Goal: Task Accomplishment & Management: Manage account settings

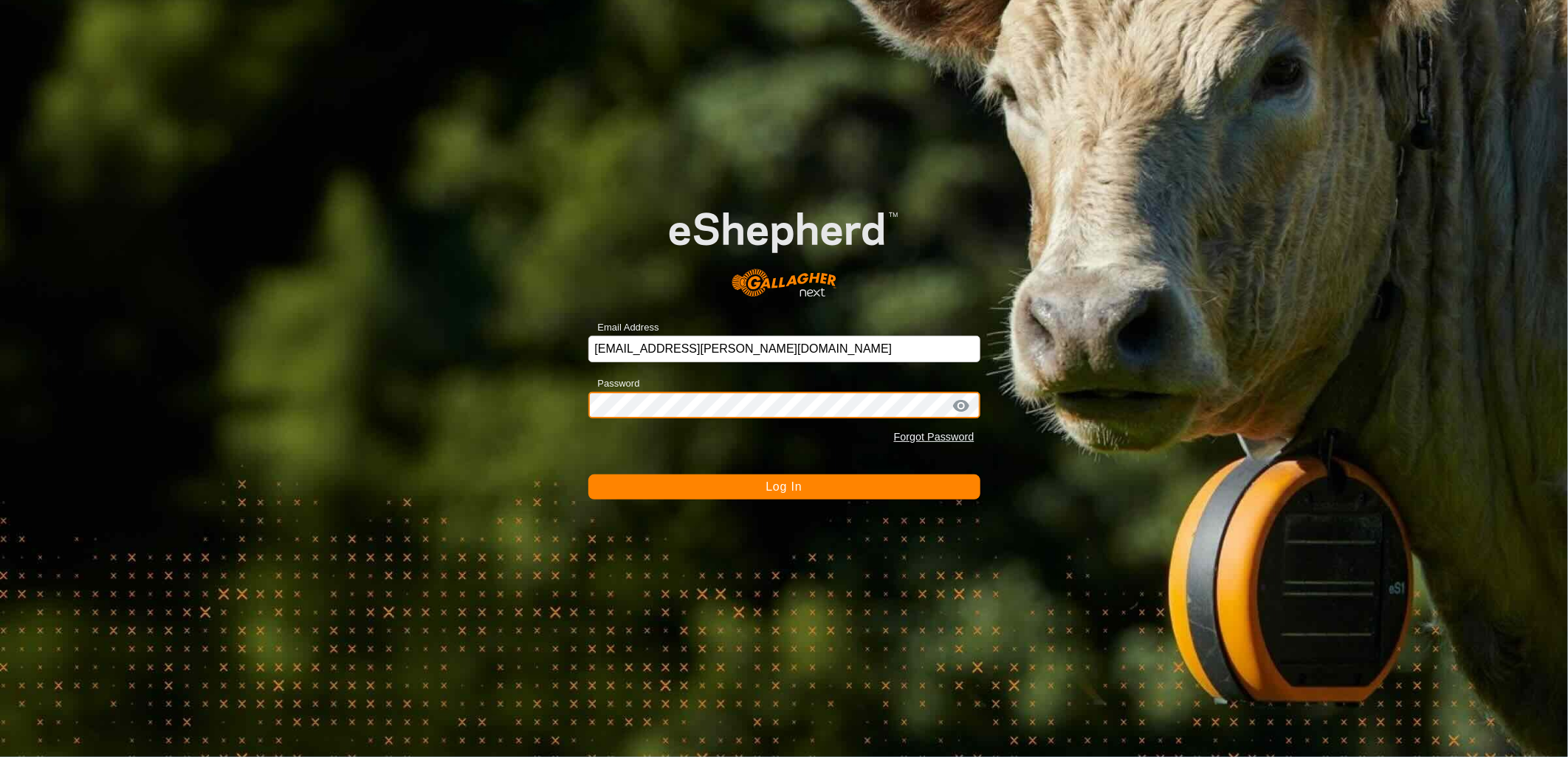
click at [589, 475] on button "Log In" at bounding box center [784, 487] width 392 height 25
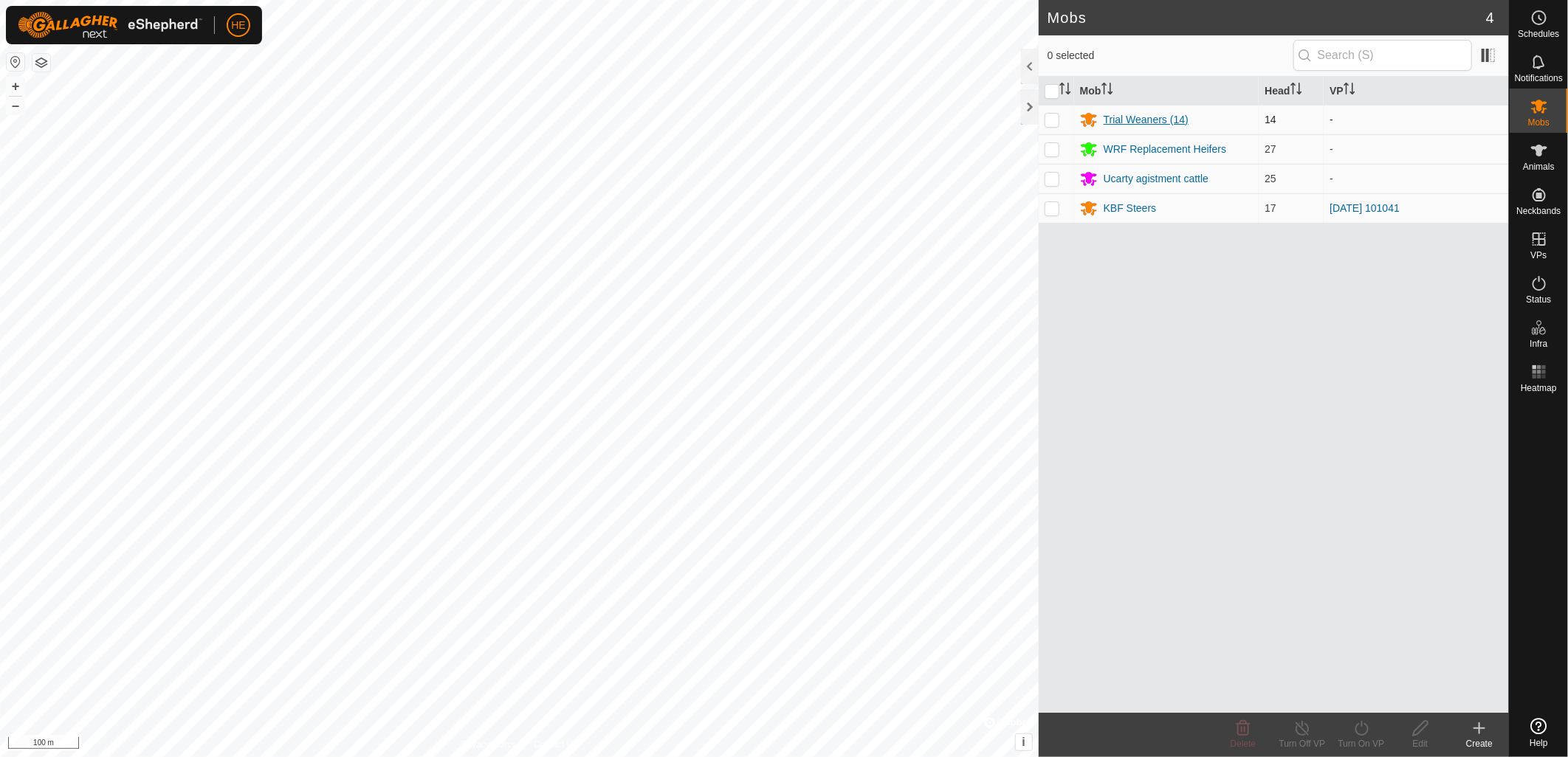
click at [1150, 117] on div "Trial Weaners (14)" at bounding box center [1146, 120] width 85 height 16
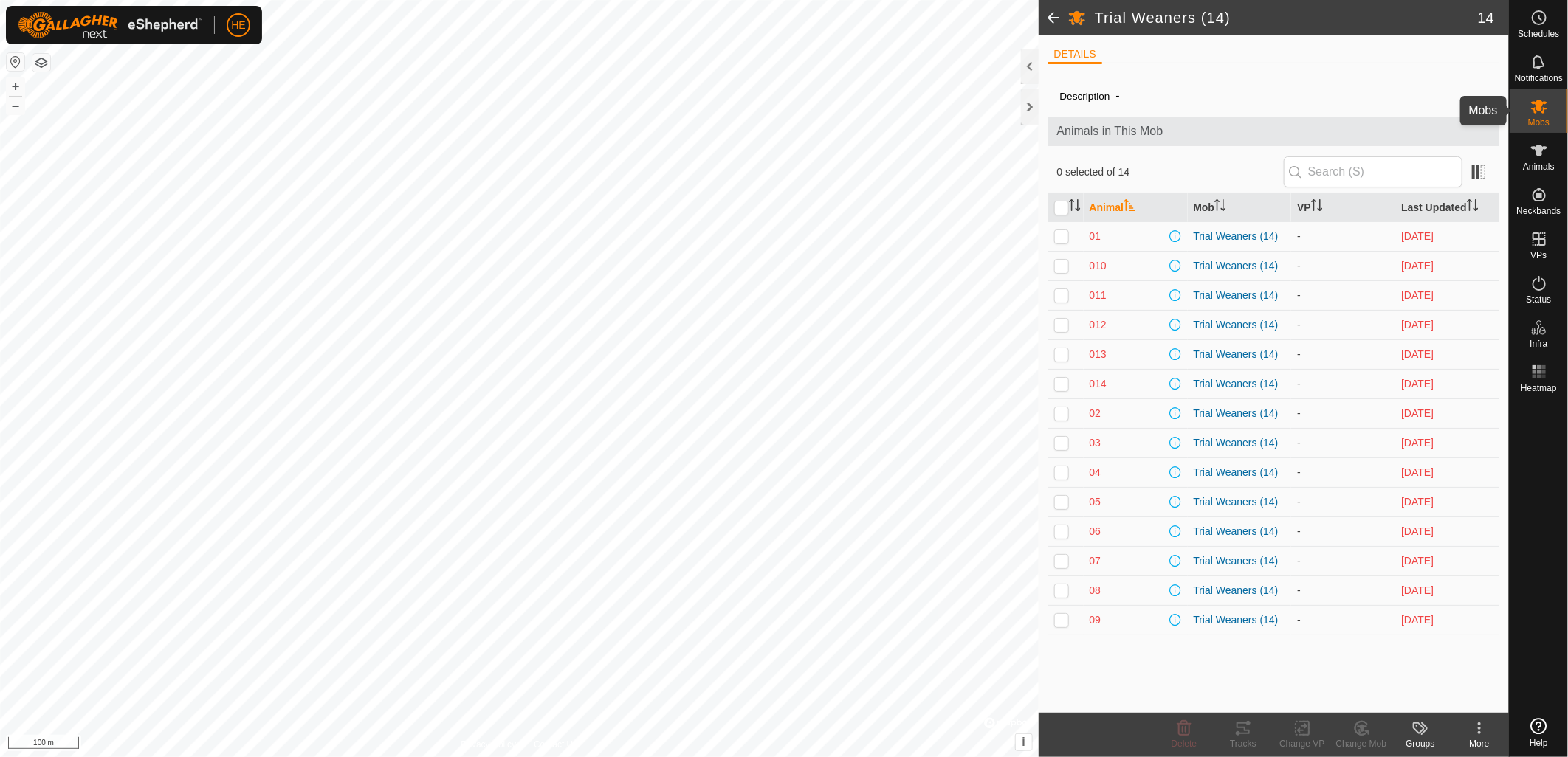
click at [1539, 112] on icon at bounding box center [1539, 106] width 18 height 18
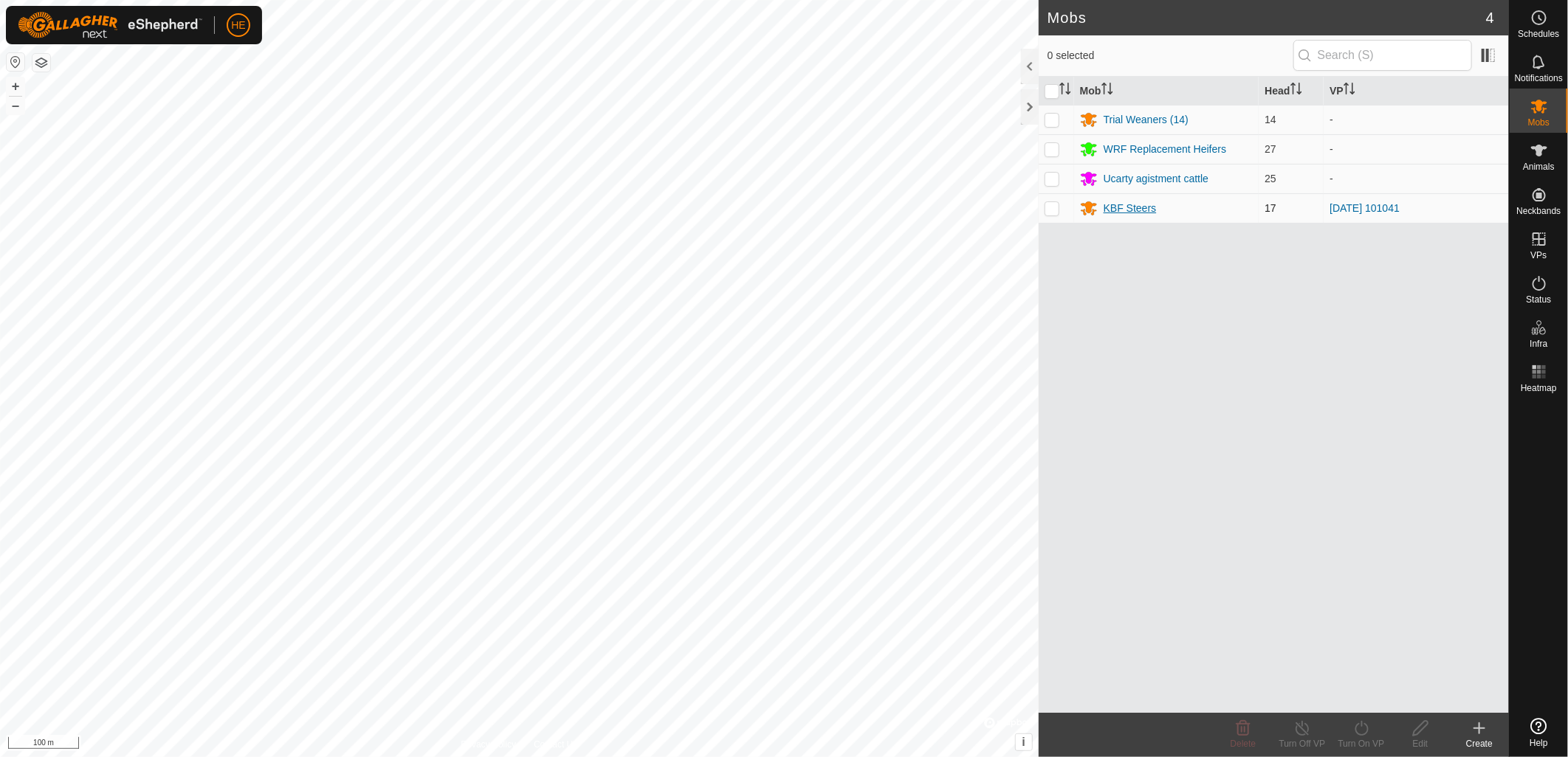
click at [1126, 204] on div "KBF Steers" at bounding box center [1130, 208] width 53 height 16
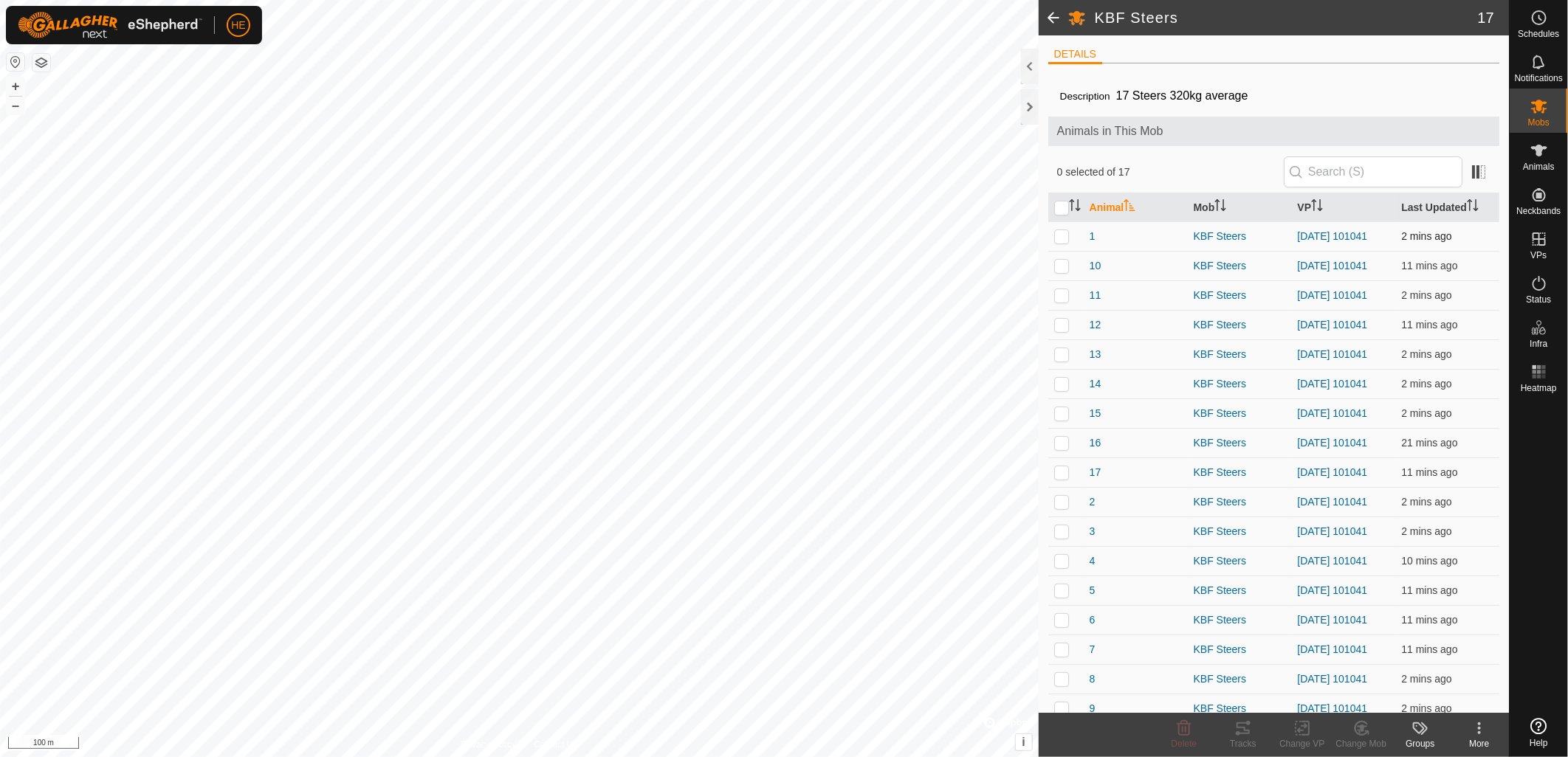
click at [1316, 236] on td "[DATE] 101041" at bounding box center [1343, 236] width 104 height 29
click at [1310, 242] on link "[DATE] 101041" at bounding box center [1332, 237] width 70 height 12
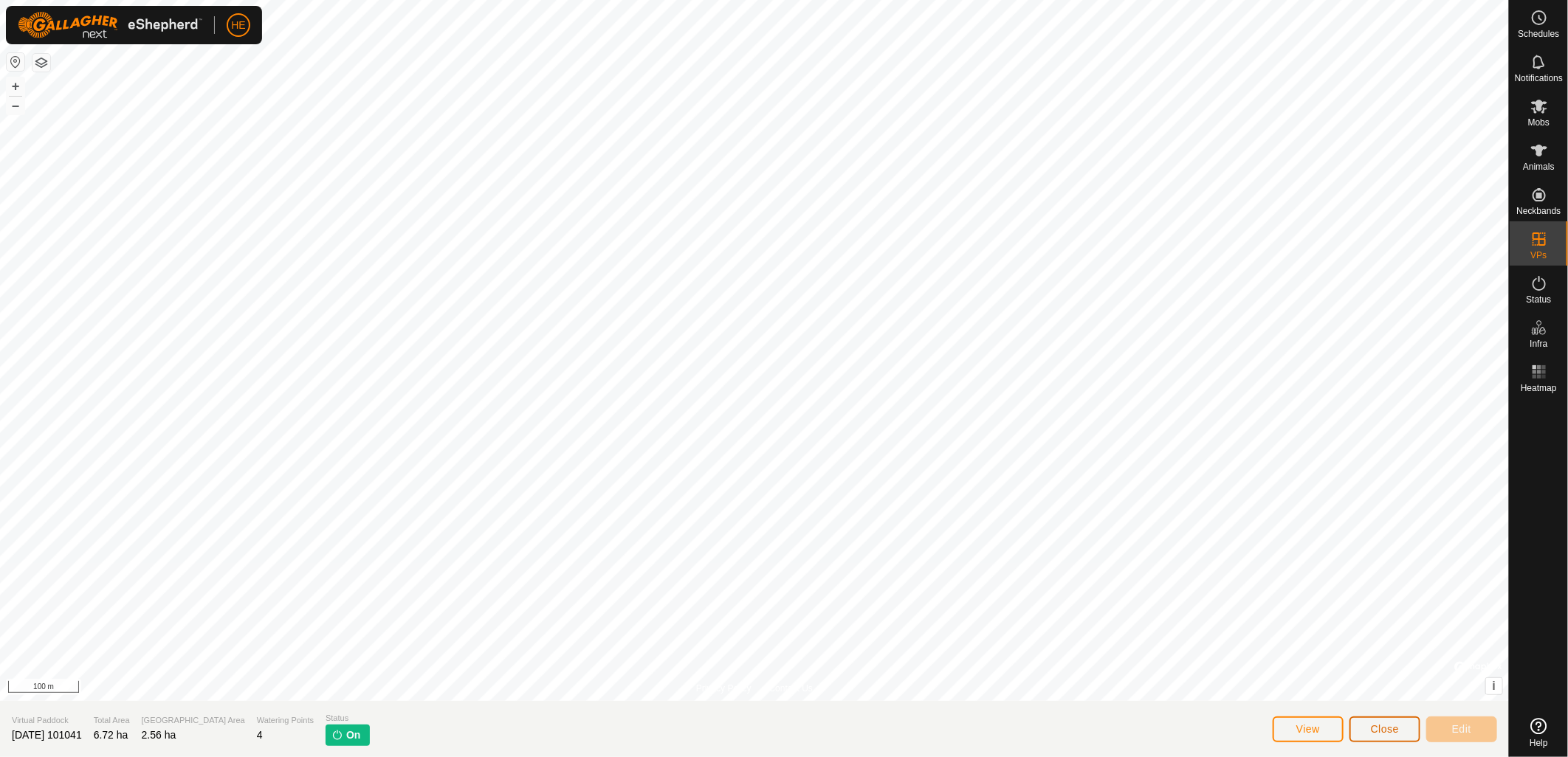
click at [1362, 729] on button "Close" at bounding box center [1385, 729] width 71 height 25
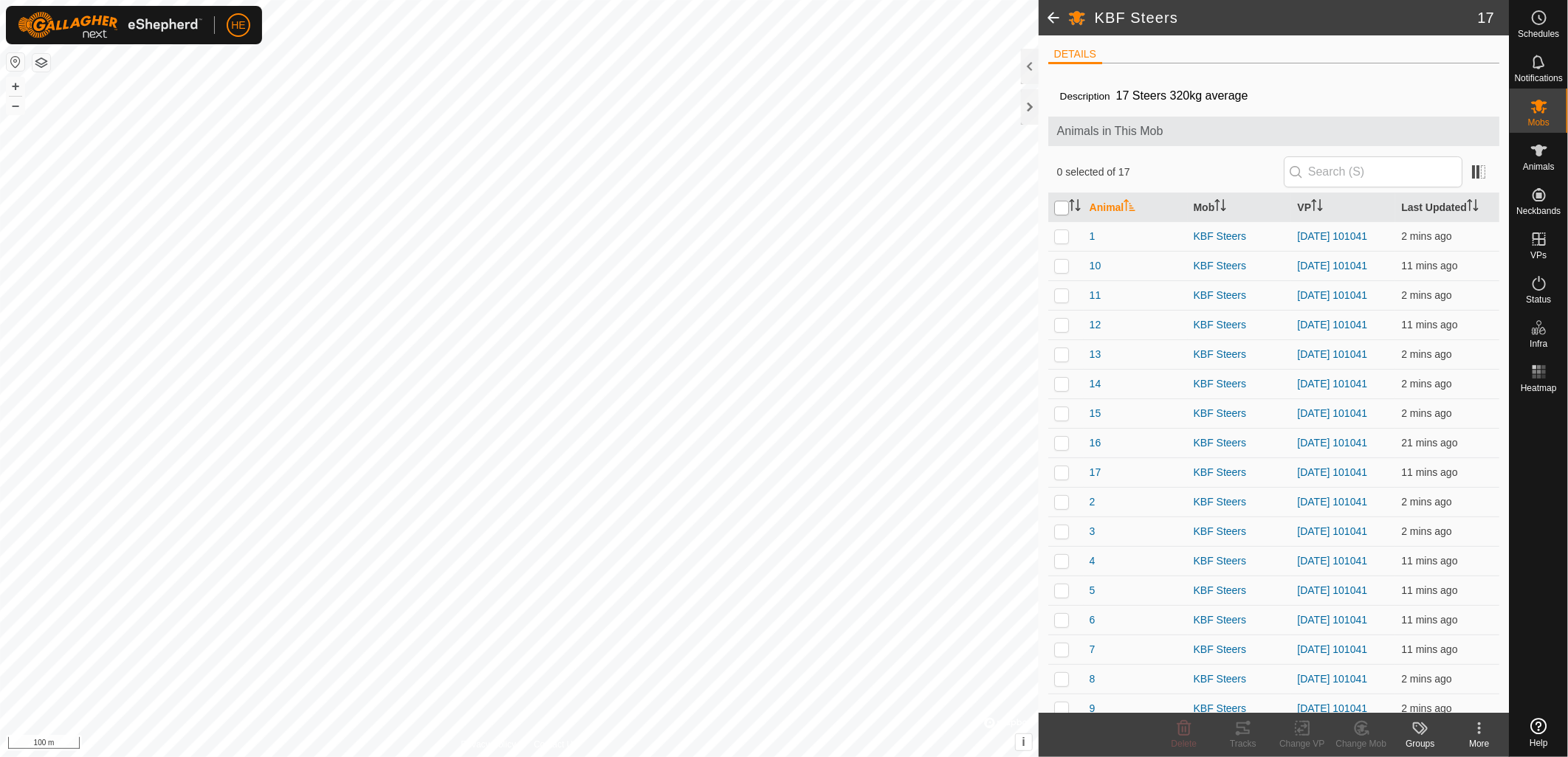
click at [1067, 207] on input "checkbox" at bounding box center [1062, 208] width 15 height 15
checkbox input "true"
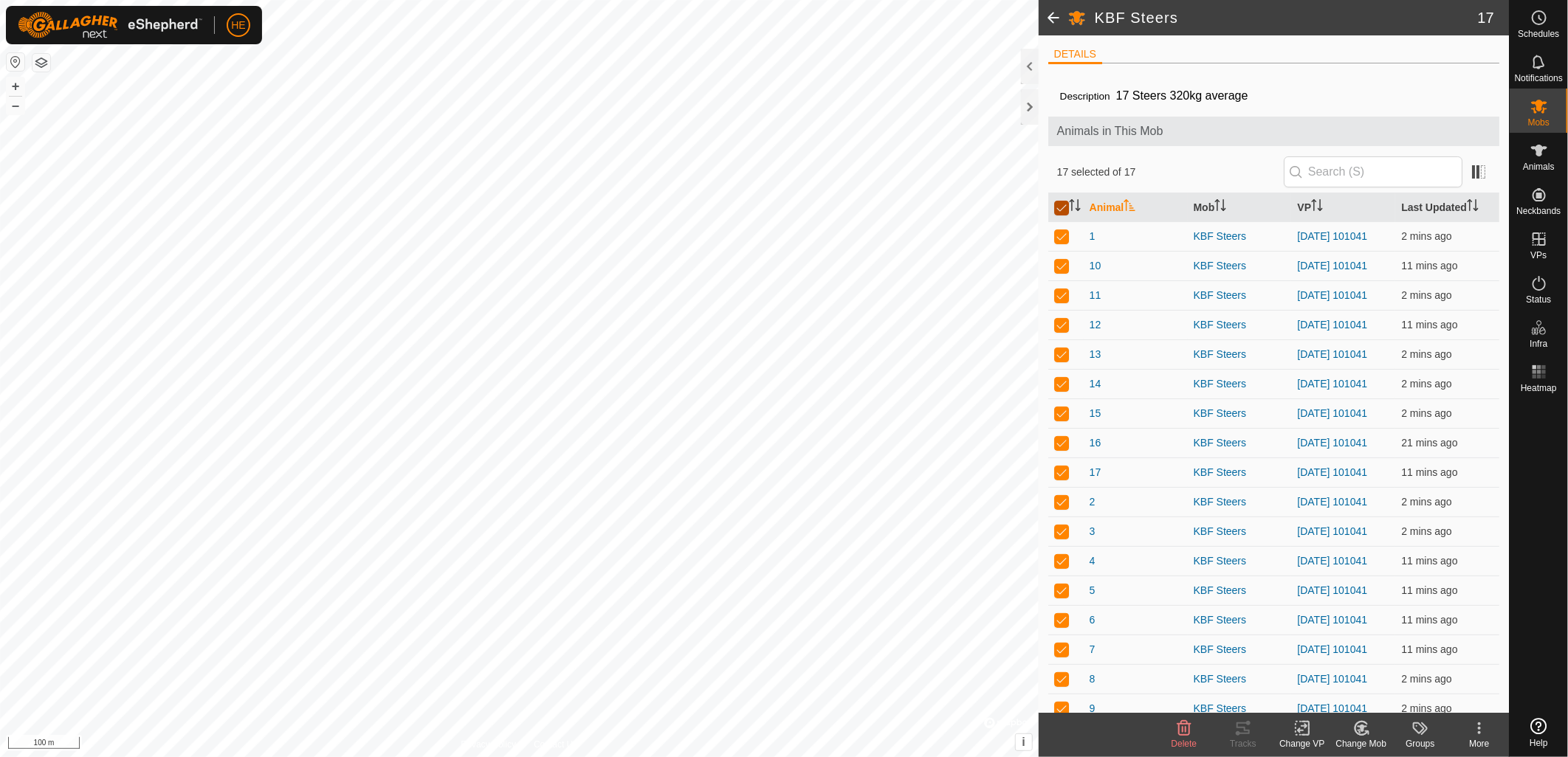
checkbox input "true"
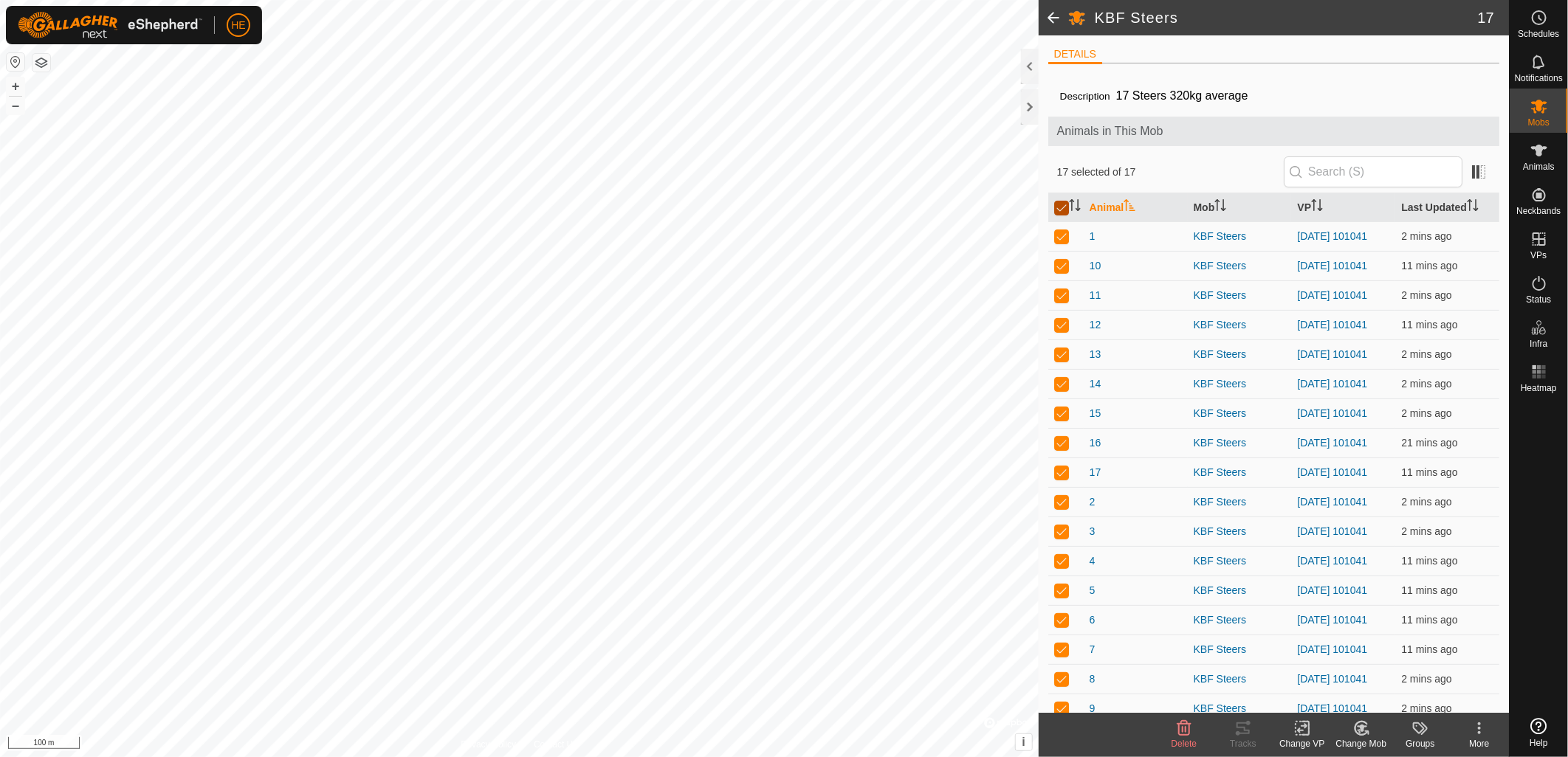
checkbox input "true"
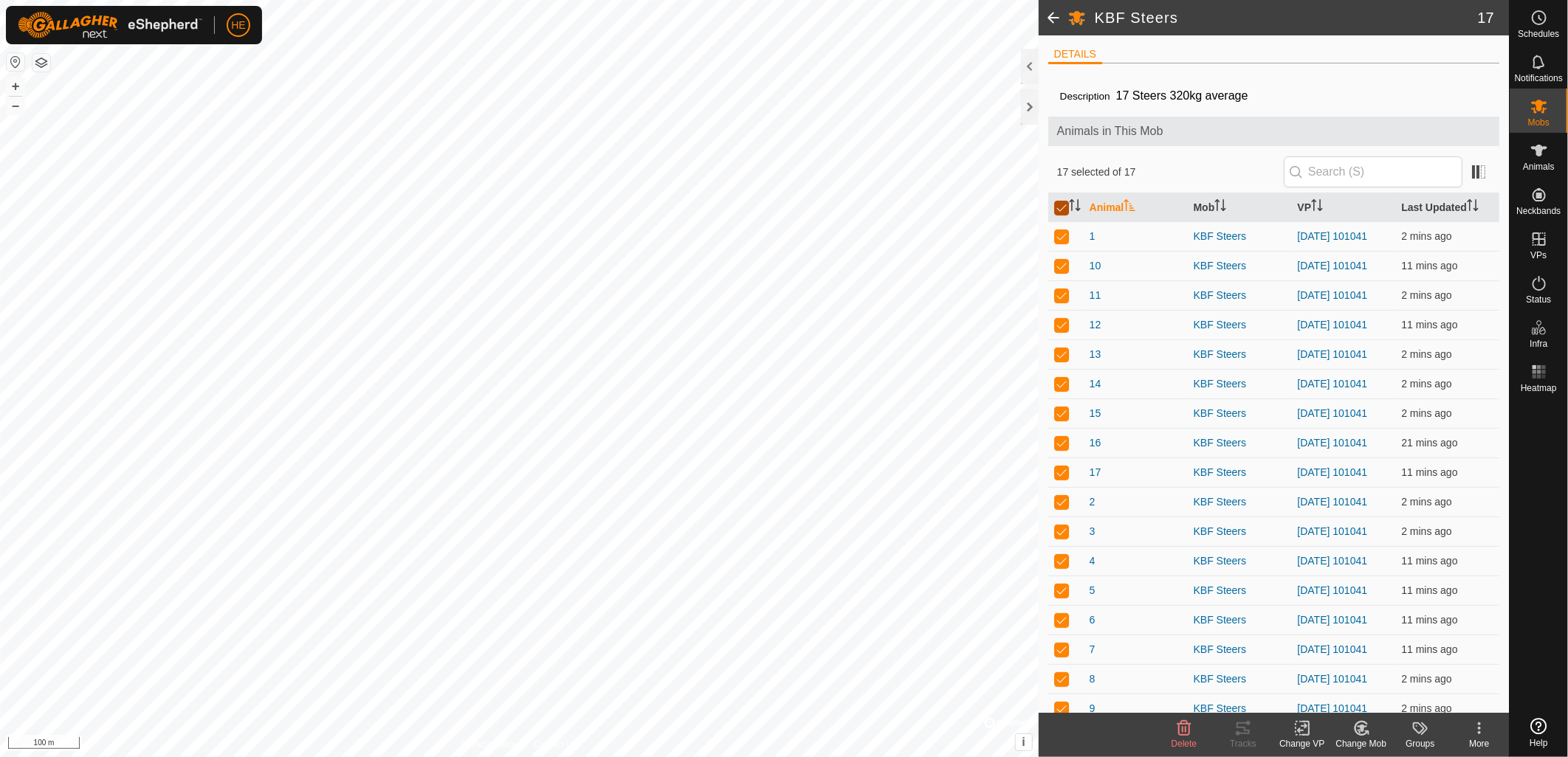
checkbox input "true"
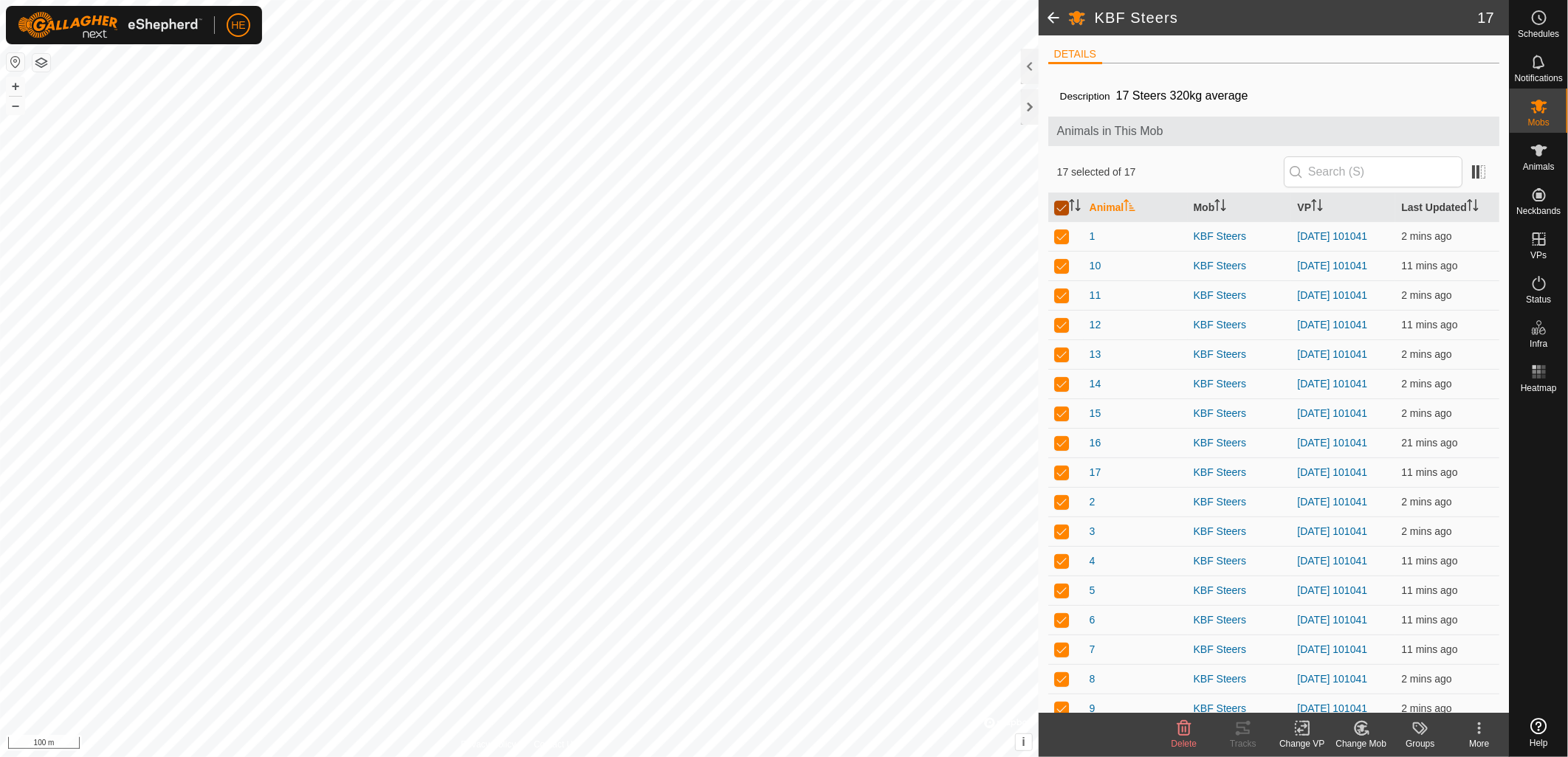
checkbox input "true"
click at [1060, 241] on p-checkbox at bounding box center [1062, 237] width 15 height 12
checkbox input "false"
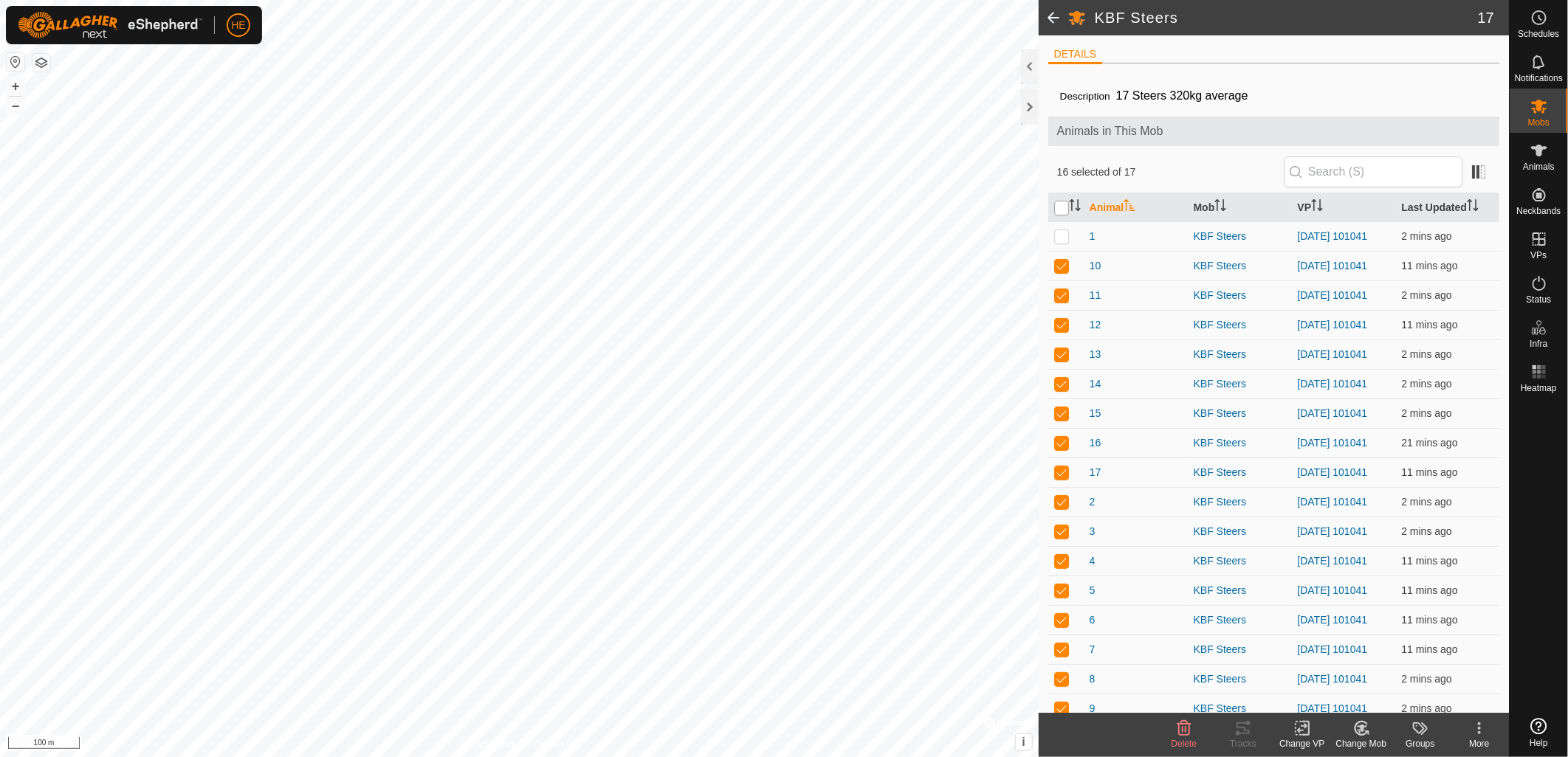
click at [1057, 207] on input "checkbox" at bounding box center [1062, 208] width 15 height 15
checkbox input "true"
click at [1063, 210] on input "checkbox" at bounding box center [1062, 208] width 15 height 15
checkbox input "false"
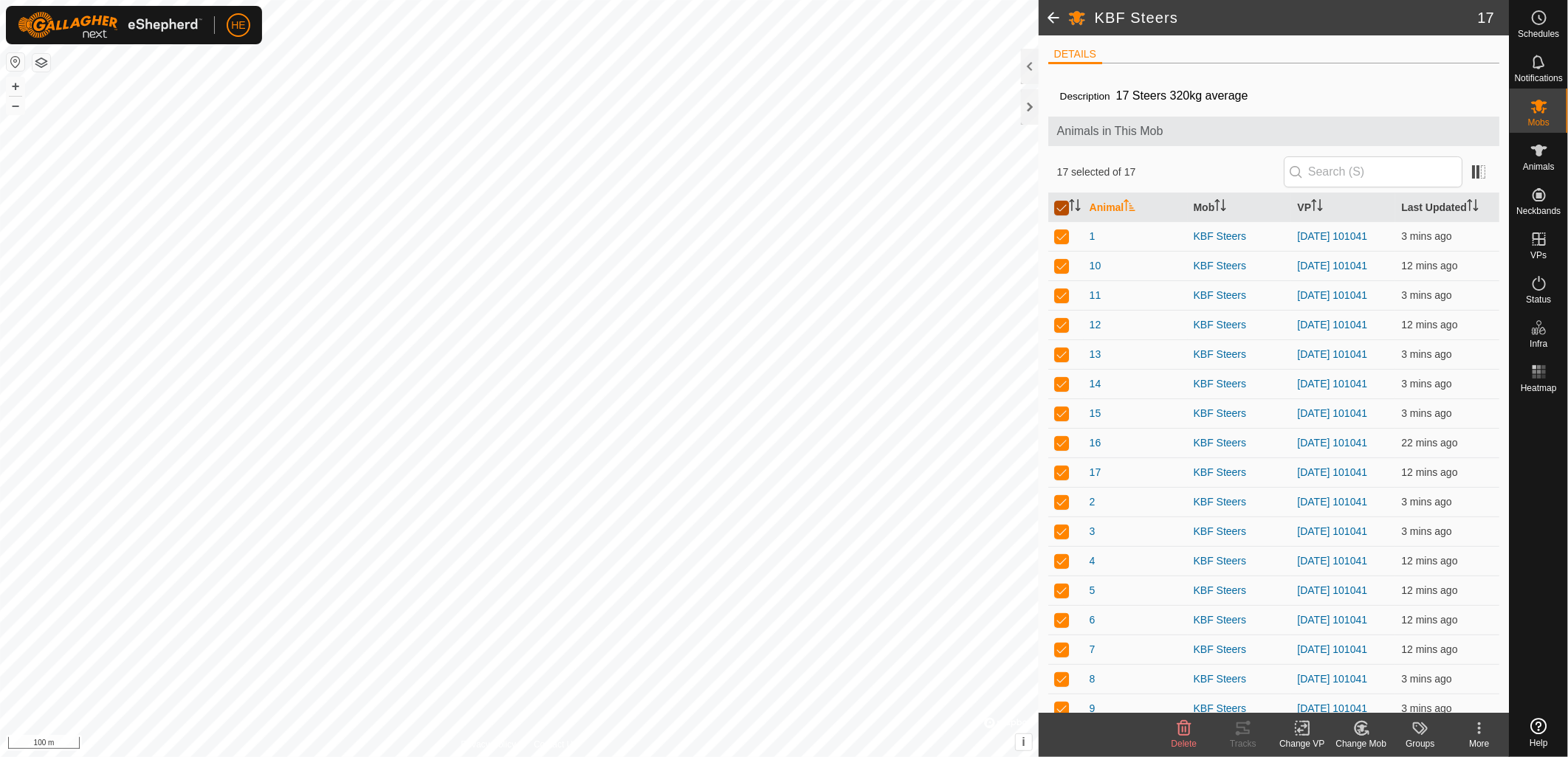
checkbox input "false"
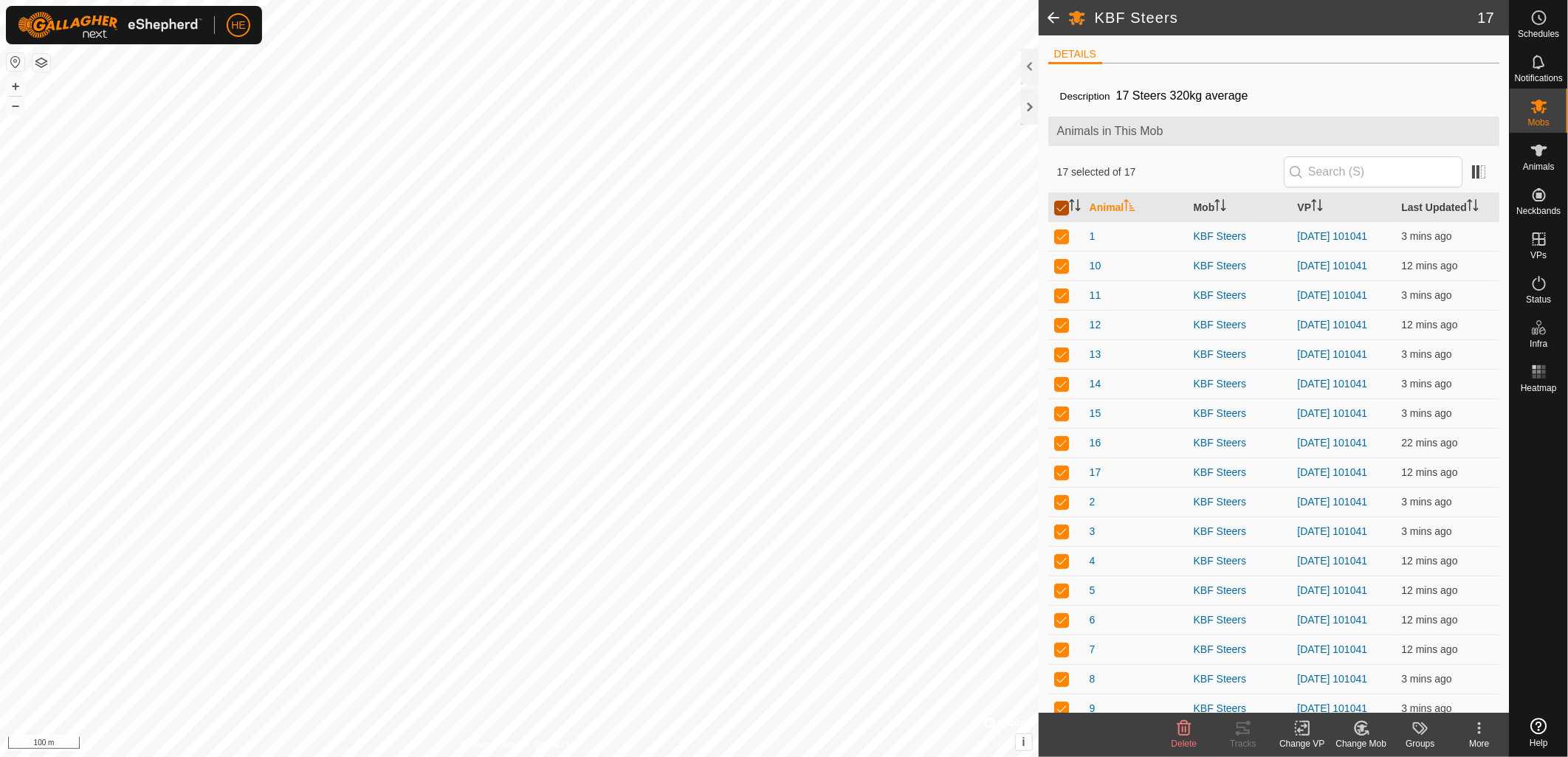
checkbox input "false"
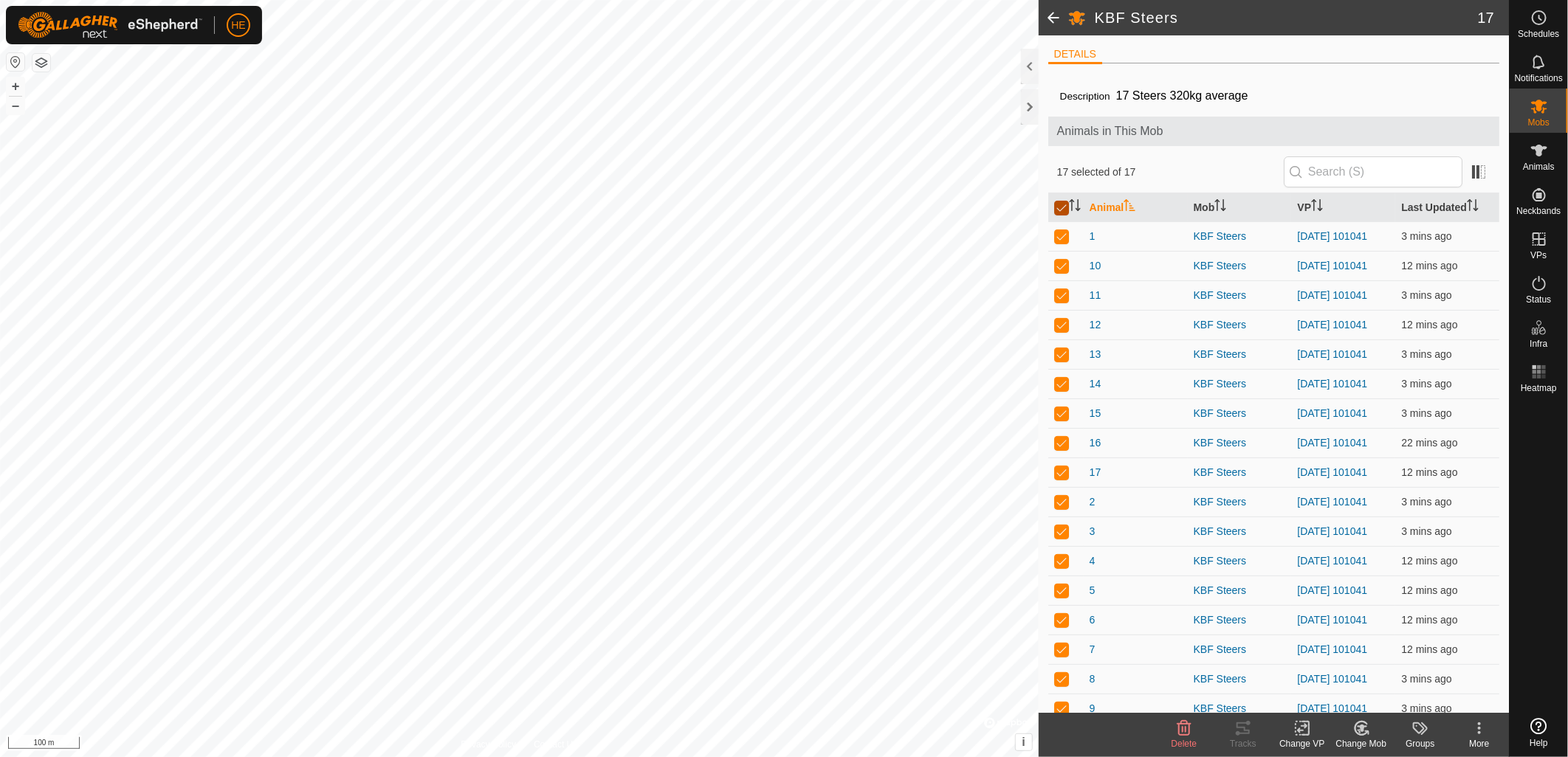
checkbox input "false"
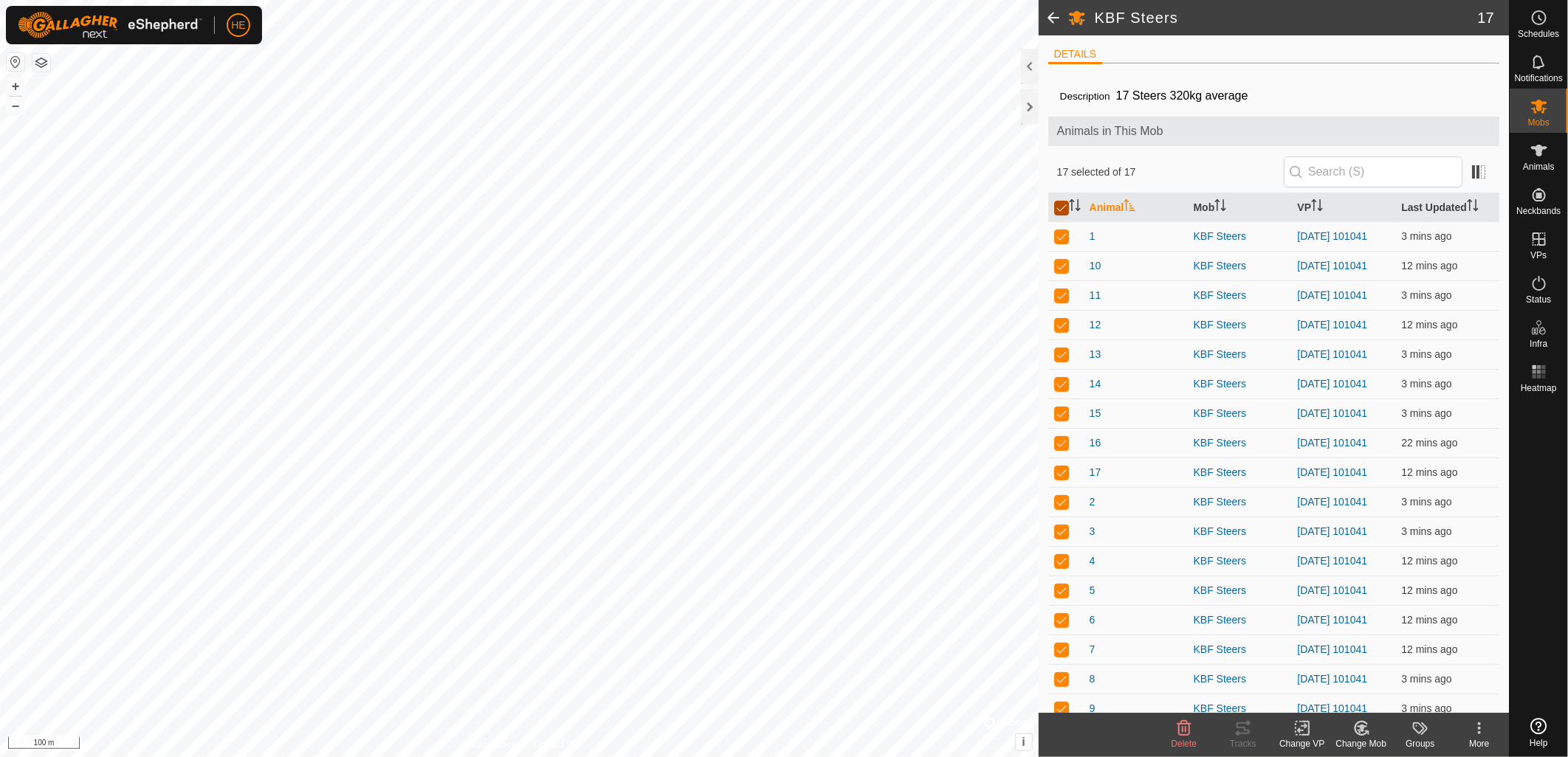
checkbox input "false"
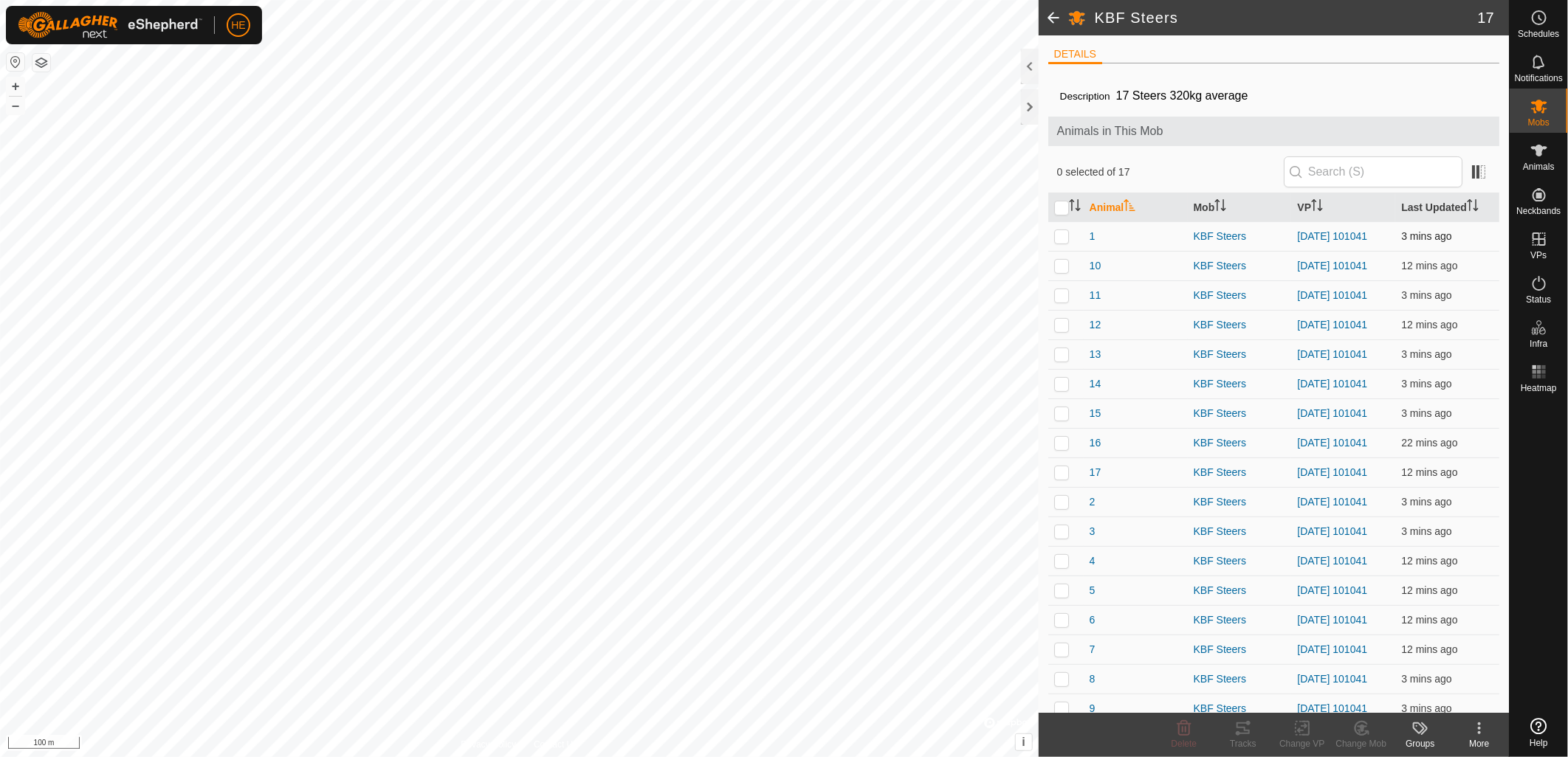
click at [1059, 238] on p-checkbox at bounding box center [1062, 237] width 15 height 12
checkbox input "true"
click at [1245, 735] on icon at bounding box center [1243, 729] width 13 height 12
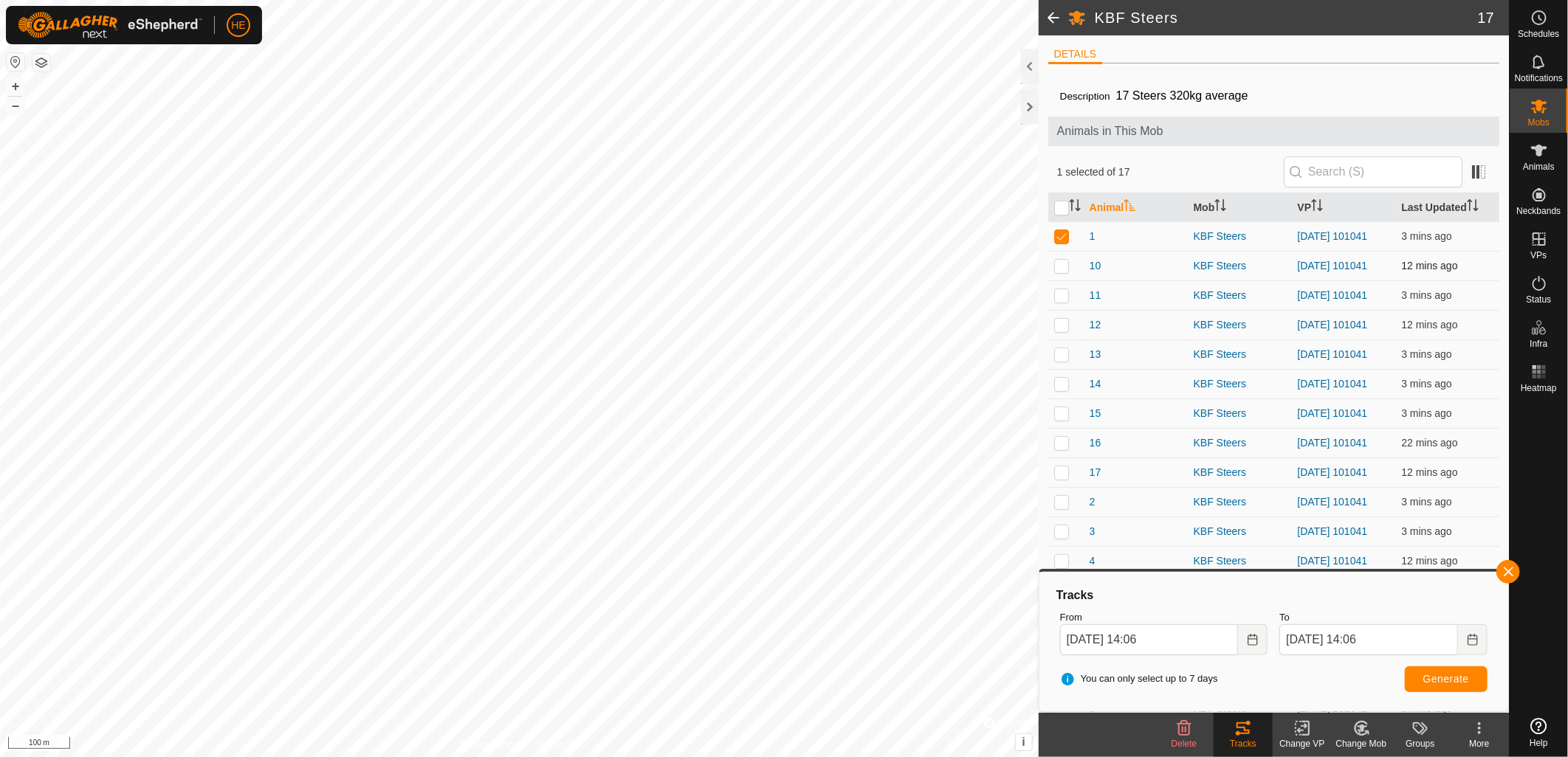
click at [1061, 268] on p-checkbox at bounding box center [1062, 266] width 15 height 12
checkbox input "true"
click at [1060, 240] on p-checkbox at bounding box center [1062, 237] width 15 height 12
checkbox input "false"
click at [1432, 678] on span "Generate" at bounding box center [1445, 679] width 46 height 12
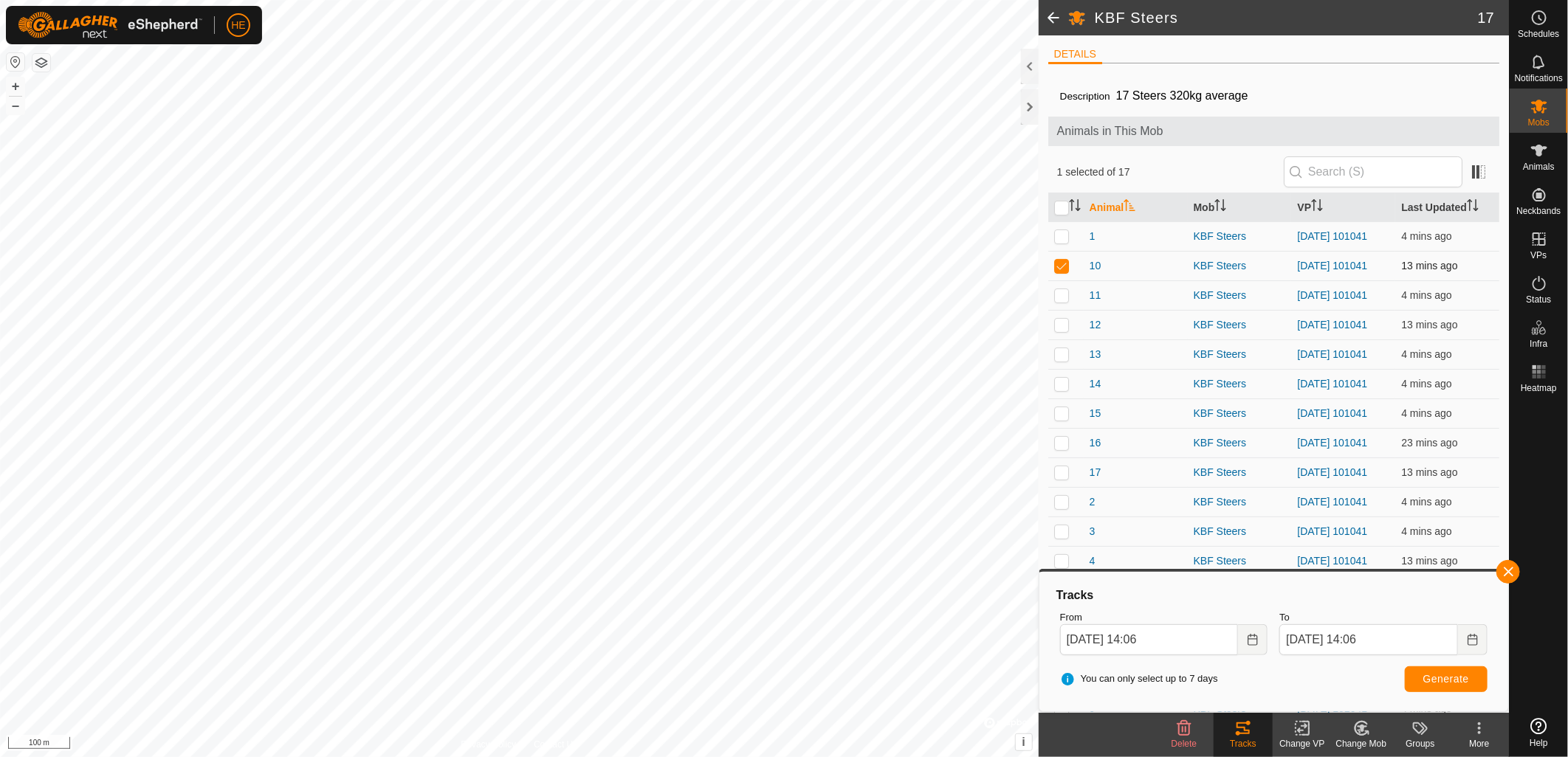
click at [1067, 272] on p-checkbox at bounding box center [1062, 266] width 15 height 12
checkbox input "false"
click at [1533, 159] on es-animals-svg-icon at bounding box center [1538, 151] width 26 height 24
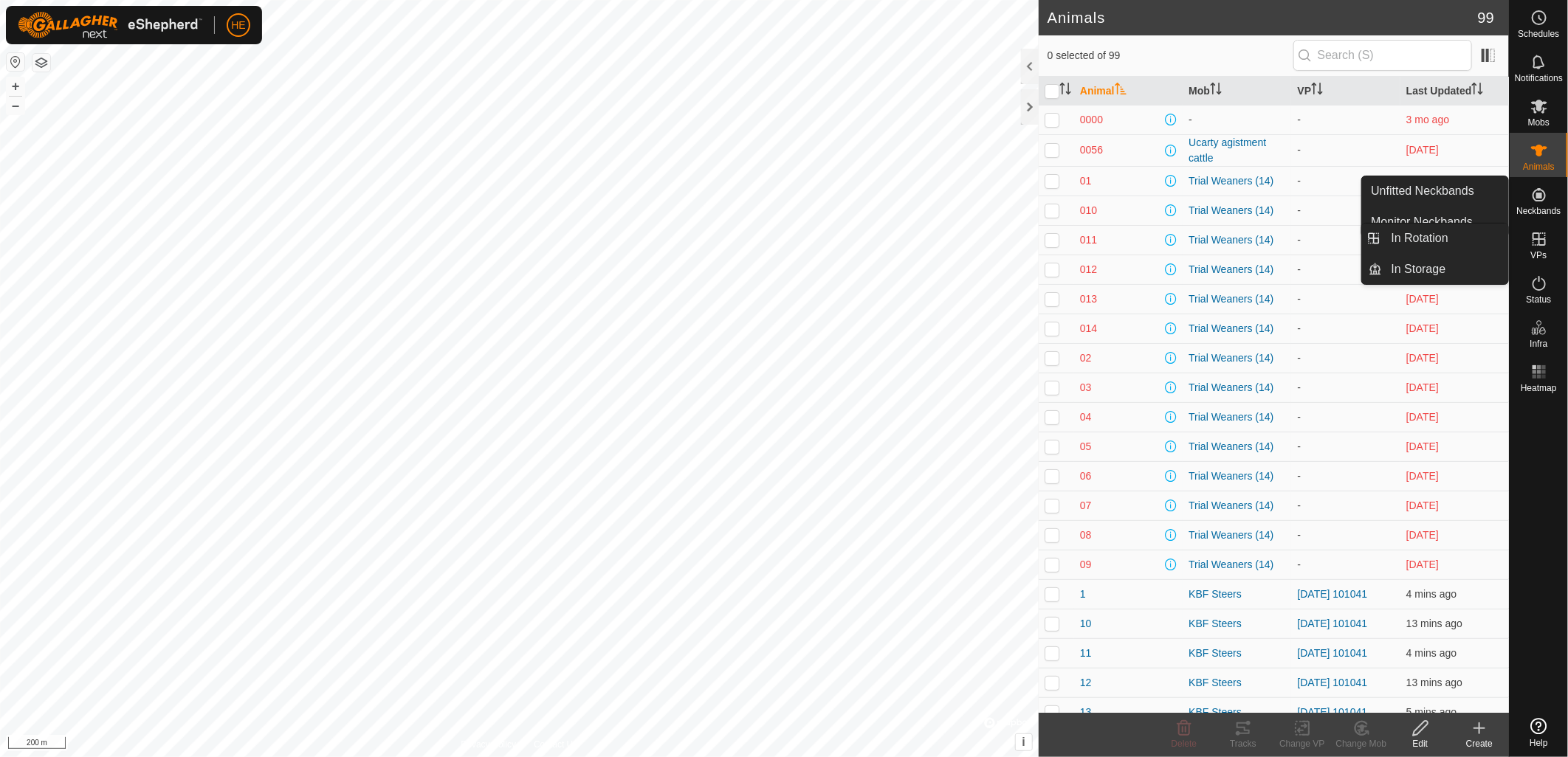
click at [1538, 243] on icon at bounding box center [1539, 239] width 13 height 13
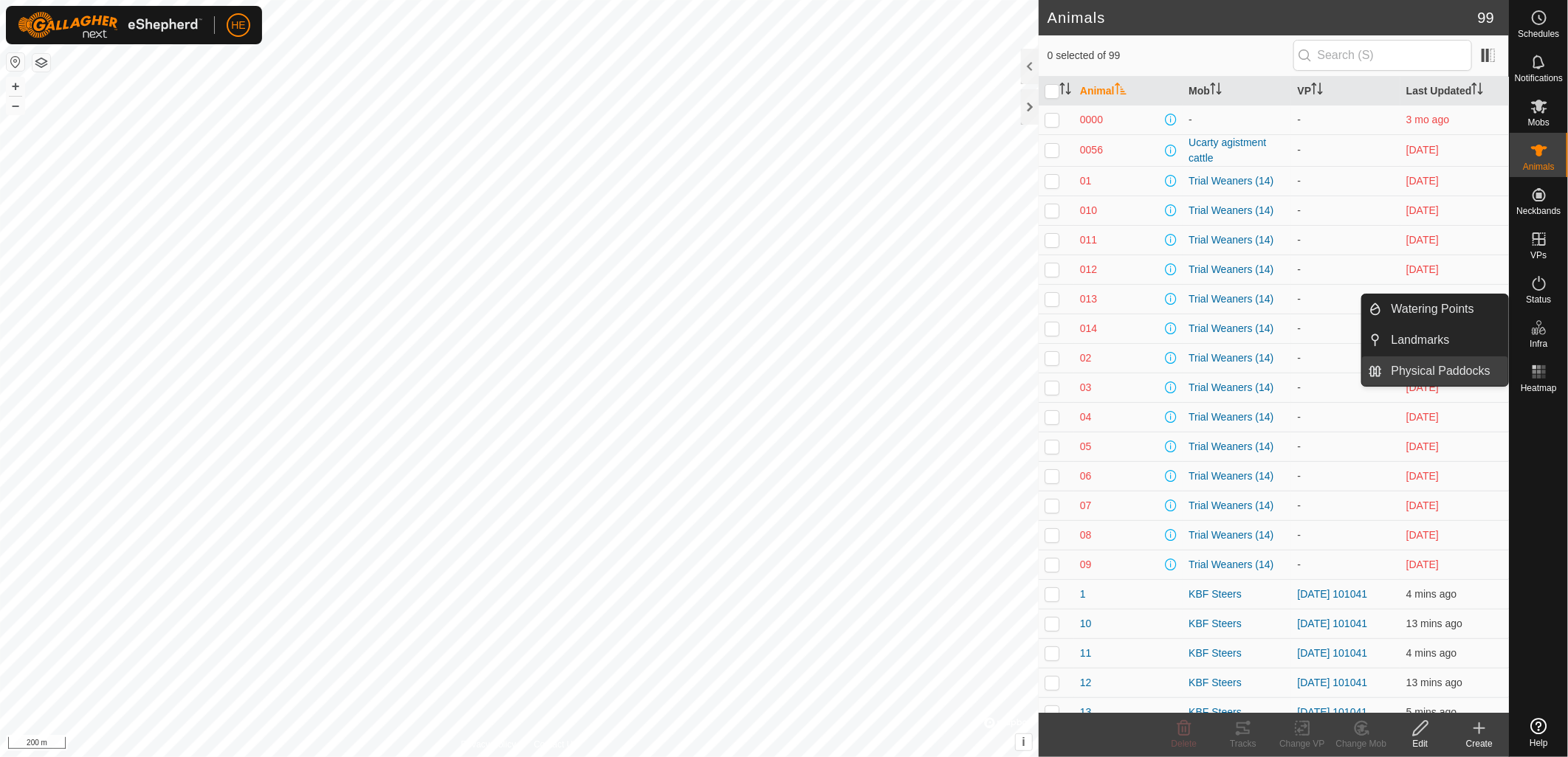
click at [1447, 363] on link "Physical Paddocks" at bounding box center [1445, 371] width 127 height 29
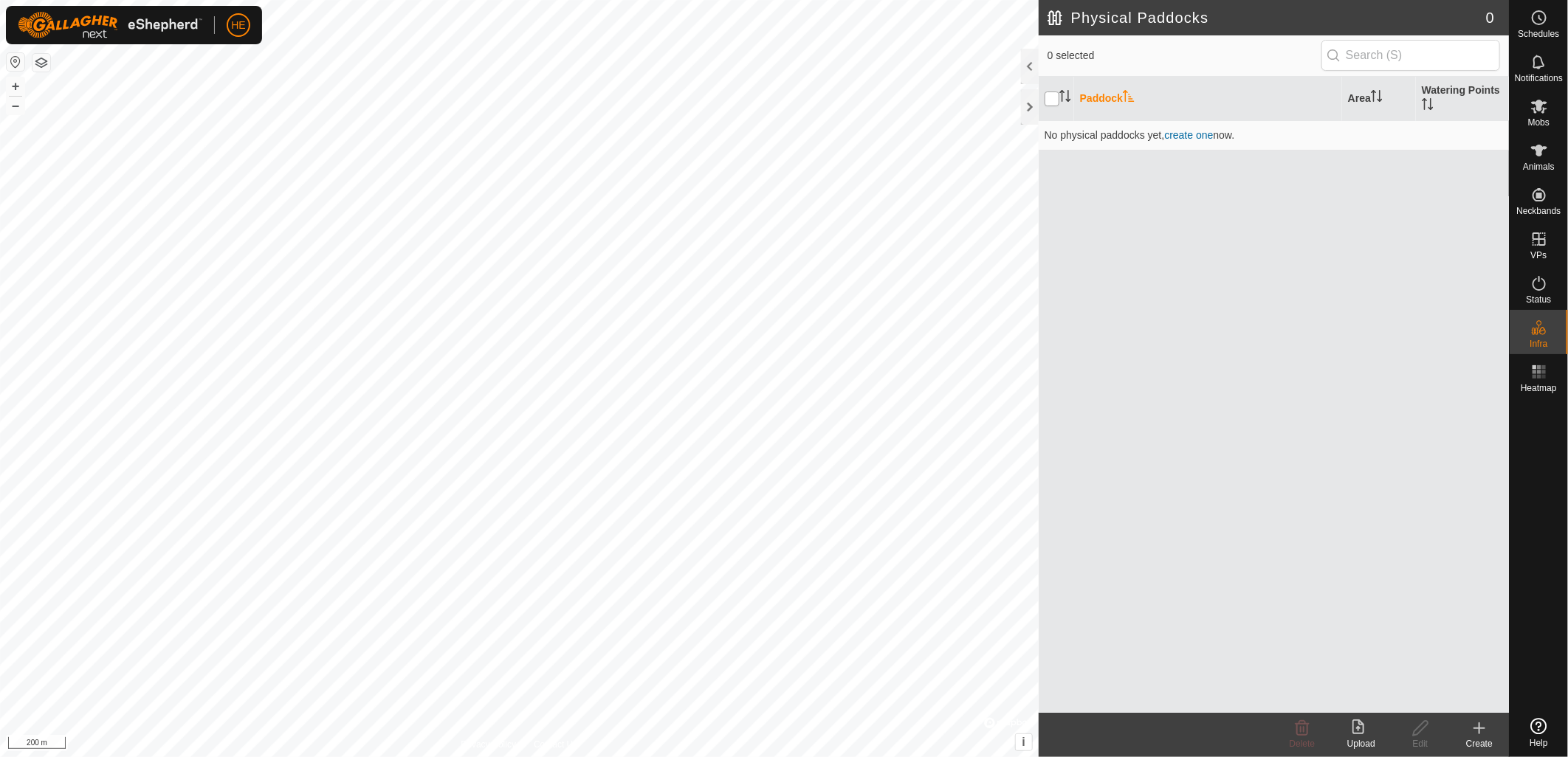
click at [1051, 101] on input "checkbox" at bounding box center [1052, 99] width 15 height 15
click at [1029, 106] on div at bounding box center [1030, 106] width 18 height 35
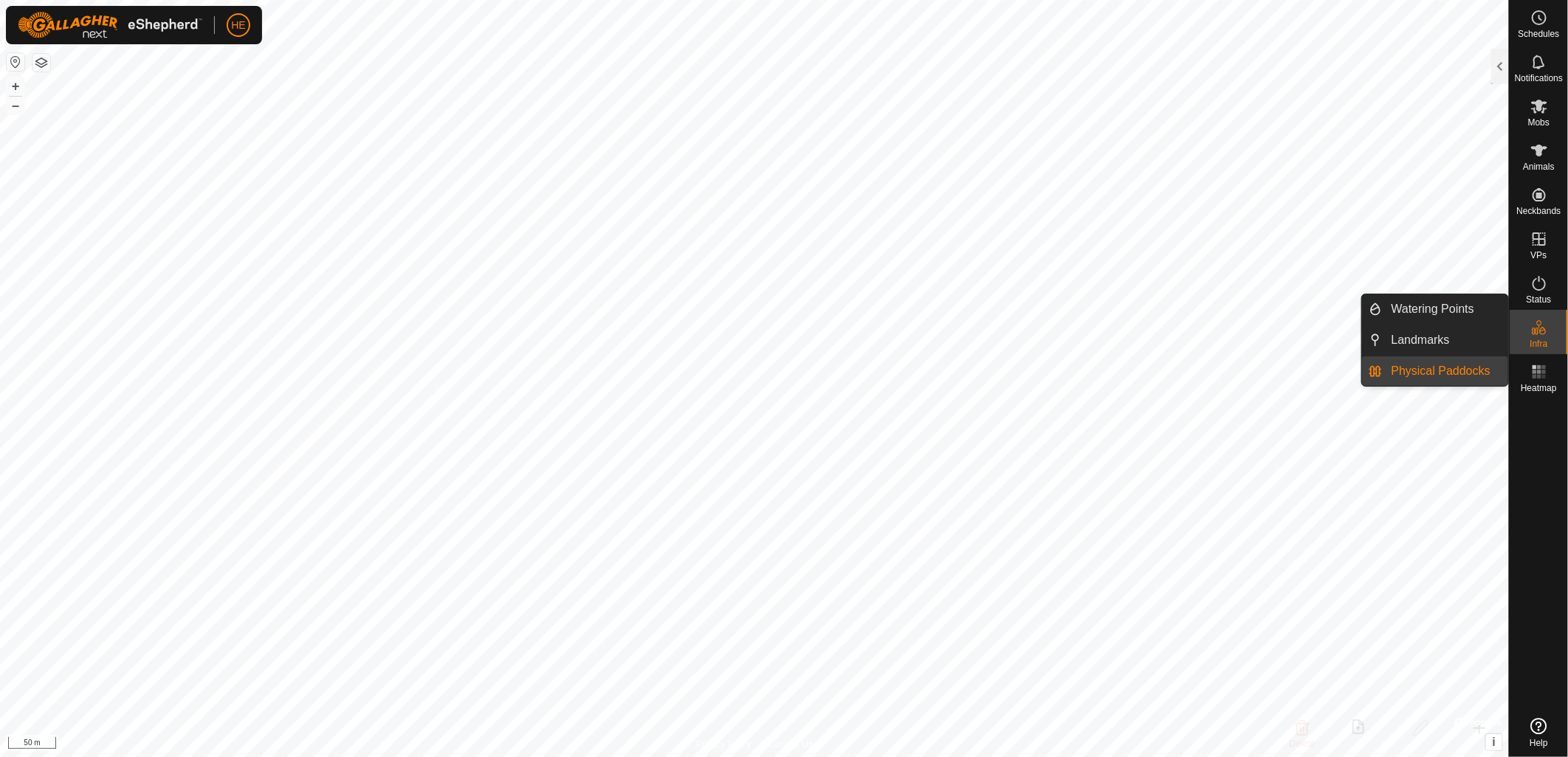
click at [1420, 369] on link "Physical Paddocks" at bounding box center [1445, 371] width 127 height 29
click at [1419, 371] on link "Physical Paddocks" at bounding box center [1445, 371] width 127 height 29
click at [1420, 365] on link "Physical Paddocks" at bounding box center [1445, 371] width 127 height 29
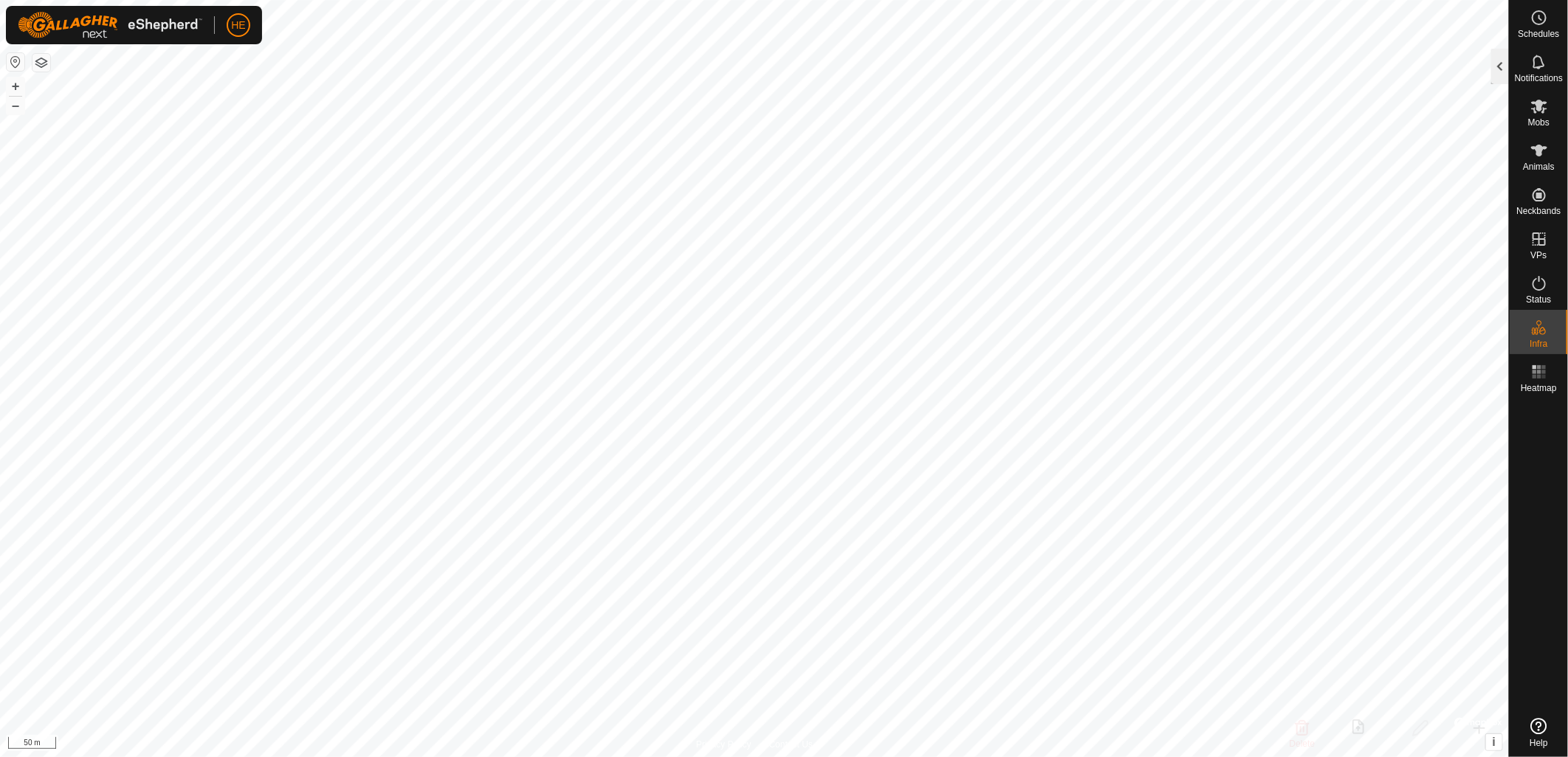
click at [1493, 67] on div at bounding box center [1500, 66] width 18 height 35
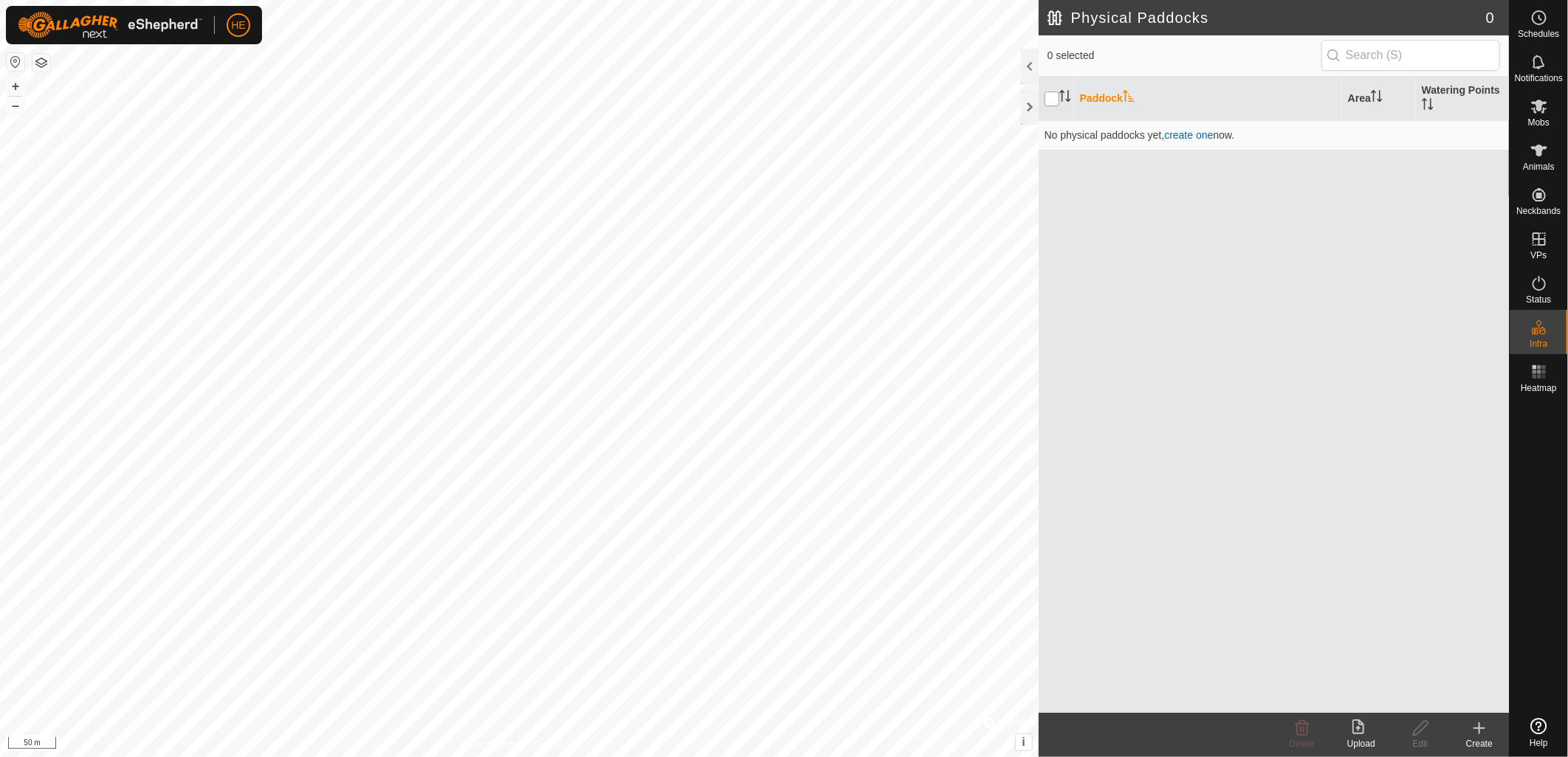
click at [1052, 100] on input "checkbox" at bounding box center [1052, 99] width 15 height 15
click at [1051, 100] on input "checkbox" at bounding box center [1052, 99] width 15 height 15
click at [1058, 96] on input "checkbox" at bounding box center [1052, 99] width 15 height 15
checkbox input "false"
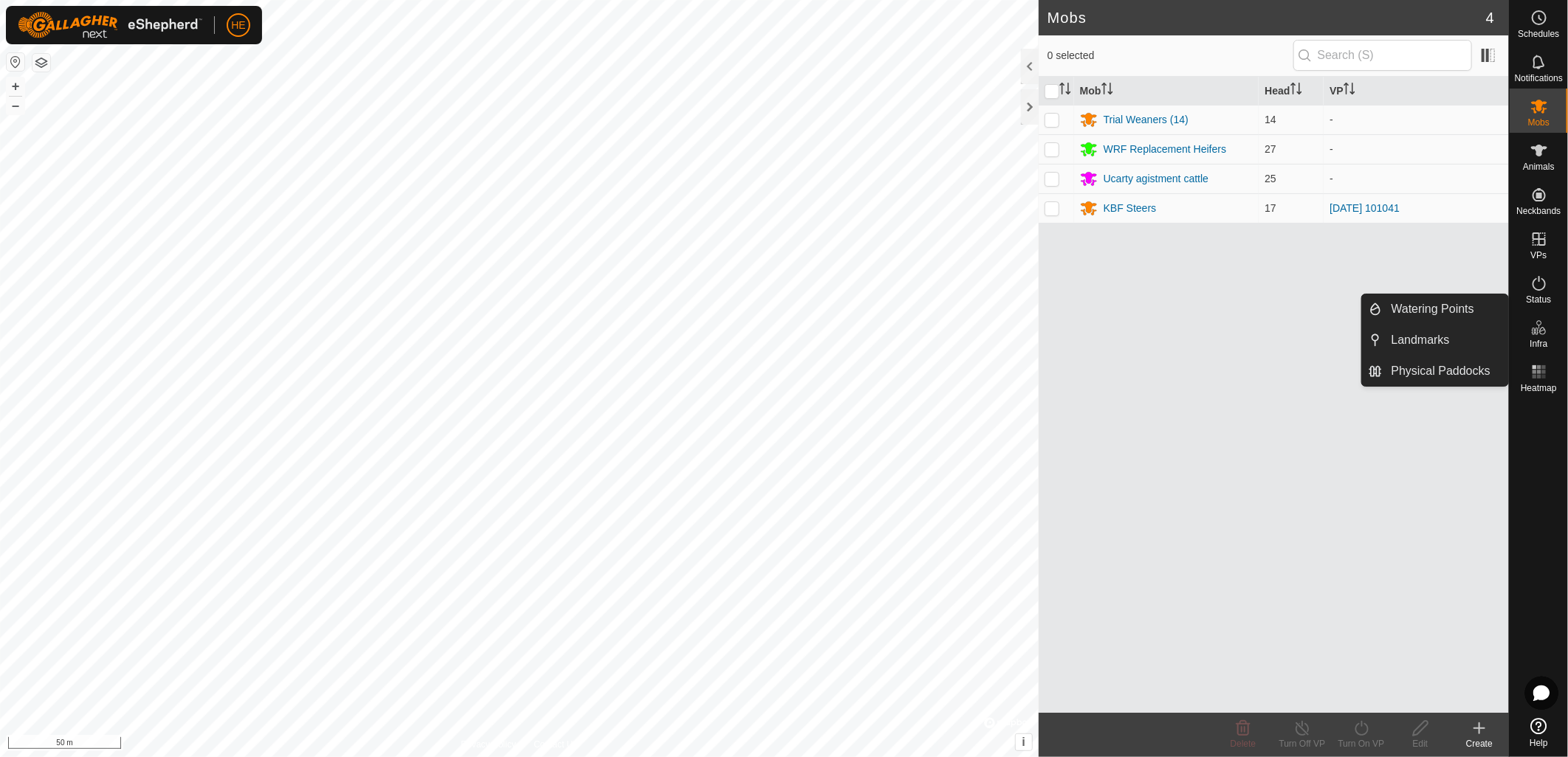
click at [1540, 332] on icon at bounding box center [1542, 331] width 7 height 8
click at [1453, 365] on link "Physical Paddocks" at bounding box center [1445, 371] width 127 height 29
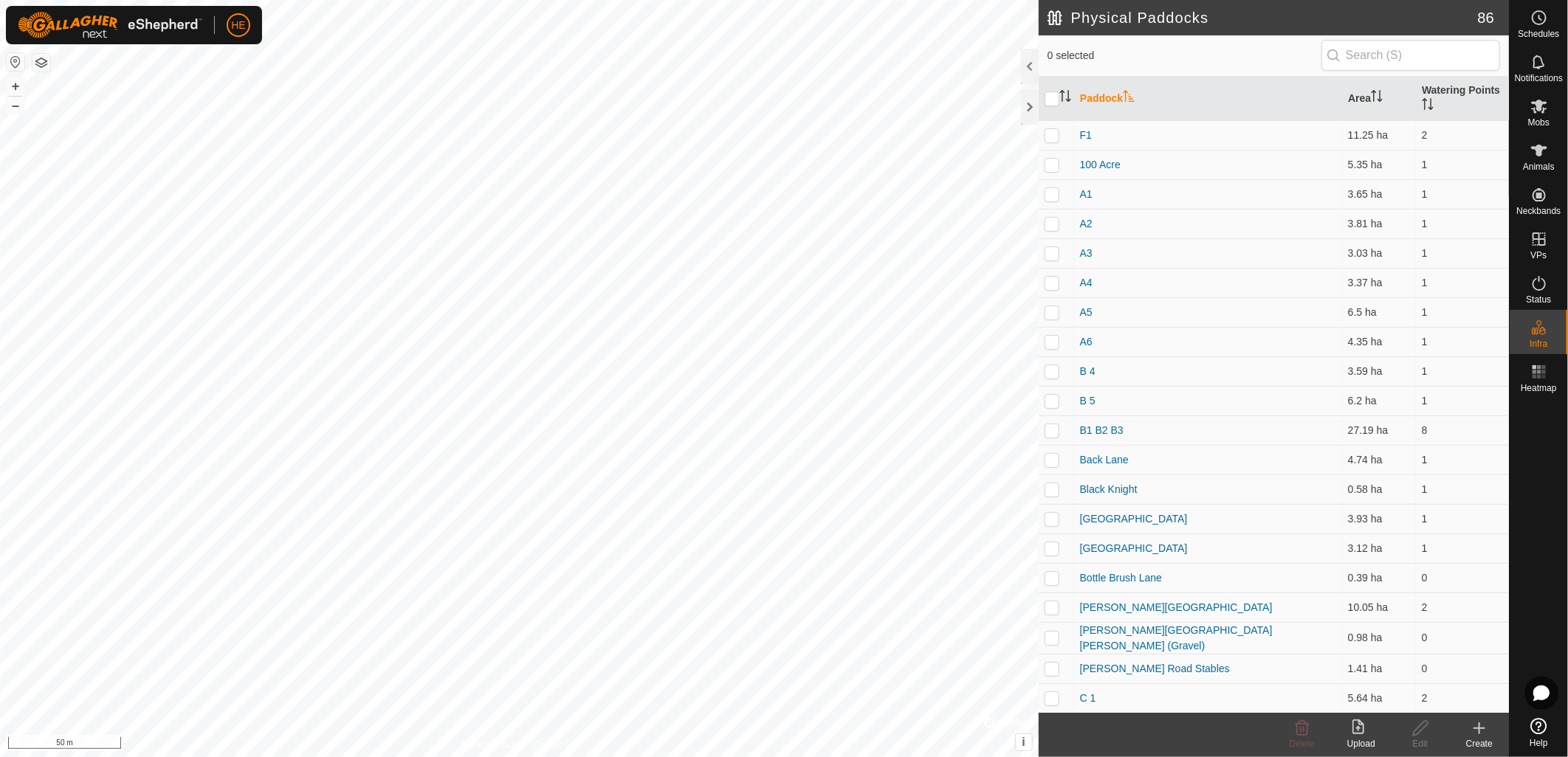
click at [1477, 729] on icon at bounding box center [1480, 729] width 18 height 18
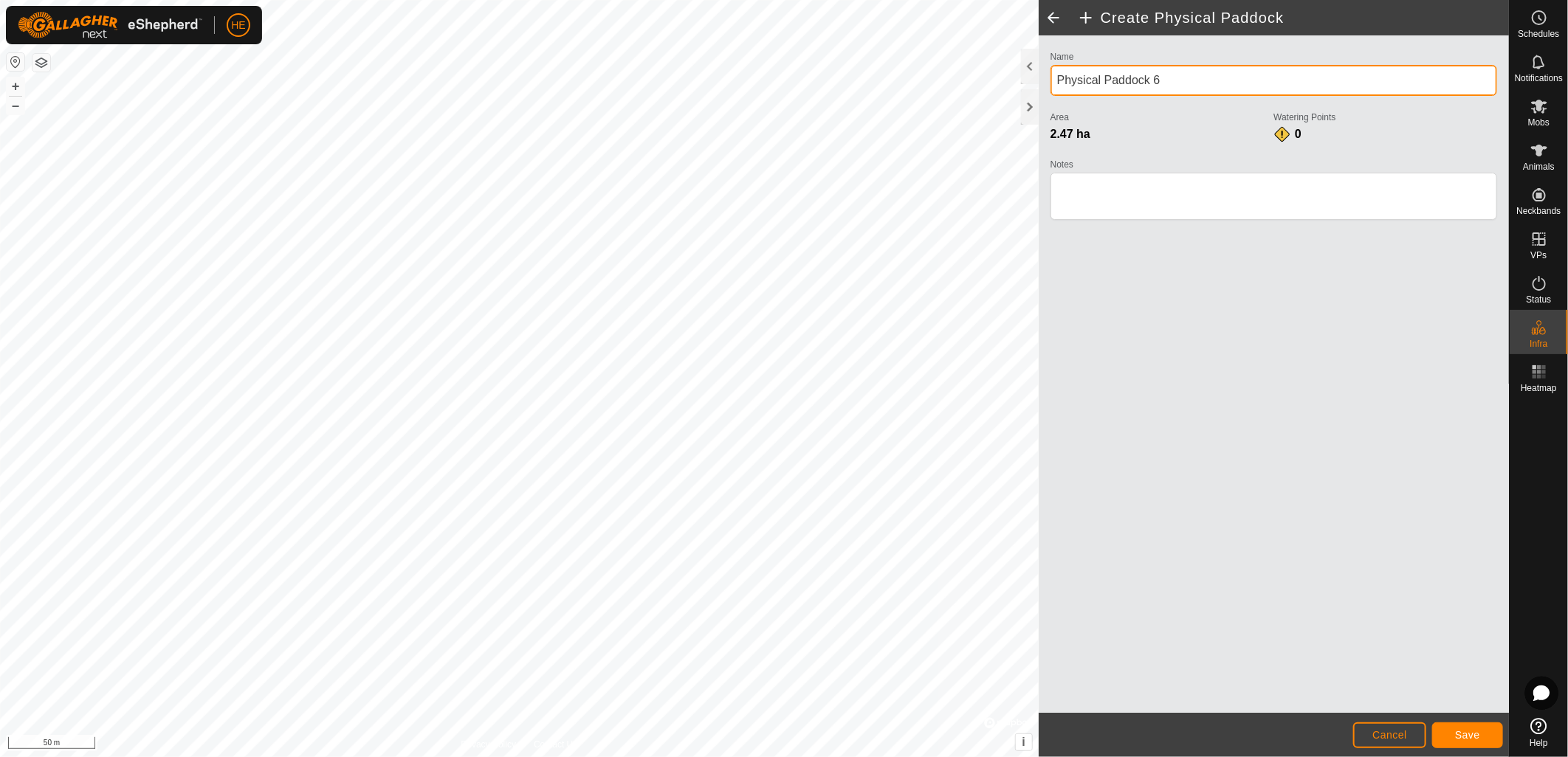
drag, startPoint x: 1166, startPoint y: 77, endPoint x: 1059, endPoint y: 76, distance: 107.0
click at [1059, 76] on input "Physical Paddock 6" at bounding box center [1274, 80] width 446 height 31
type input "[GEOGRAPHIC_DATA]"
click at [1459, 734] on span "Save" at bounding box center [1468, 735] width 25 height 12
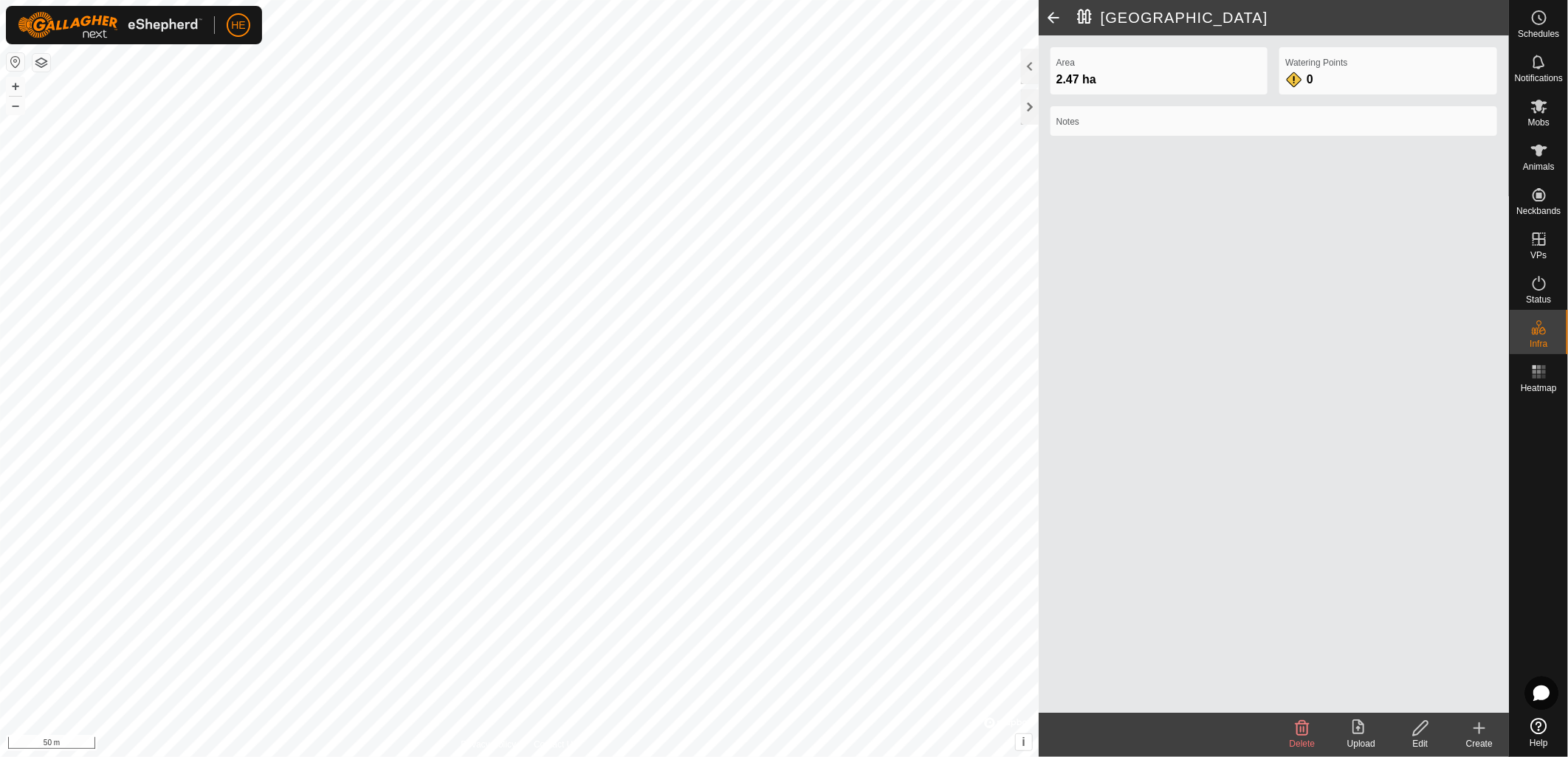
click at [1478, 735] on icon at bounding box center [1480, 729] width 18 height 18
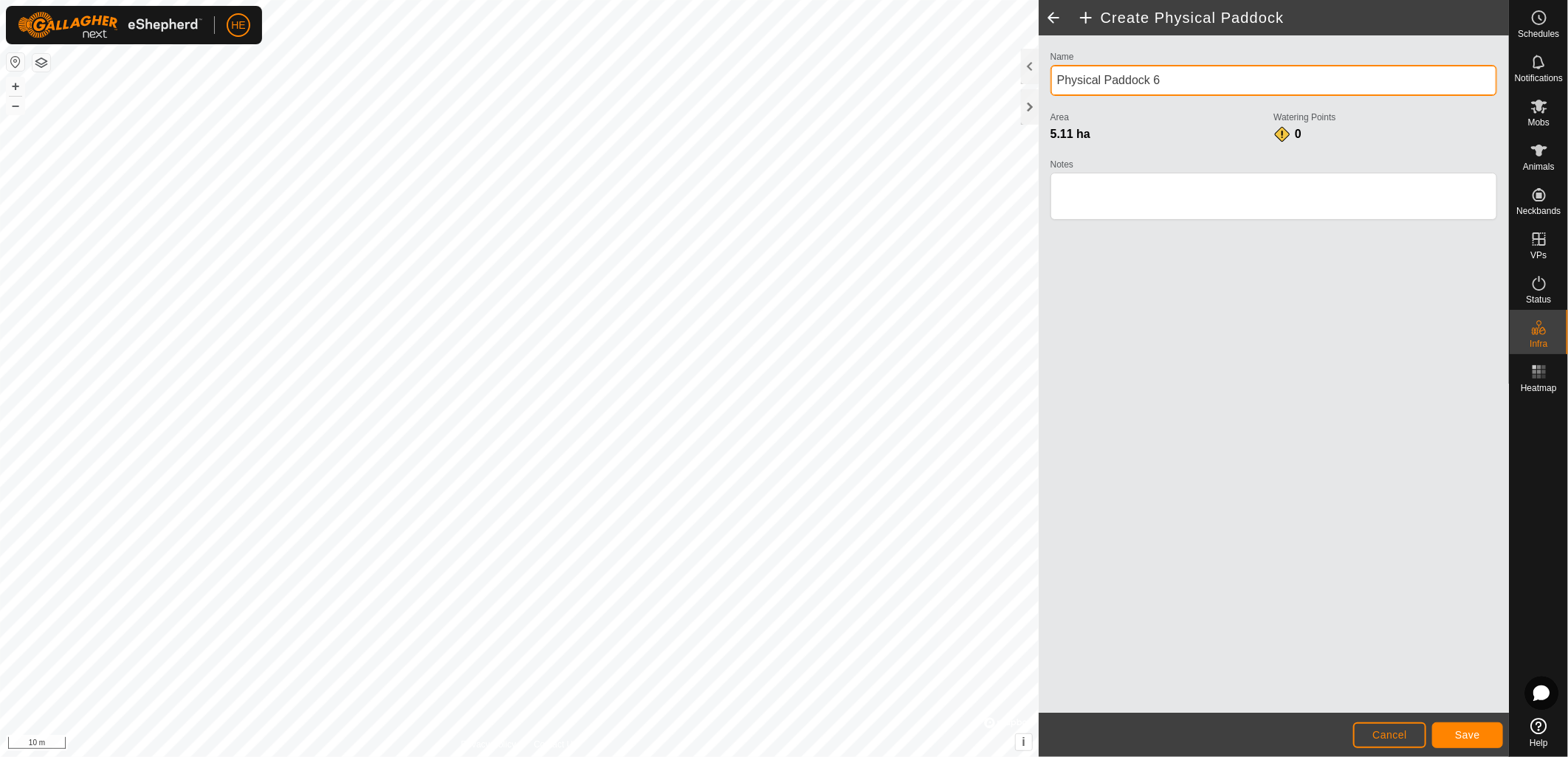
drag, startPoint x: 1187, startPoint y: 82, endPoint x: 1053, endPoint y: 78, distance: 134.1
click at [1053, 78] on input "Physical Paddock 6" at bounding box center [1274, 80] width 446 height 31
type input "Big Creek"
click at [1480, 746] on button "Save" at bounding box center [1467, 735] width 71 height 25
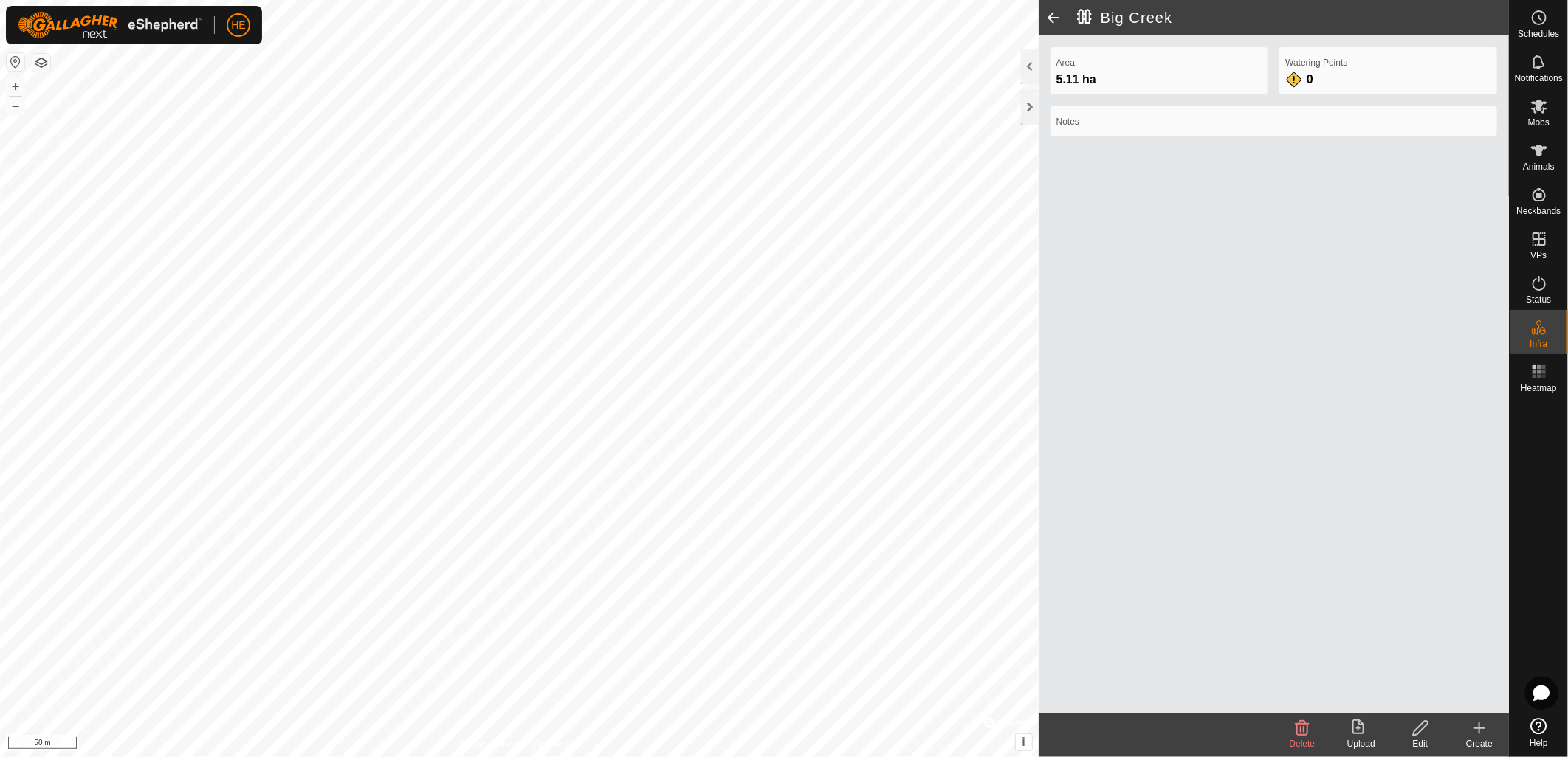
click at [1489, 735] on create-svg-icon at bounding box center [1479, 729] width 59 height 18
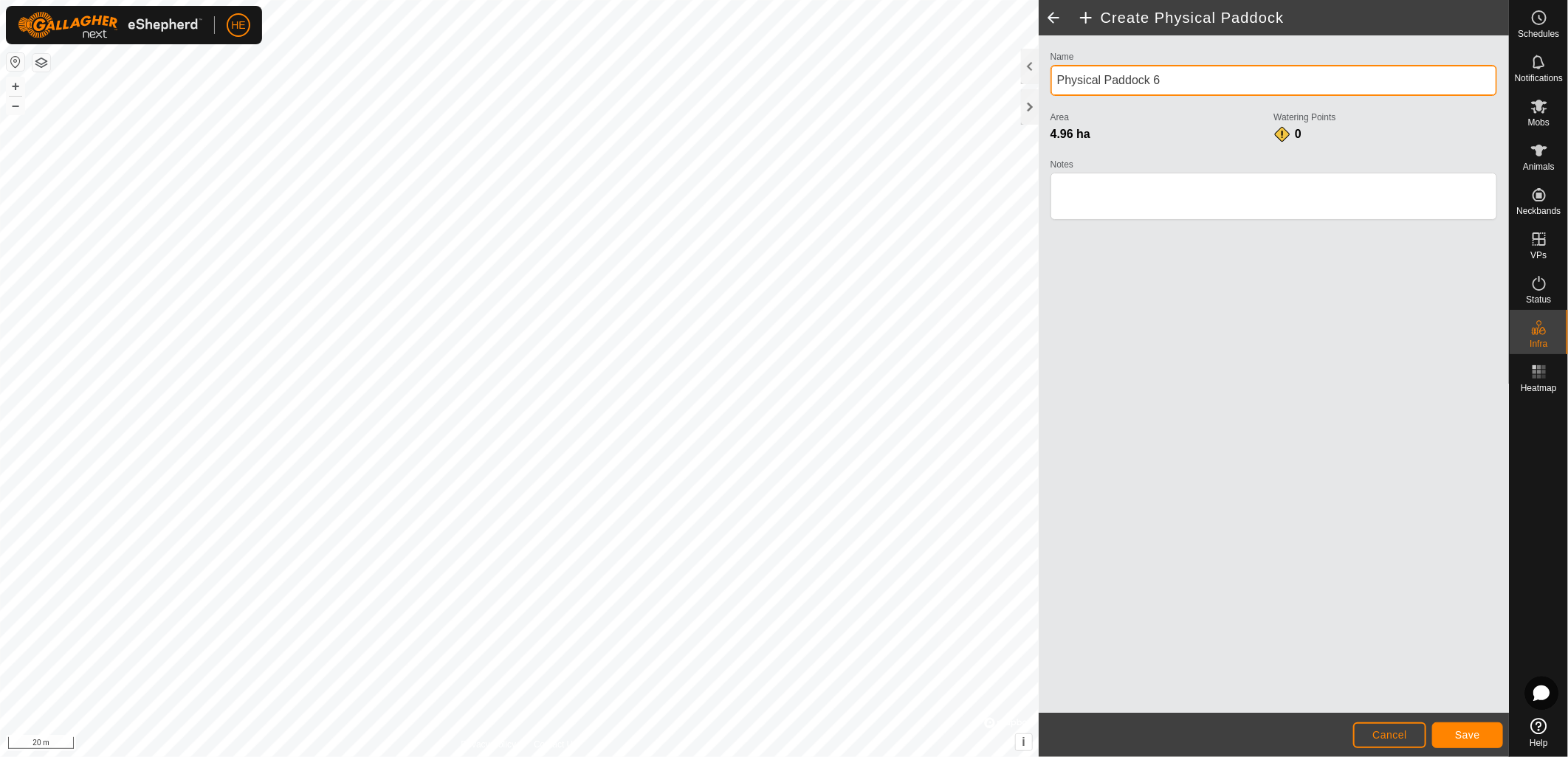
drag, startPoint x: 1172, startPoint y: 85, endPoint x: 1052, endPoint y: 75, distance: 120.4
click at [1052, 75] on input "Physical Paddock 6" at bounding box center [1274, 80] width 446 height 31
type input "Southwest Corner"
click at [1470, 735] on span "Save" at bounding box center [1468, 735] width 25 height 12
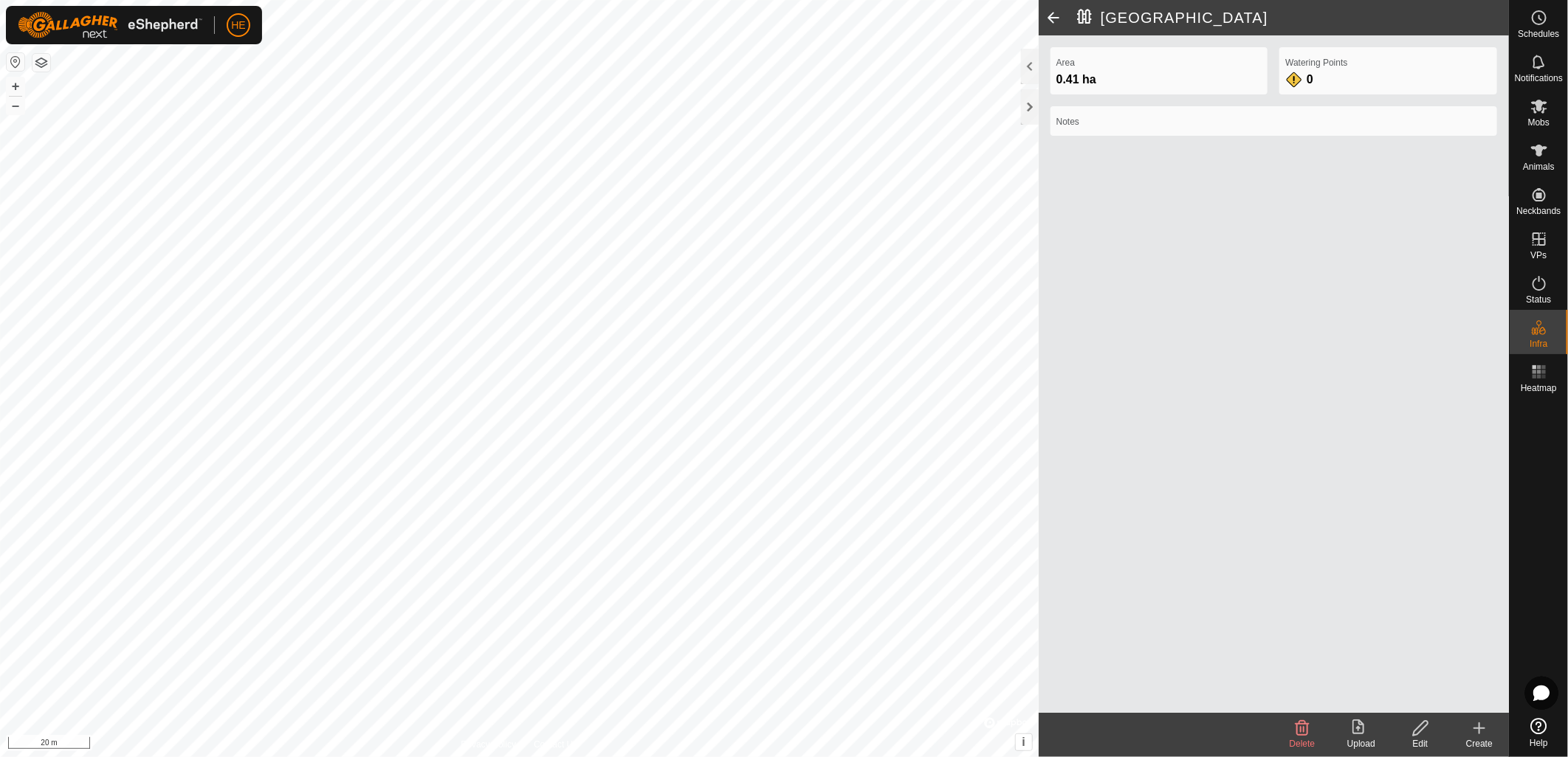
click at [0, 603] on html "HE Schedules Notifications Mobs Animals Neckbands VPs Status Infra Heatmap Help…" at bounding box center [784, 378] width 1568 height 757
click at [1487, 739] on div "Create" at bounding box center [1479, 744] width 59 height 13
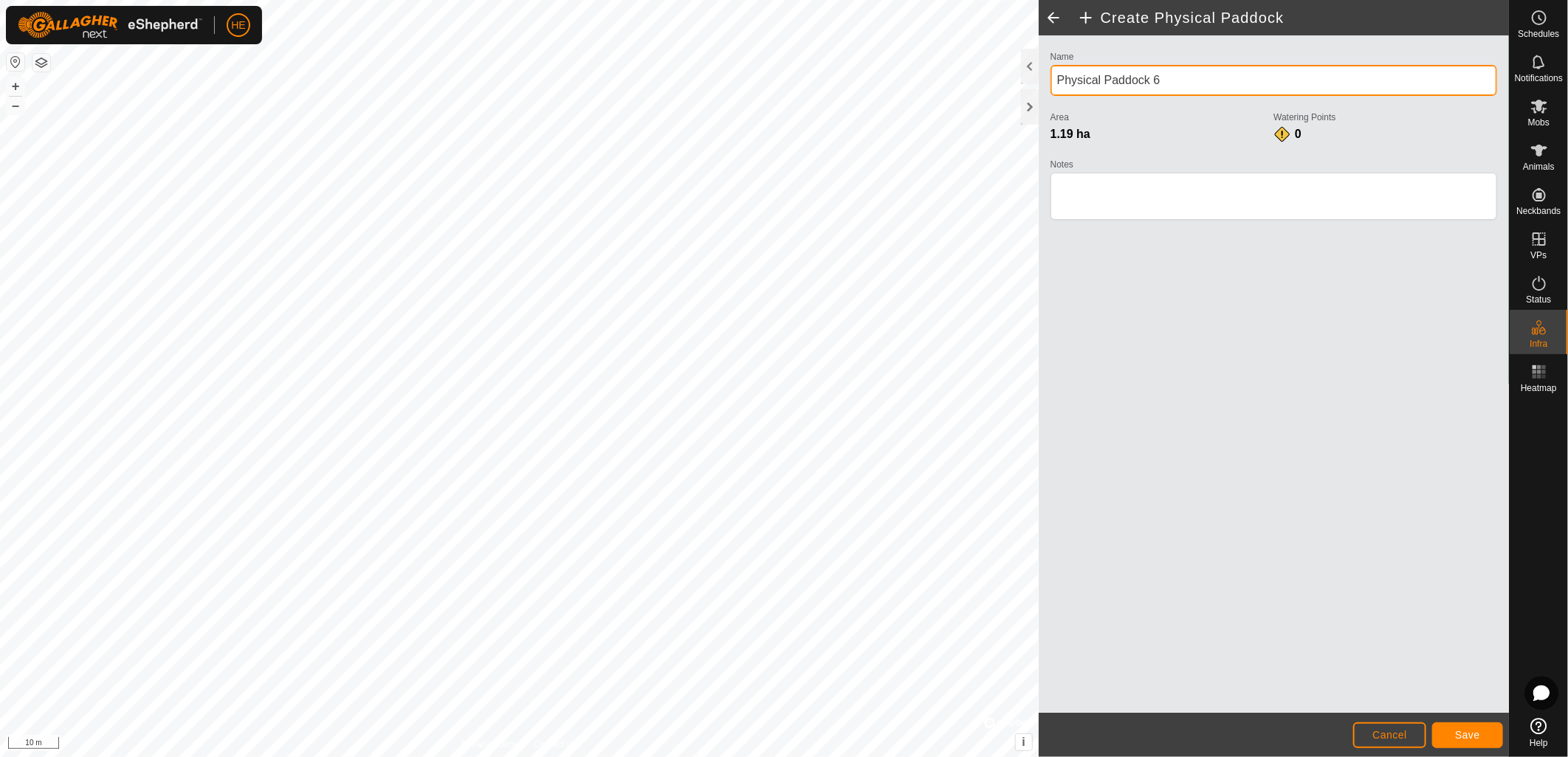
drag, startPoint x: 1203, startPoint y: 84, endPoint x: 1031, endPoint y: 87, distance: 172.0
click at [1039, 87] on div "Create Physical Paddock Name Physical Paddock 6 Area 1.19 ha Watering Points 0 …" at bounding box center [1274, 378] width 470 height 757
type input "[PERSON_NAME]"
click at [1471, 731] on span "Save" at bounding box center [1468, 735] width 25 height 12
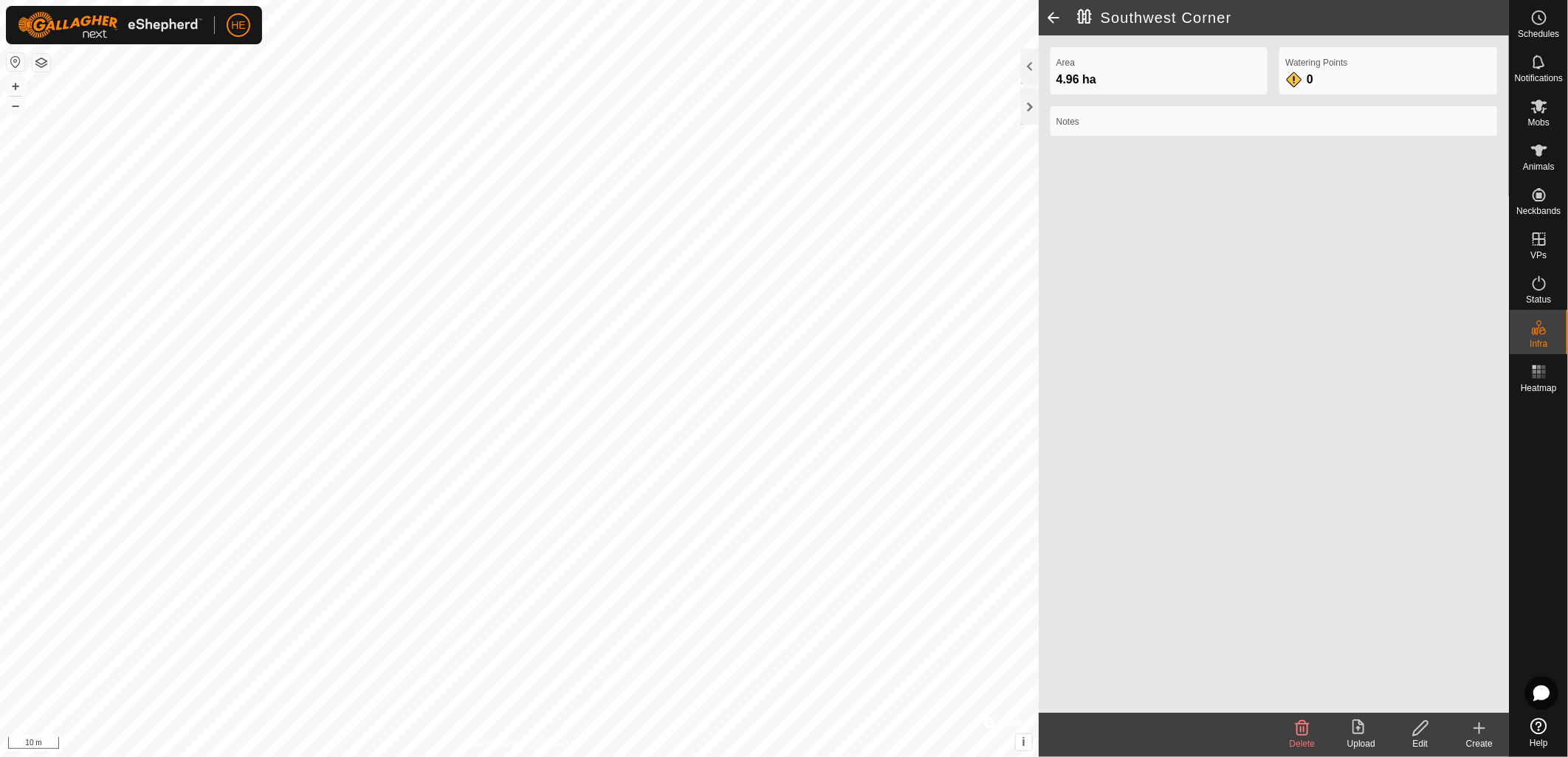
click at [1425, 734] on icon at bounding box center [1420, 729] width 19 height 18
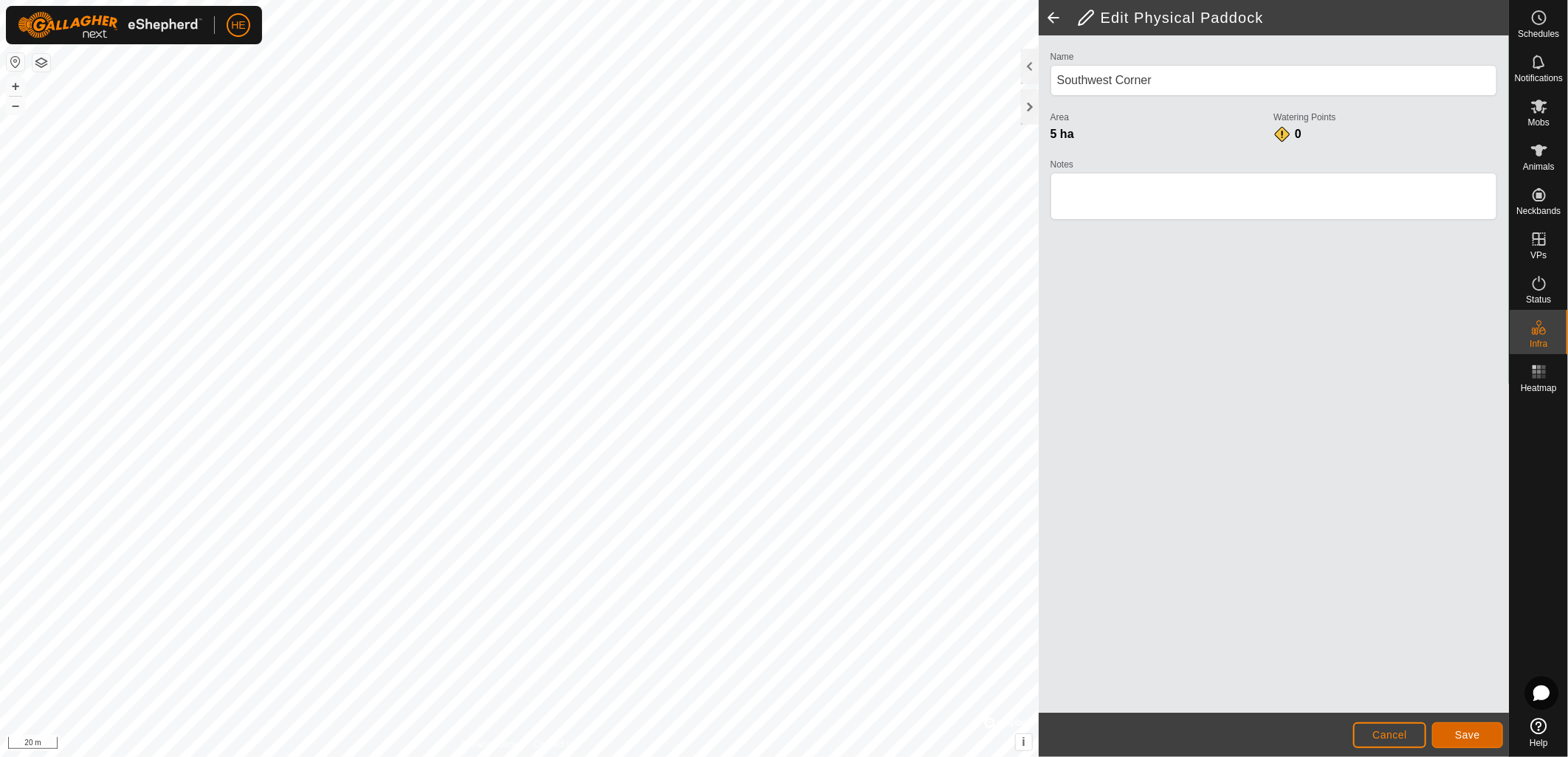
click at [1467, 734] on span "Save" at bounding box center [1468, 735] width 25 height 12
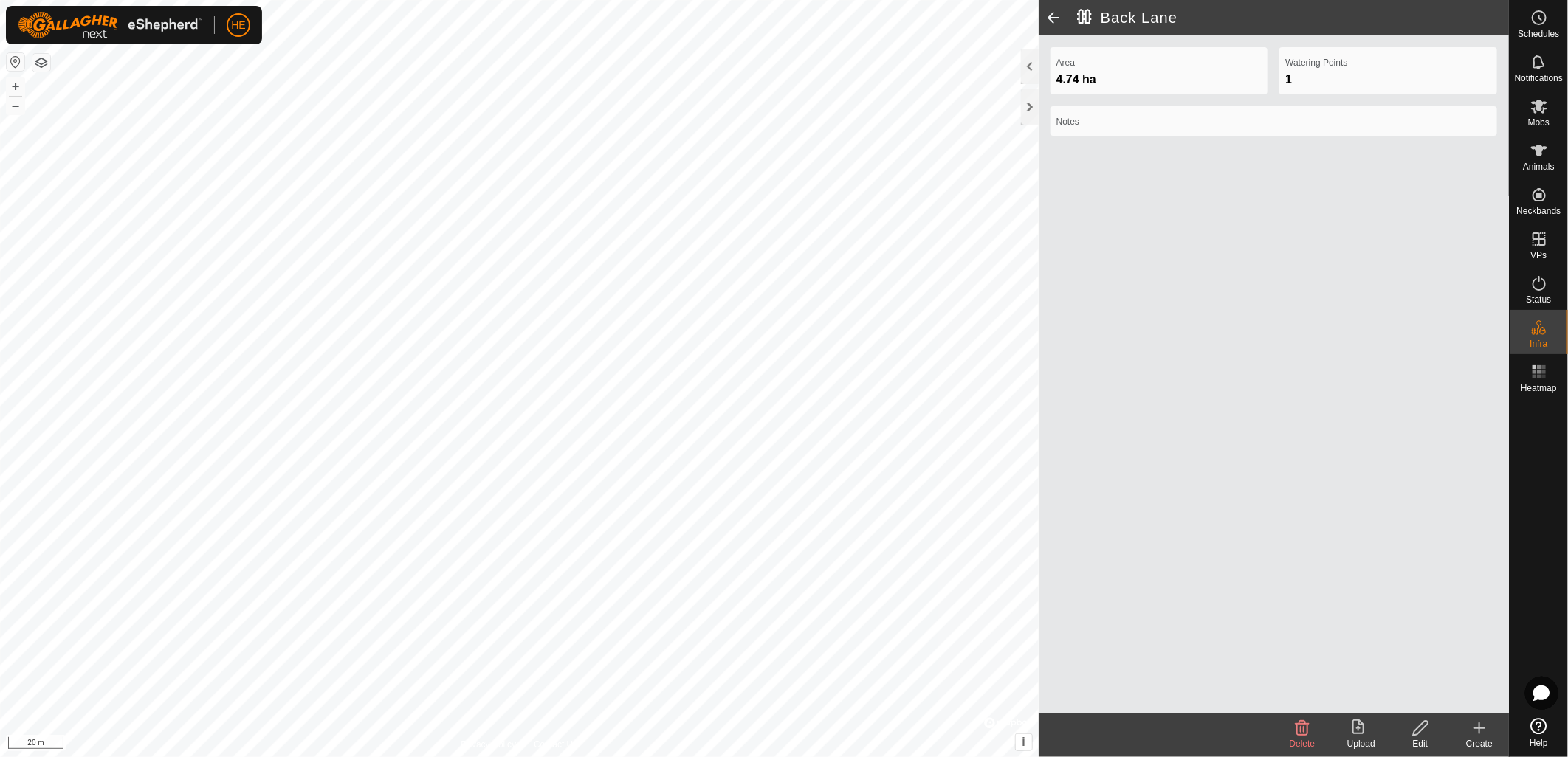
click at [1488, 735] on create-svg-icon at bounding box center [1479, 729] width 59 height 18
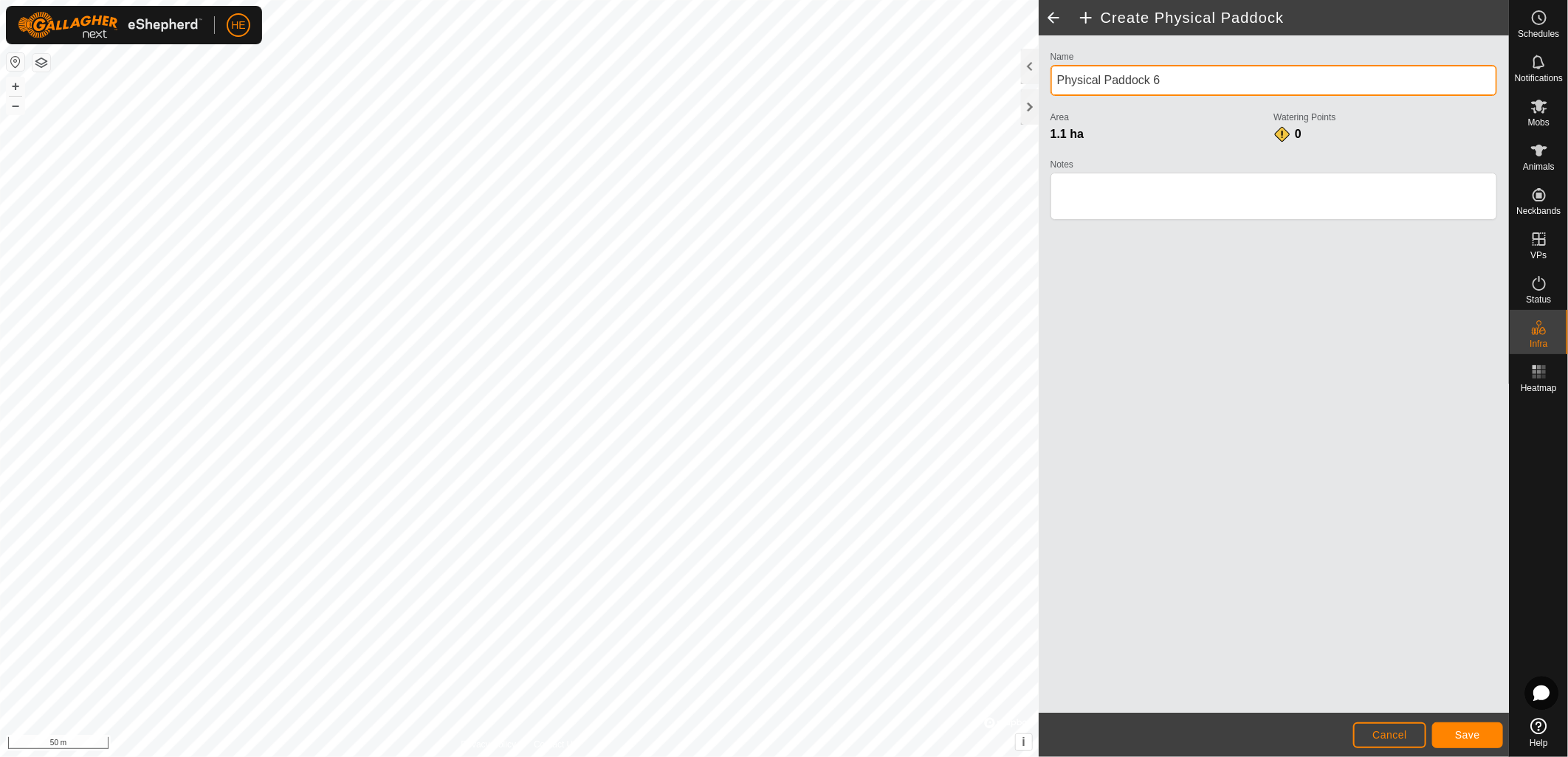
drag, startPoint x: 1167, startPoint y: 77, endPoint x: 1057, endPoint y: 77, distance: 110.0
click at [1057, 77] on input "Physical Paddock 6" at bounding box center [1274, 80] width 446 height 31
type input "Southwest Precinct 1"
click at [1464, 737] on span "Save" at bounding box center [1468, 735] width 25 height 12
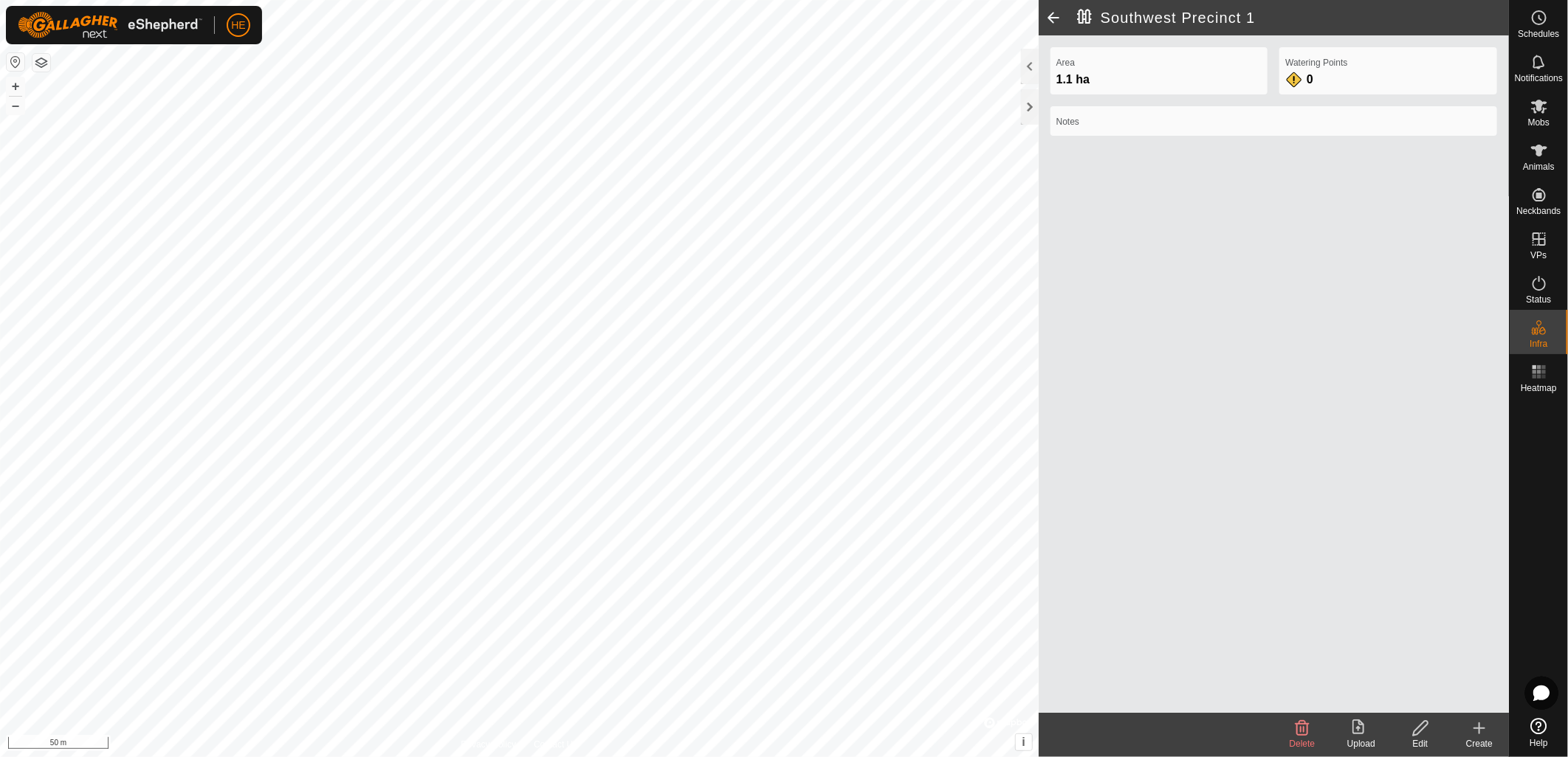
click at [1481, 735] on icon at bounding box center [1480, 729] width 18 height 18
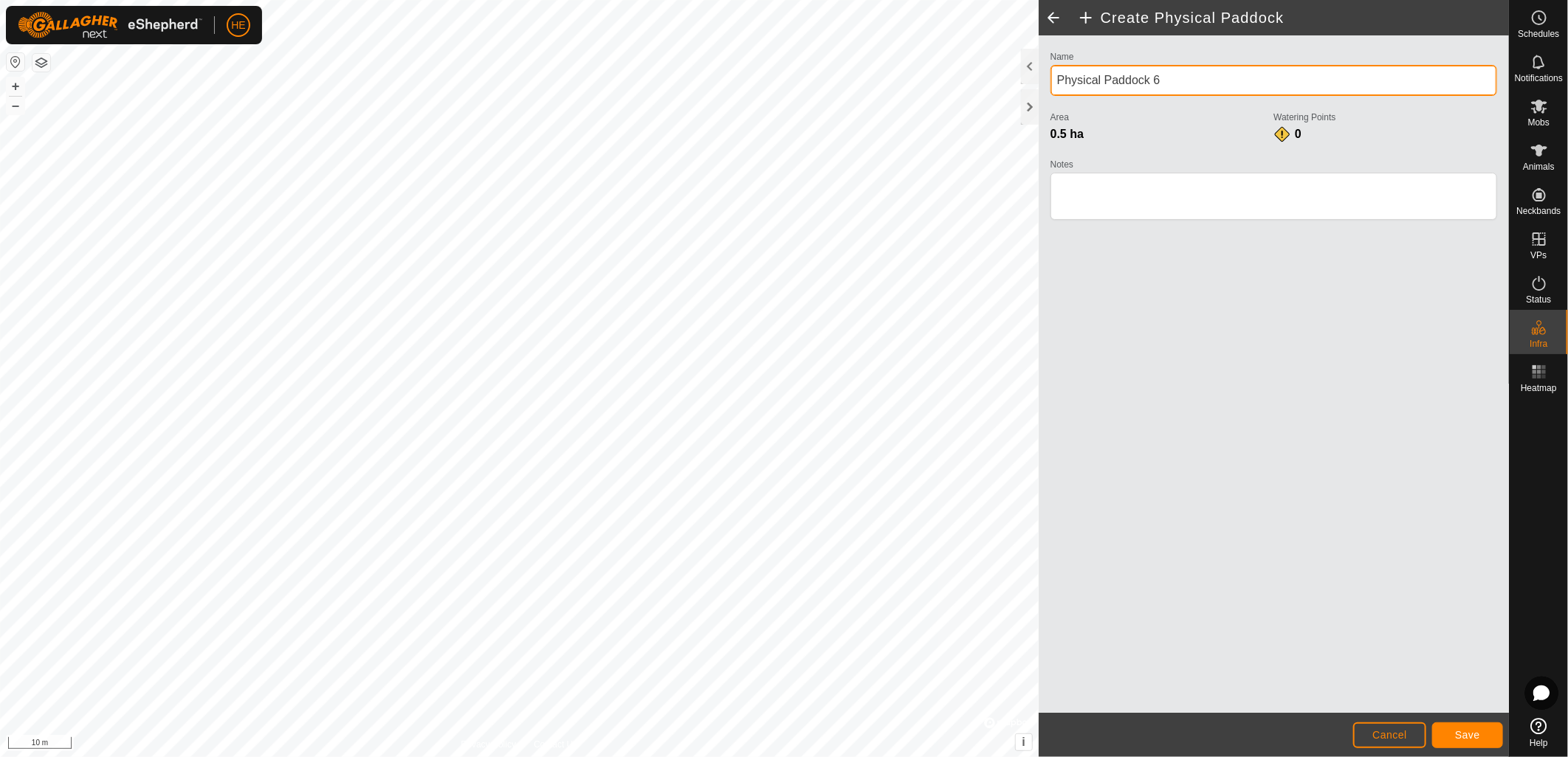
drag, startPoint x: 1201, startPoint y: 83, endPoint x: 1054, endPoint y: 77, distance: 147.1
click at [1054, 77] on input "Physical Paddock 6" at bounding box center [1274, 80] width 446 height 31
type input "s"
type input "Southwest Precinct 2"
click at [1476, 735] on span "Save" at bounding box center [1468, 735] width 25 height 12
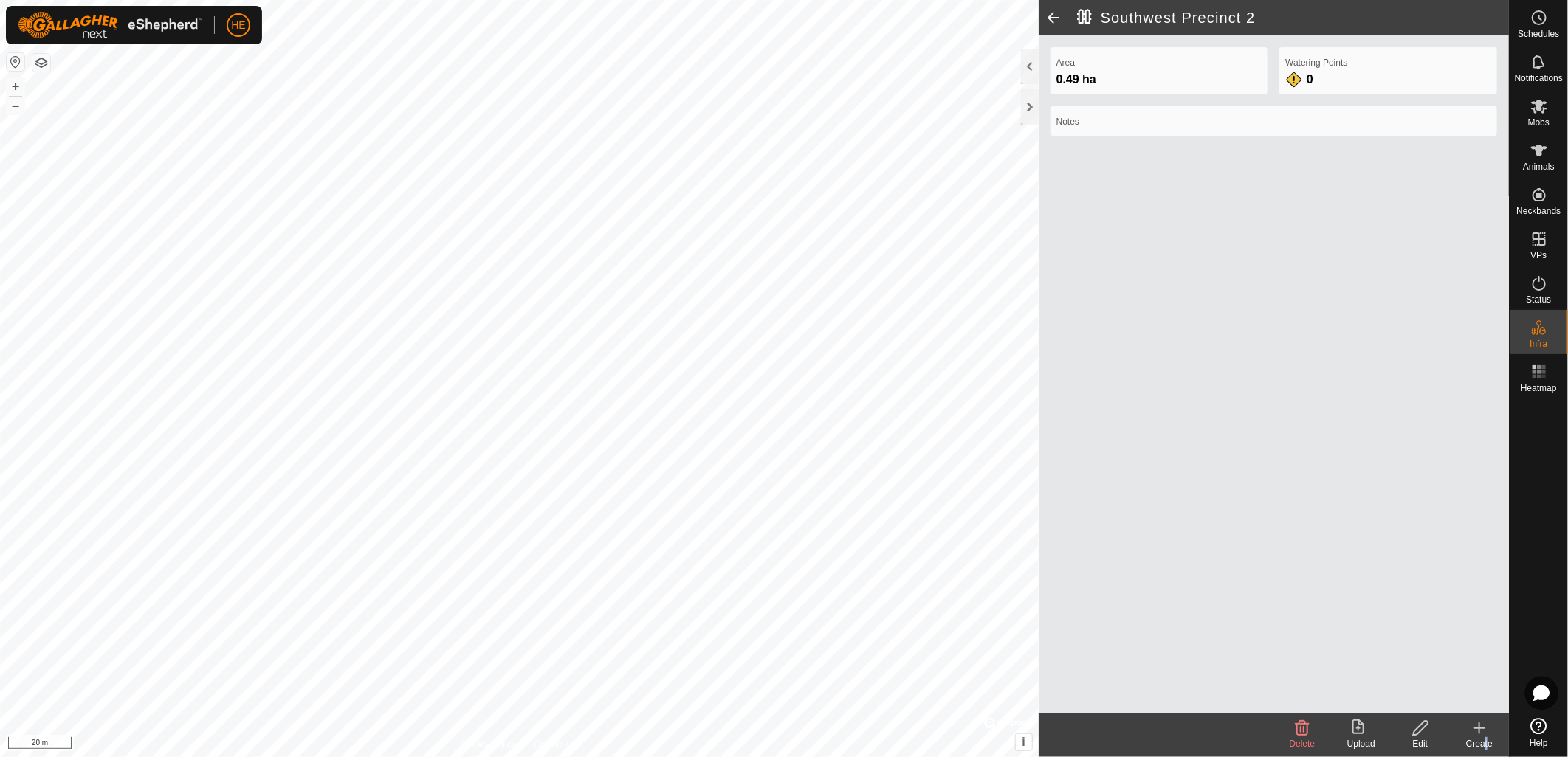
drag, startPoint x: 1482, startPoint y: 738, endPoint x: 1422, endPoint y: 713, distance: 65.0
click at [1480, 738] on div "Create" at bounding box center [1479, 744] width 59 height 13
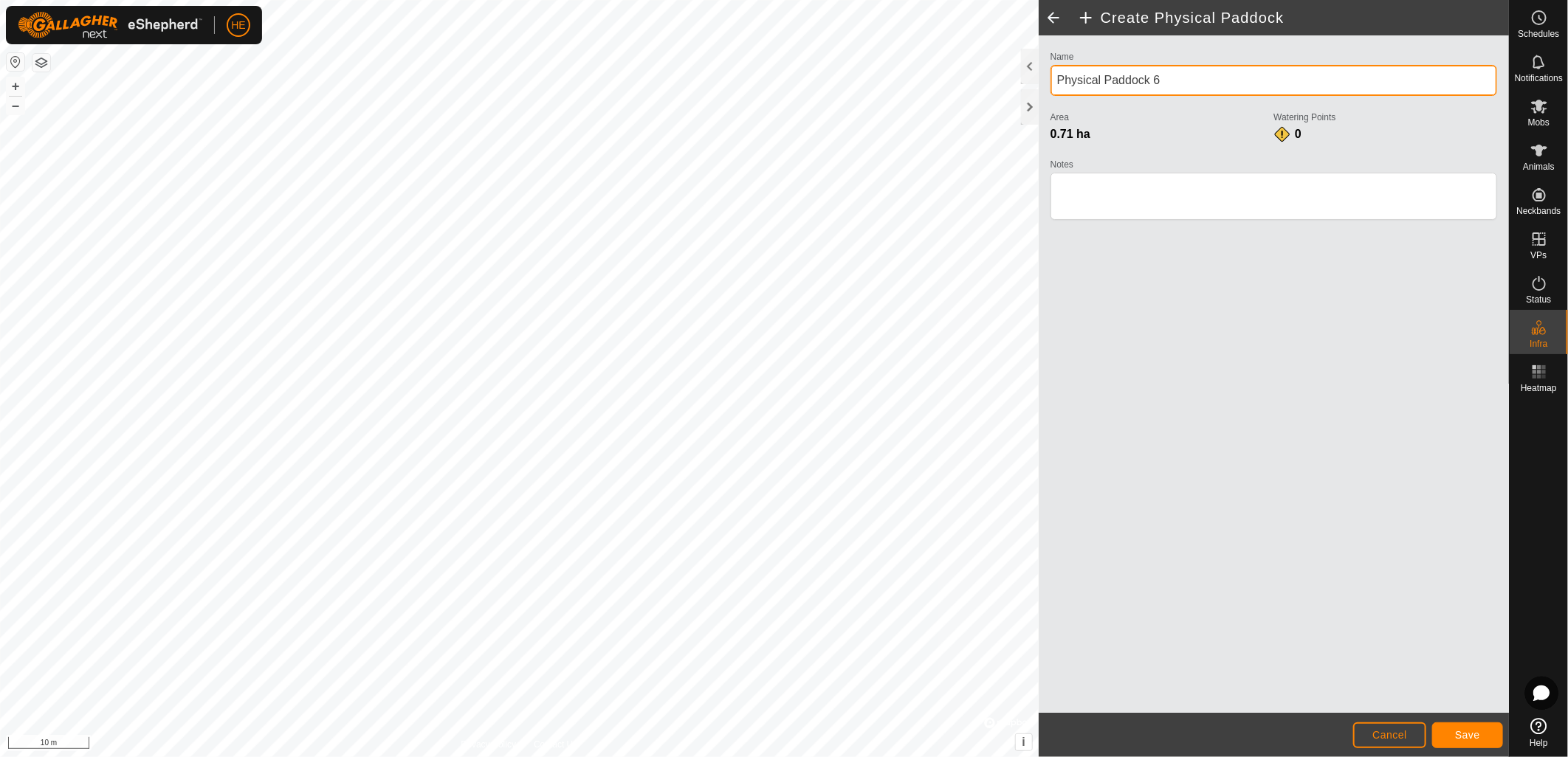
drag, startPoint x: 1104, startPoint y: 79, endPoint x: 1021, endPoint y: 87, distance: 83.4
click at [1039, 87] on div "Create Physical Paddock Name Physical Paddock 6 Area 0.71 ha Watering Points 0 …" at bounding box center [1274, 378] width 470 height 757
type input "Southwest Precinct 3"
click at [1470, 737] on span "Save" at bounding box center [1468, 735] width 25 height 12
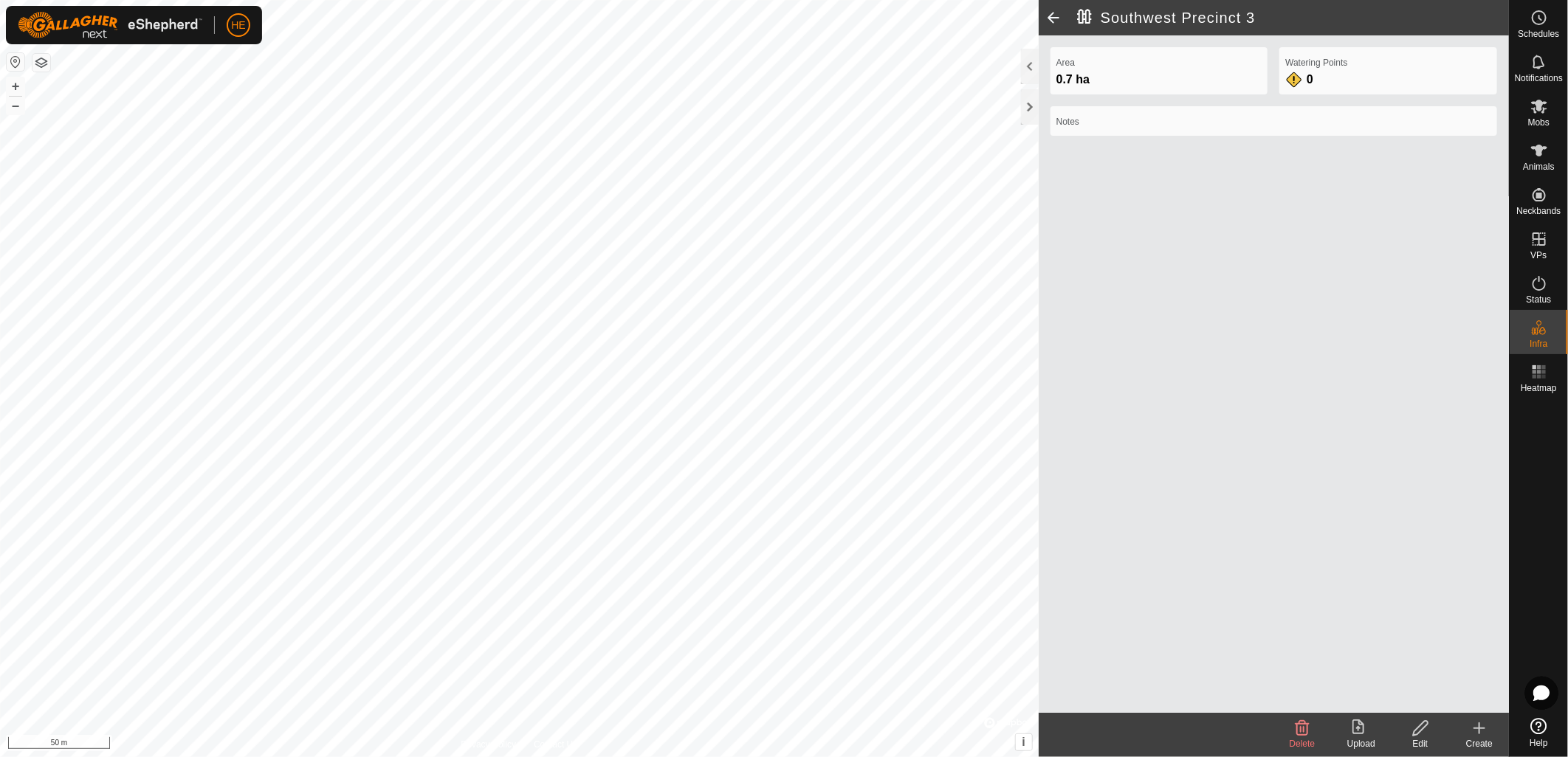
drag, startPoint x: 1488, startPoint y: 735, endPoint x: 1374, endPoint y: 702, distance: 118.7
click at [1487, 735] on create-svg-icon at bounding box center [1479, 729] width 59 height 18
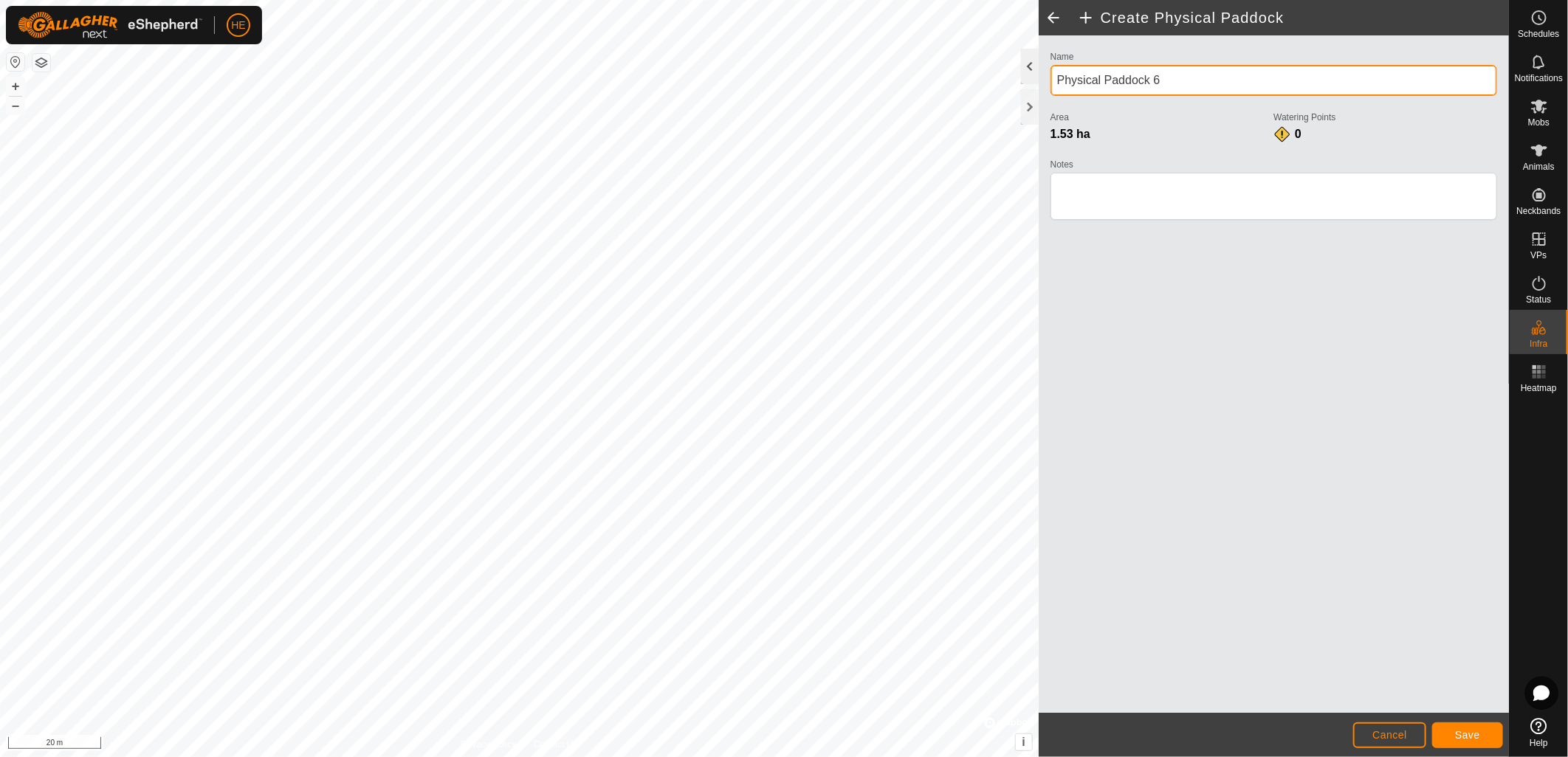
drag, startPoint x: 1238, startPoint y: 77, endPoint x: 1029, endPoint y: 67, distance: 209.2
click at [1039, 67] on div "Create Physical Paddock Name Physical Paddock 6 Area 1.53 ha Watering Points 0 …" at bounding box center [1274, 378] width 470 height 757
type input "Southwest Precinct 4"
click at [1456, 738] on span "Save" at bounding box center [1468, 735] width 25 height 12
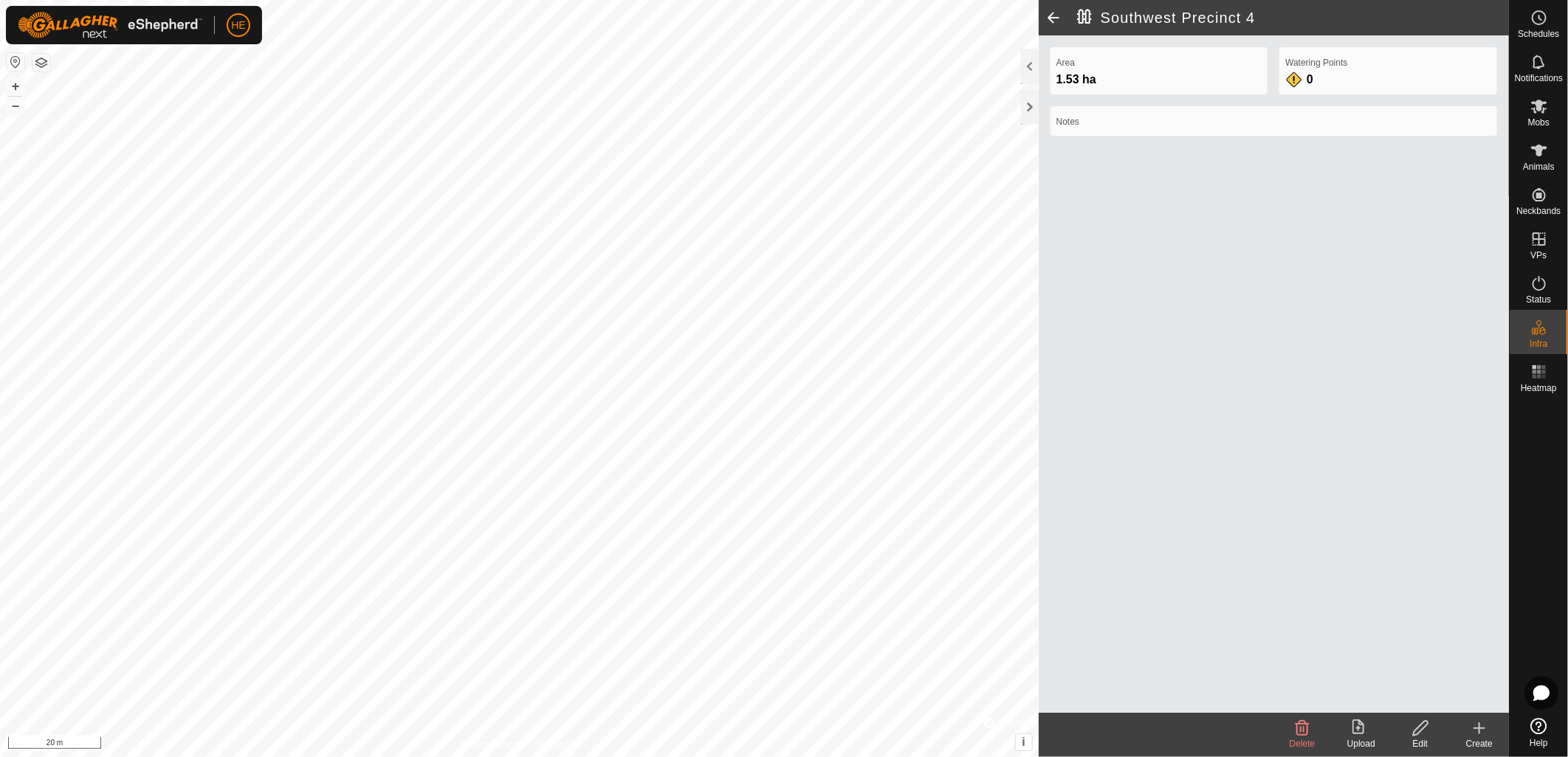
click at [1486, 741] on div "Create" at bounding box center [1479, 744] width 59 height 13
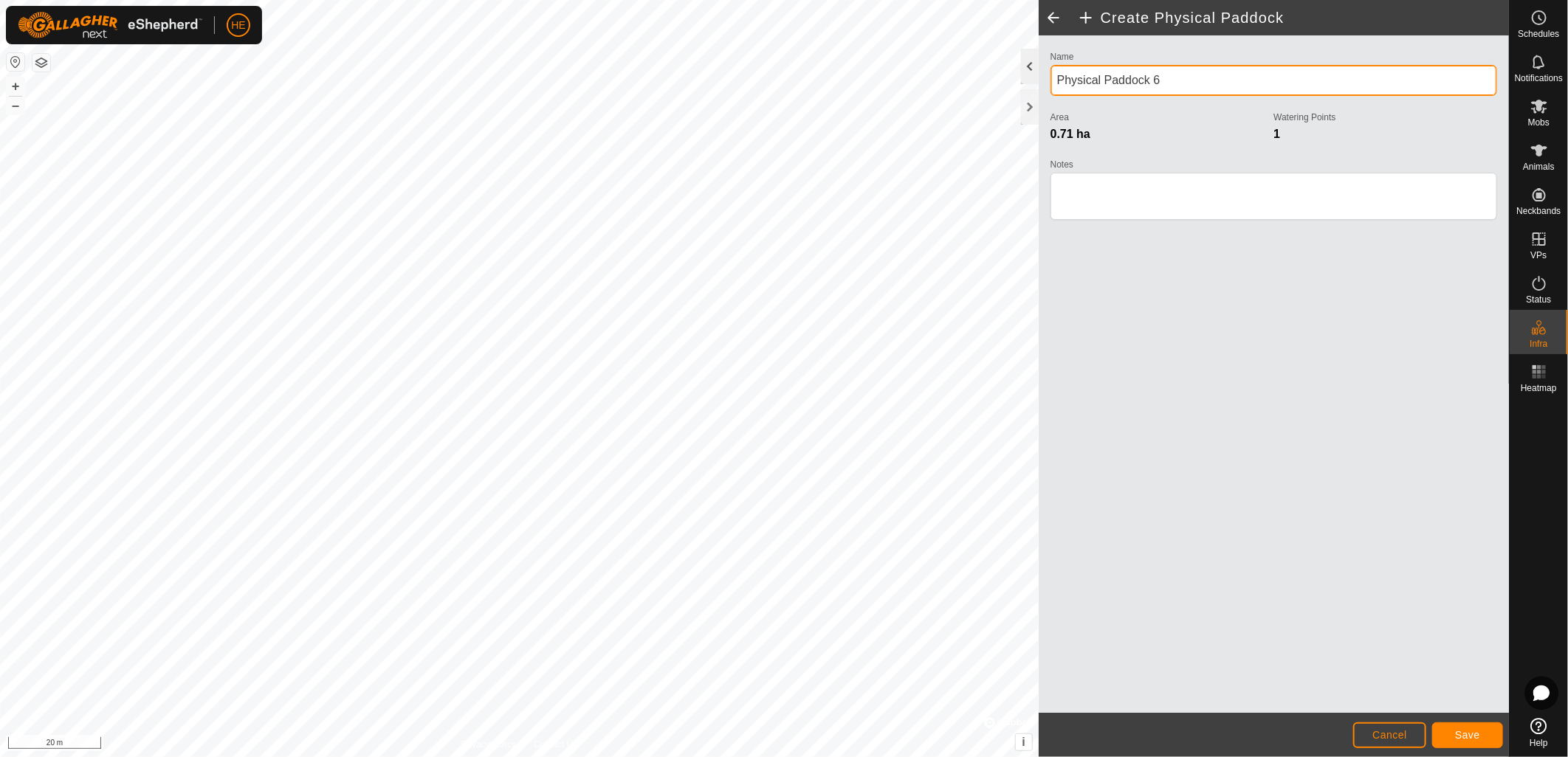
click at [1015, 65] on div "Privacy Policy Contact Us Southwest Precinct 4 1.53 ha + – ⇧ i © Mapbox , © Ope…" at bounding box center [754, 378] width 1509 height 757
type input "Soutwest Precinct 5"
click at [1485, 737] on button "Save" at bounding box center [1467, 735] width 71 height 25
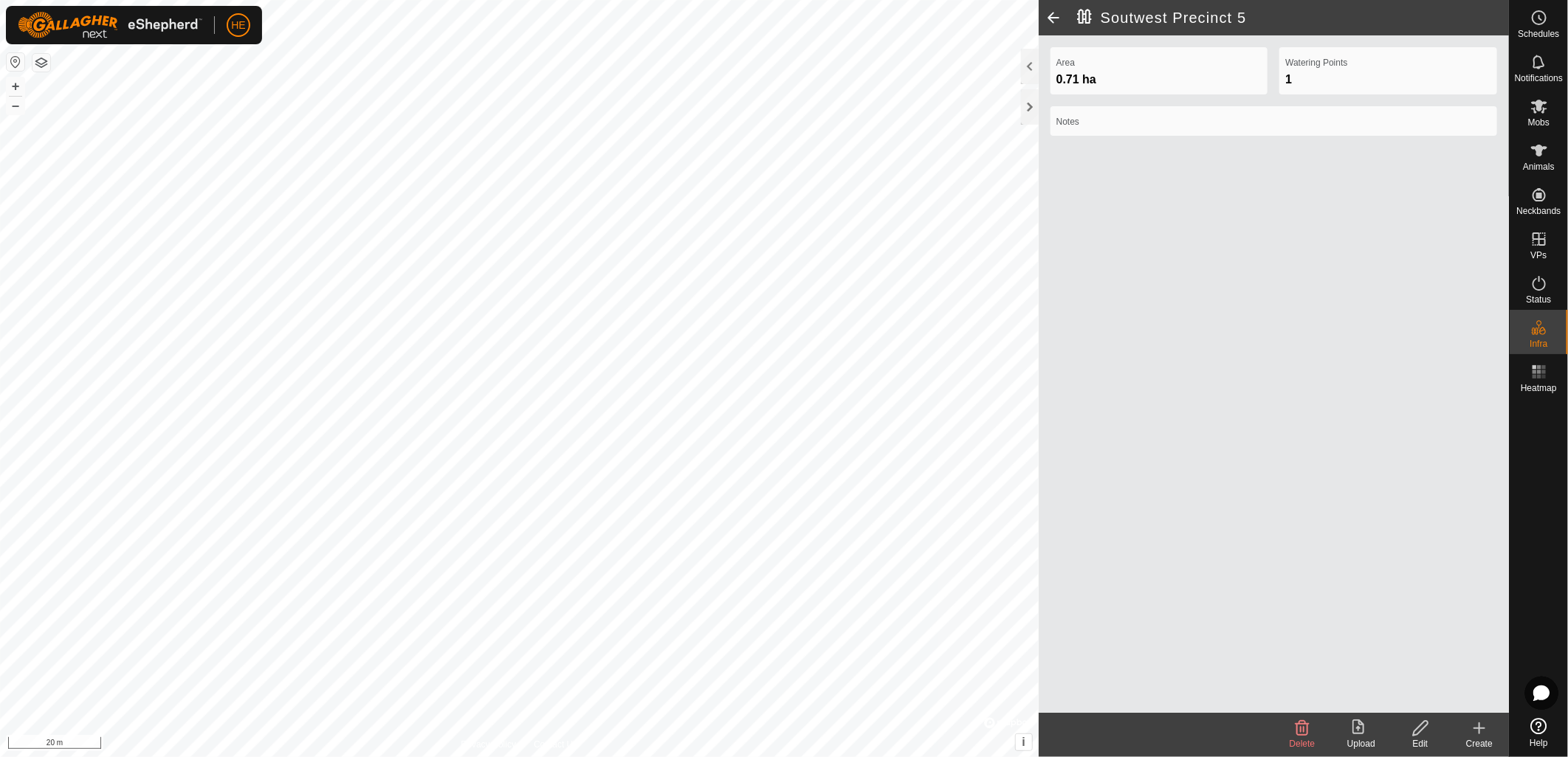
click at [1485, 731] on icon at bounding box center [1480, 729] width 18 height 18
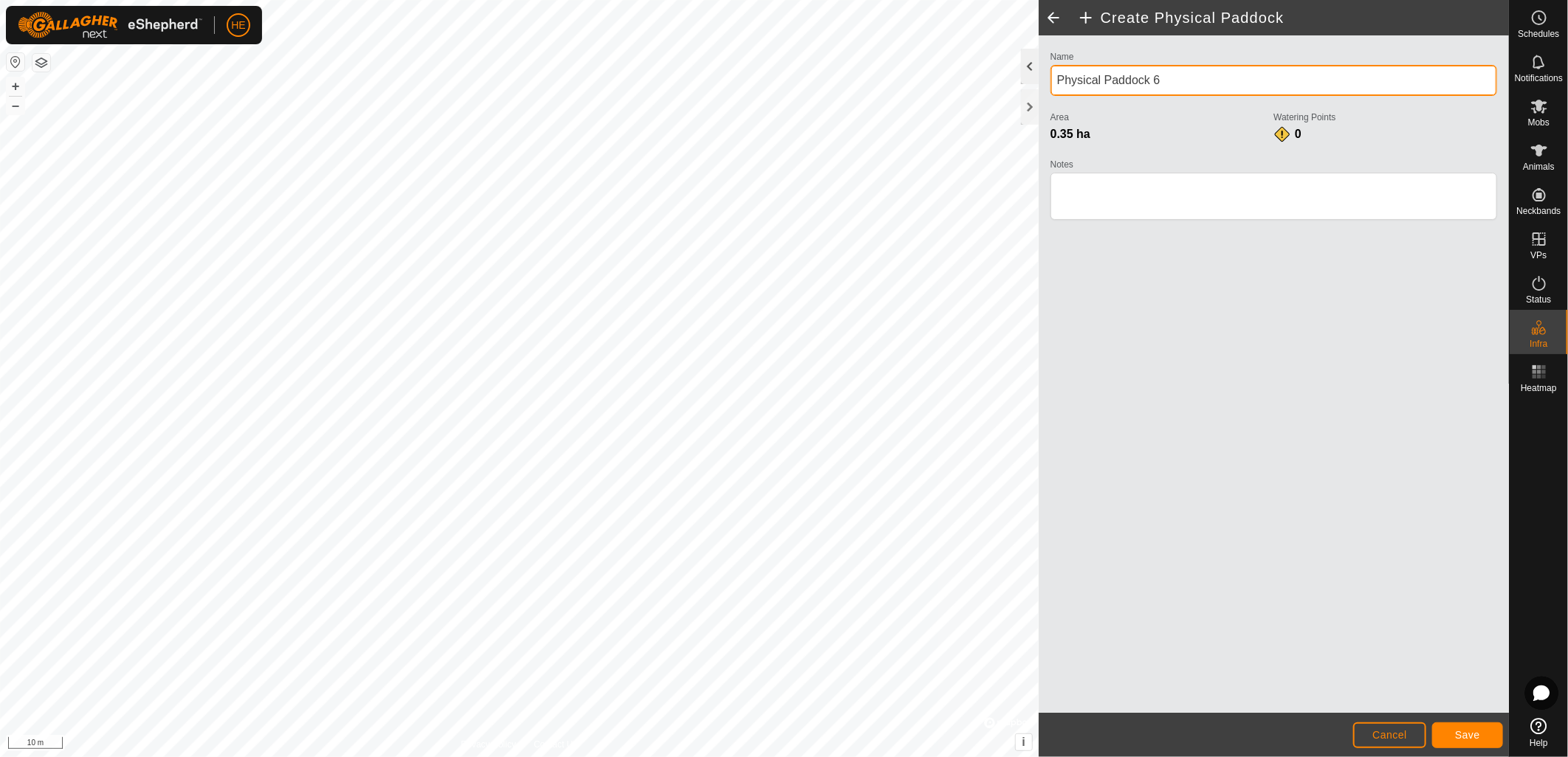
click at [964, 61] on div "Privacy Policy Contact Us [GEOGRAPHIC_DATA] - station 3 + – ⇧ i © Mapbox , © Op…" at bounding box center [754, 378] width 1509 height 757
type input "Southwest Precinct Lane"
click at [1453, 733] on button "Save" at bounding box center [1467, 735] width 71 height 25
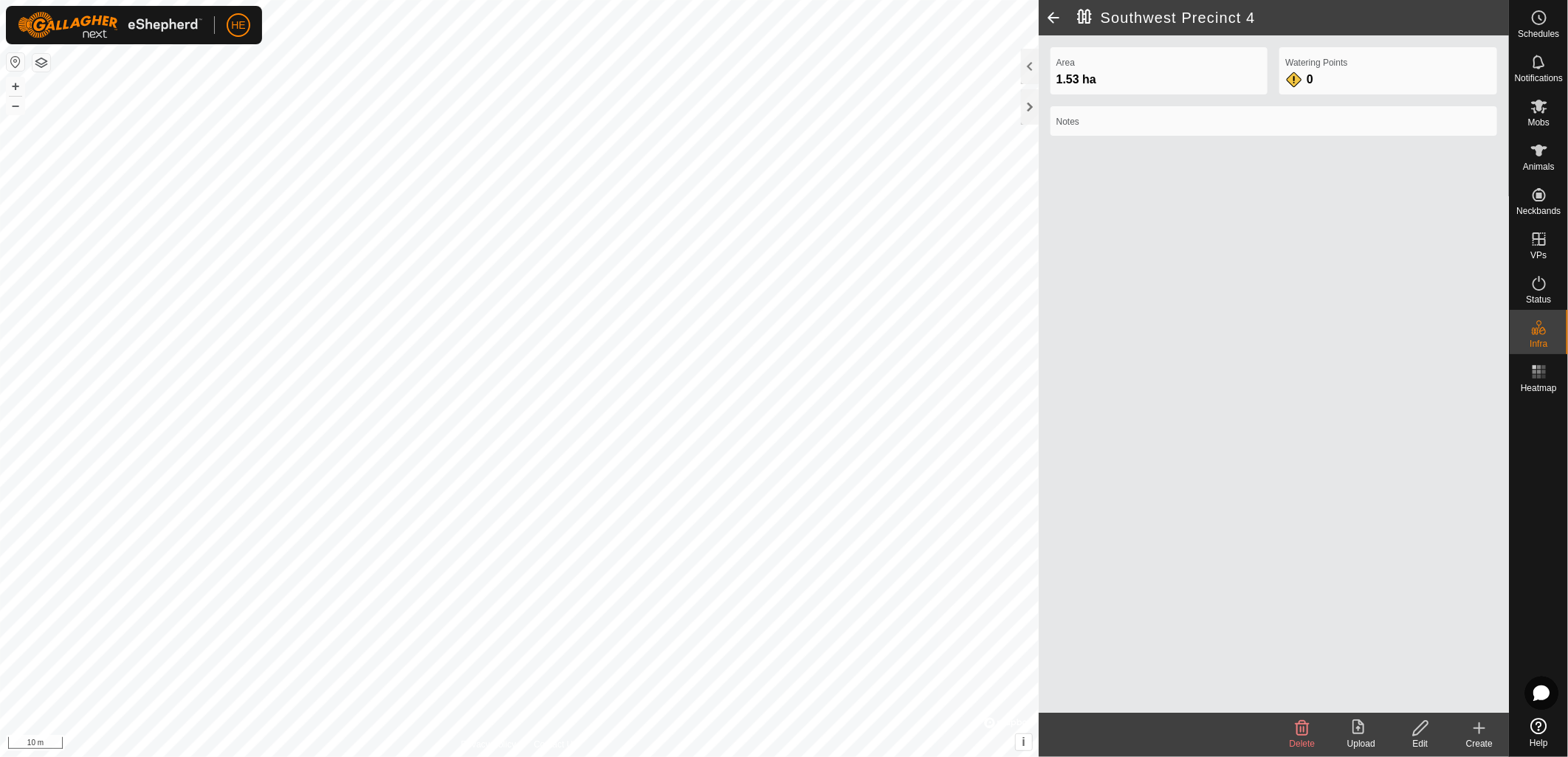
click at [1422, 734] on icon at bounding box center [1420, 729] width 19 height 18
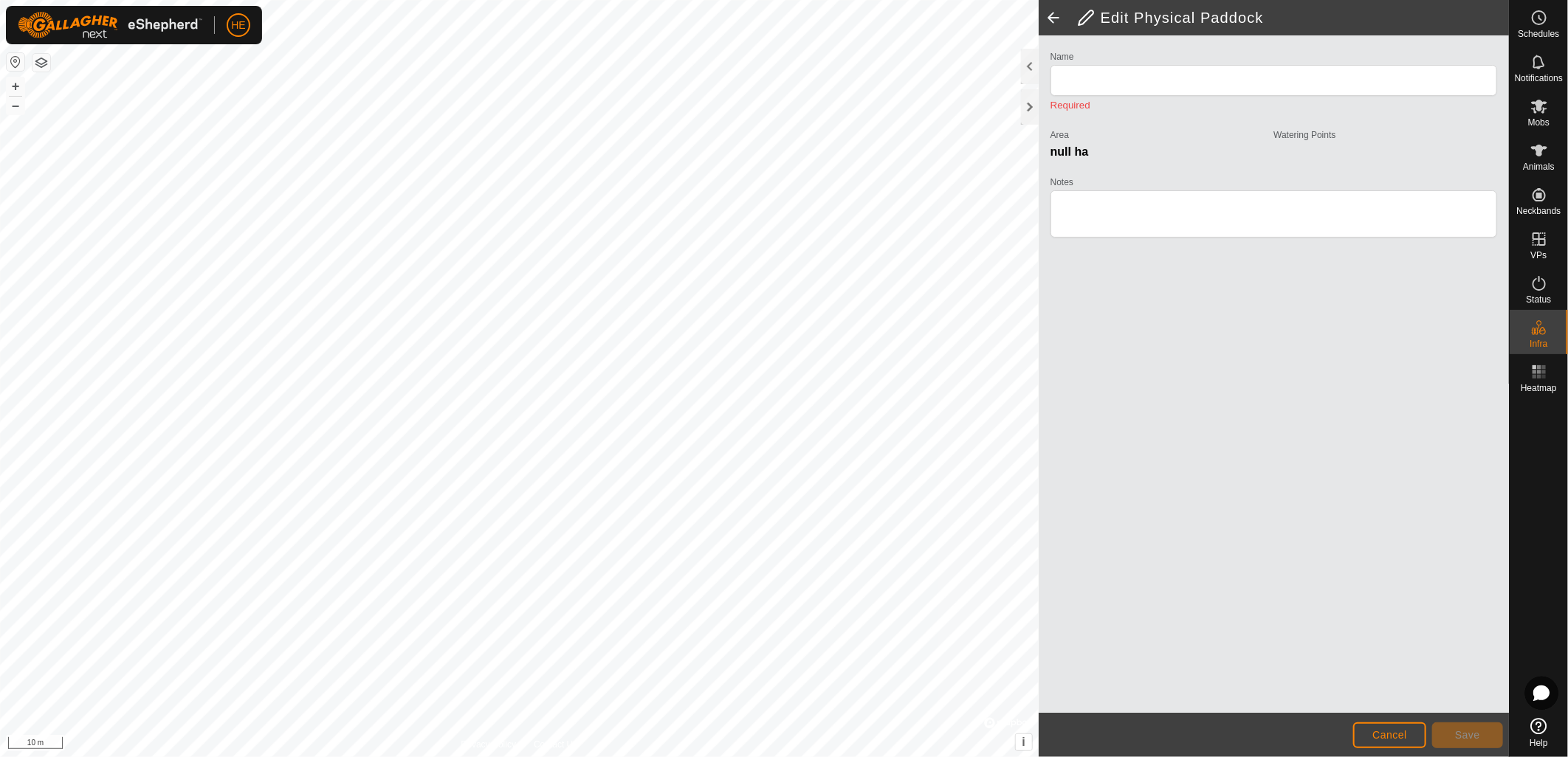
type input "Southwest Precinct 4"
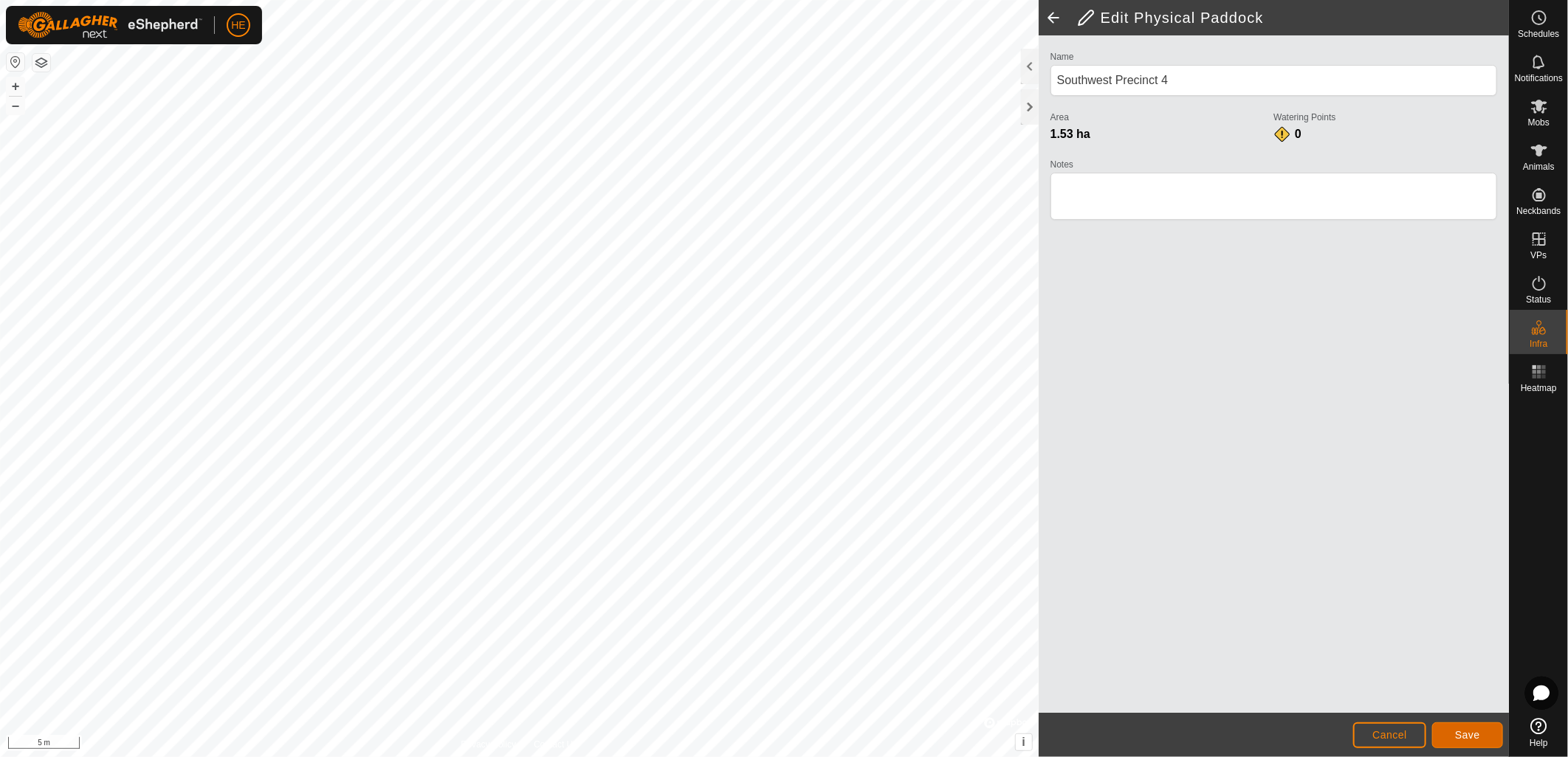
click at [1466, 737] on span "Save" at bounding box center [1468, 735] width 25 height 12
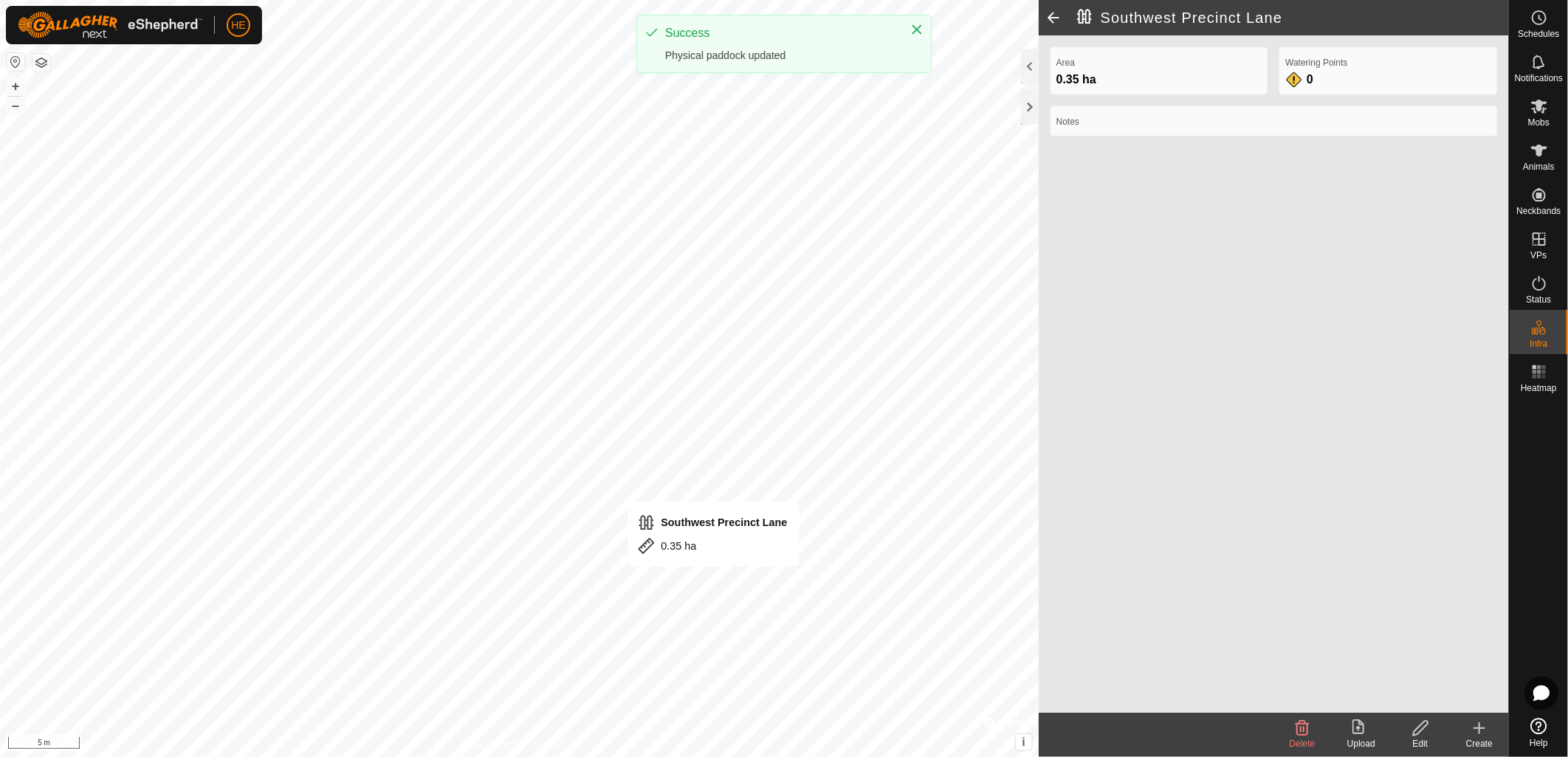
click at [1429, 727] on edit-svg-icon at bounding box center [1420, 729] width 59 height 18
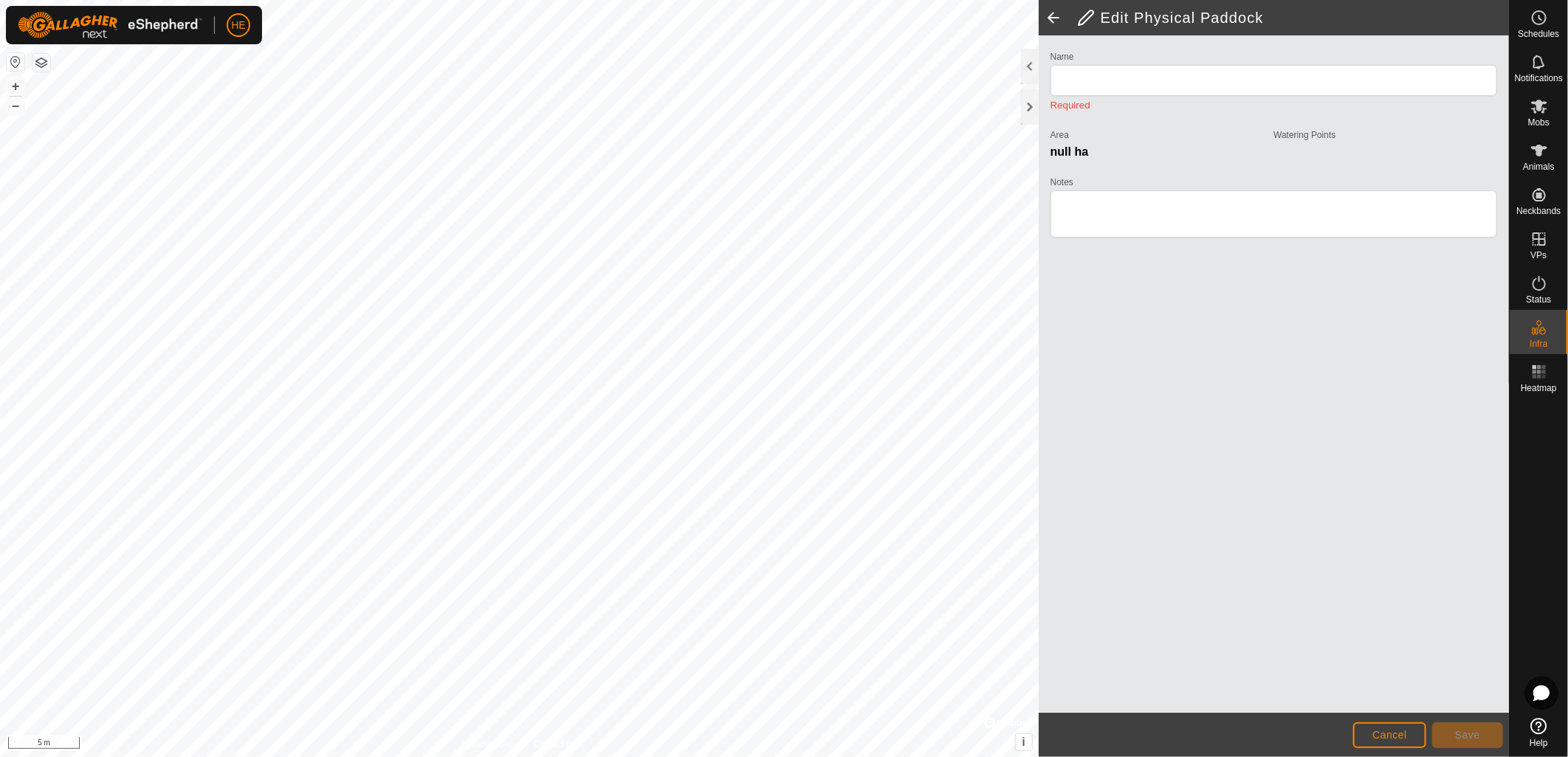
type input "Southwest Precinct Lane"
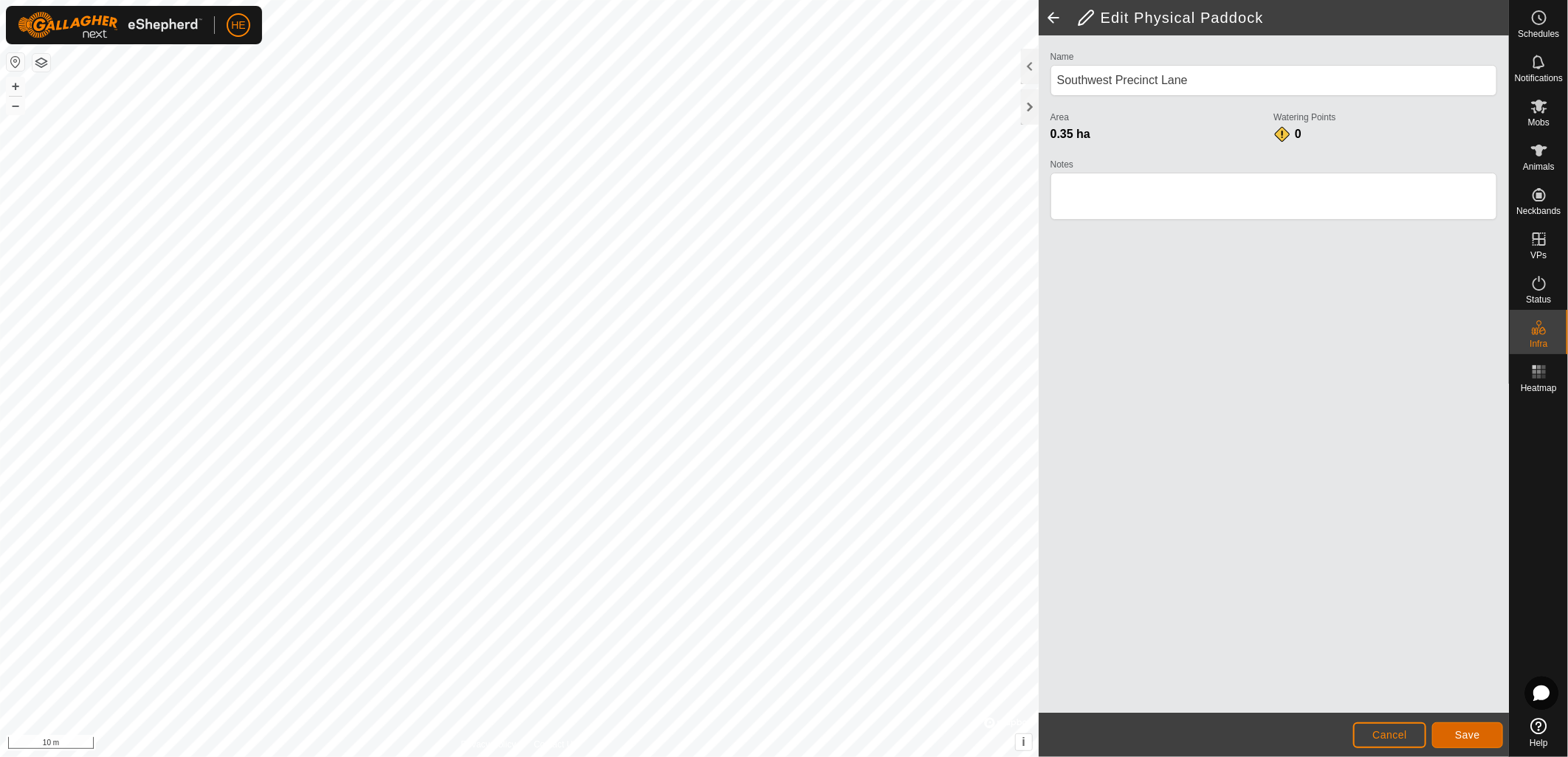
click at [1463, 726] on button "Save" at bounding box center [1467, 735] width 71 height 25
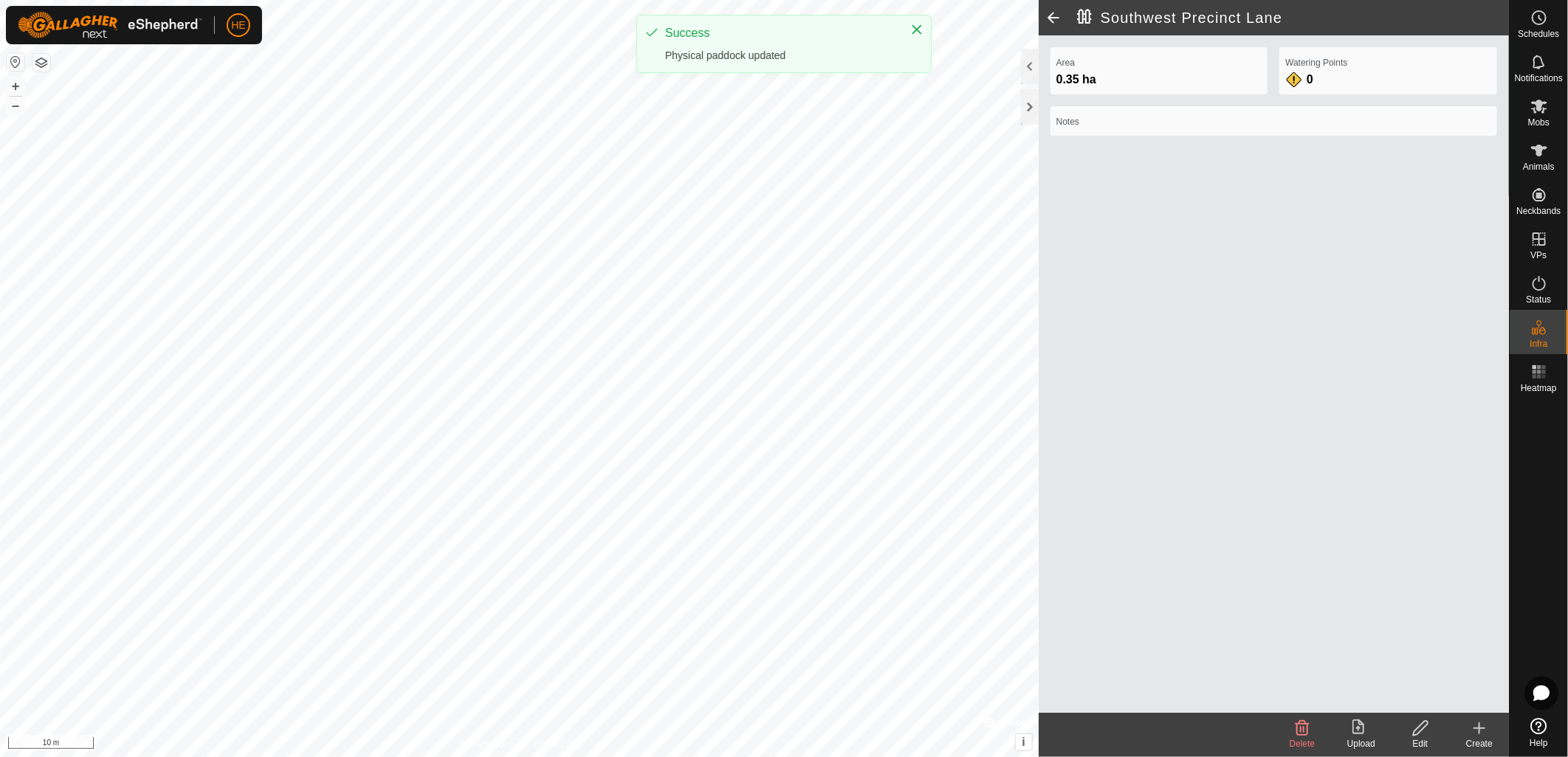
click at [1480, 726] on icon at bounding box center [1480, 729] width 18 height 18
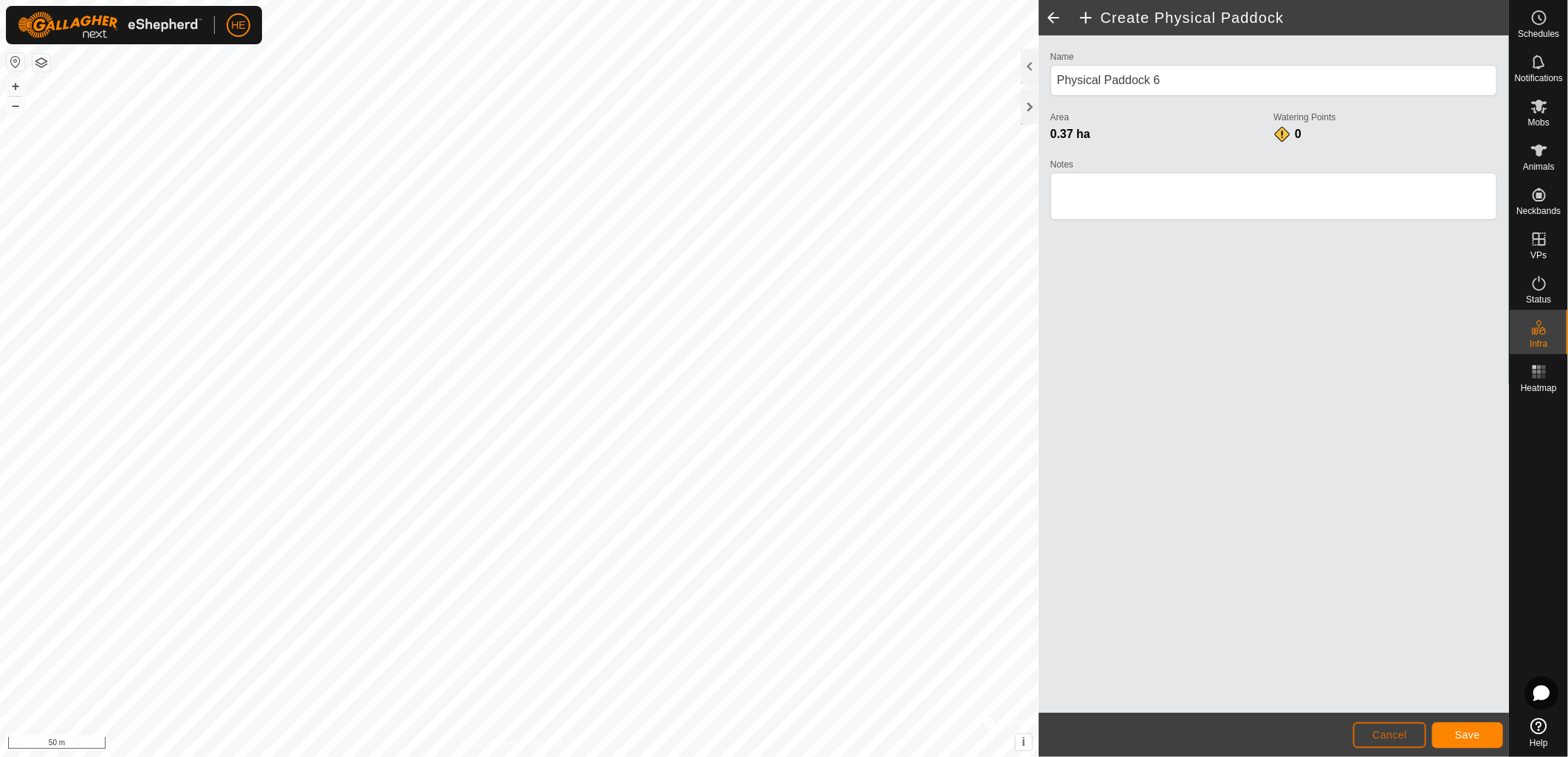
click at [1401, 735] on span "Cancel" at bounding box center [1389, 735] width 34 height 12
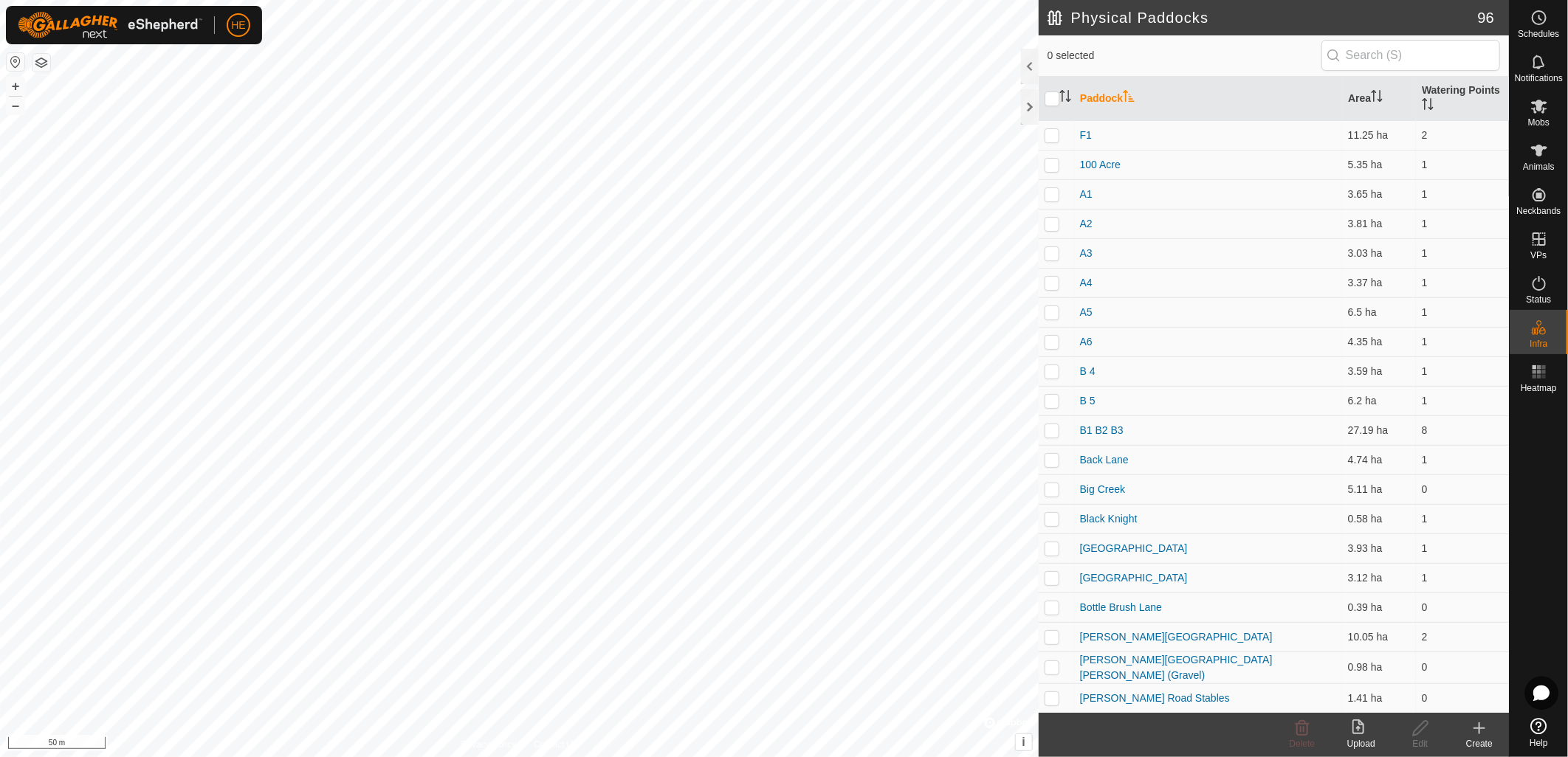
click at [1479, 733] on icon at bounding box center [1480, 729] width 18 height 18
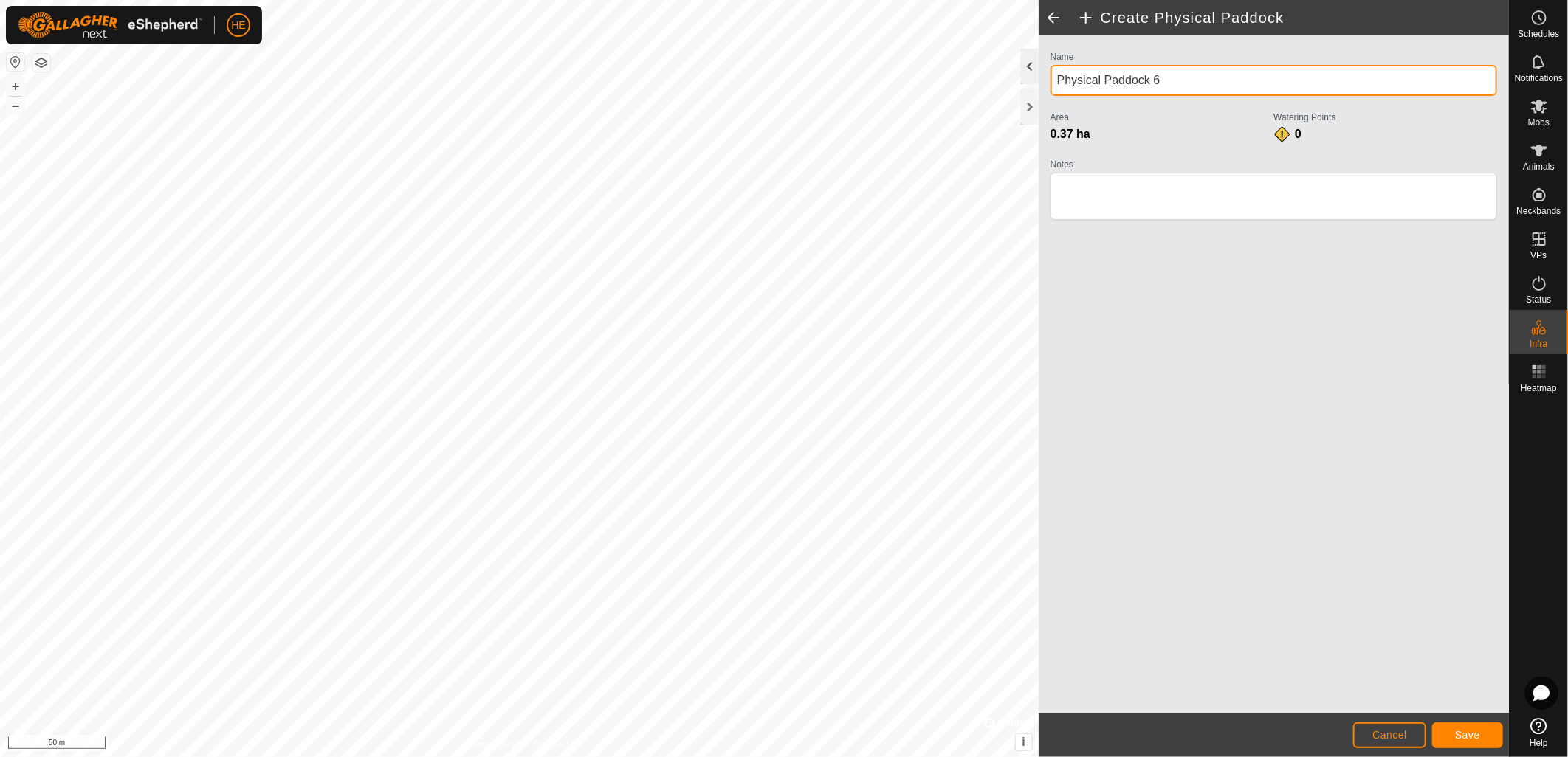
drag, startPoint x: 1203, startPoint y: 84, endPoint x: 1020, endPoint y: 83, distance: 183.0
click at [1039, 83] on div "Create Physical Paddock Name Physical Paddock 6 Area 0.37 ha Watering Points 0 …" at bounding box center [1274, 378] width 470 height 757
type input "Southwest Barn"
click at [1468, 734] on span "Save" at bounding box center [1468, 735] width 25 height 12
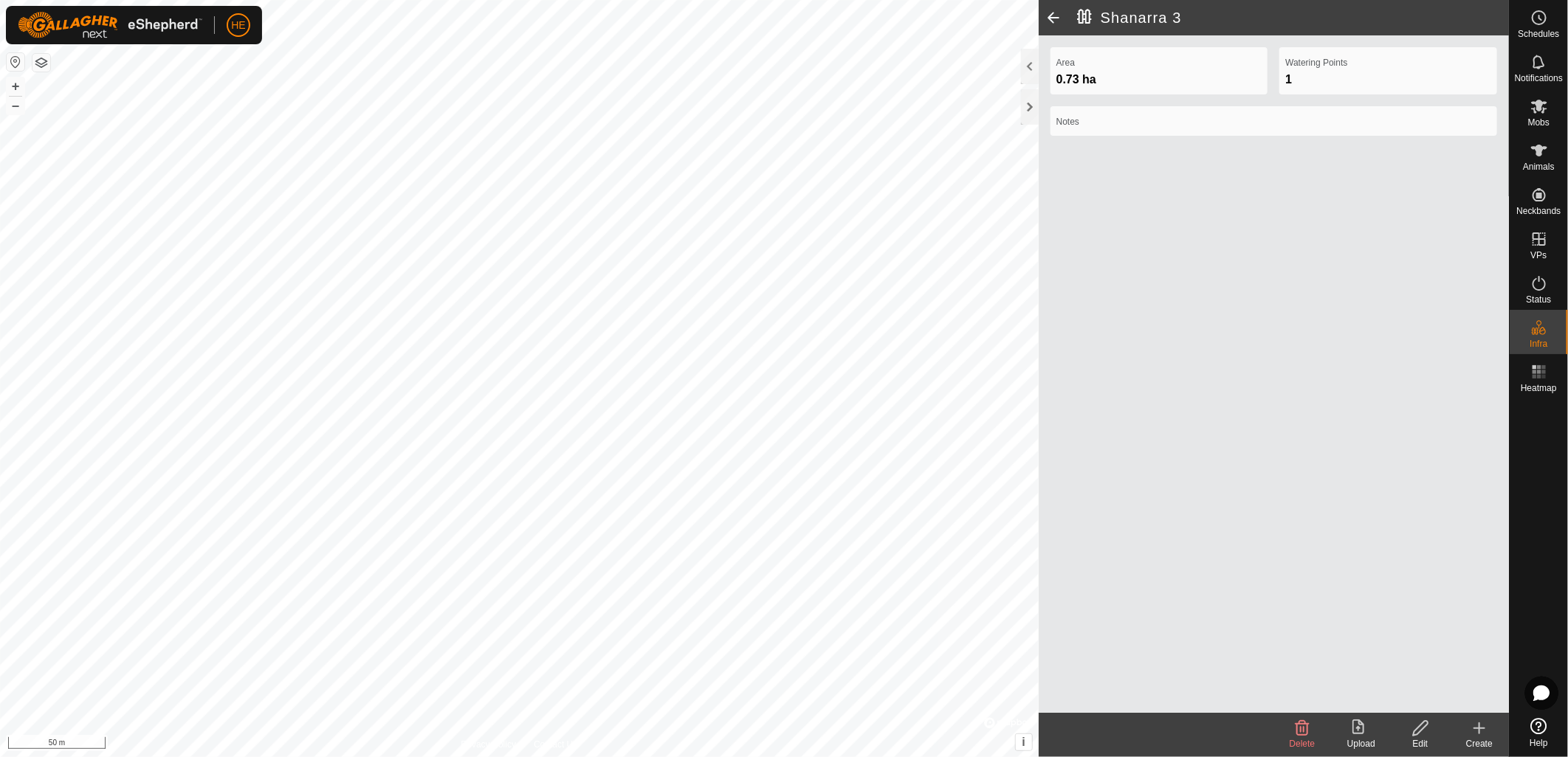
click at [1482, 735] on icon at bounding box center [1480, 729] width 18 height 18
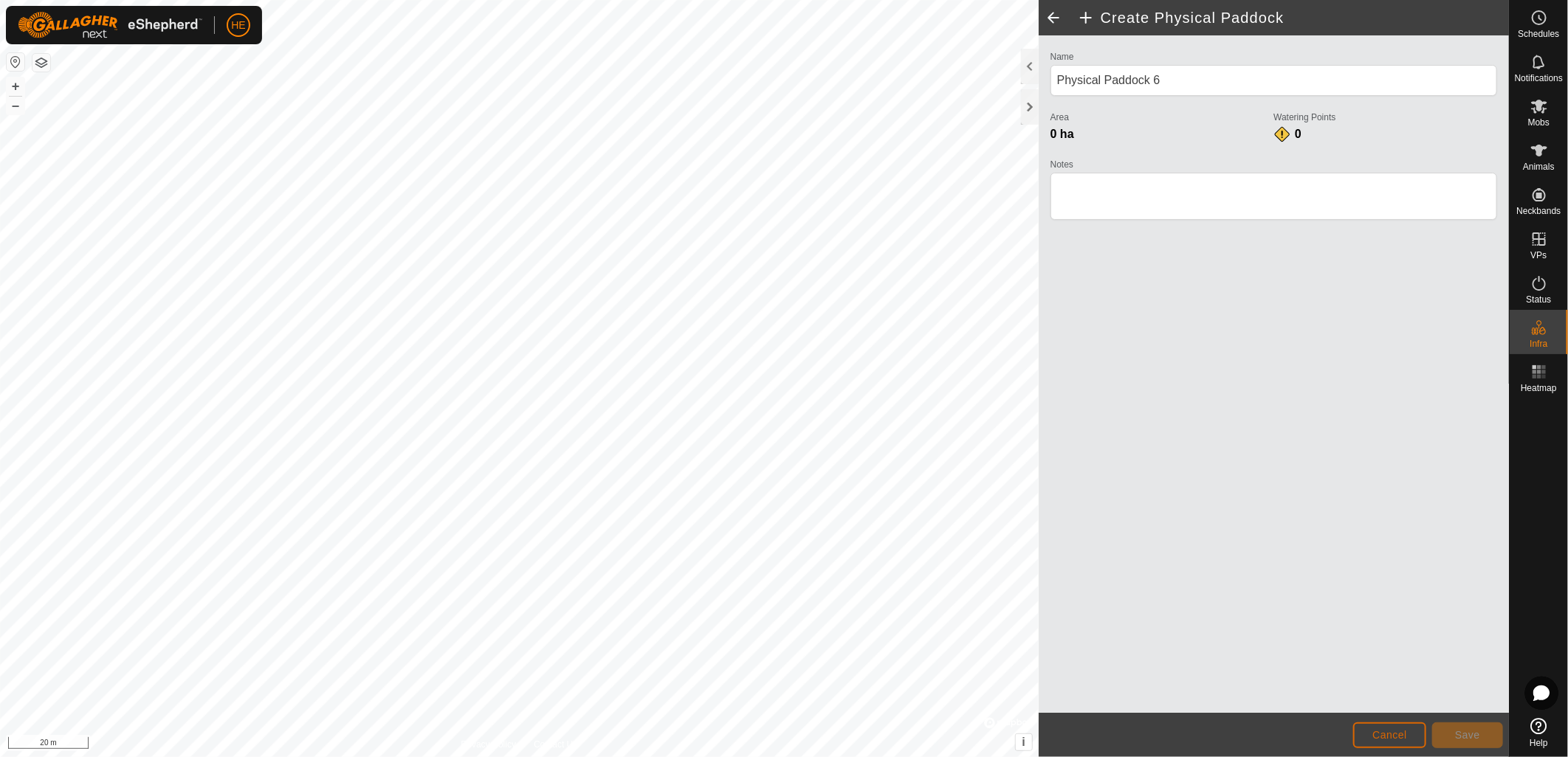
click at [1404, 747] on button "Cancel" at bounding box center [1390, 735] width 73 height 25
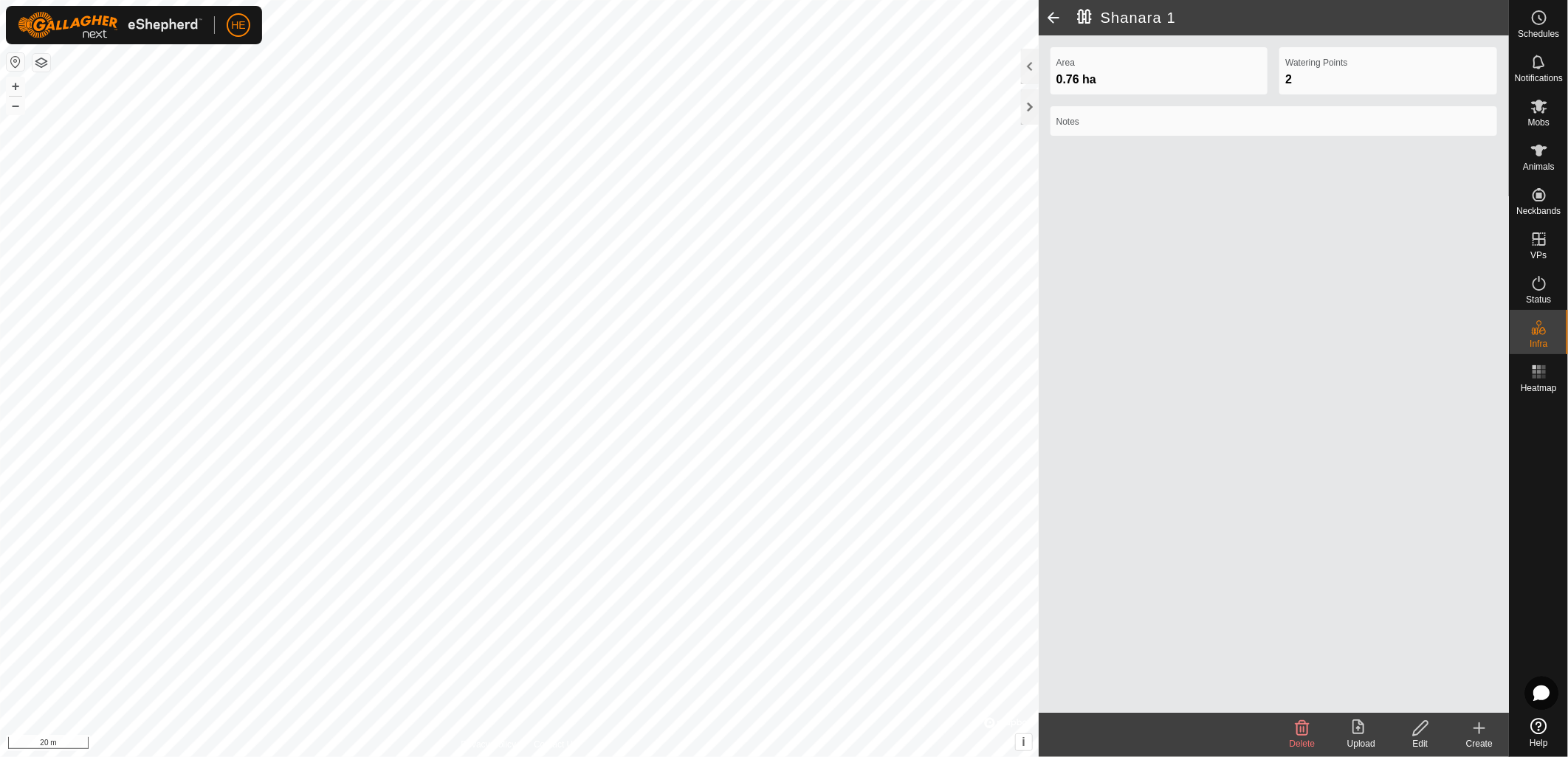
click at [1426, 736] on icon at bounding box center [1420, 729] width 19 height 18
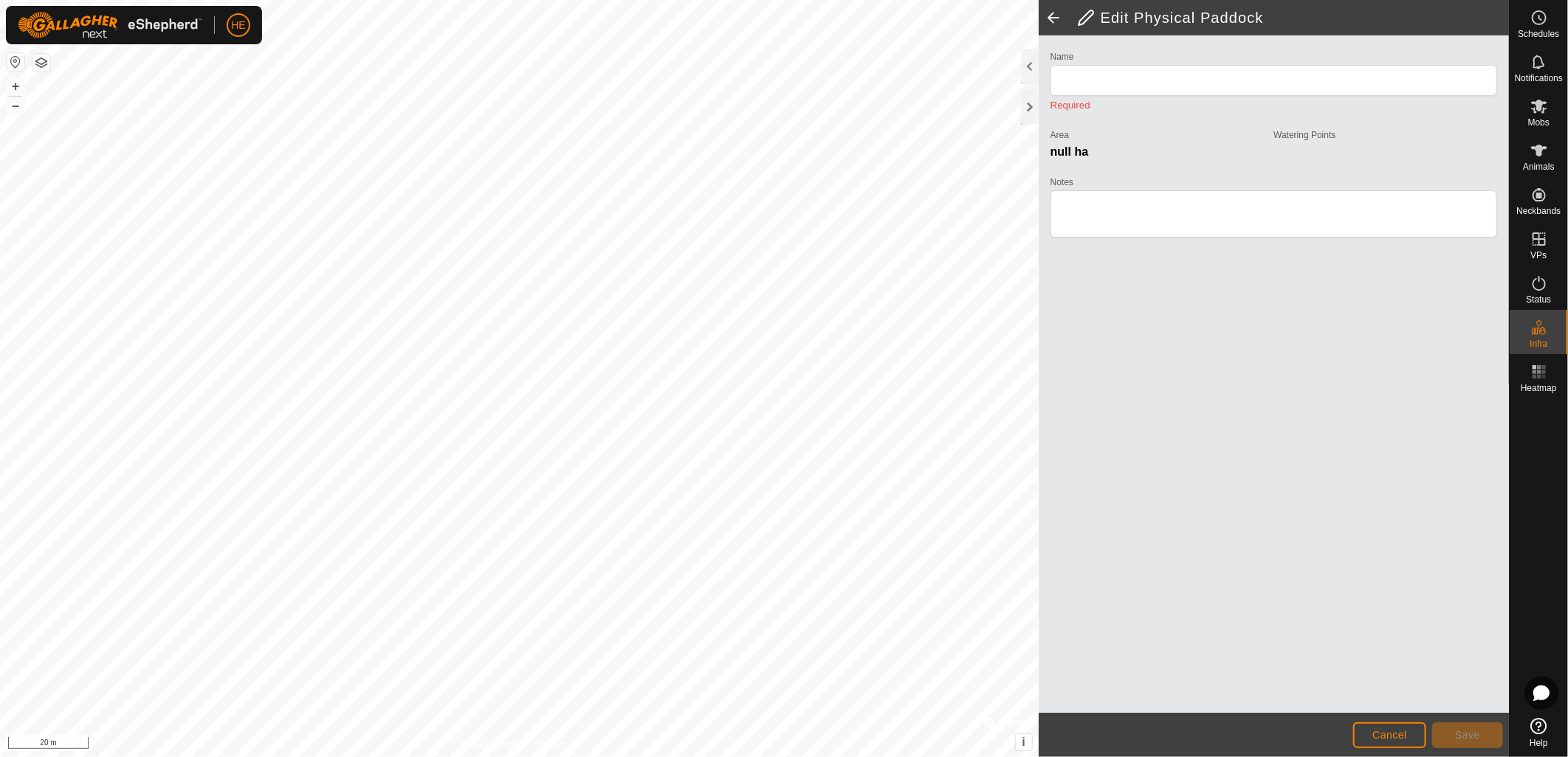
type input "Shanara 1"
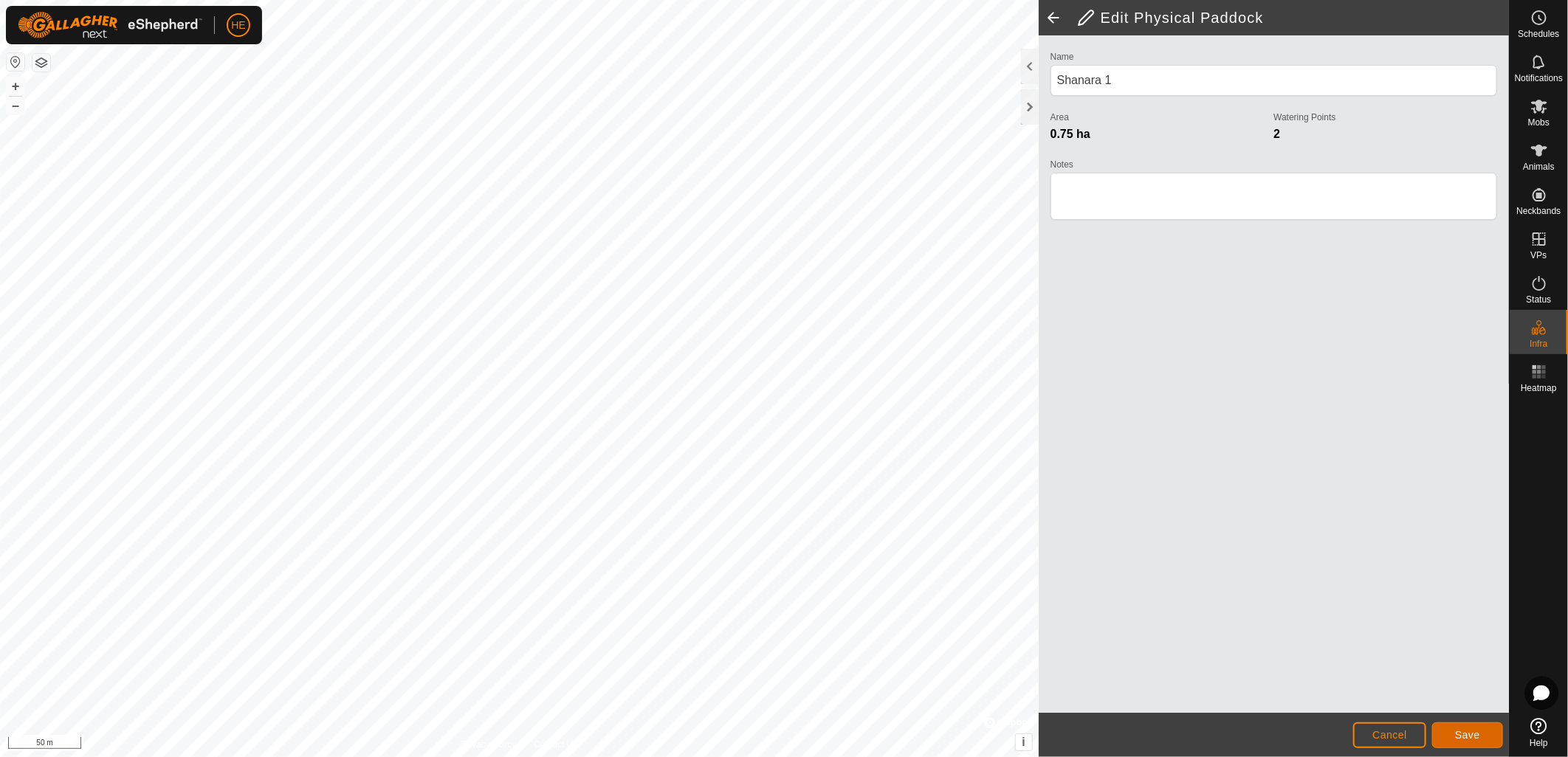
click at [1474, 734] on span "Save" at bounding box center [1468, 735] width 25 height 12
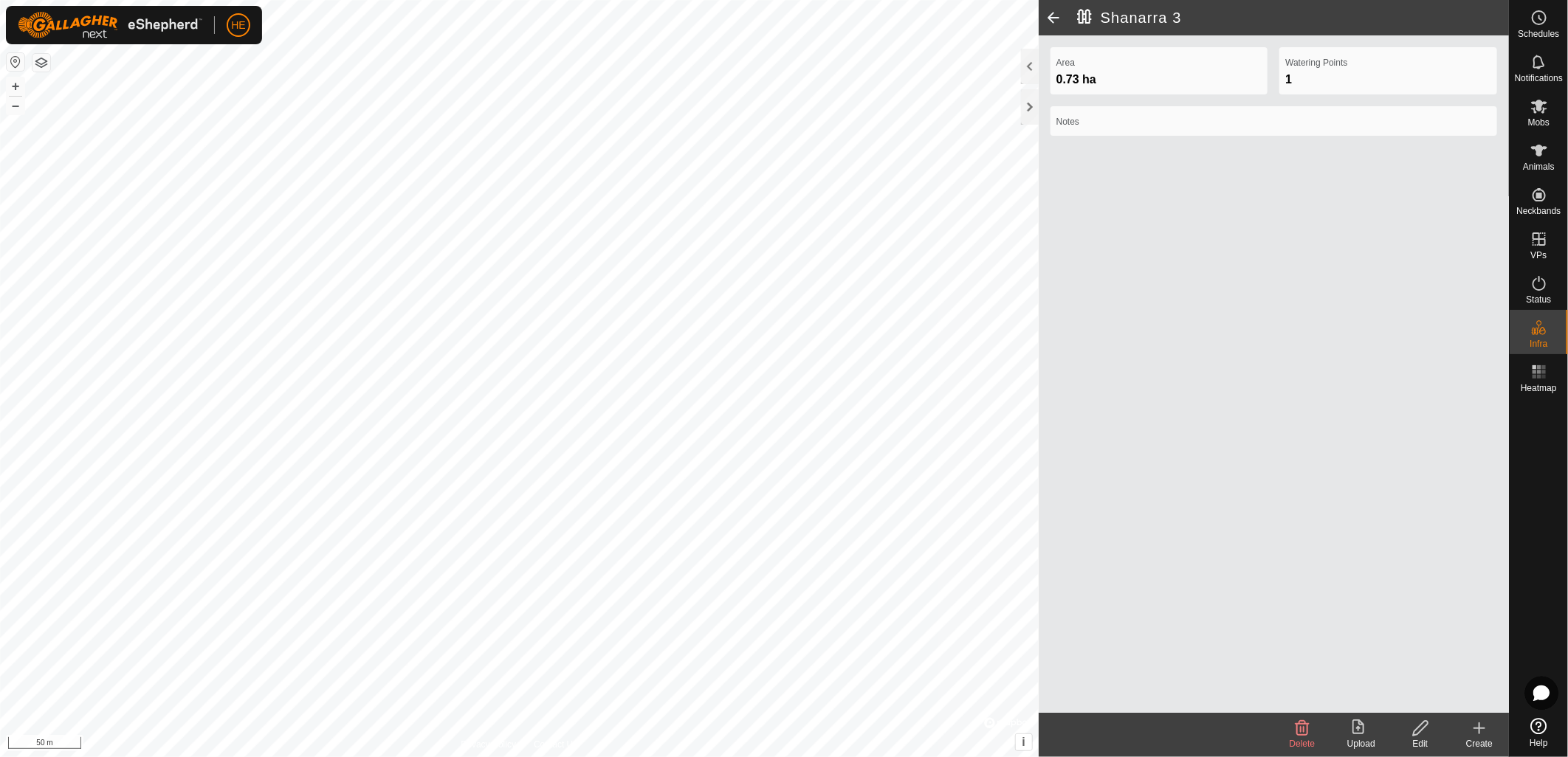
click at [1423, 725] on icon at bounding box center [1420, 729] width 19 height 18
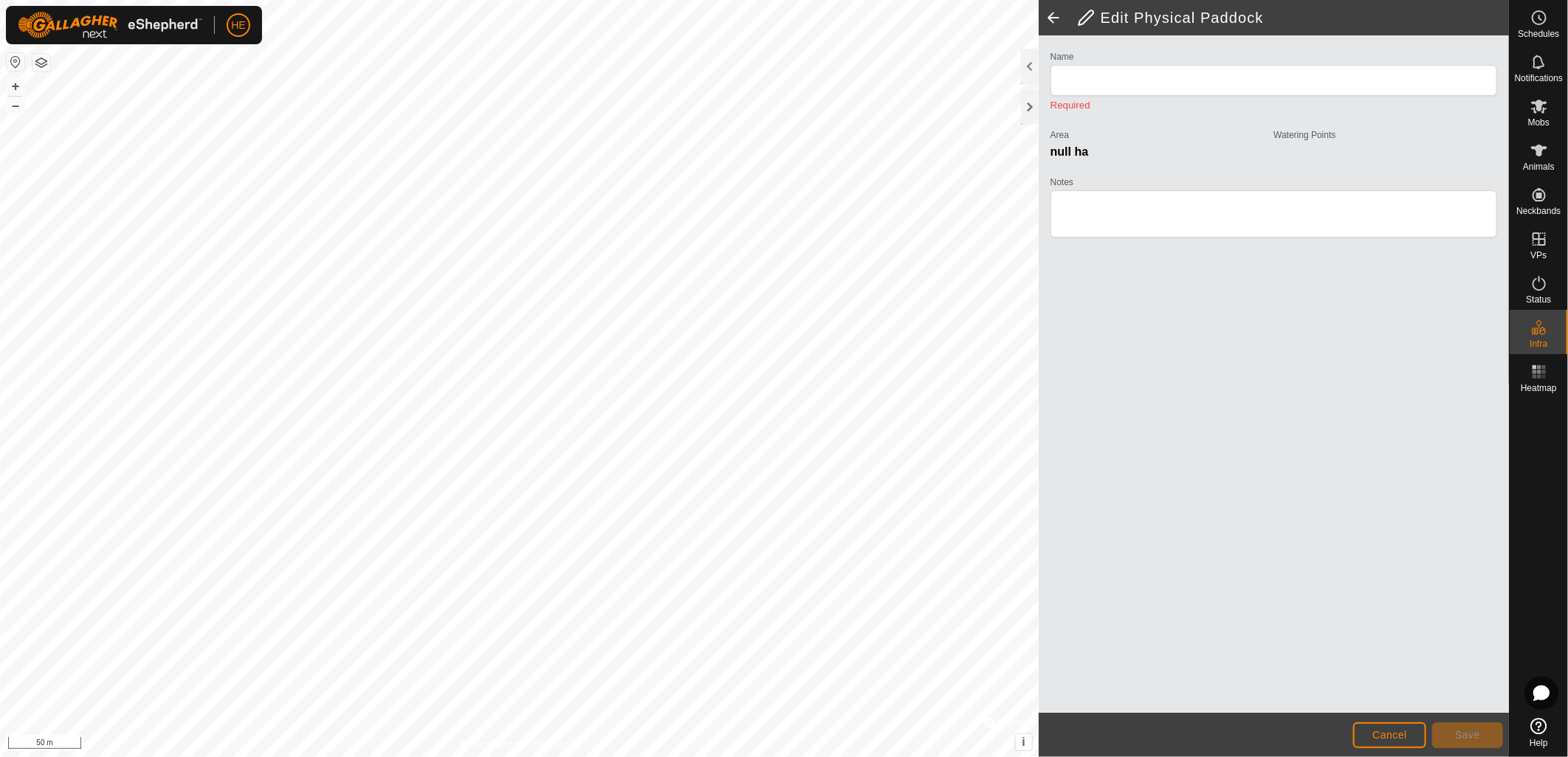
type input "Shanarra 3"
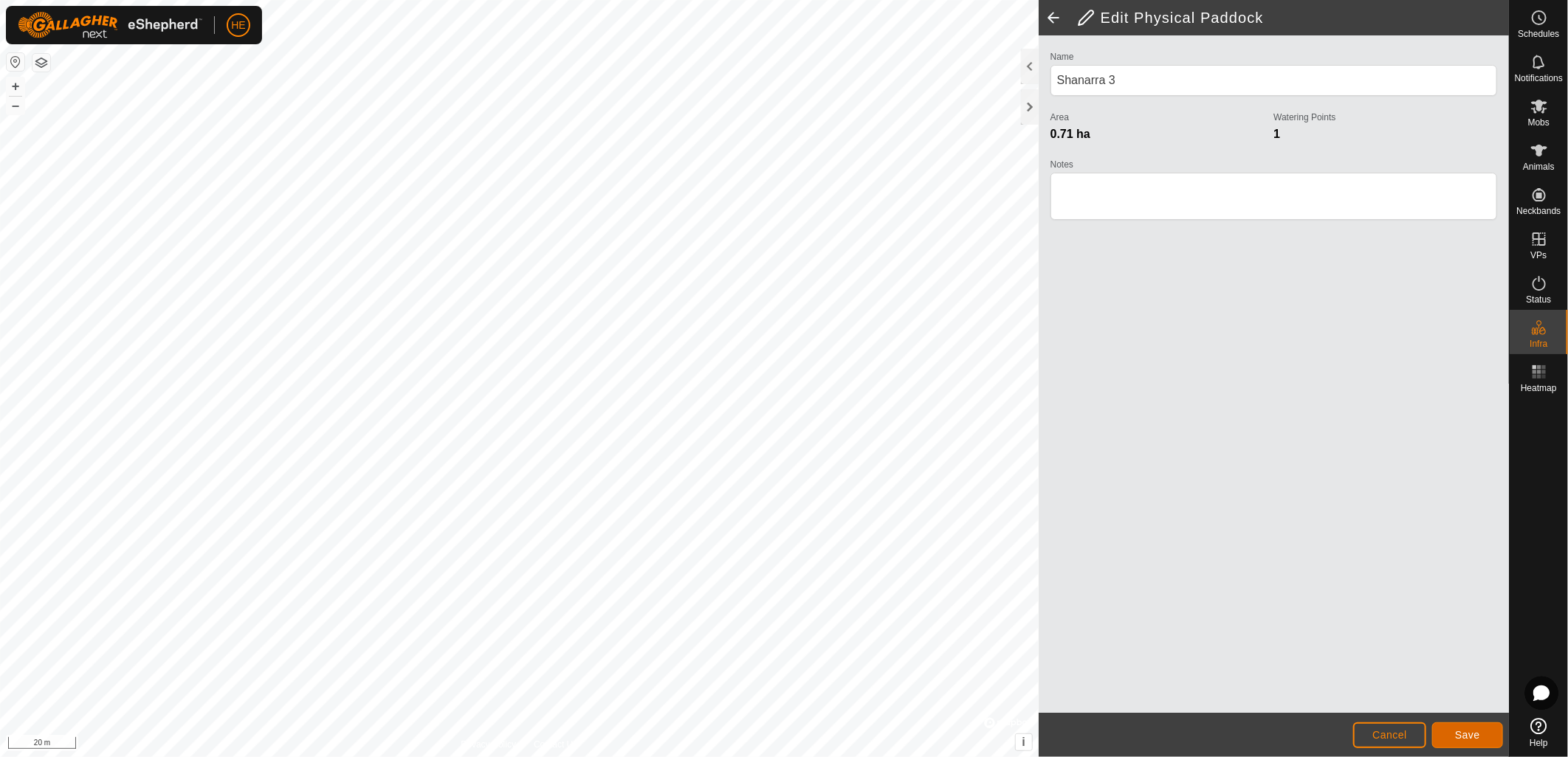
click at [1495, 738] on button "Save" at bounding box center [1467, 735] width 71 height 25
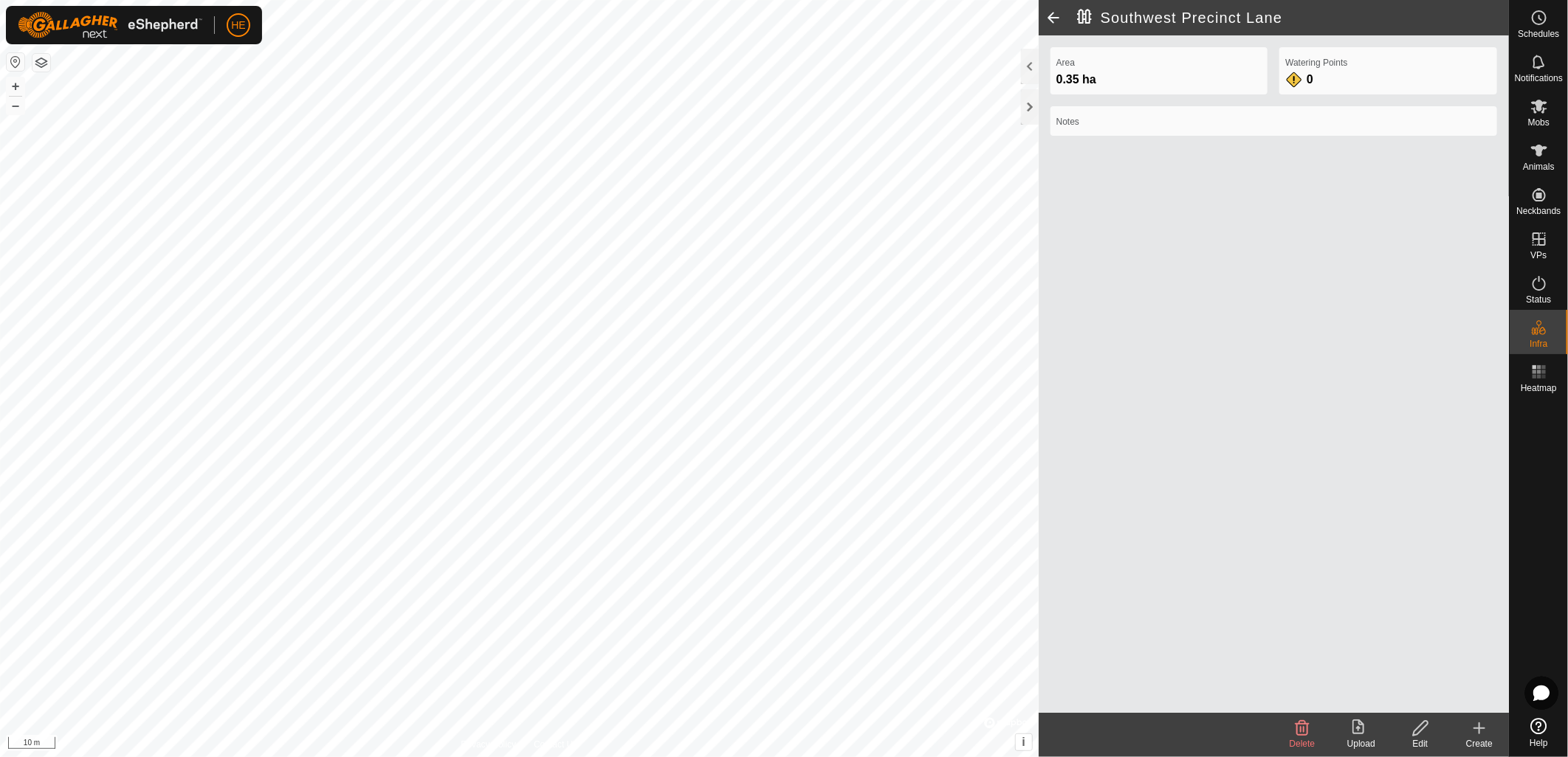
click at [1419, 735] on icon at bounding box center [1420, 729] width 19 height 18
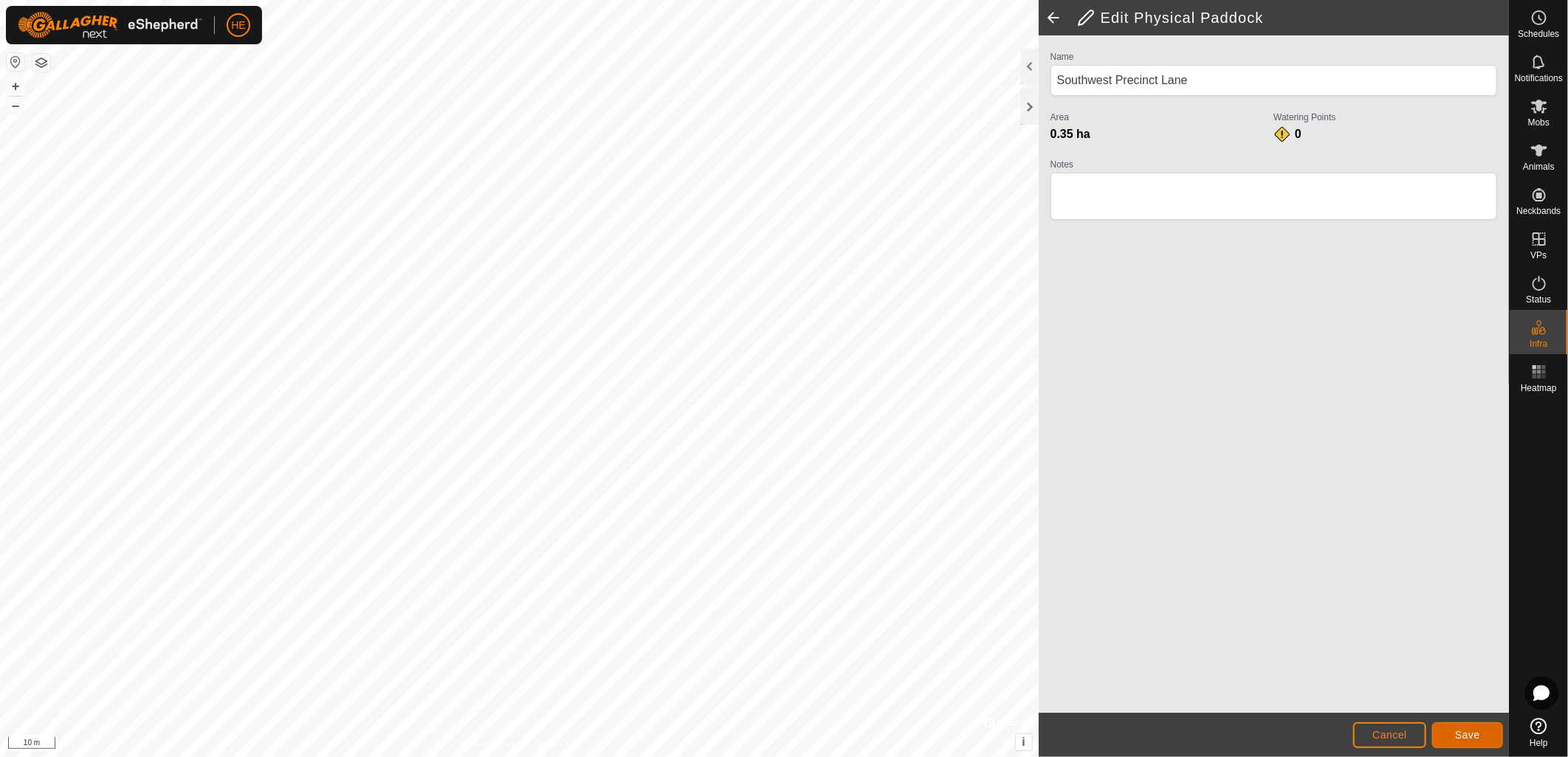
click at [1455, 733] on button "Save" at bounding box center [1467, 735] width 71 height 25
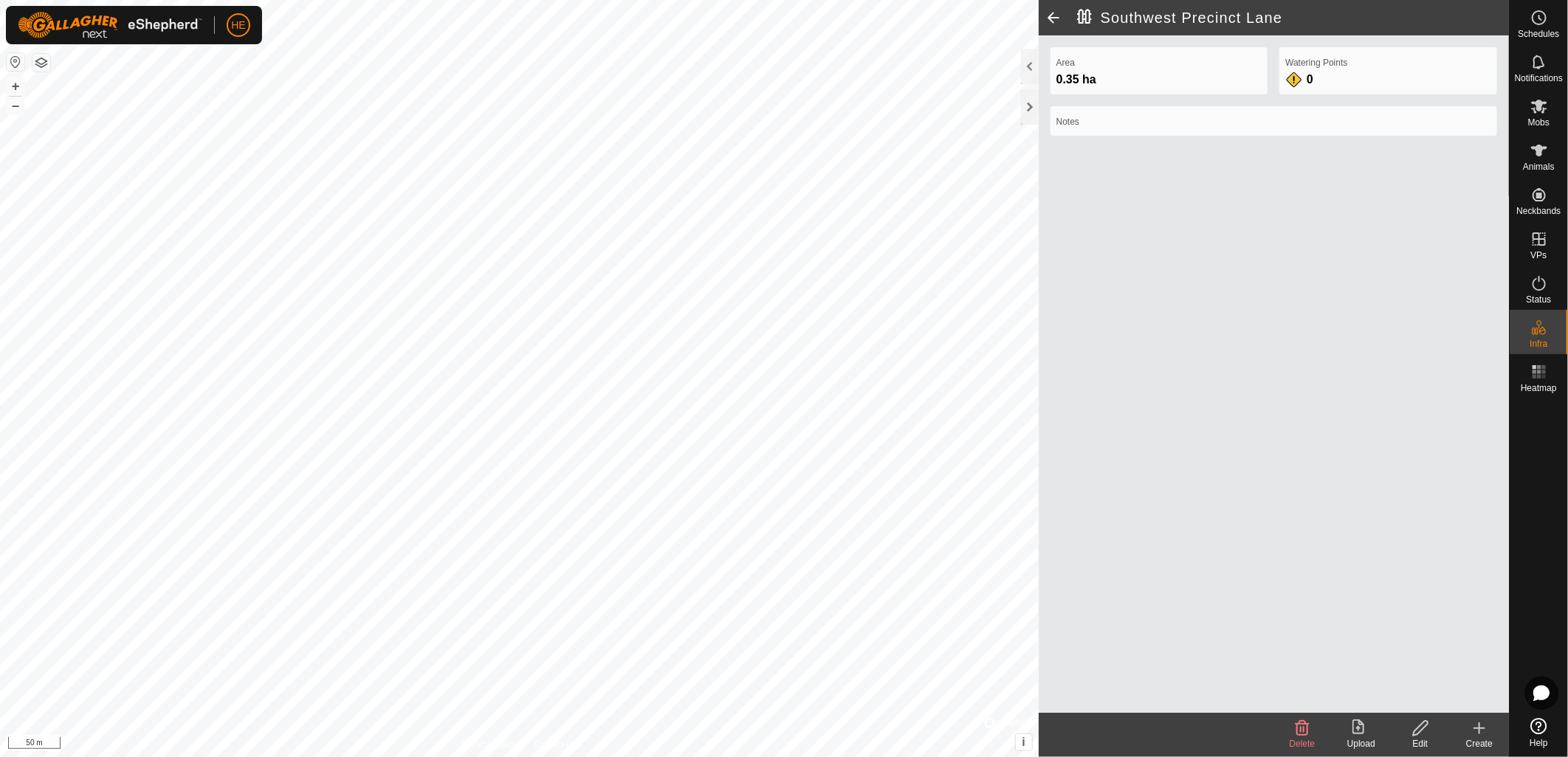
click at [1489, 736] on create-svg-icon at bounding box center [1479, 729] width 59 height 18
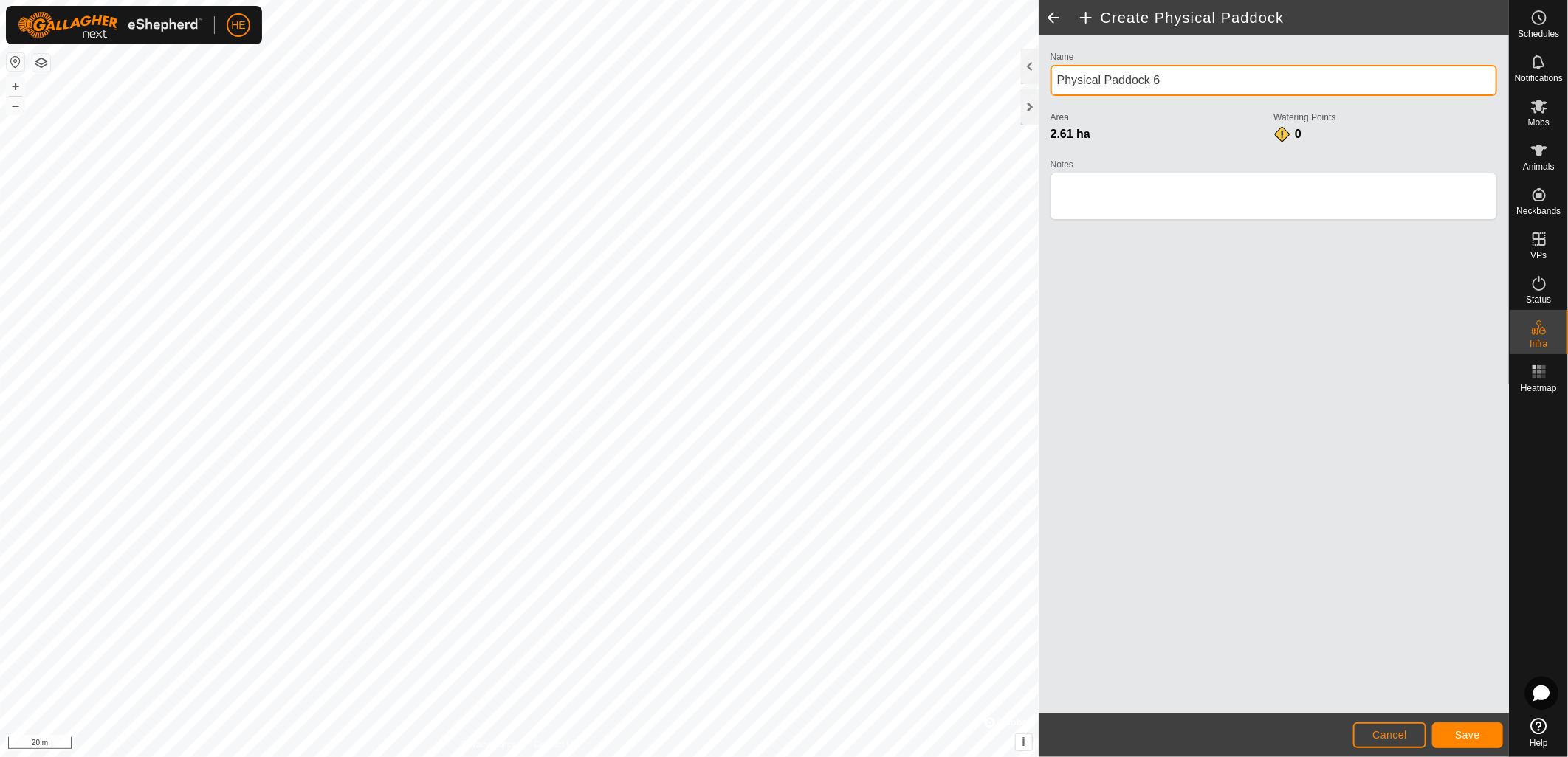
drag, startPoint x: 1198, startPoint y: 79, endPoint x: 1046, endPoint y: 79, distance: 152.0
click at [1046, 79] on div "Name Physical Paddock 6 Area 2.61 ha Watering Points 0 Notes" at bounding box center [1274, 142] width 458 height 189
type input "[GEOGRAPHIC_DATA]"
click at [1451, 747] on button "Save" at bounding box center [1467, 735] width 71 height 25
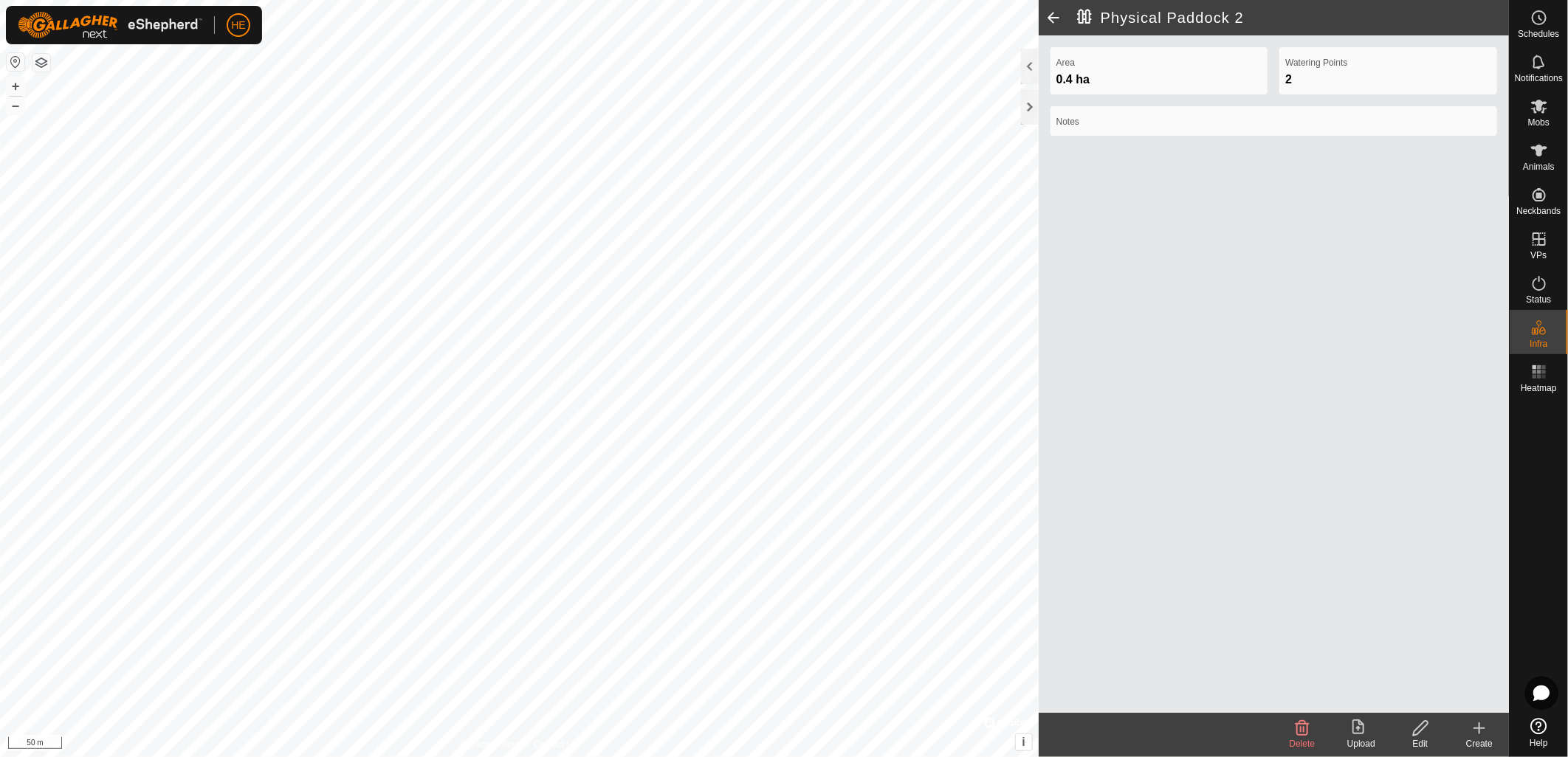
click at [1420, 728] on icon at bounding box center [1420, 729] width 19 height 18
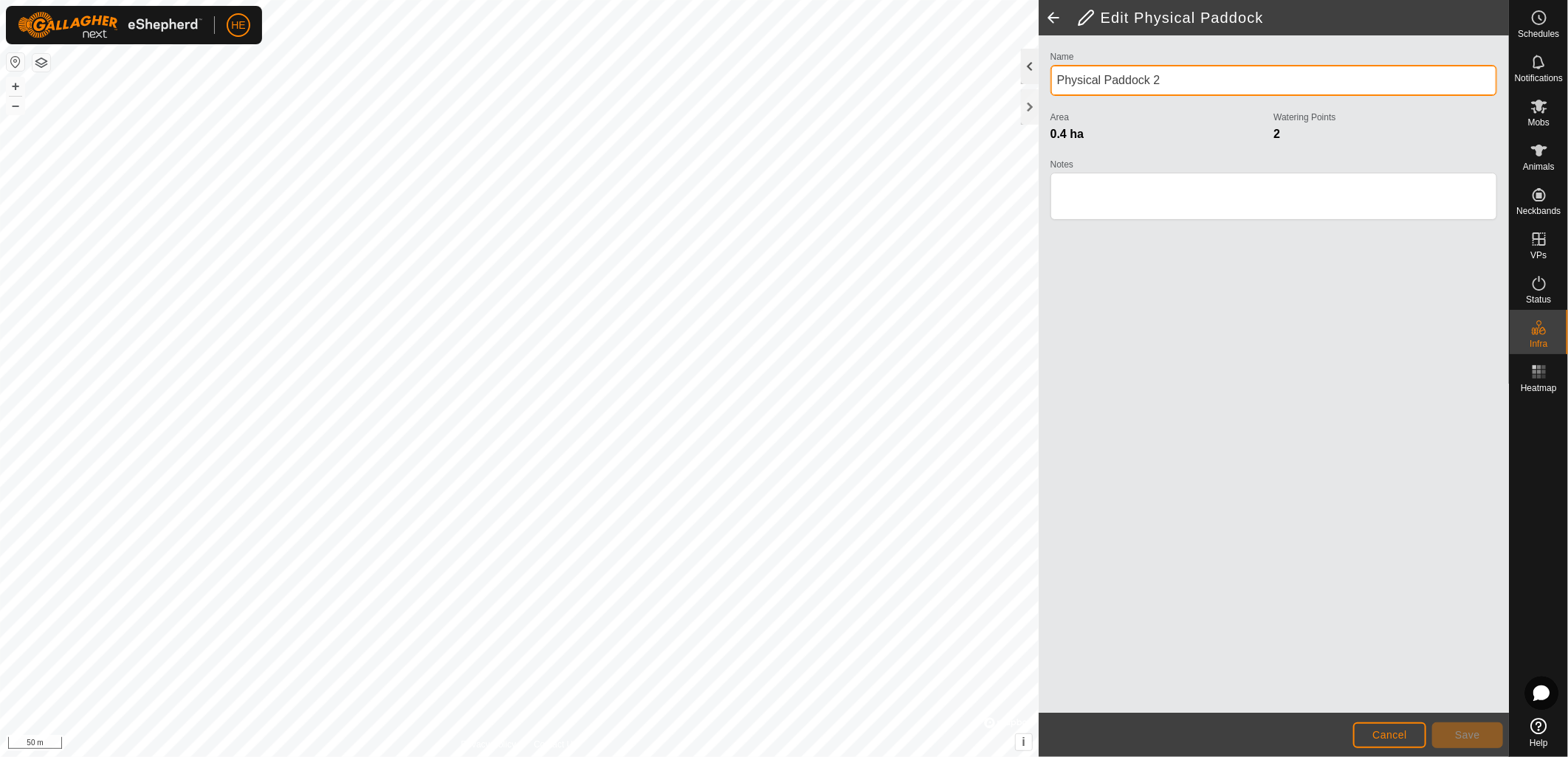
click at [1006, 64] on div "Privacy Policy Contact Us + – ⇧ i © Mapbox , © OpenStreetMap , Improve this map…" at bounding box center [754, 378] width 1509 height 757
type input "m"
type input "Managers House Paddock 2"
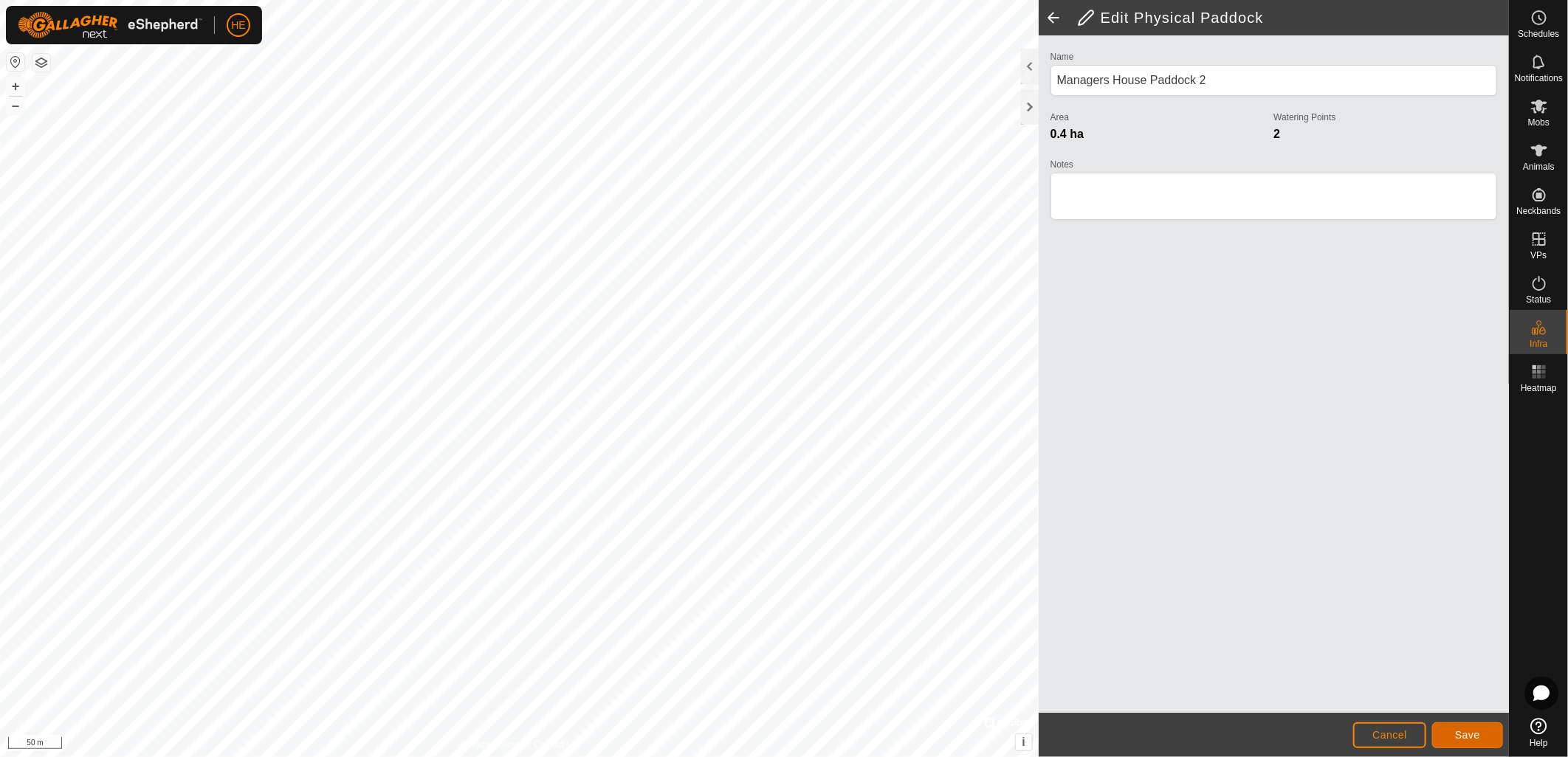
click at [1450, 738] on button "Save" at bounding box center [1467, 735] width 71 height 25
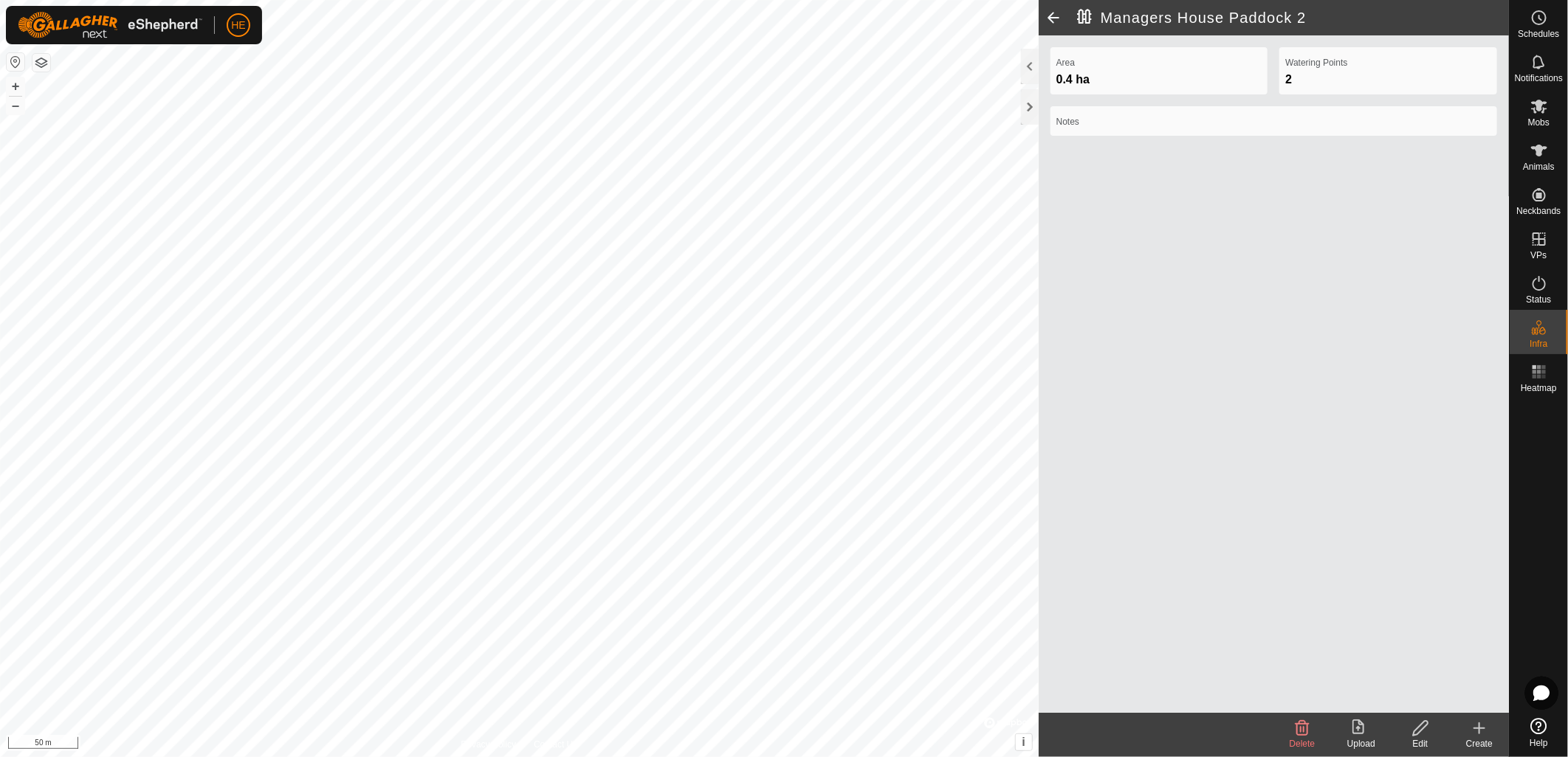
click at [1492, 735] on create-svg-icon at bounding box center [1479, 729] width 59 height 18
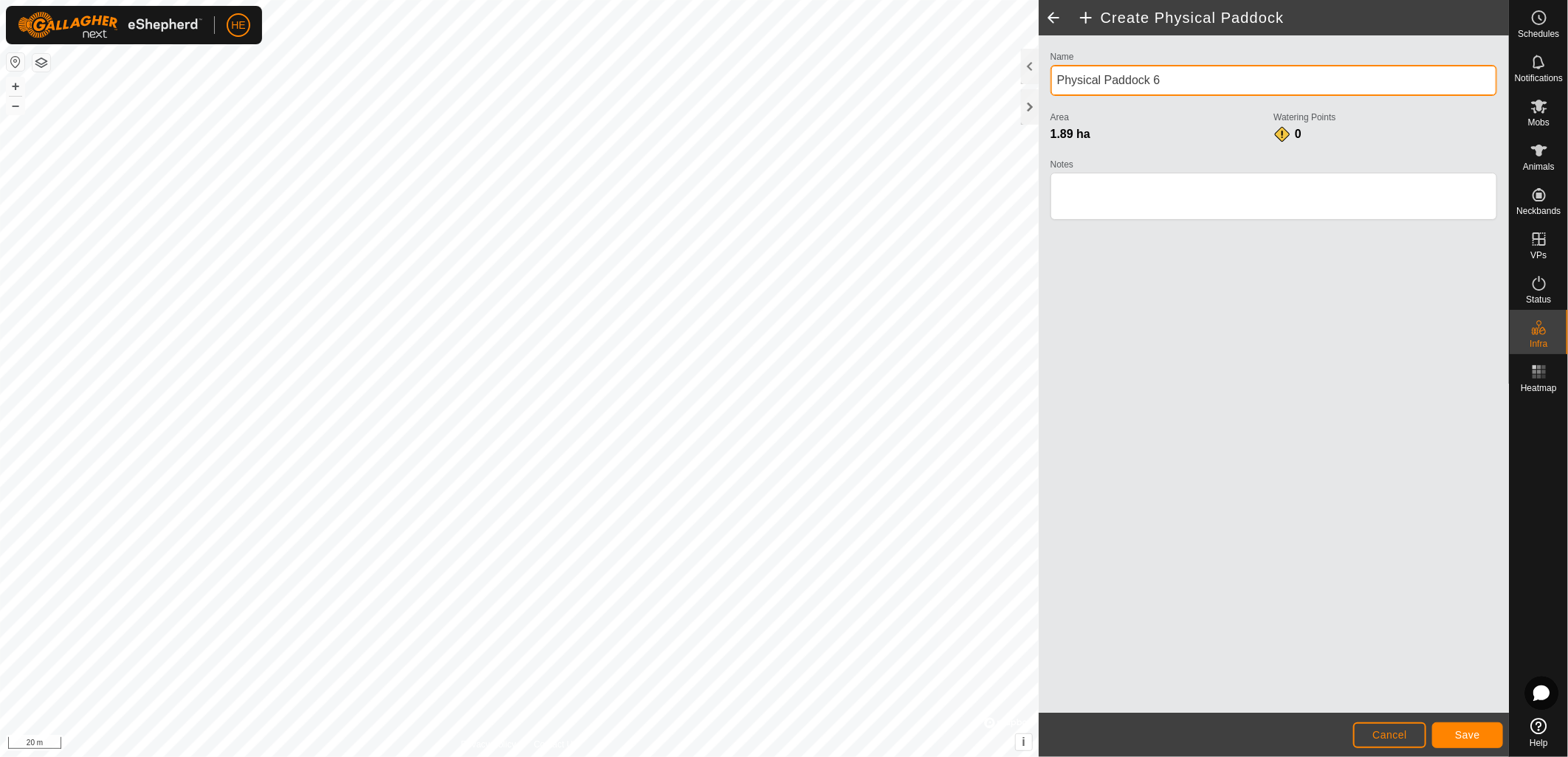
drag, startPoint x: 1119, startPoint y: 81, endPoint x: 1054, endPoint y: 83, distance: 65.0
click at [1054, 83] on input "Physical Paddock 6" at bounding box center [1274, 80] width 446 height 31
type input "House Dam"
click at [1455, 729] on button "Save" at bounding box center [1467, 735] width 71 height 25
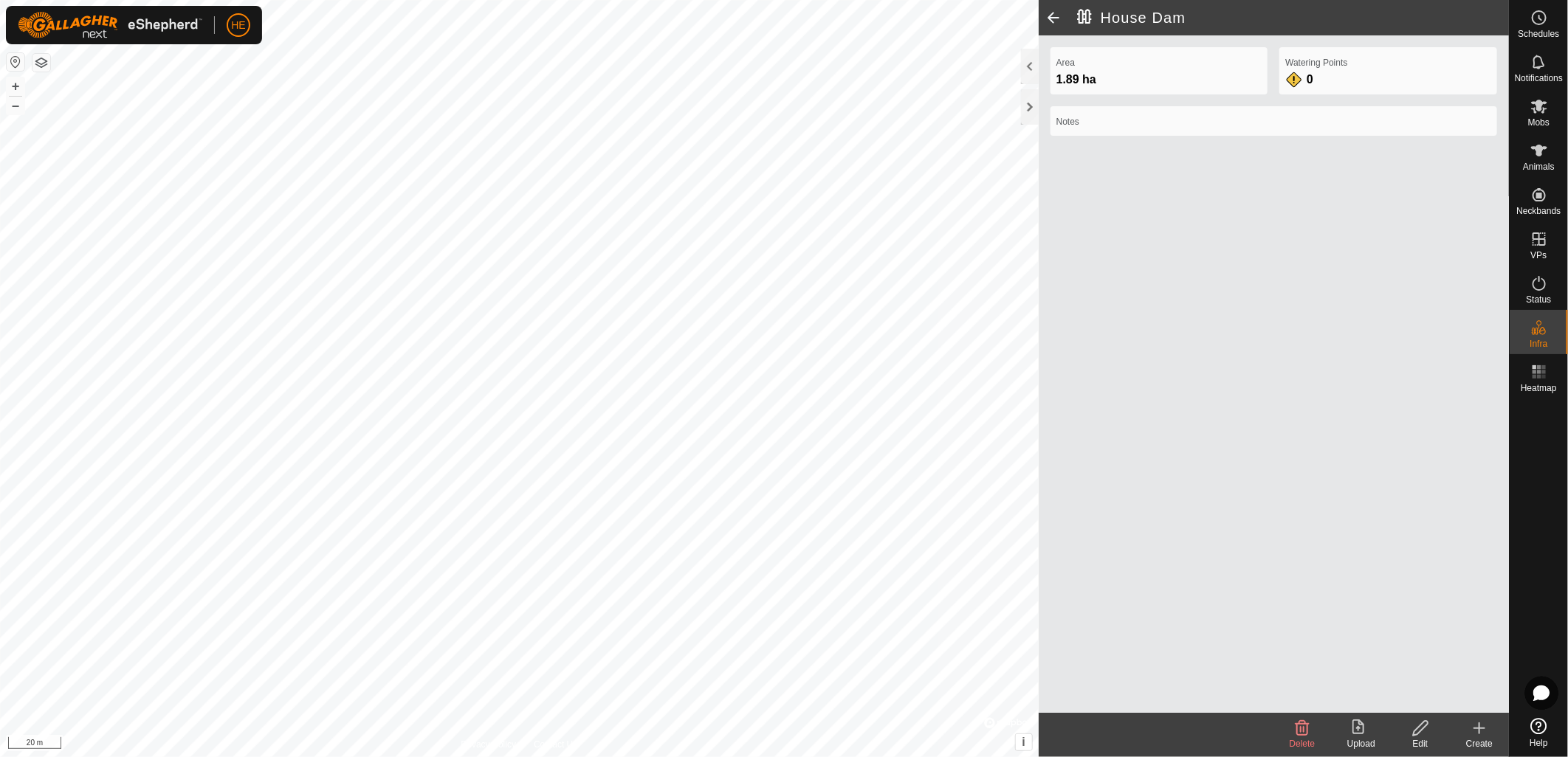
click at [1489, 735] on create-svg-icon at bounding box center [1479, 729] width 59 height 18
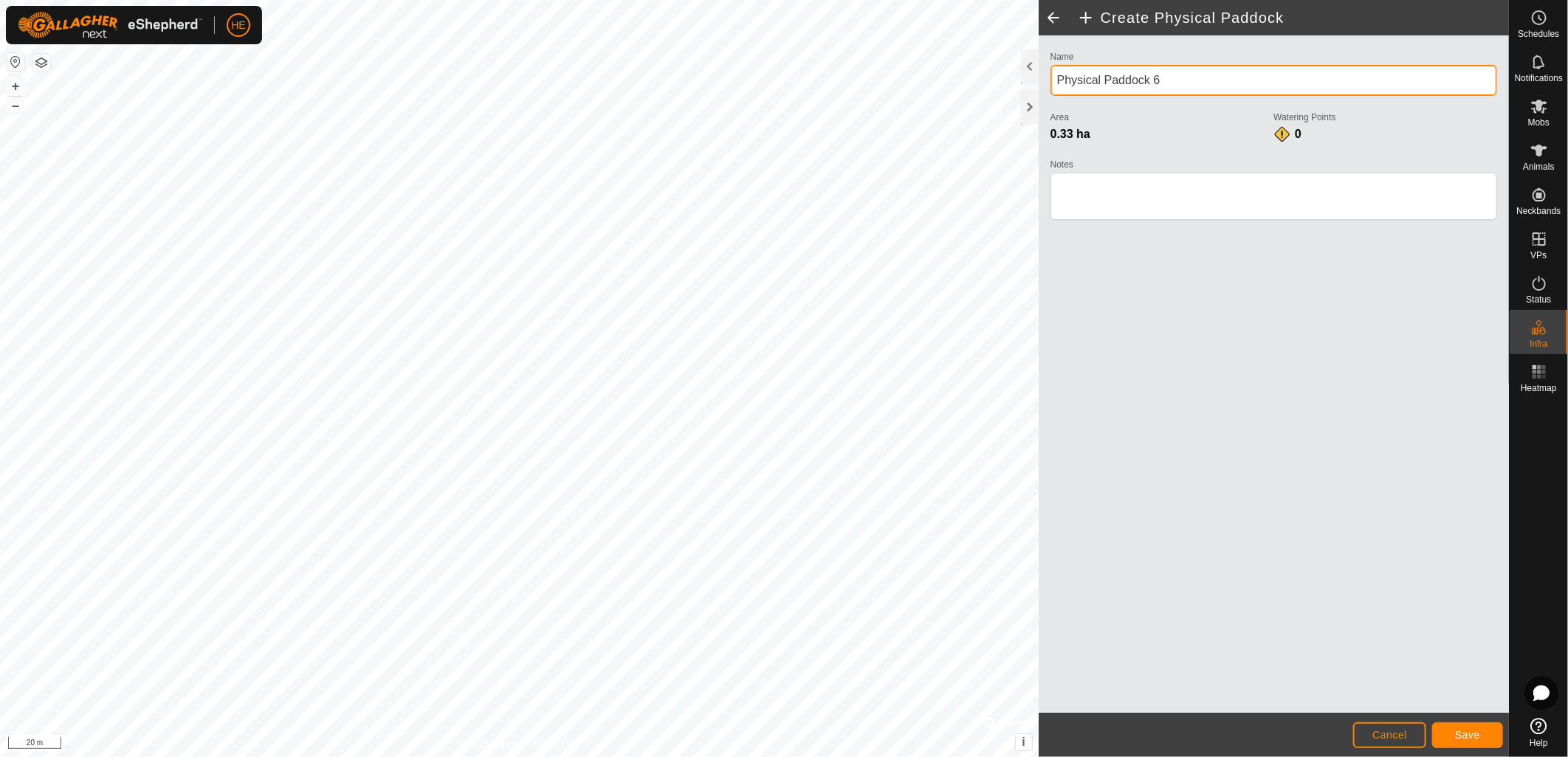
drag, startPoint x: 1254, startPoint y: 72, endPoint x: 1054, endPoint y: 75, distance: 200.0
click at [1054, 75] on input "Physical Paddock 6" at bounding box center [1274, 80] width 446 height 31
type input "Haulpak Paddock"
click at [1459, 735] on span "Save" at bounding box center [1468, 735] width 25 height 12
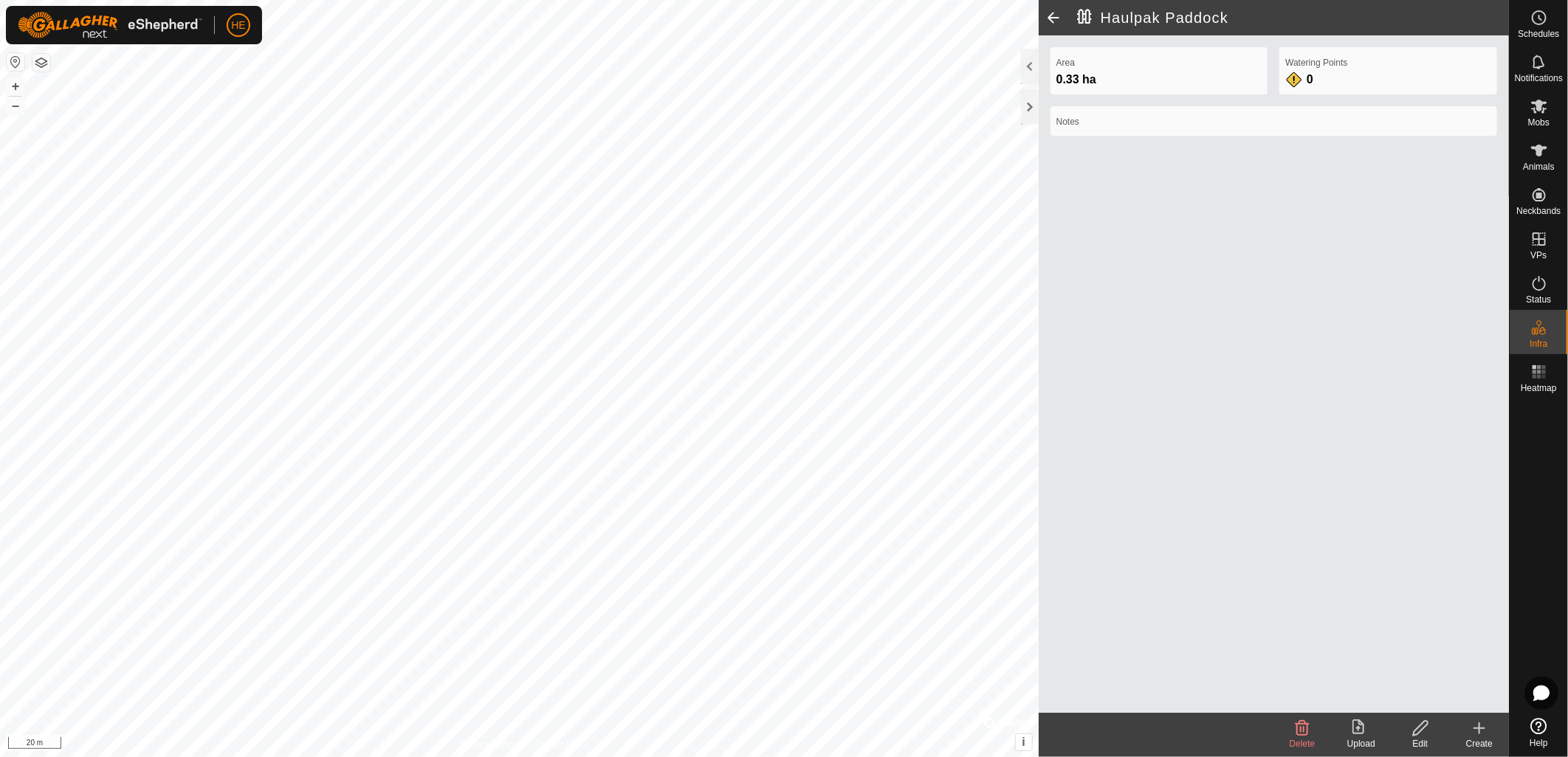
click at [1491, 736] on create-svg-icon at bounding box center [1479, 729] width 59 height 18
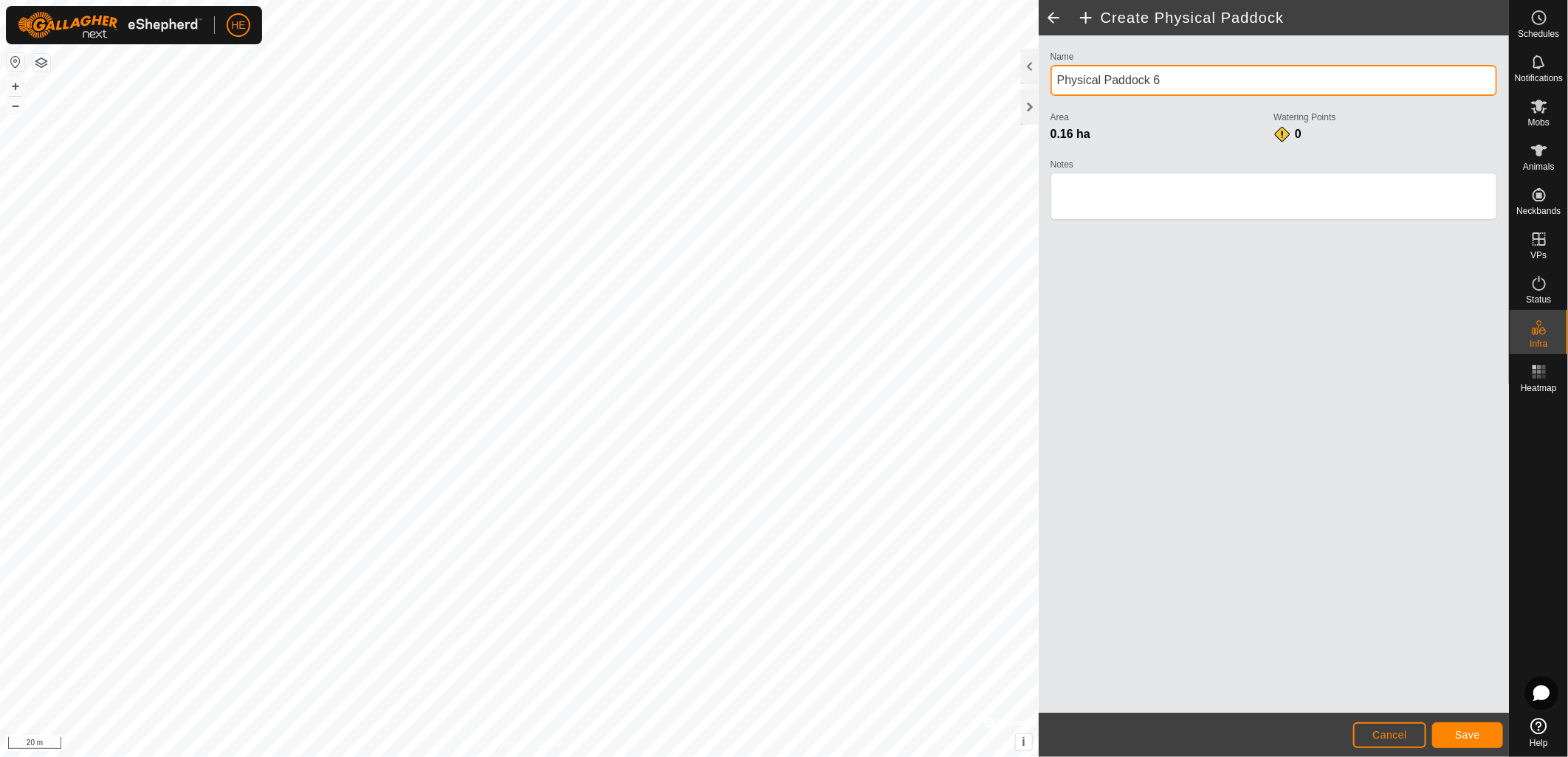
drag, startPoint x: 1169, startPoint y: 82, endPoint x: 1054, endPoint y: 82, distance: 115.0
click at [1054, 82] on input "Physical Paddock 6" at bounding box center [1274, 80] width 446 height 31
type input "Haulpak Lane"
click at [1460, 731] on span "Save" at bounding box center [1468, 735] width 25 height 12
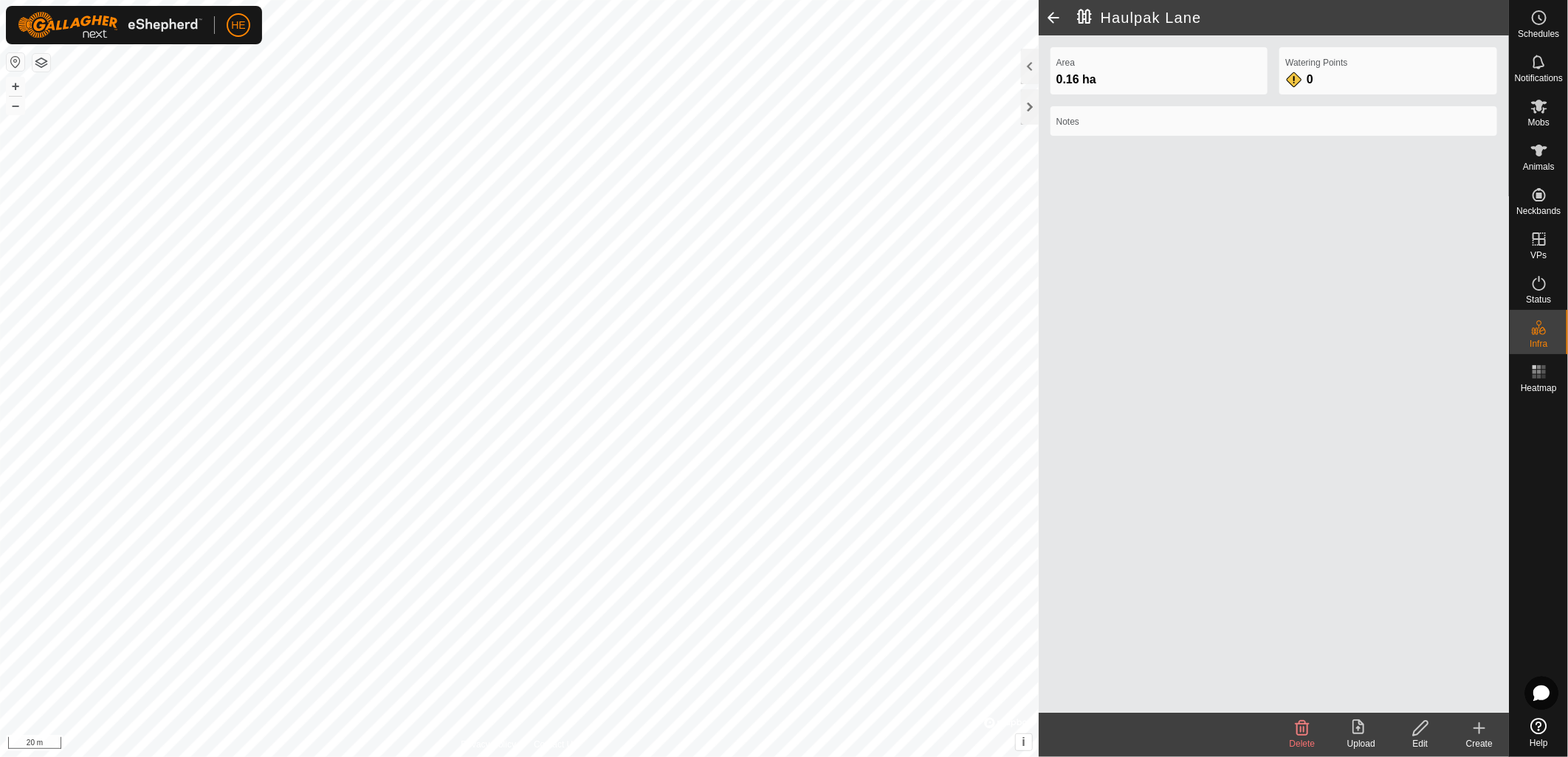
click at [1480, 735] on icon at bounding box center [1480, 729] width 18 height 18
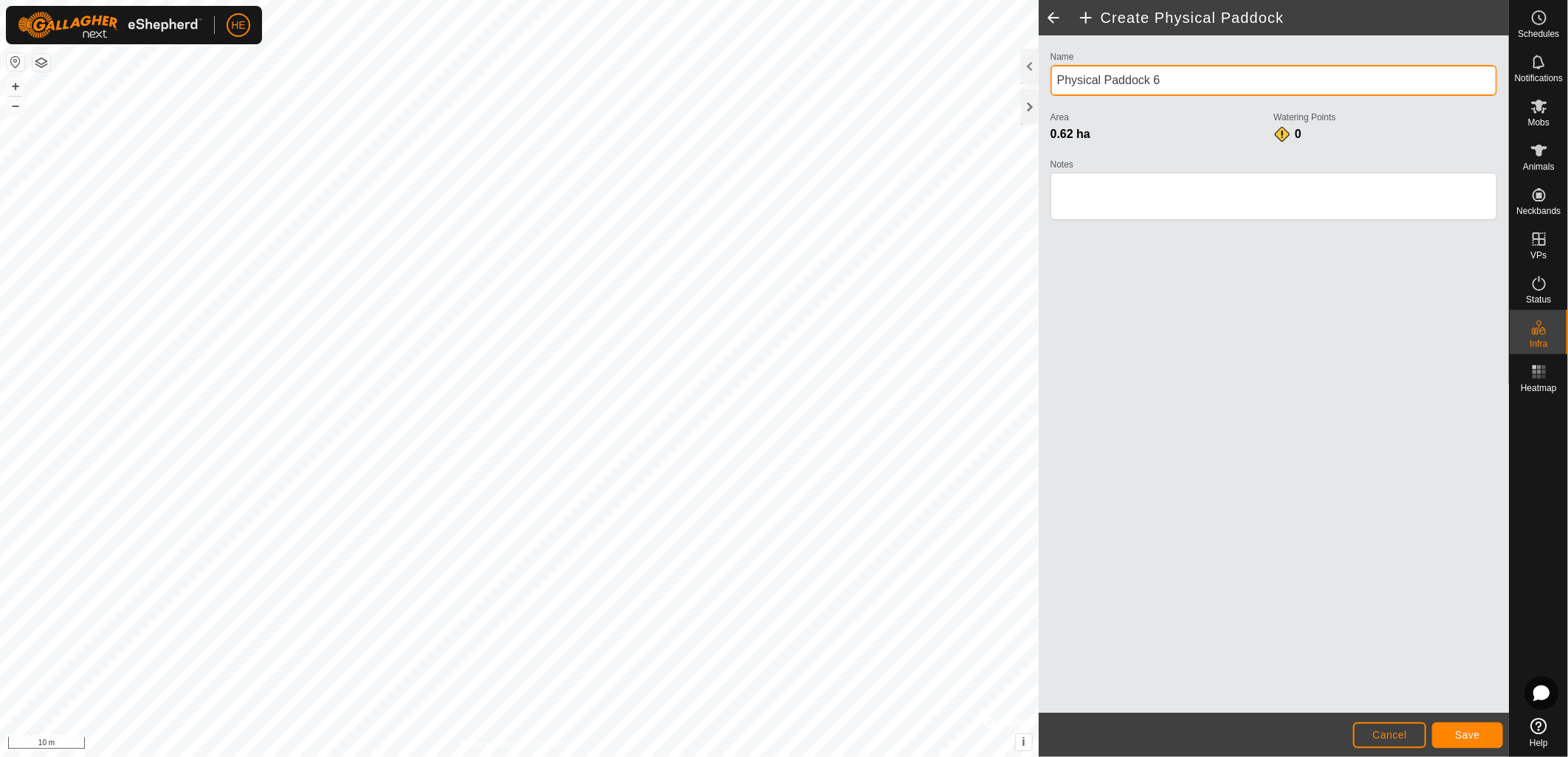
click at [994, 82] on div "Privacy Policy Contact Us Farm Office + – ⇧ i © Mapbox , © OpenStreetMap , Impr…" at bounding box center [754, 378] width 1509 height 757
type input "Office Lane"
click at [1476, 731] on span "Save" at bounding box center [1468, 735] width 25 height 12
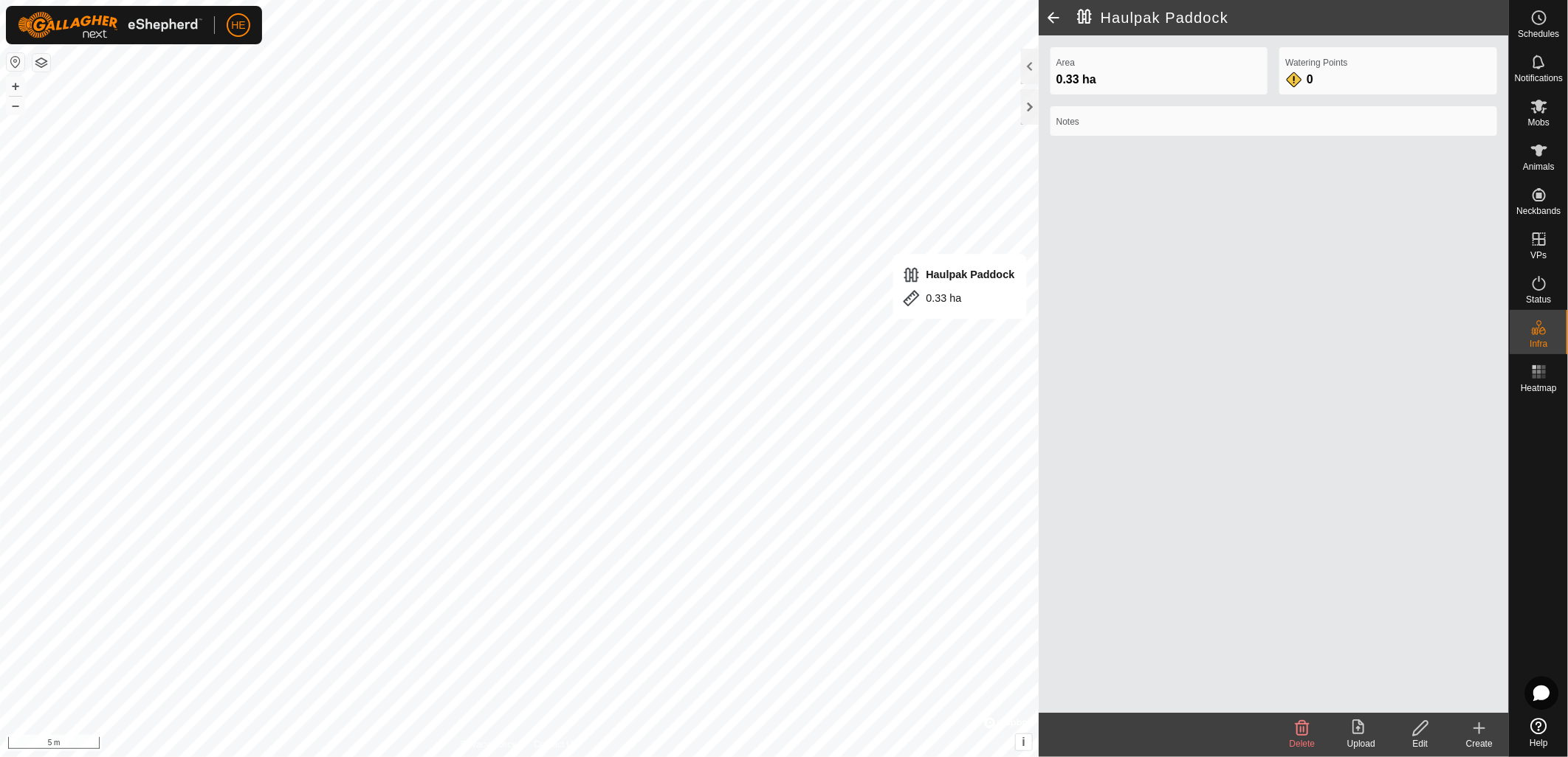
click at [1410, 729] on edit-svg-icon at bounding box center [1420, 729] width 59 height 18
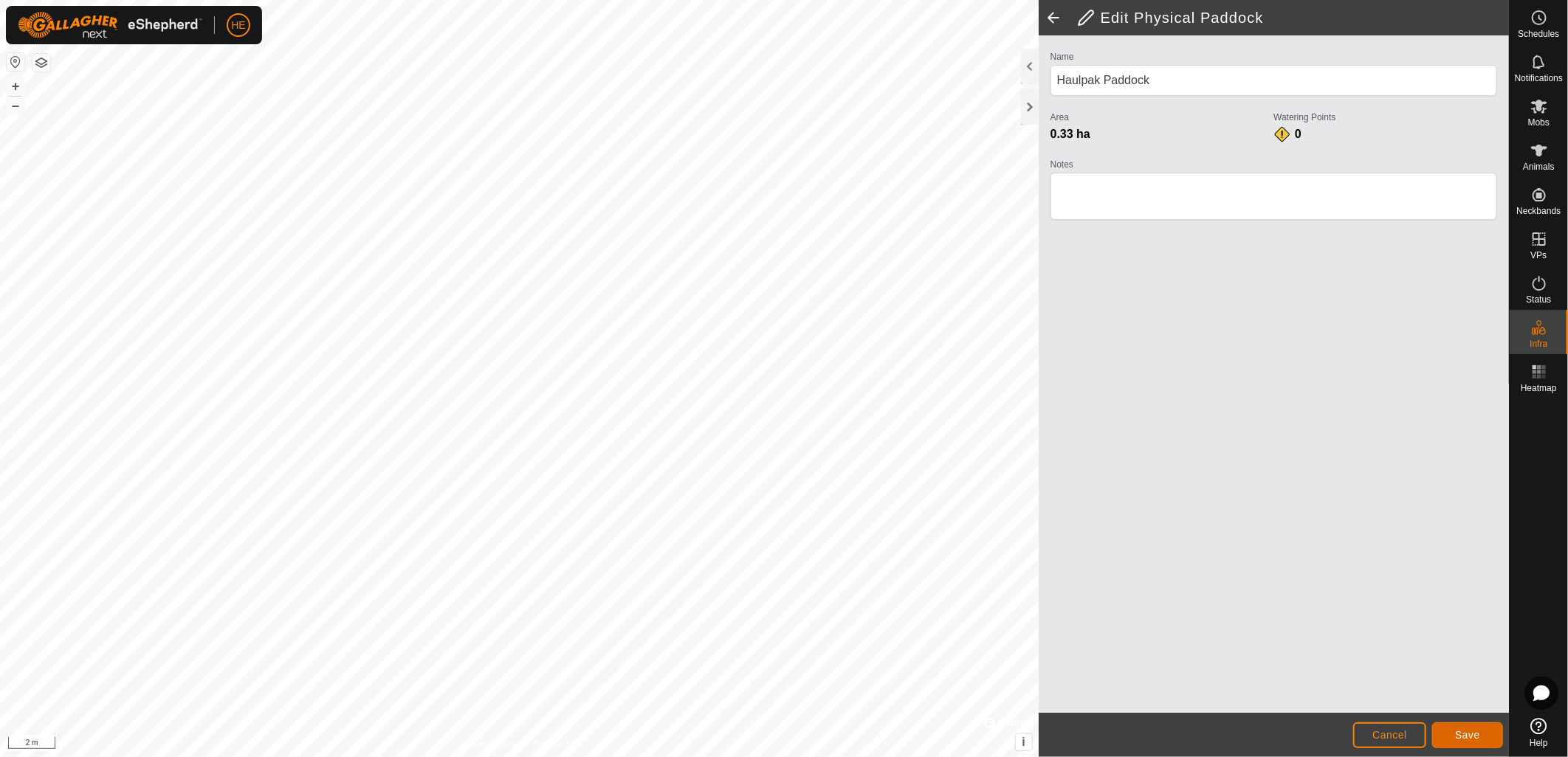
click at [1479, 735] on button "Save" at bounding box center [1467, 735] width 71 height 25
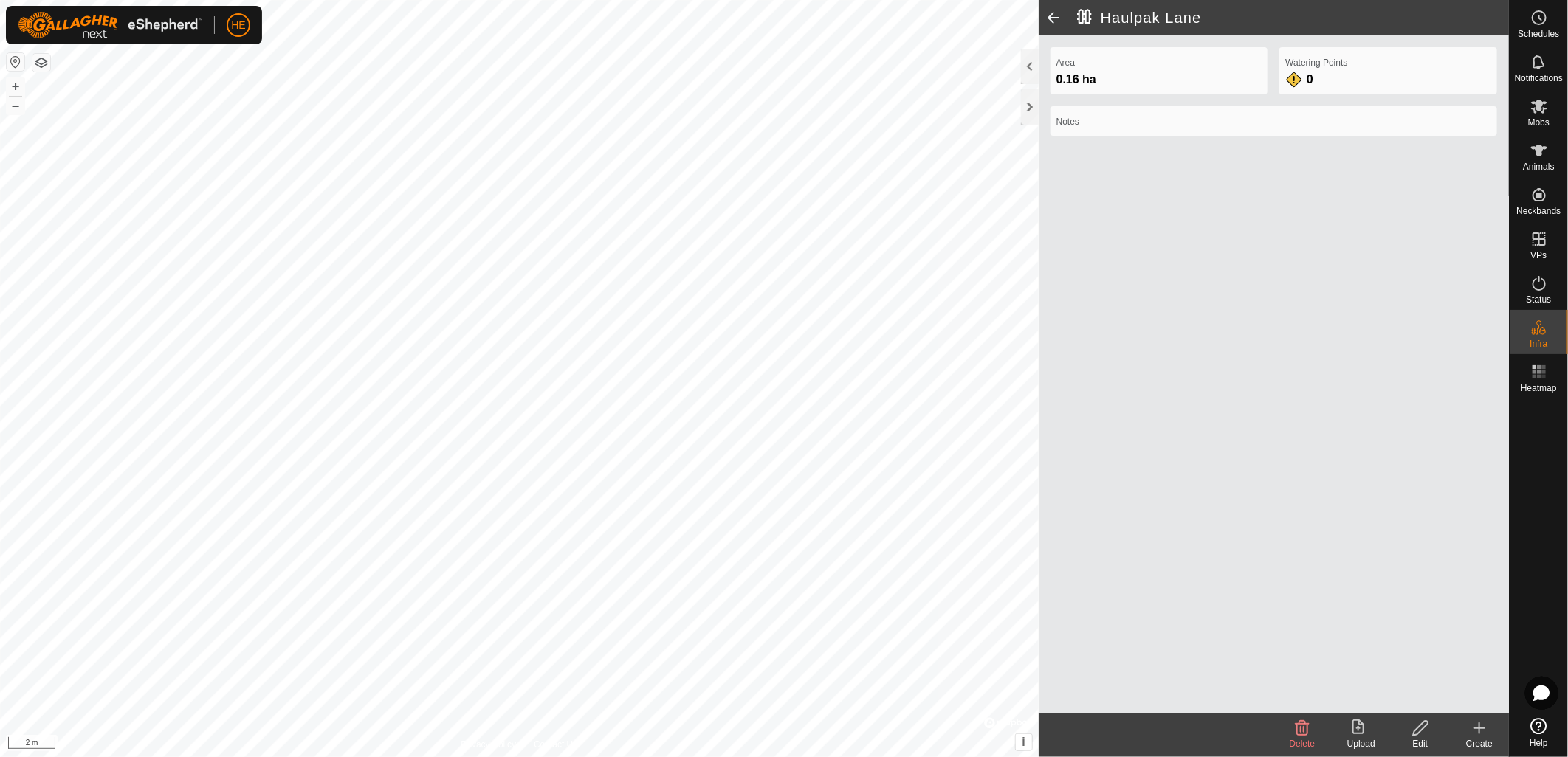
click at [1472, 723] on icon at bounding box center [1480, 729] width 18 height 18
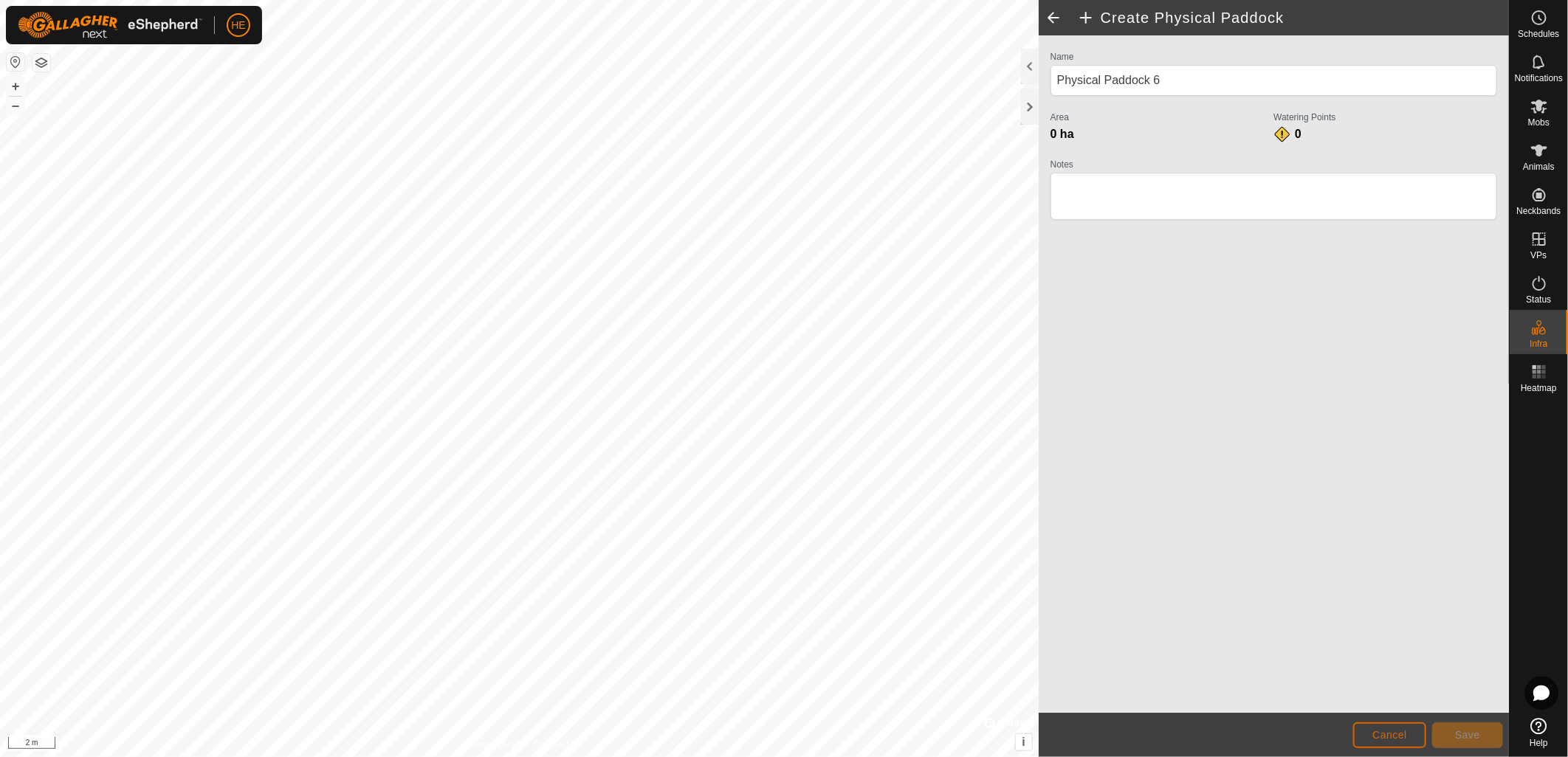
click at [1376, 742] on button "Cancel" at bounding box center [1390, 735] width 73 height 25
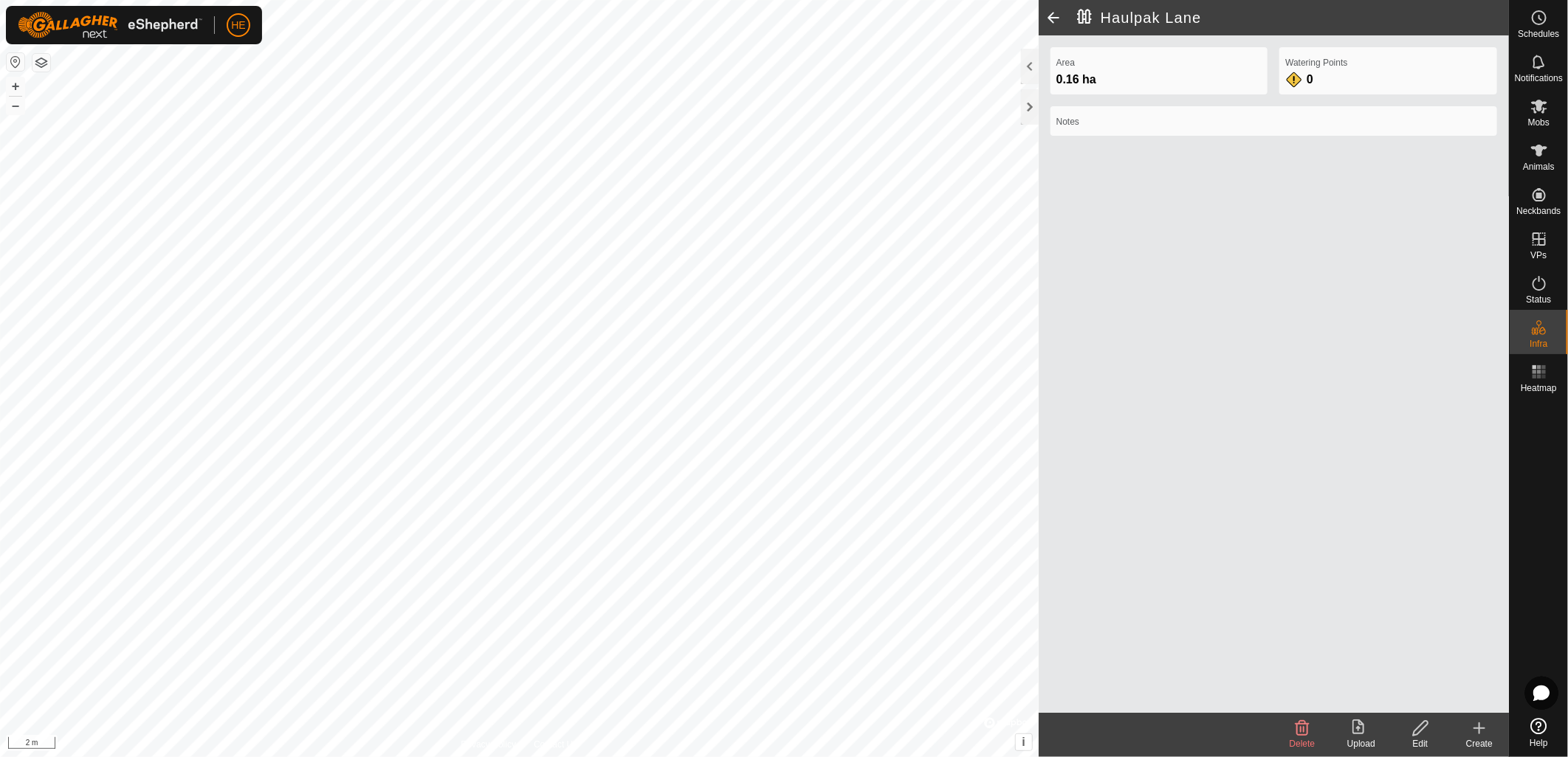
click at [1416, 729] on icon at bounding box center [1420, 729] width 15 height 15
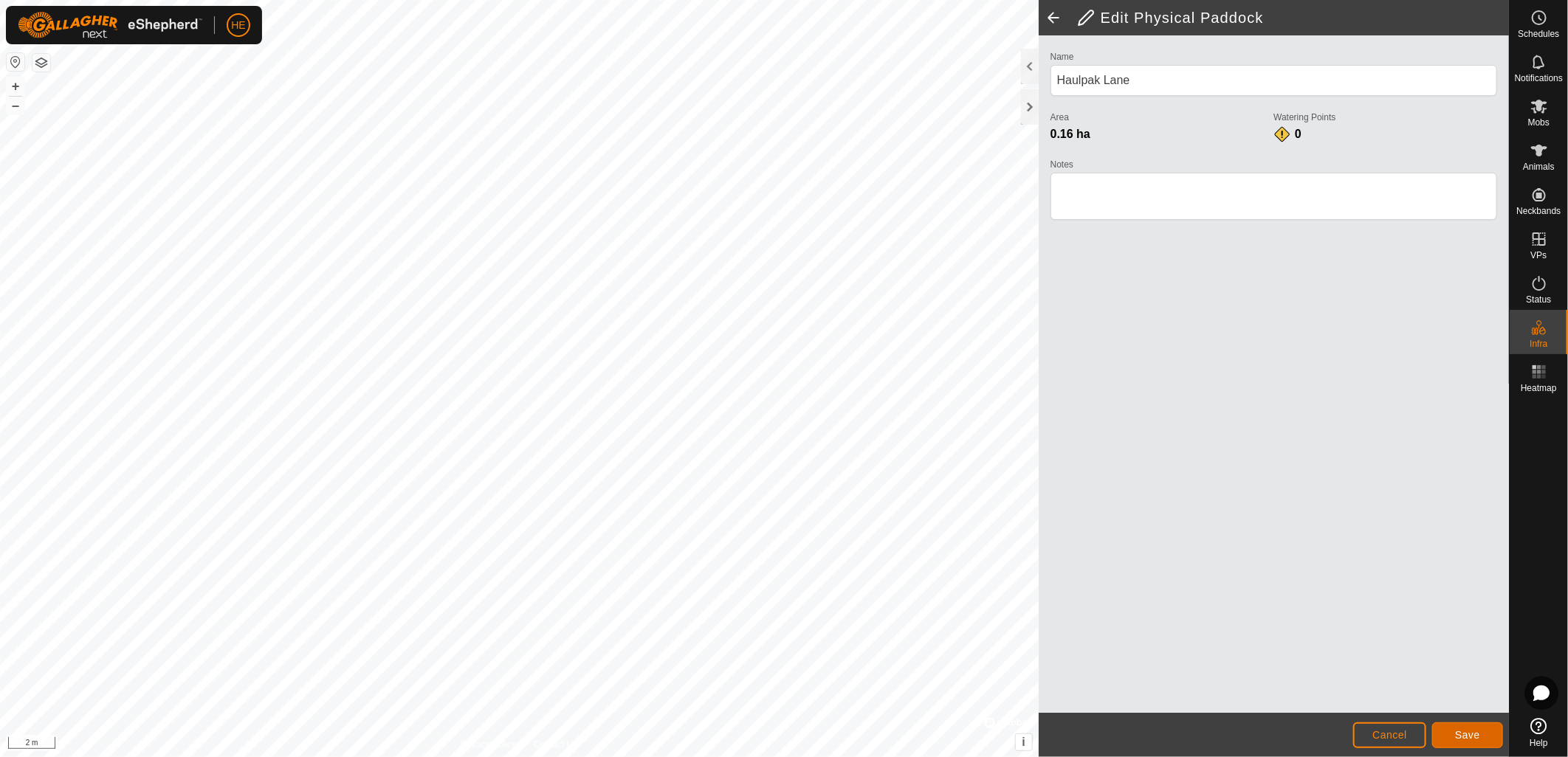
click at [1467, 729] on span "Save" at bounding box center [1468, 735] width 25 height 12
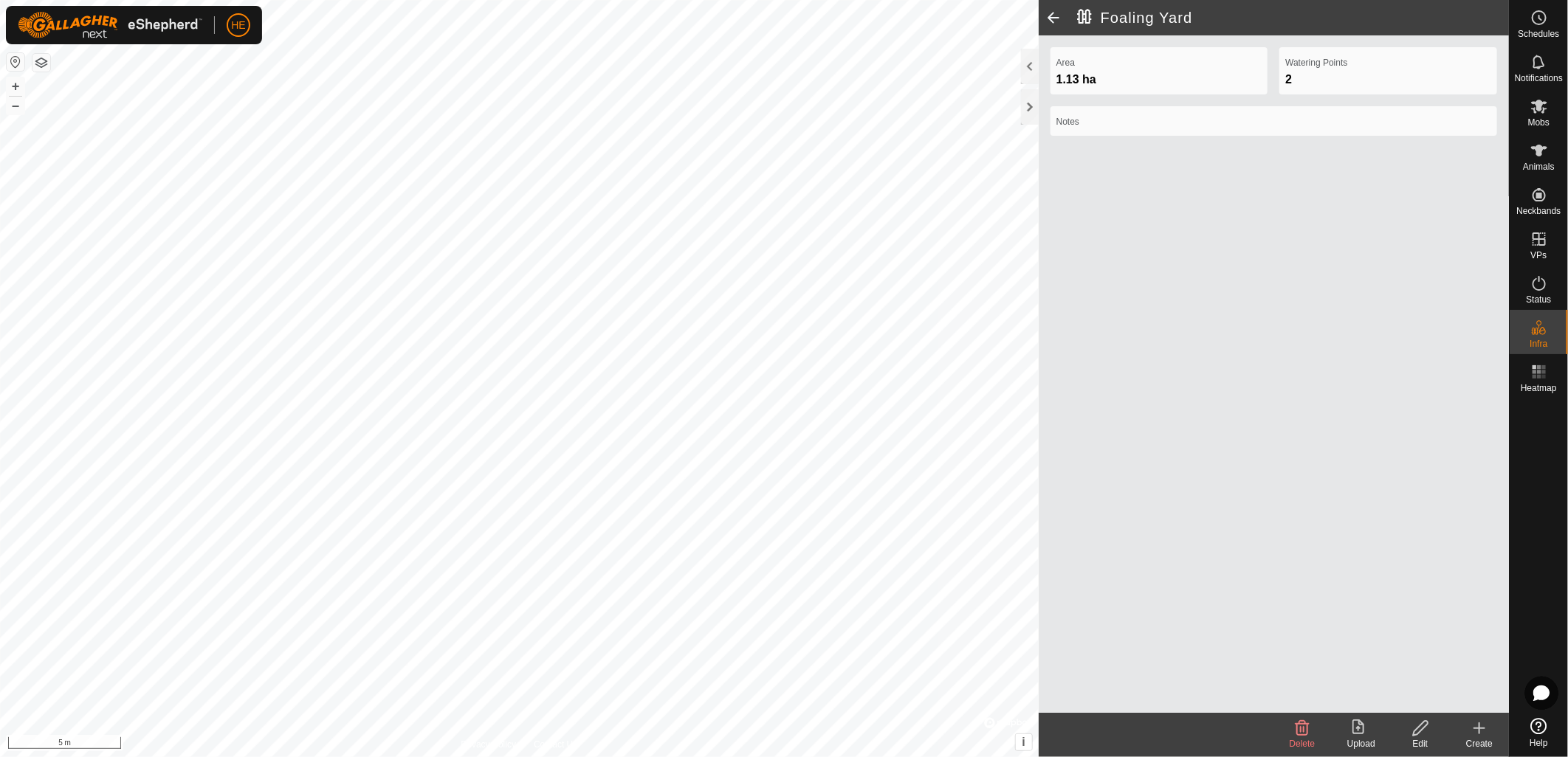
click at [1415, 728] on icon at bounding box center [1420, 729] width 19 height 18
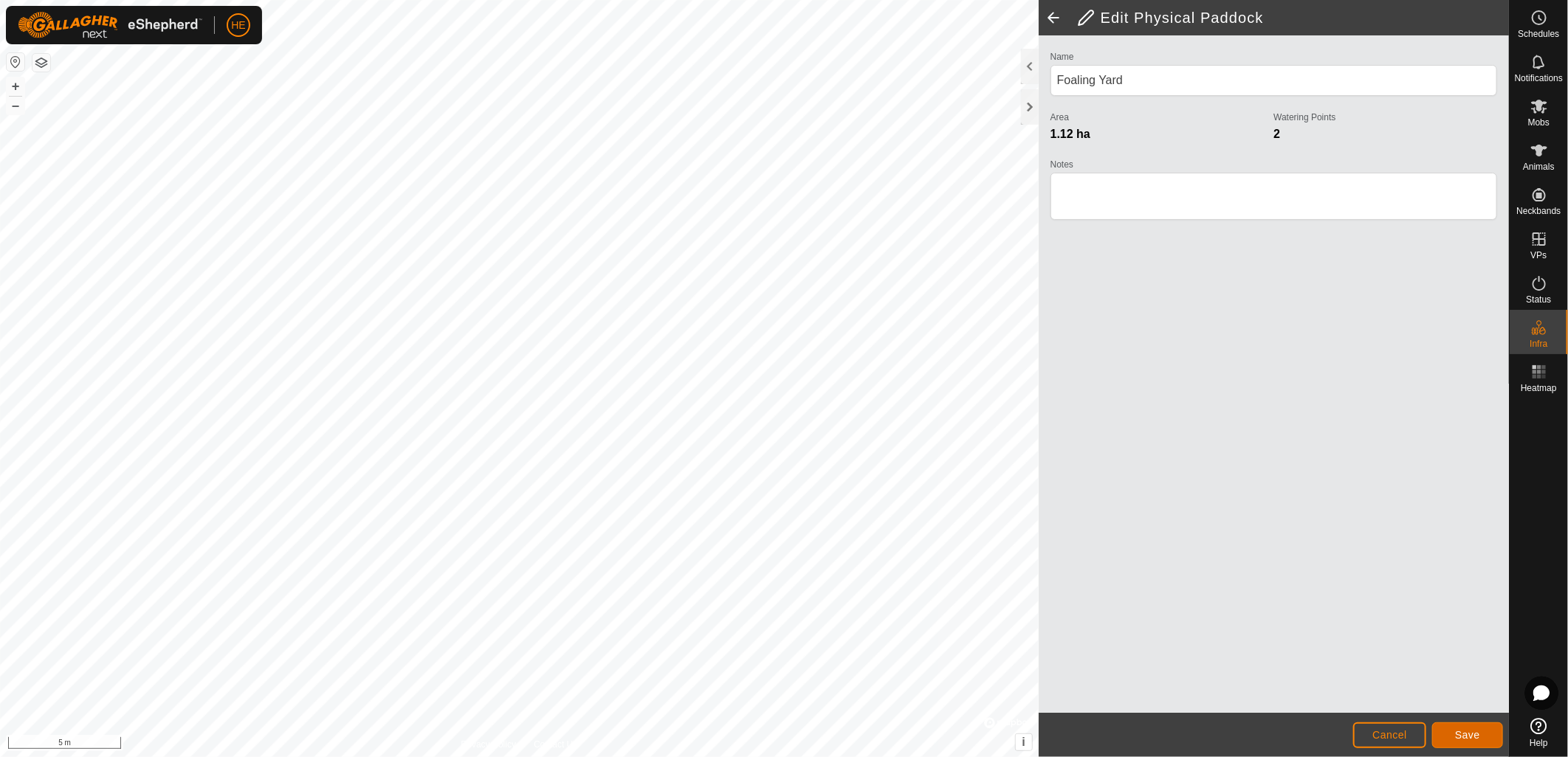
click at [1482, 738] on button "Save" at bounding box center [1467, 735] width 71 height 25
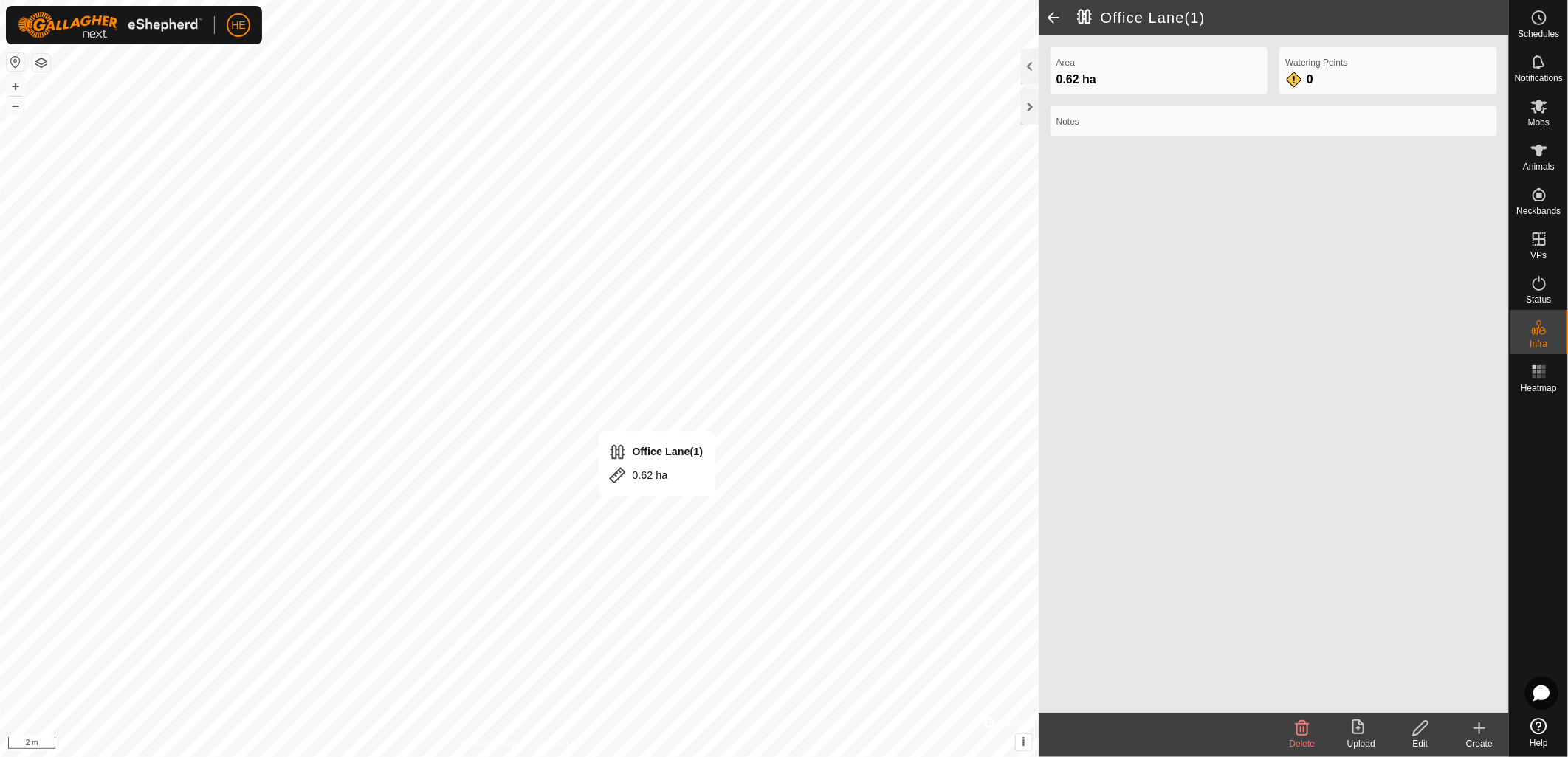
click at [1126, 639] on div "Privacy Policy Contact Us Office Lane(1) 0.62 ha + – ⇧ i © Mapbox , © OpenStree…" at bounding box center [754, 378] width 1509 height 757
click at [1283, 467] on div "Privacy Policy Contact Us Office Lane(1) 0.62 ha + – ⇧ i © Mapbox , © OpenStree…" at bounding box center [754, 378] width 1509 height 757
click at [1422, 732] on icon at bounding box center [1420, 729] width 19 height 18
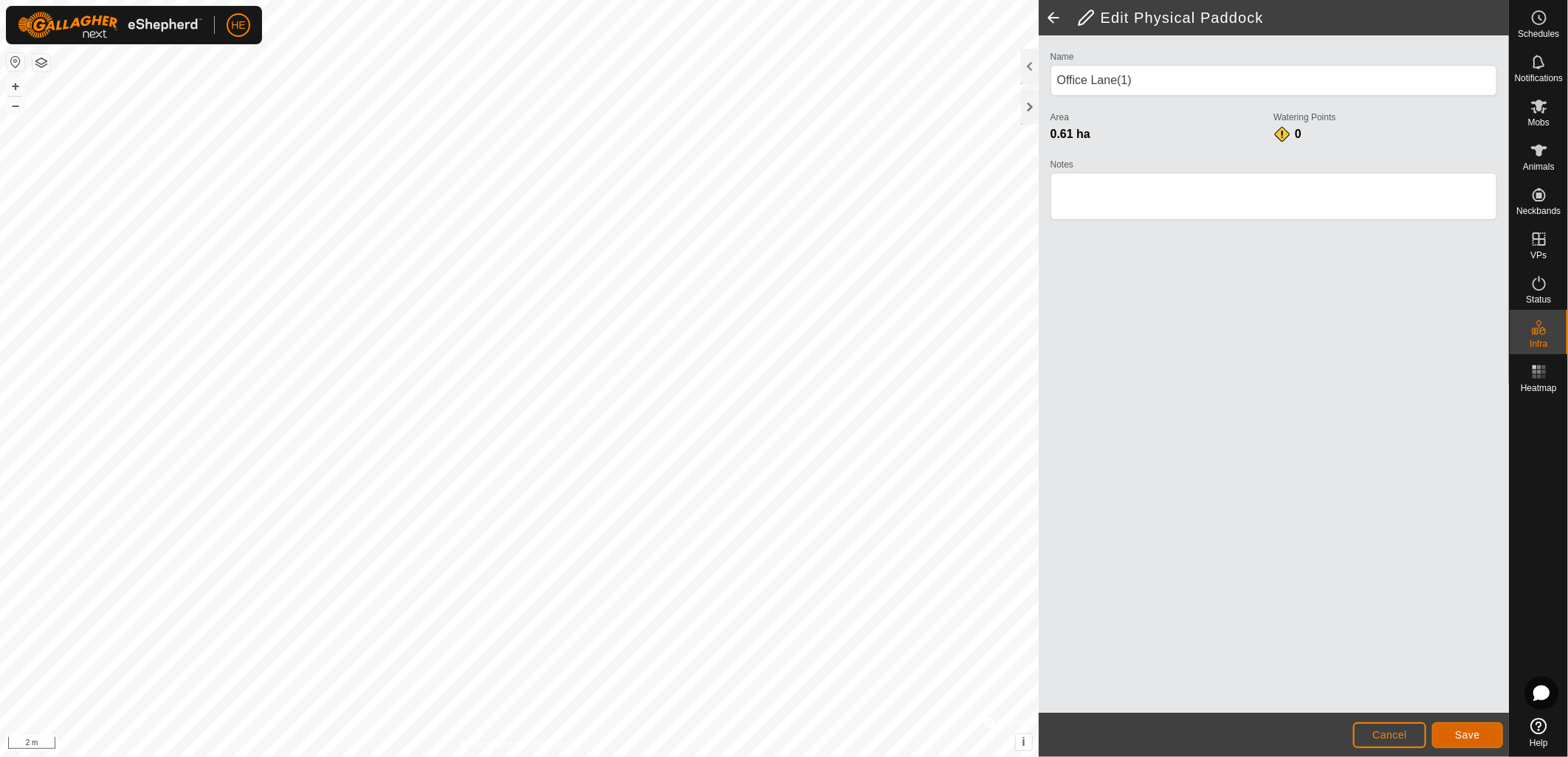
click at [1454, 740] on button "Save" at bounding box center [1467, 735] width 71 height 25
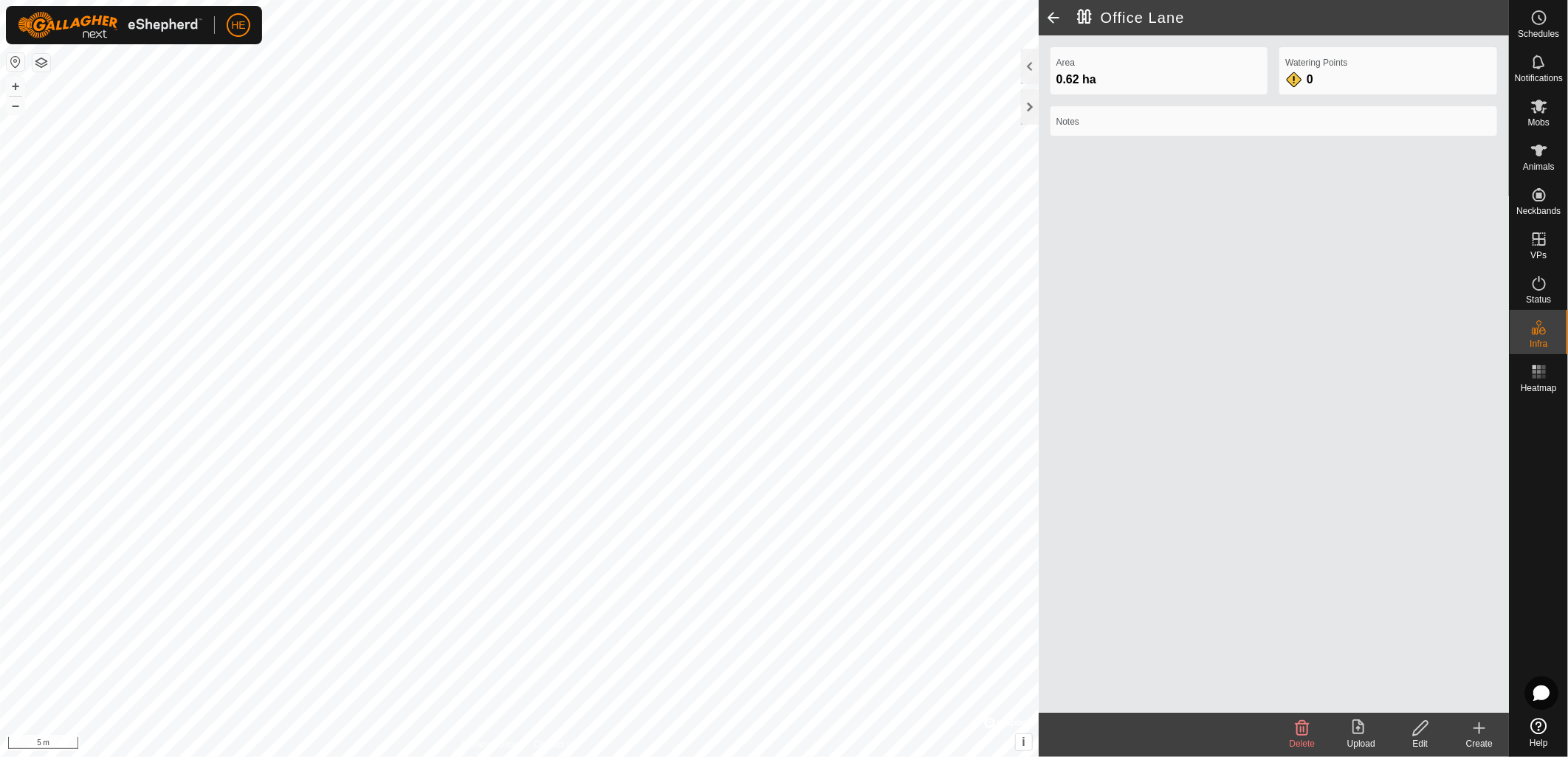
click at [1414, 735] on icon at bounding box center [1420, 729] width 15 height 15
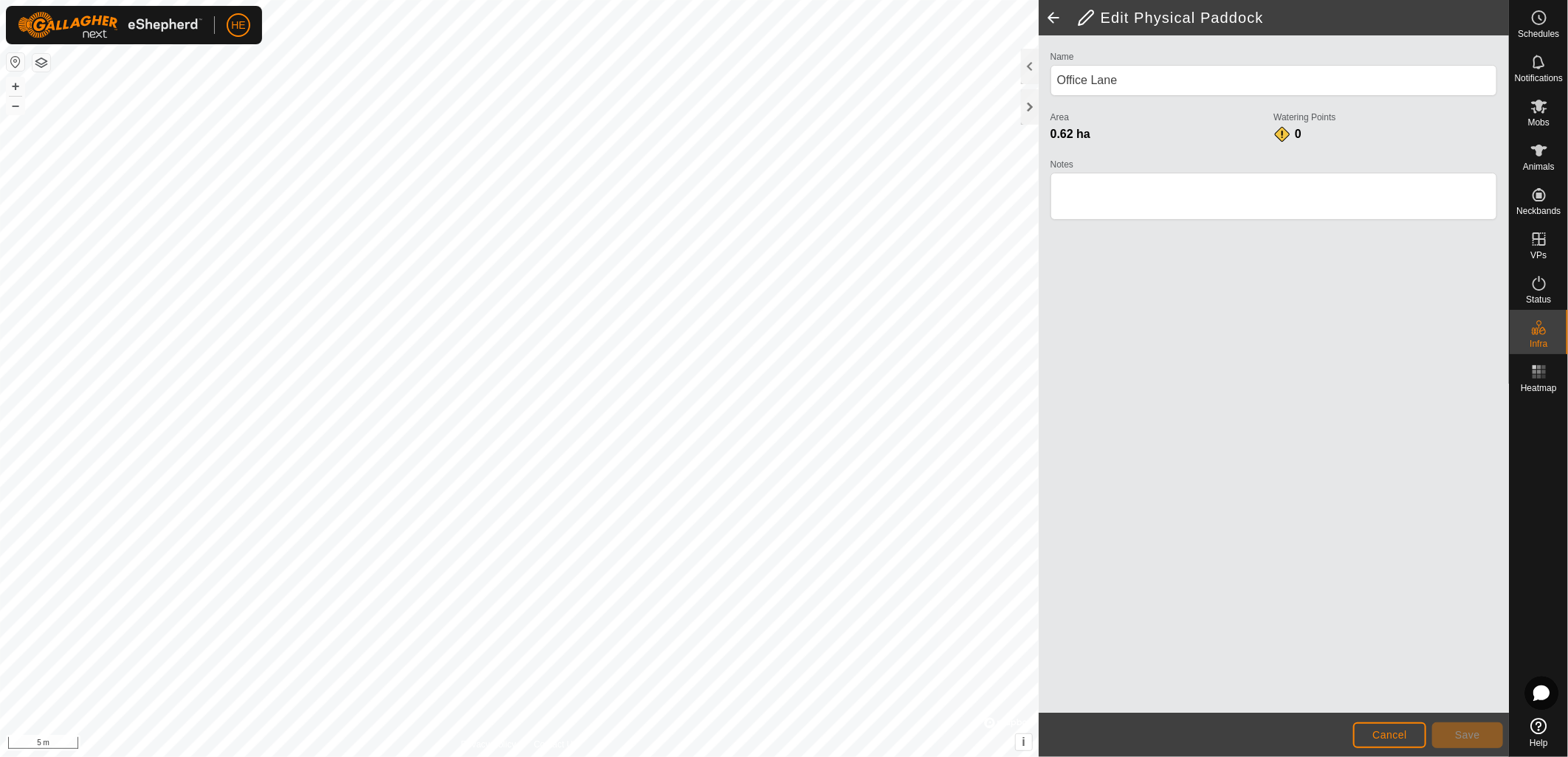
click at [877, 756] on html "HE Schedules Notifications Mobs Animals Neckbands VPs Status Infra Heatmap Help…" at bounding box center [784, 378] width 1568 height 757
click at [1393, 734] on span "Cancel" at bounding box center [1389, 735] width 34 height 12
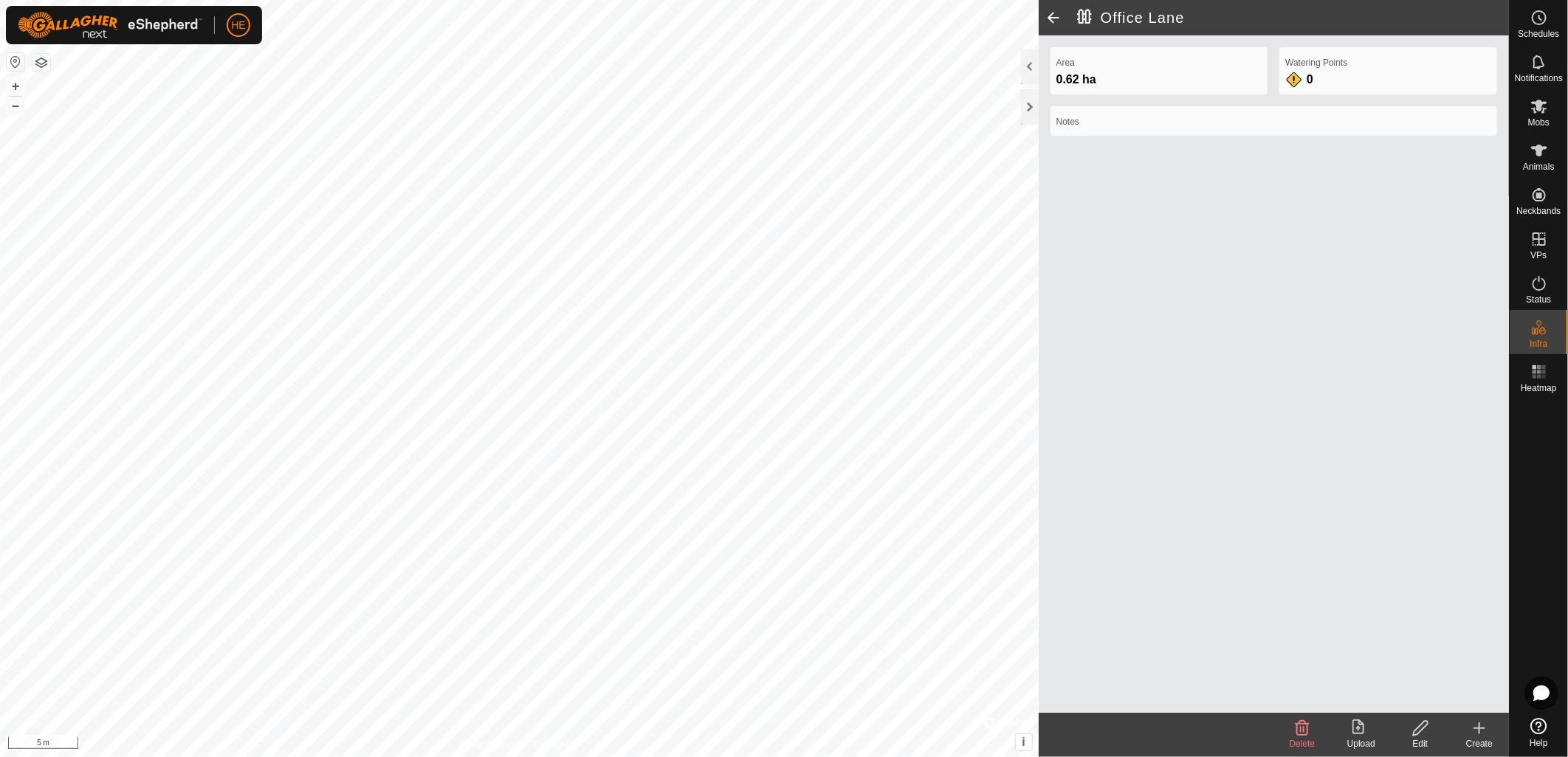
click at [1304, 735] on icon at bounding box center [1302, 729] width 14 height 15
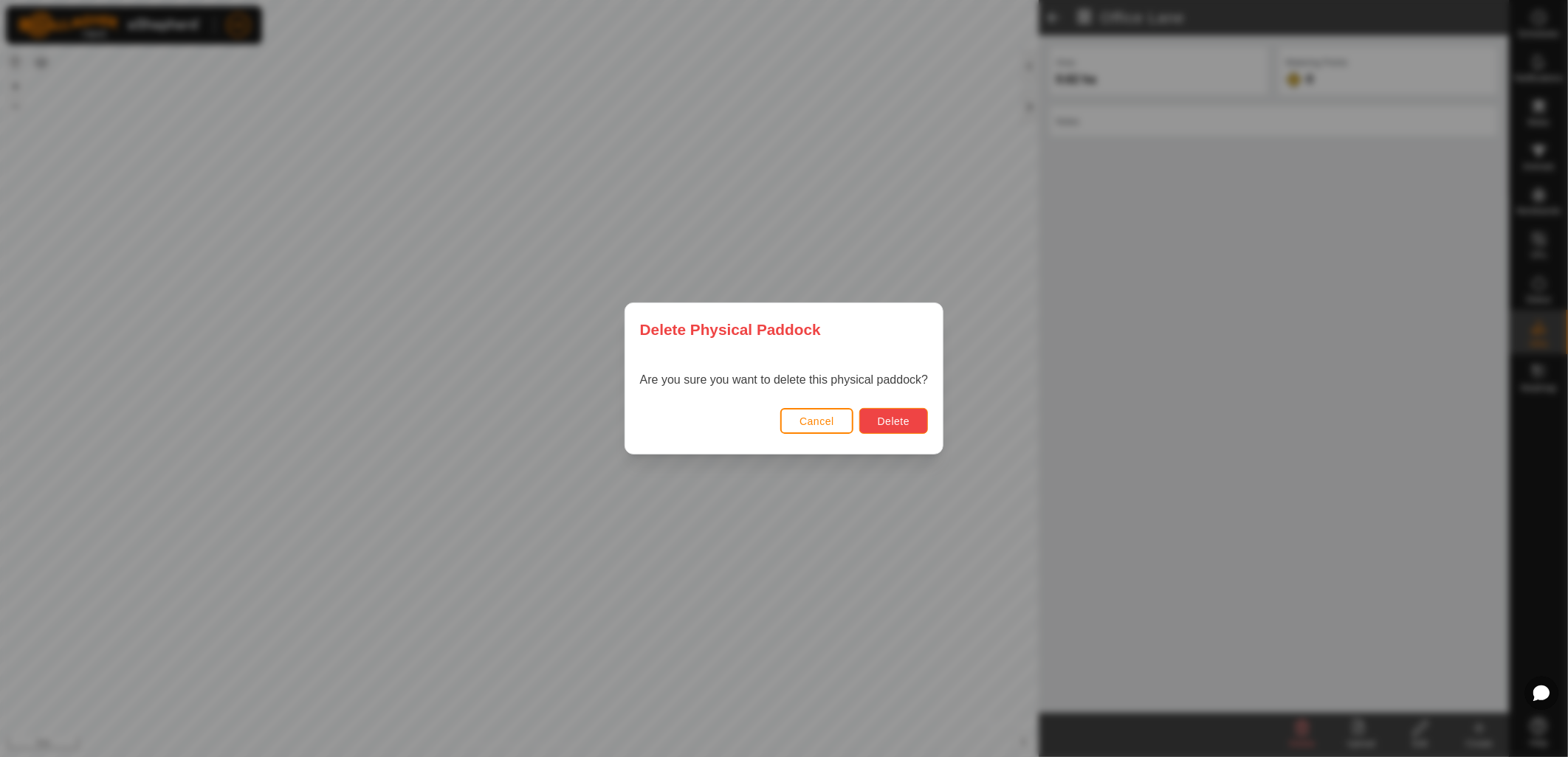
click at [886, 427] on span "Delete" at bounding box center [893, 422] width 31 height 12
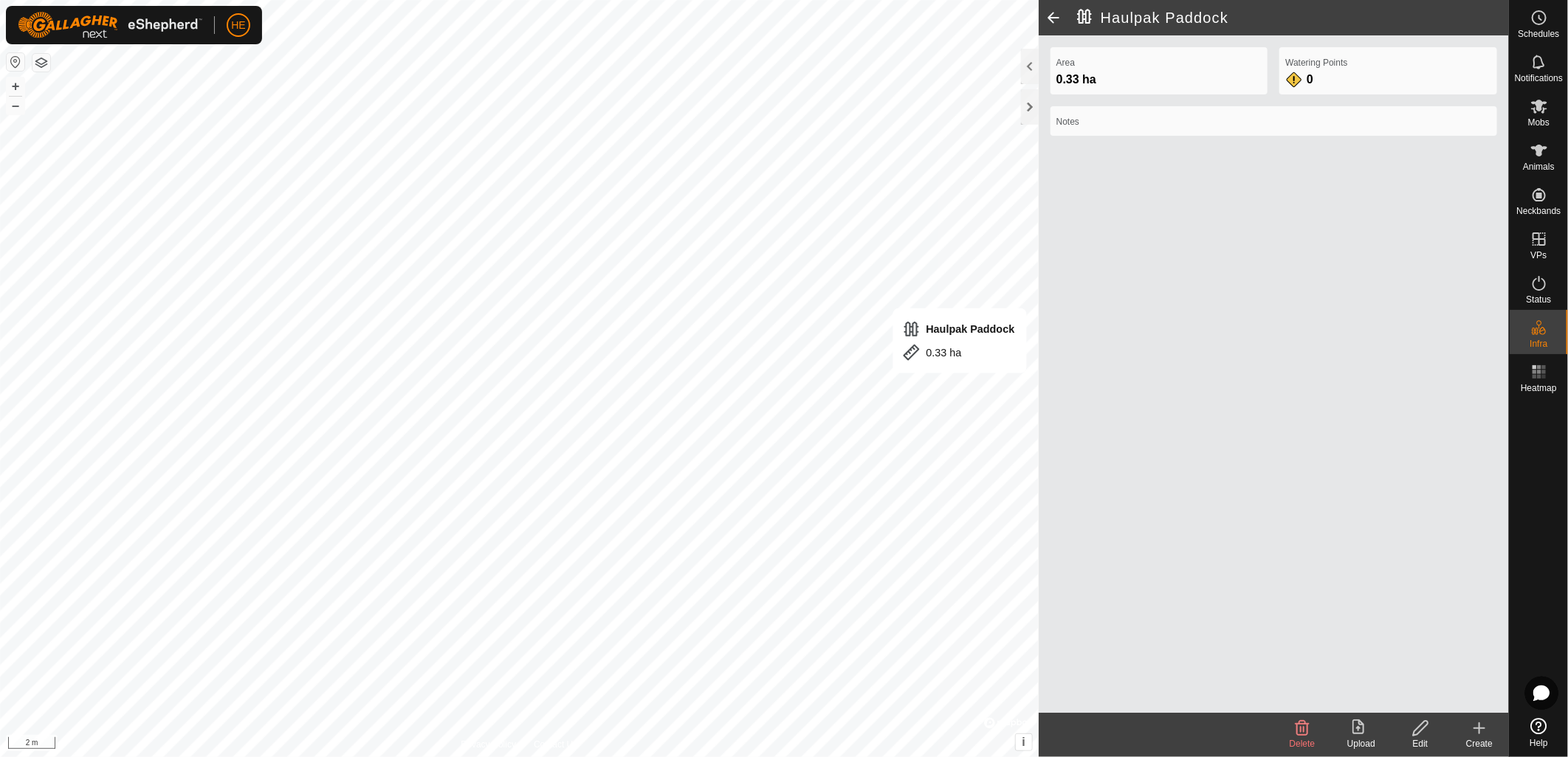
click at [1426, 733] on icon at bounding box center [1420, 729] width 19 height 18
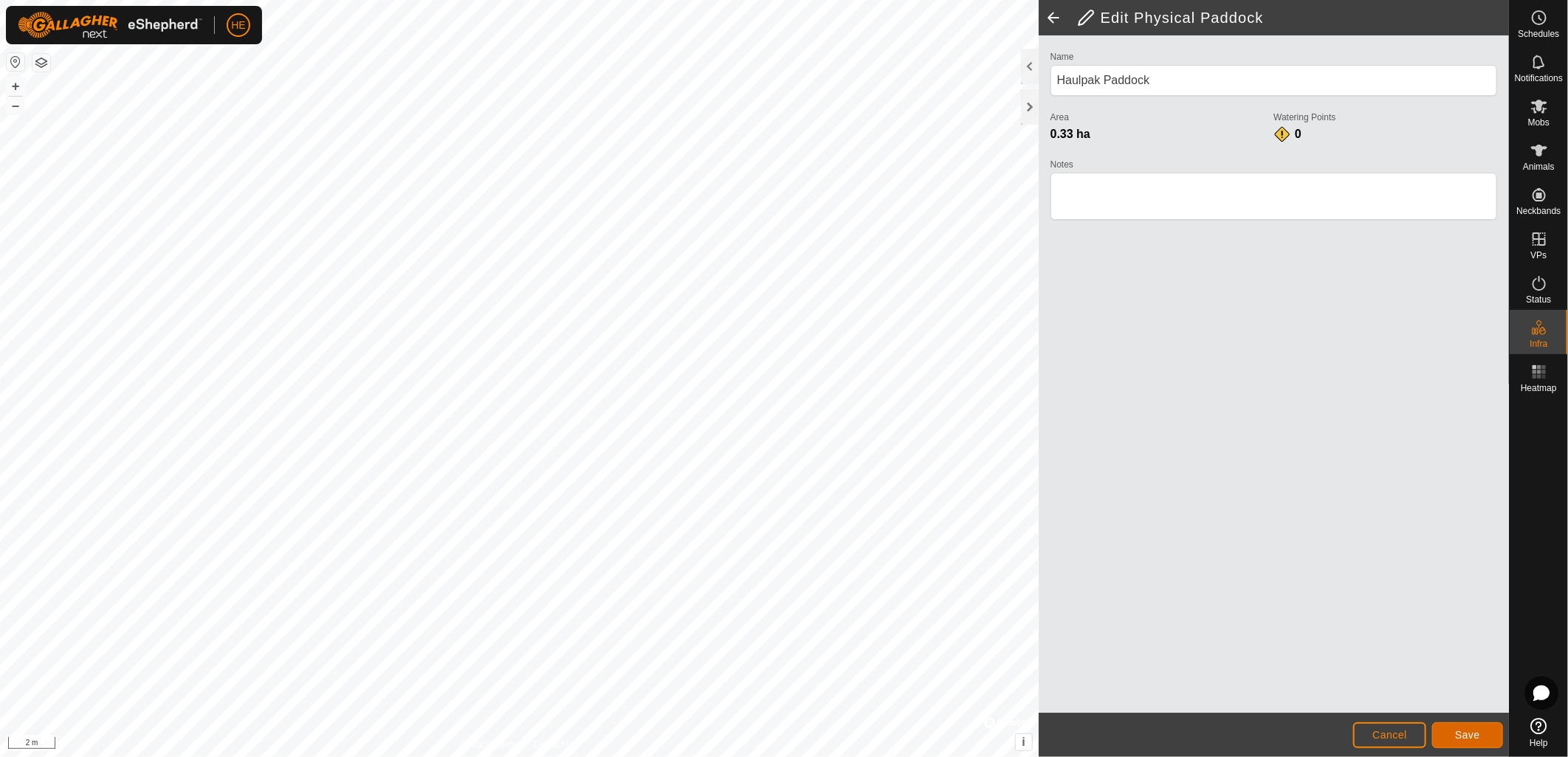
click at [1463, 744] on button "Save" at bounding box center [1467, 735] width 71 height 25
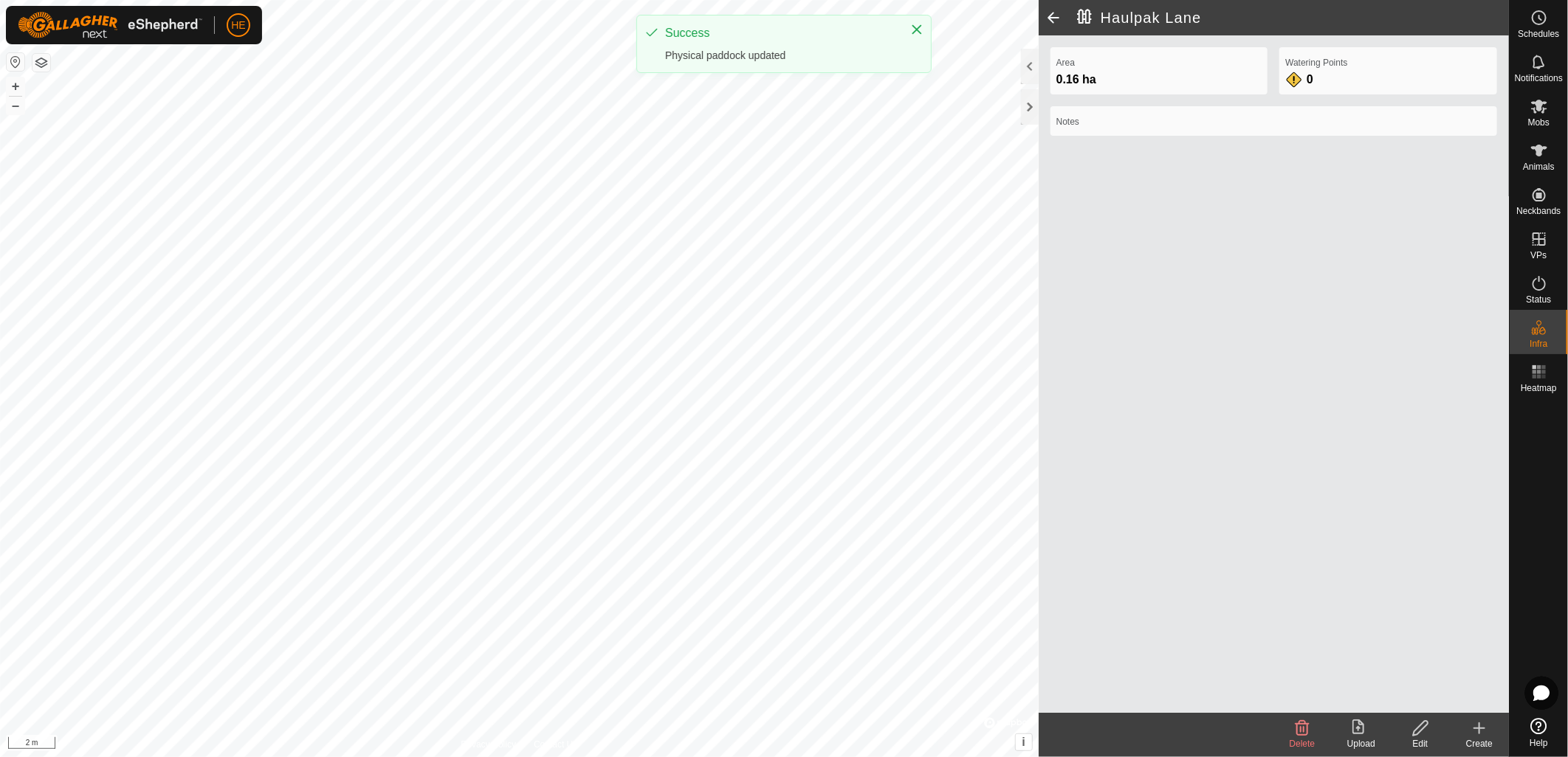
click at [1411, 728] on icon at bounding box center [1420, 729] width 19 height 18
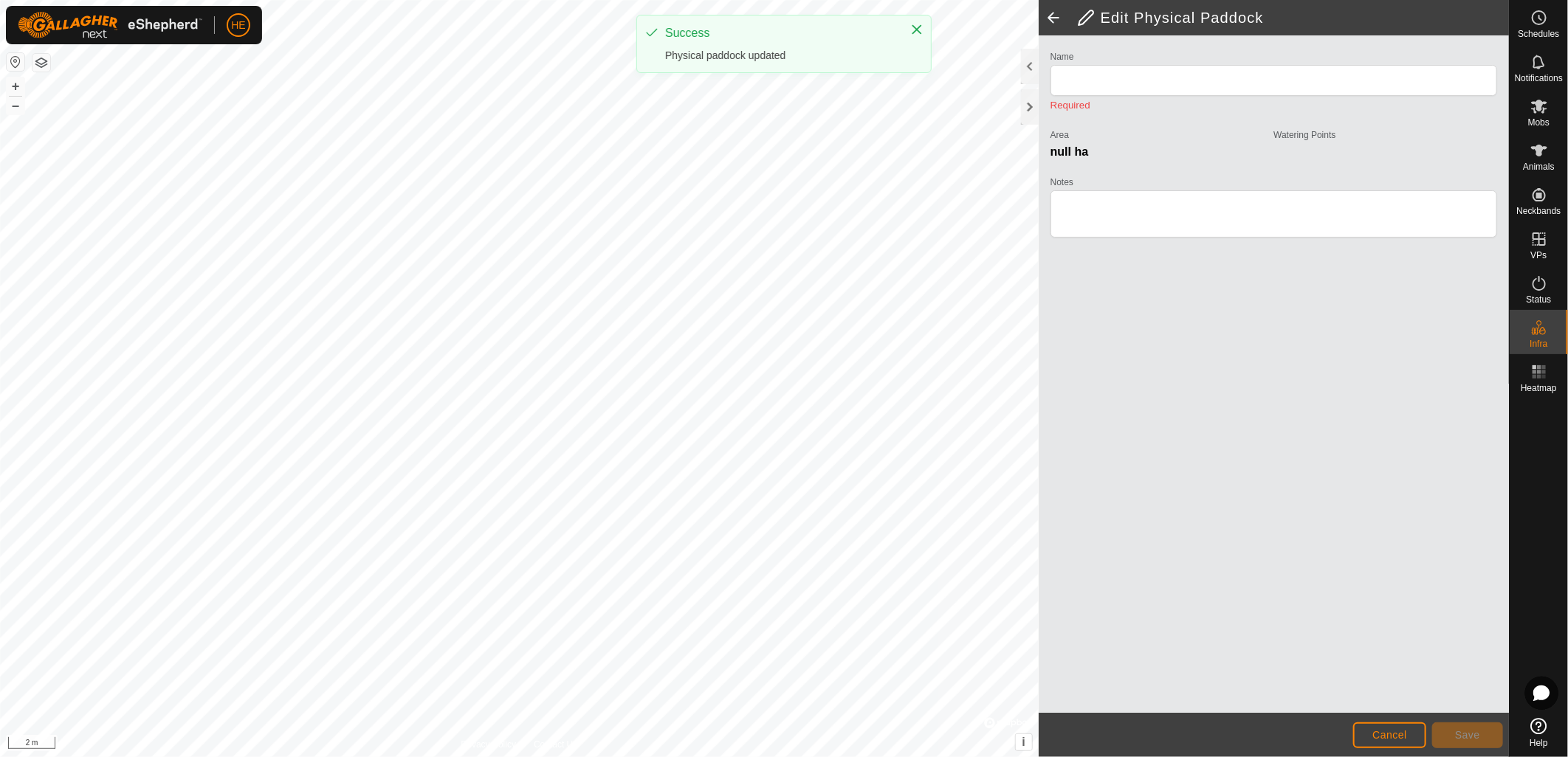
type input "Haulpak Lane"
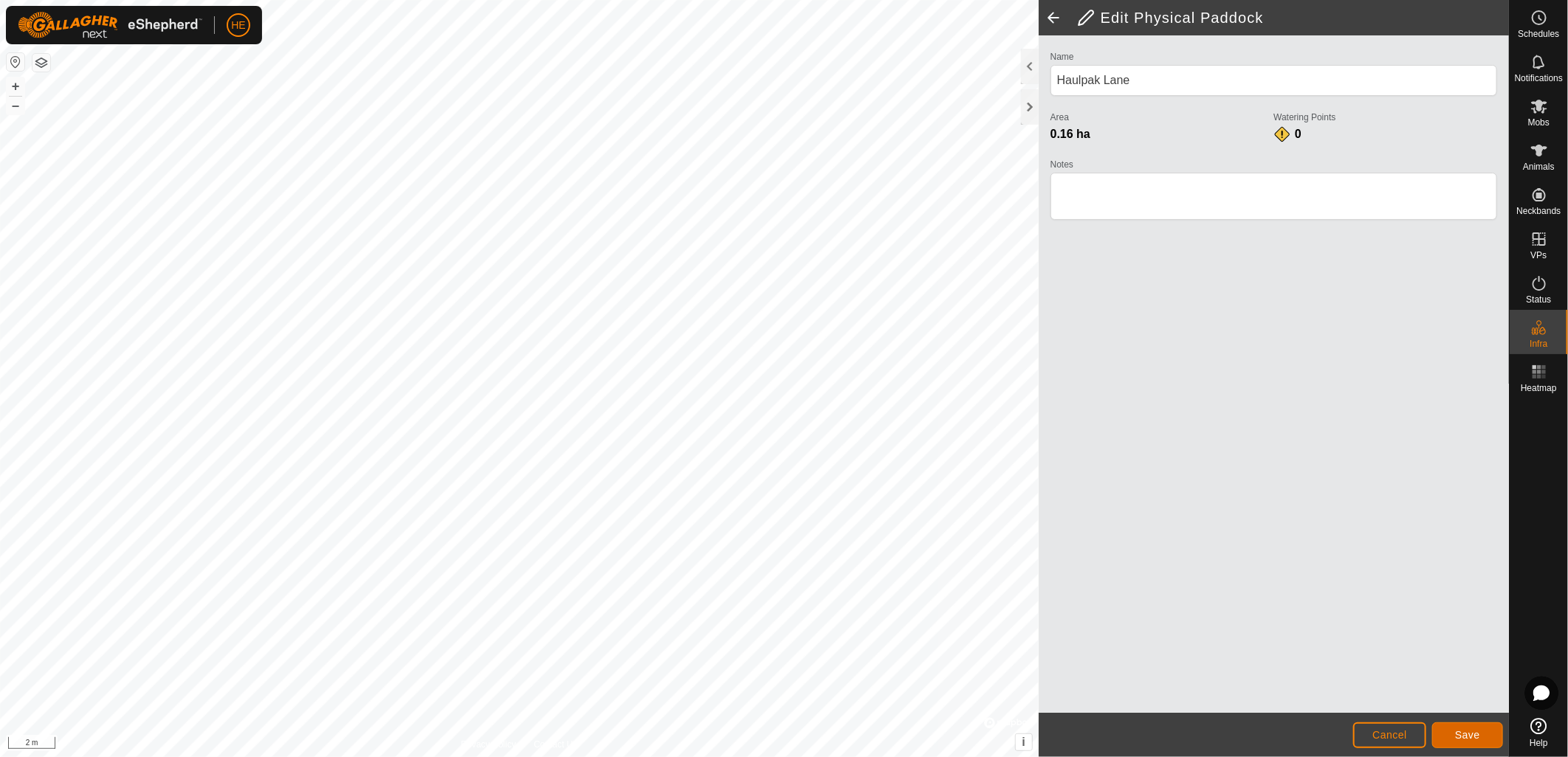
click at [1466, 733] on span "Save" at bounding box center [1468, 735] width 25 height 12
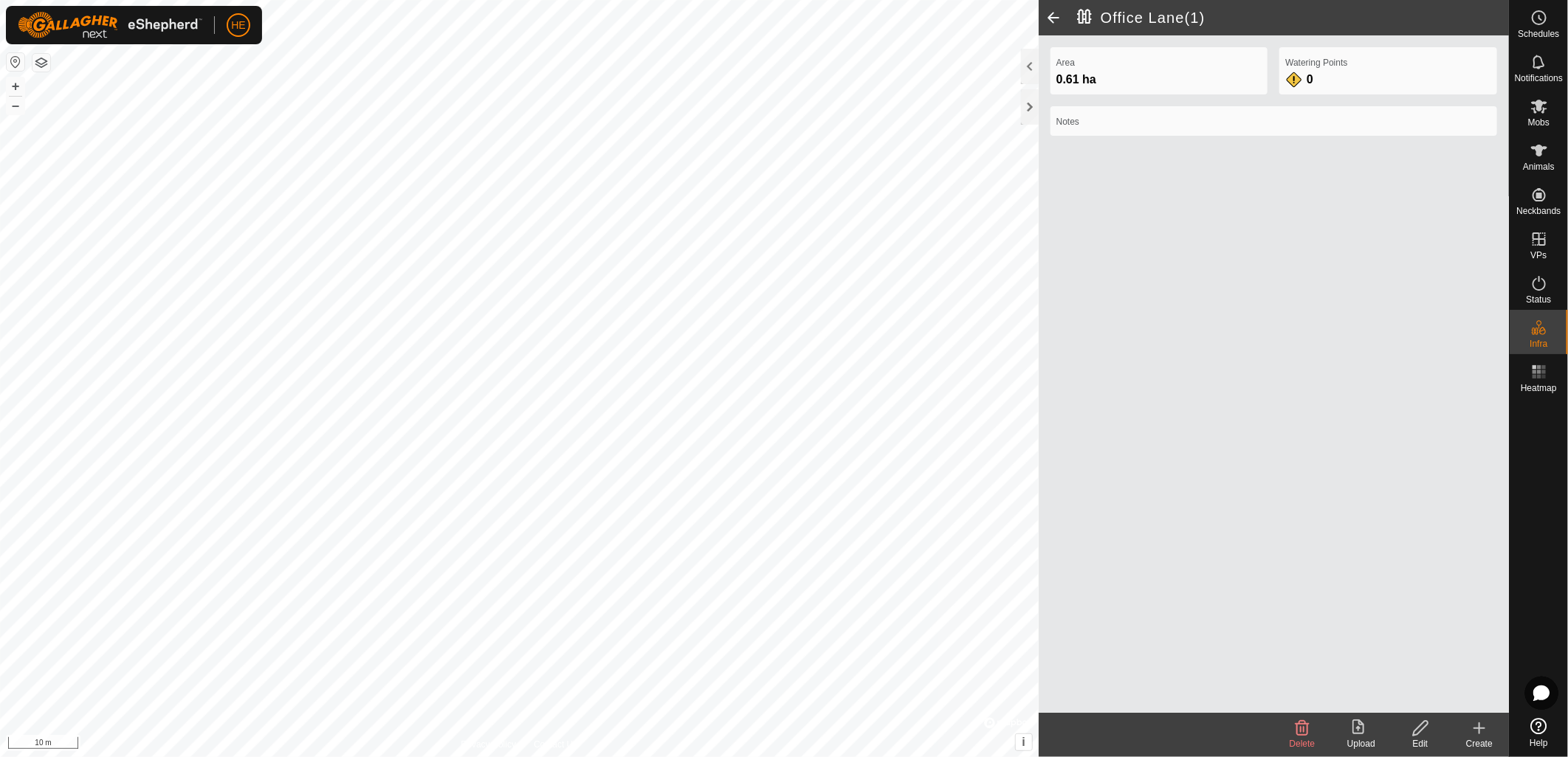
click at [1420, 732] on icon at bounding box center [1420, 729] width 15 height 15
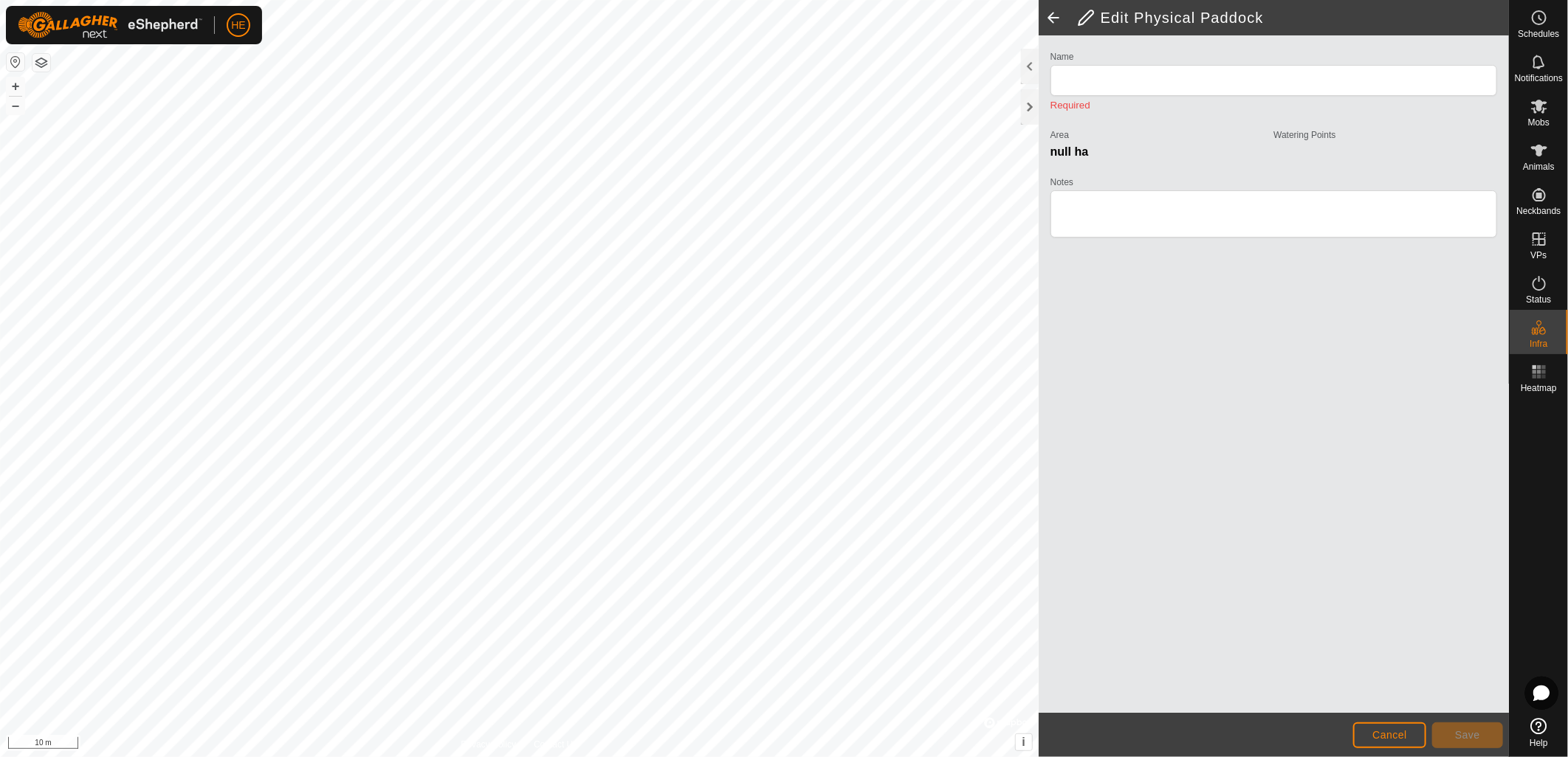
type input "Office Lane(1)"
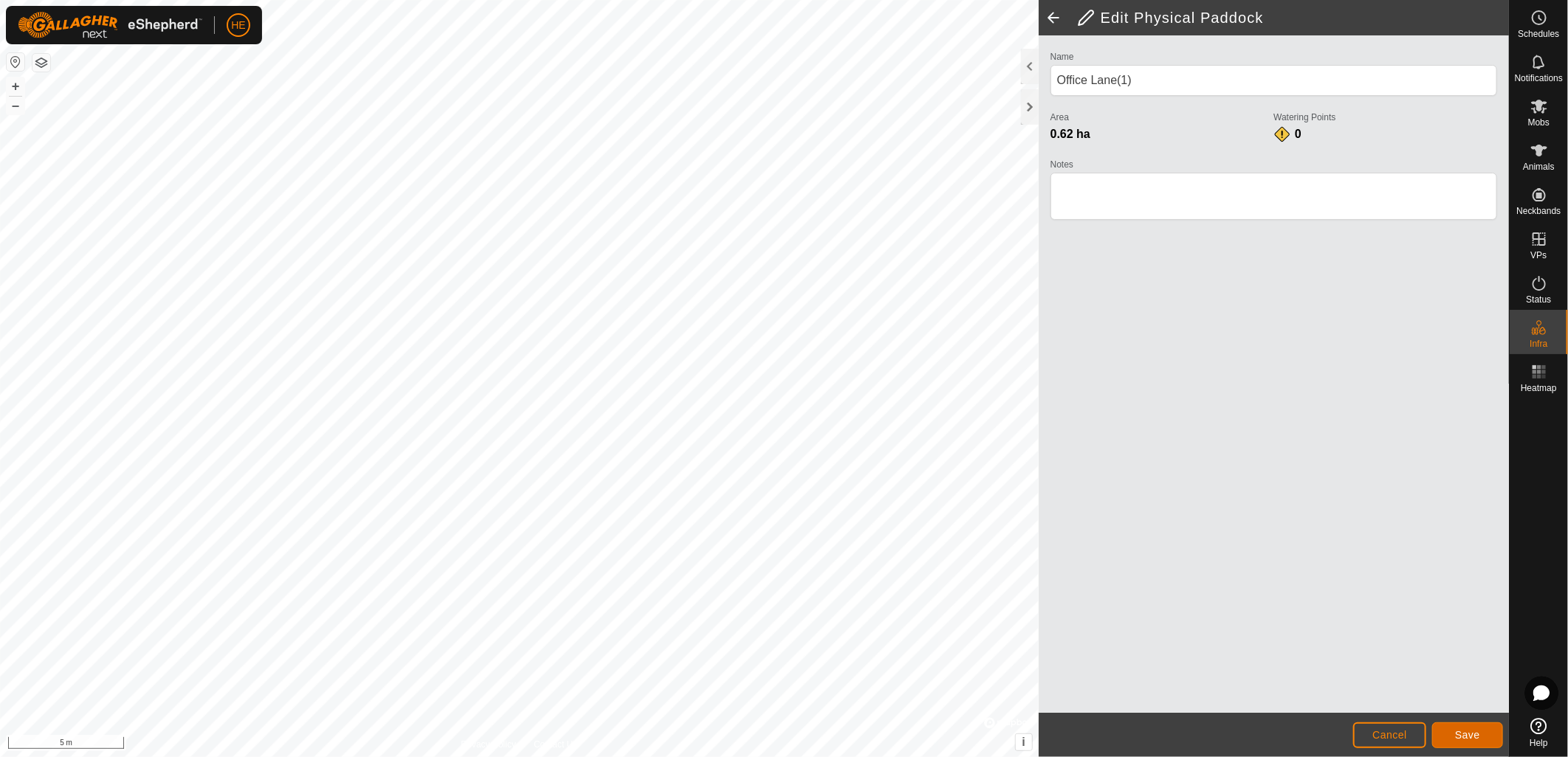
click at [1450, 747] on button "Save" at bounding box center [1467, 735] width 71 height 25
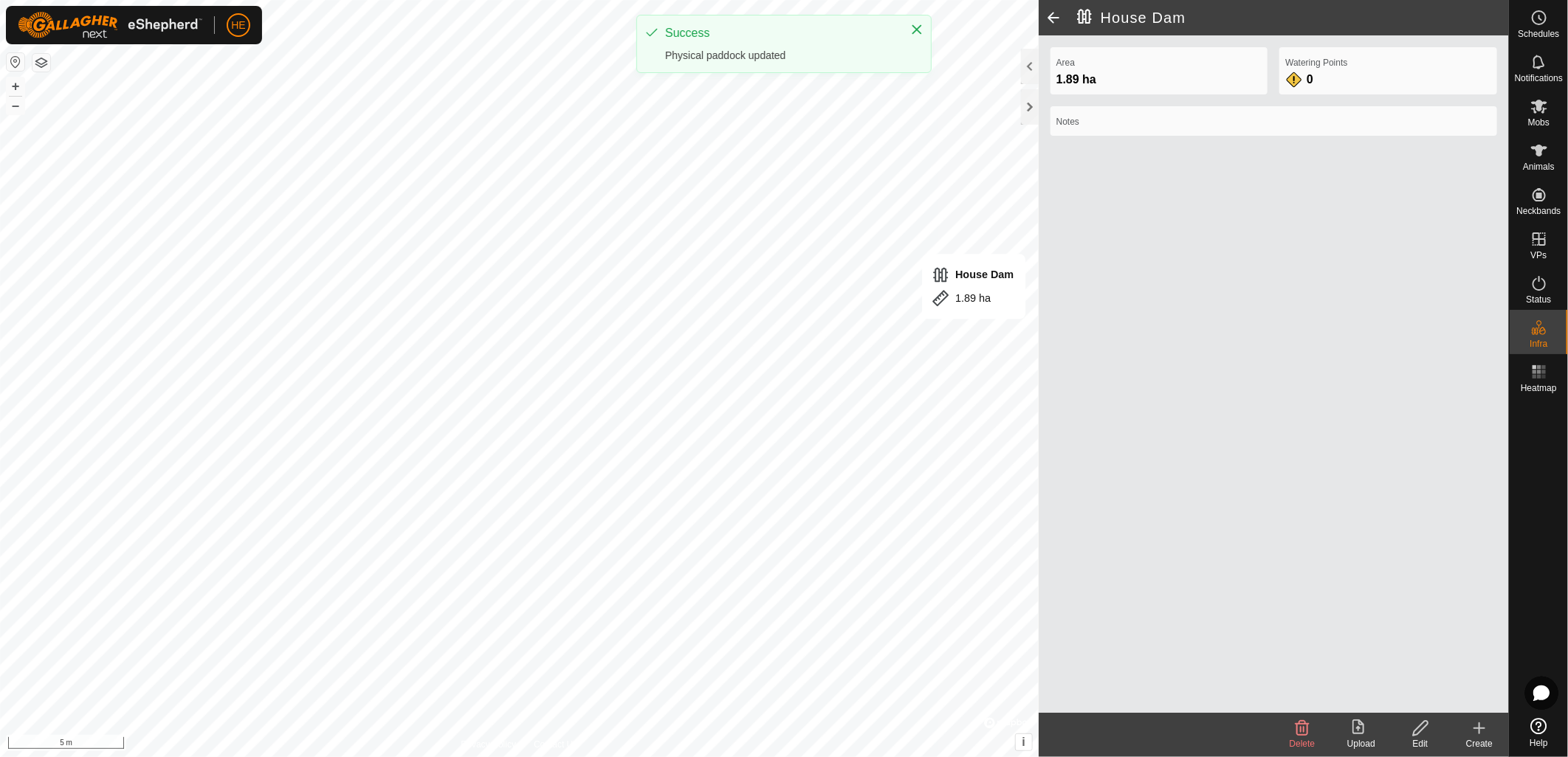
click at [1418, 738] on div "Edit" at bounding box center [1420, 744] width 59 height 13
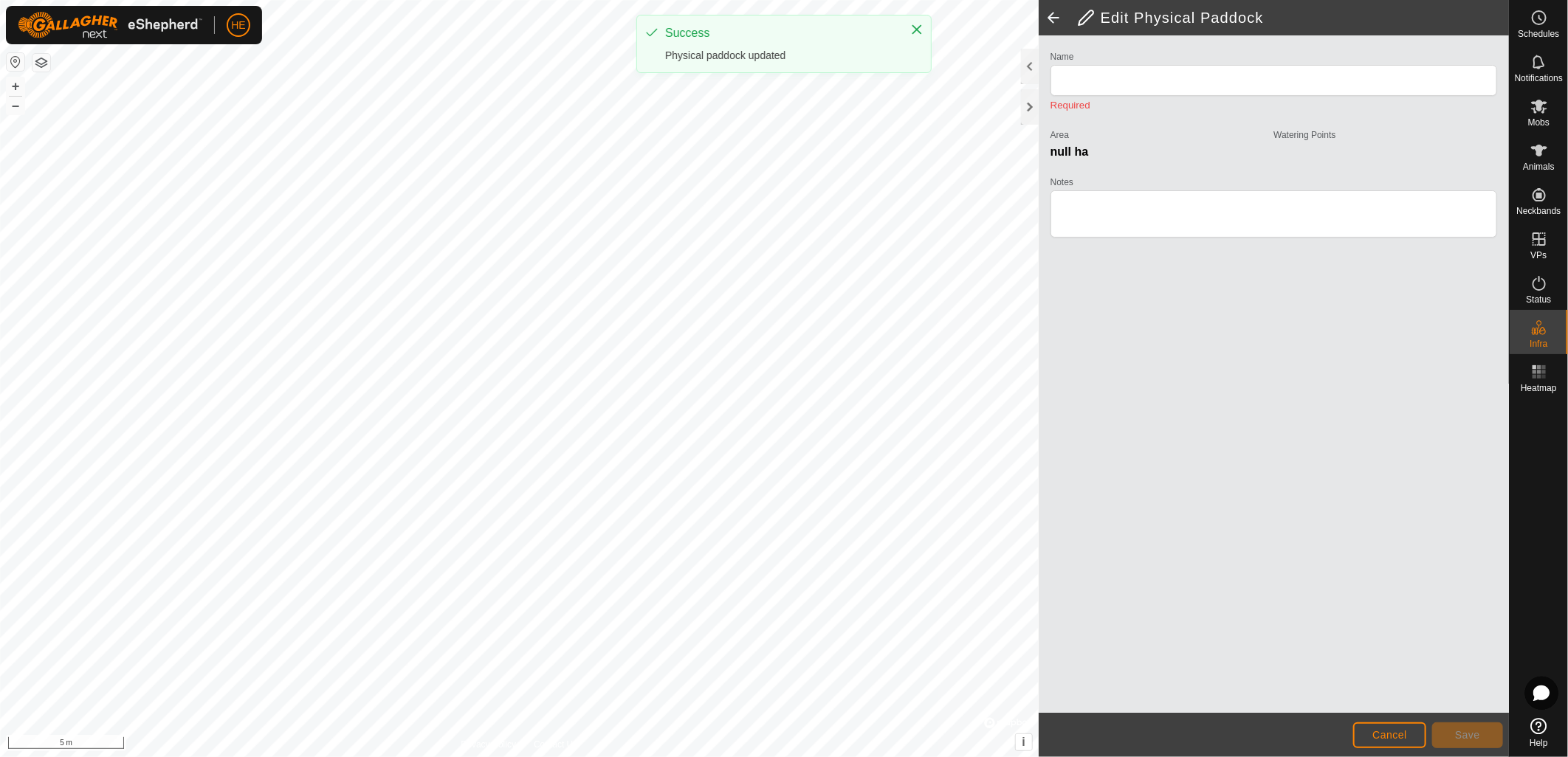
type input "House Dam"
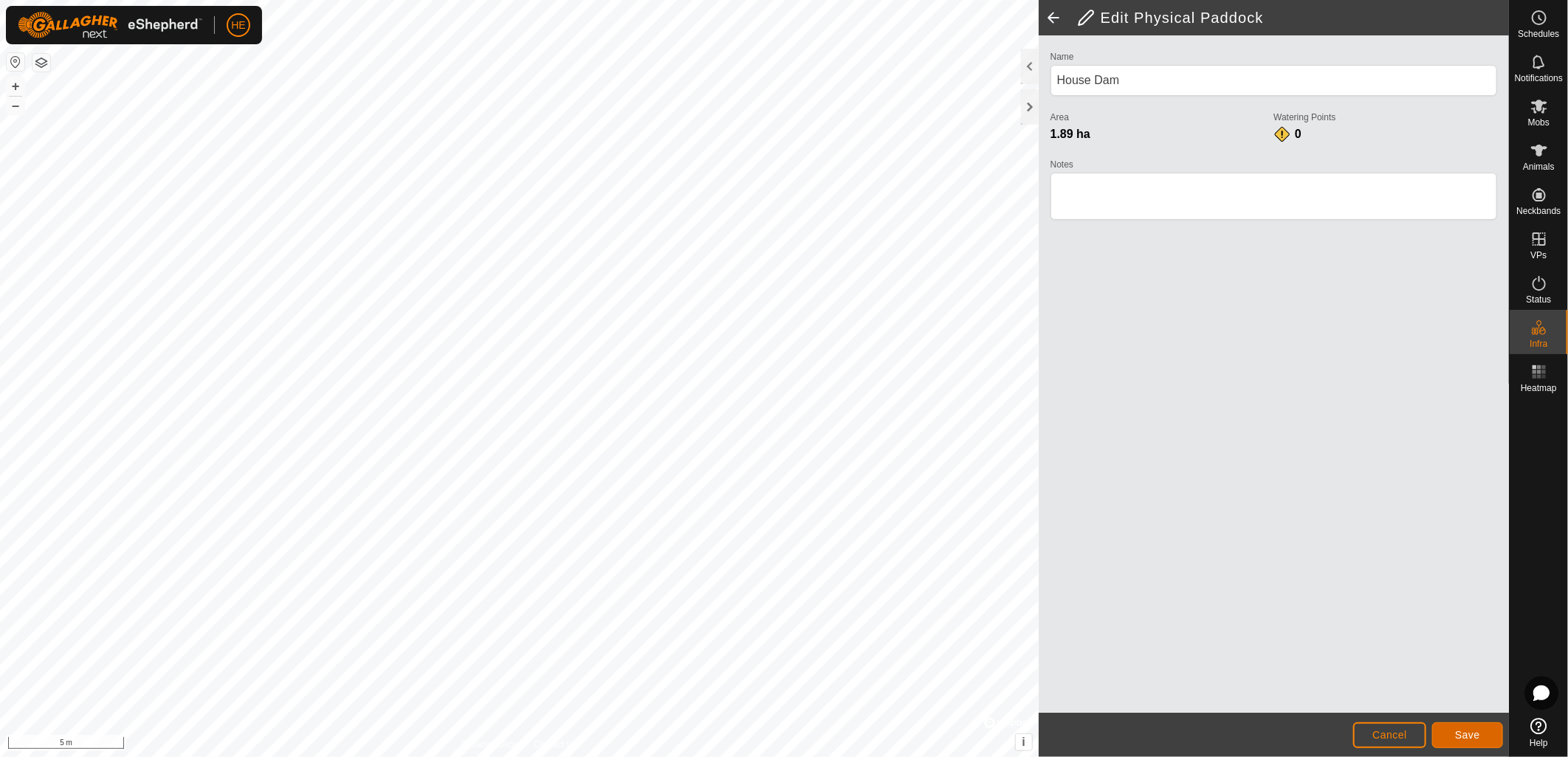
click at [1457, 733] on span "Save" at bounding box center [1468, 735] width 25 height 12
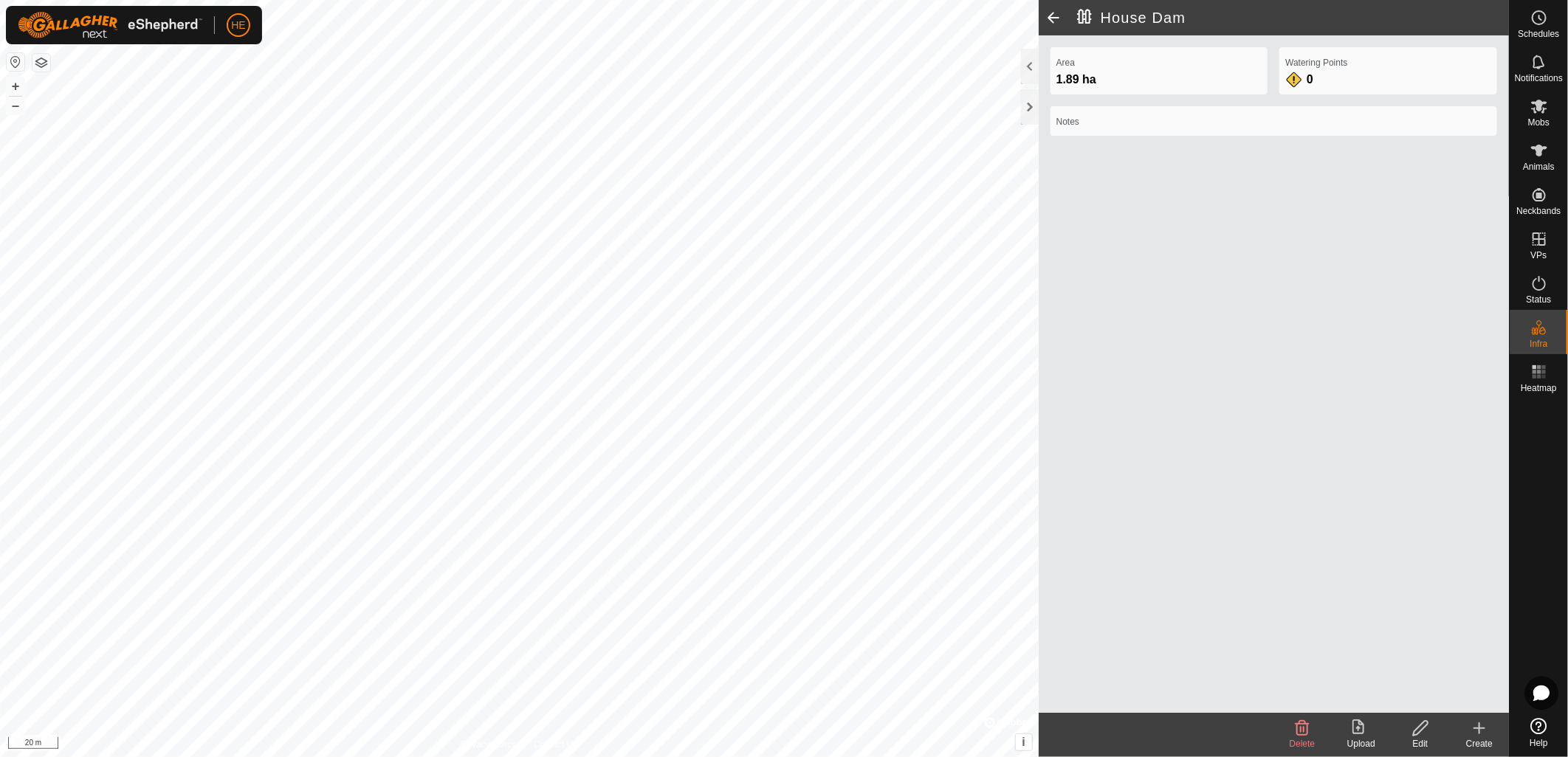
click at [1482, 747] on div "Create" at bounding box center [1479, 744] width 59 height 13
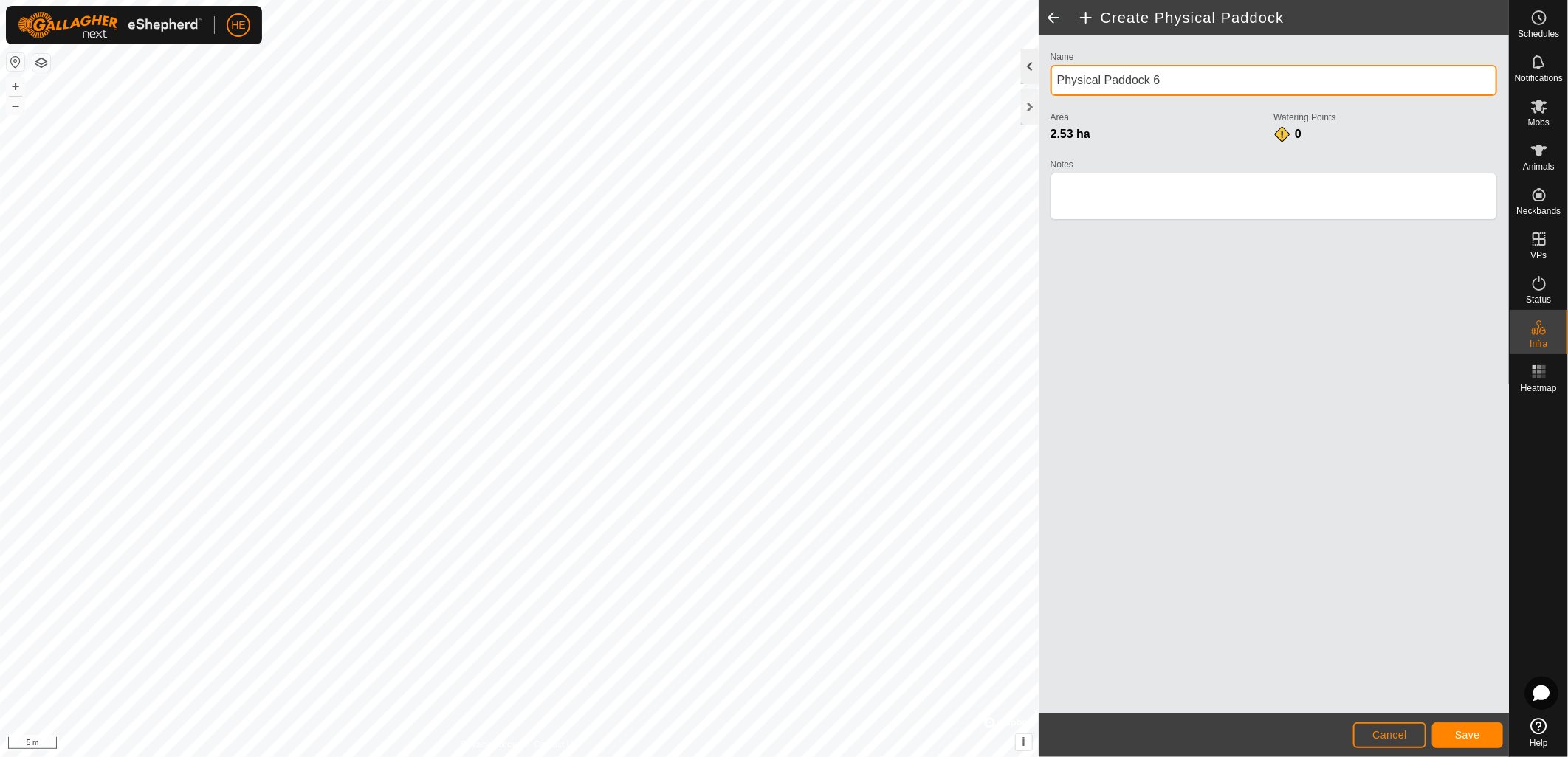
drag, startPoint x: 1173, startPoint y: 78, endPoint x: 1037, endPoint y: 82, distance: 136.1
click at [1039, 82] on div "Create Physical Paddock Name Physical Paddock 6 Area 2.53 ha Watering Points 0 …" at bounding box center [1274, 378] width 470 height 757
type input "L Shaped"
click at [1459, 731] on span "Save" at bounding box center [1468, 735] width 25 height 12
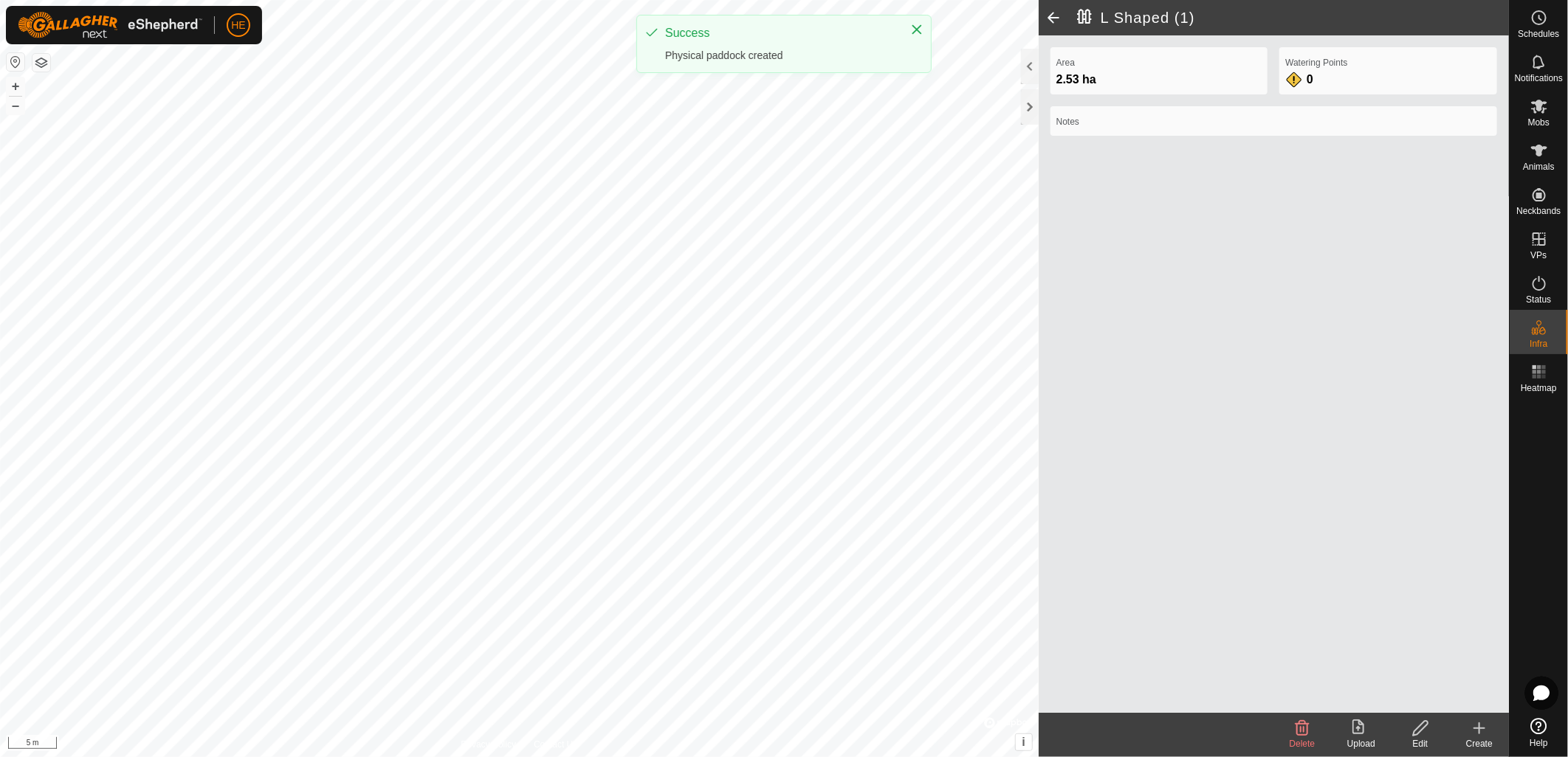
click at [1423, 732] on icon at bounding box center [1420, 729] width 19 height 18
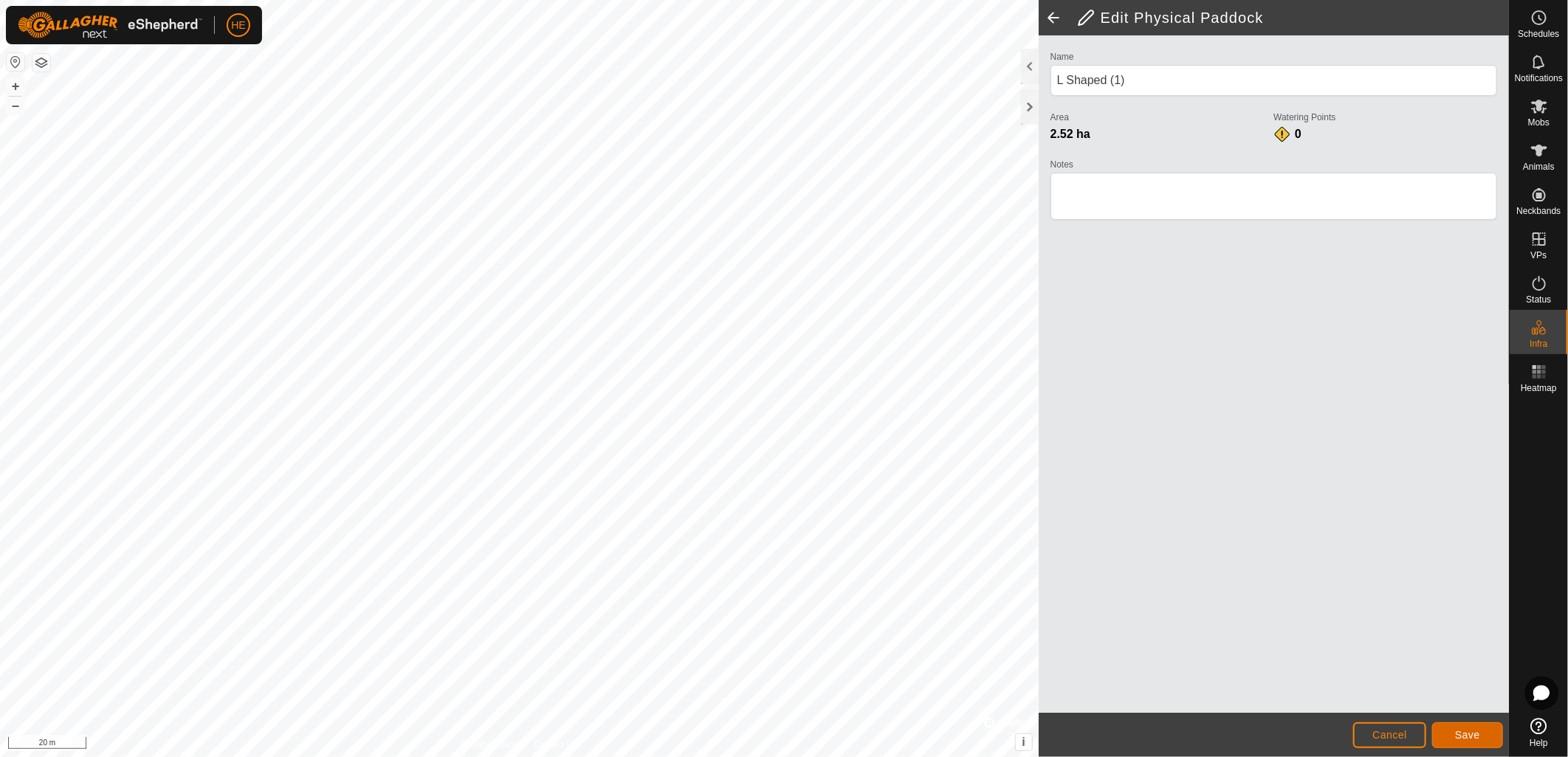
click at [1477, 732] on span "Save" at bounding box center [1468, 735] width 25 height 12
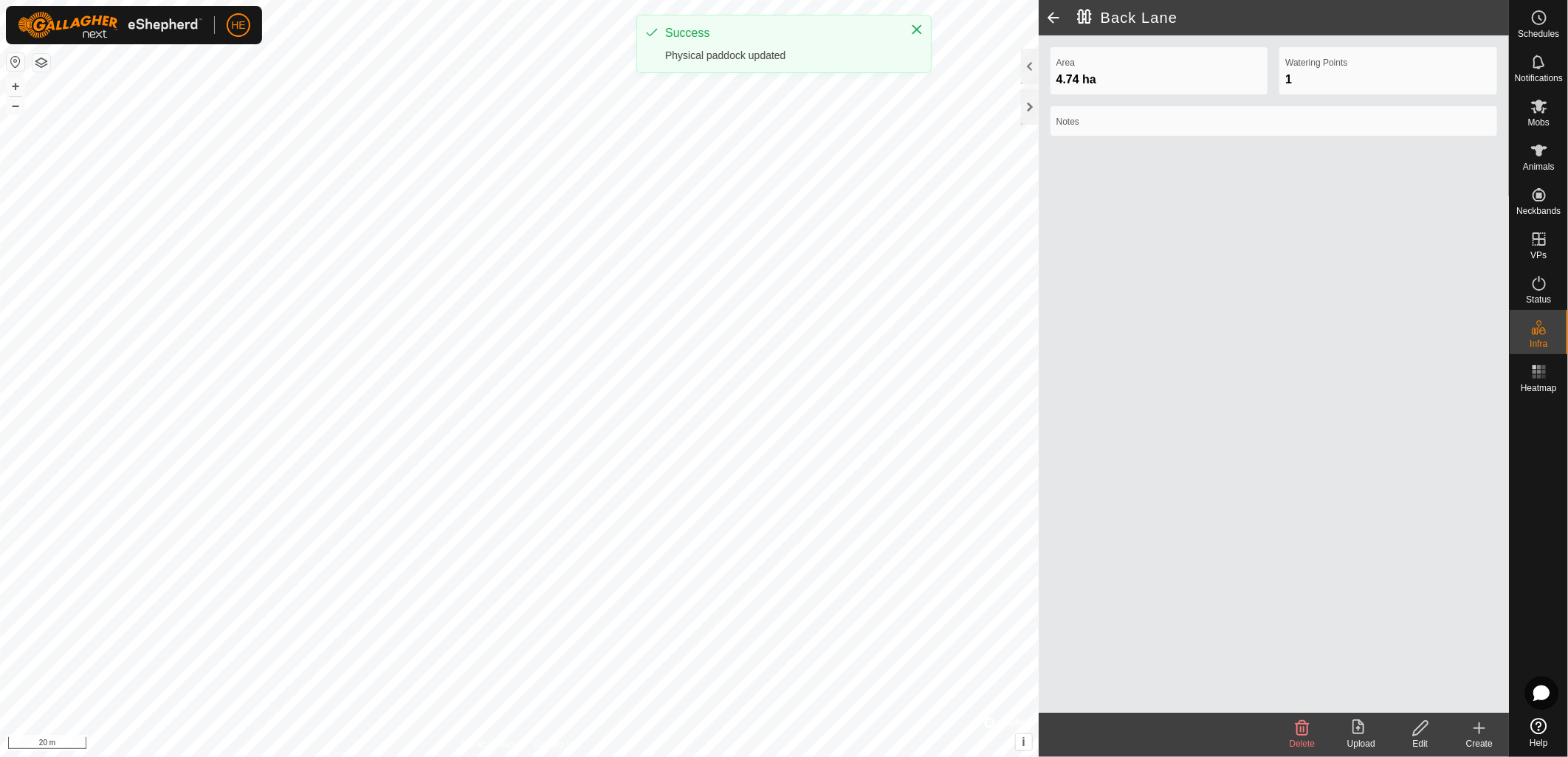
click at [1426, 731] on icon at bounding box center [1420, 729] width 19 height 18
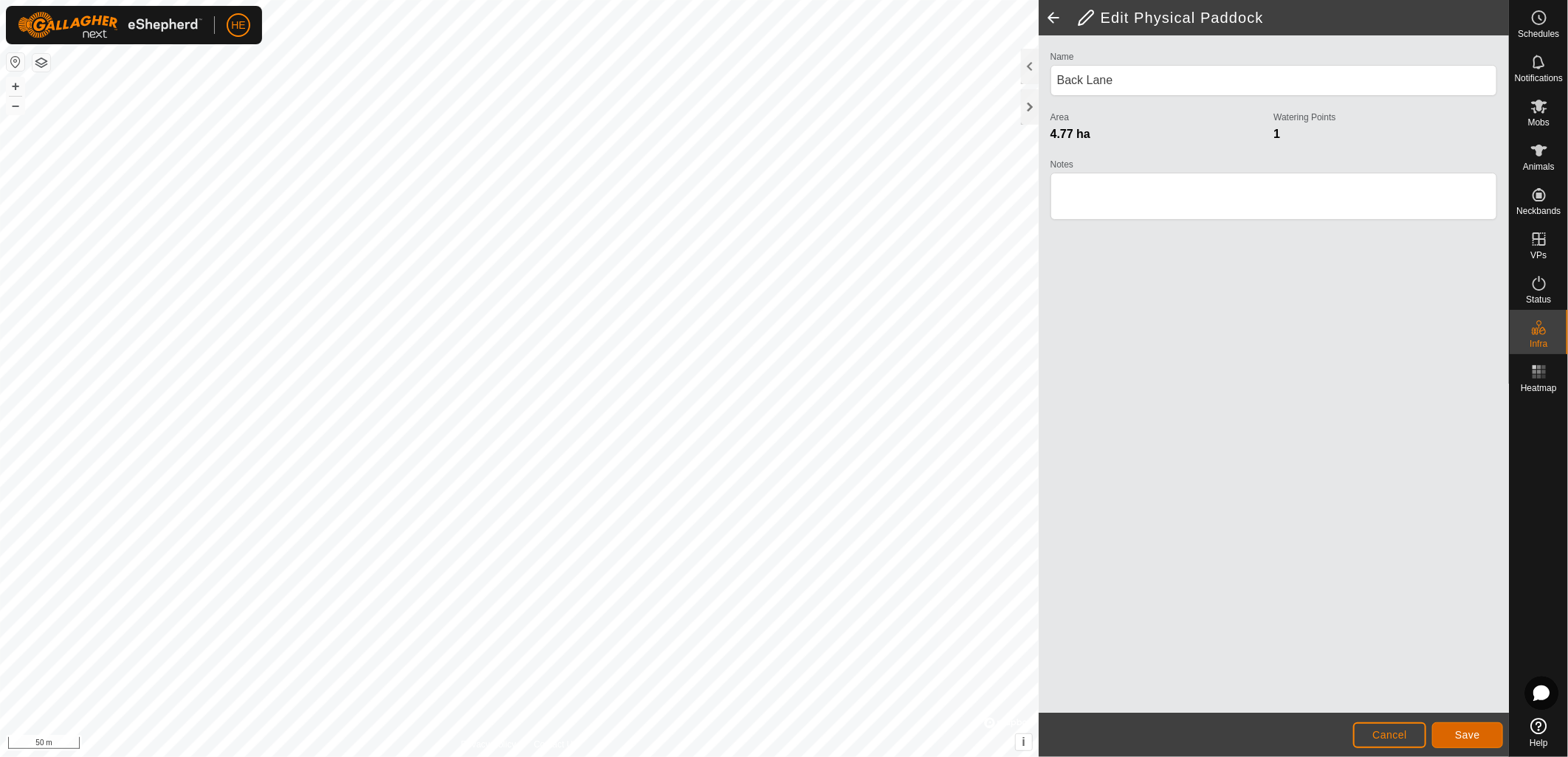
click at [1465, 729] on span "Save" at bounding box center [1468, 735] width 25 height 12
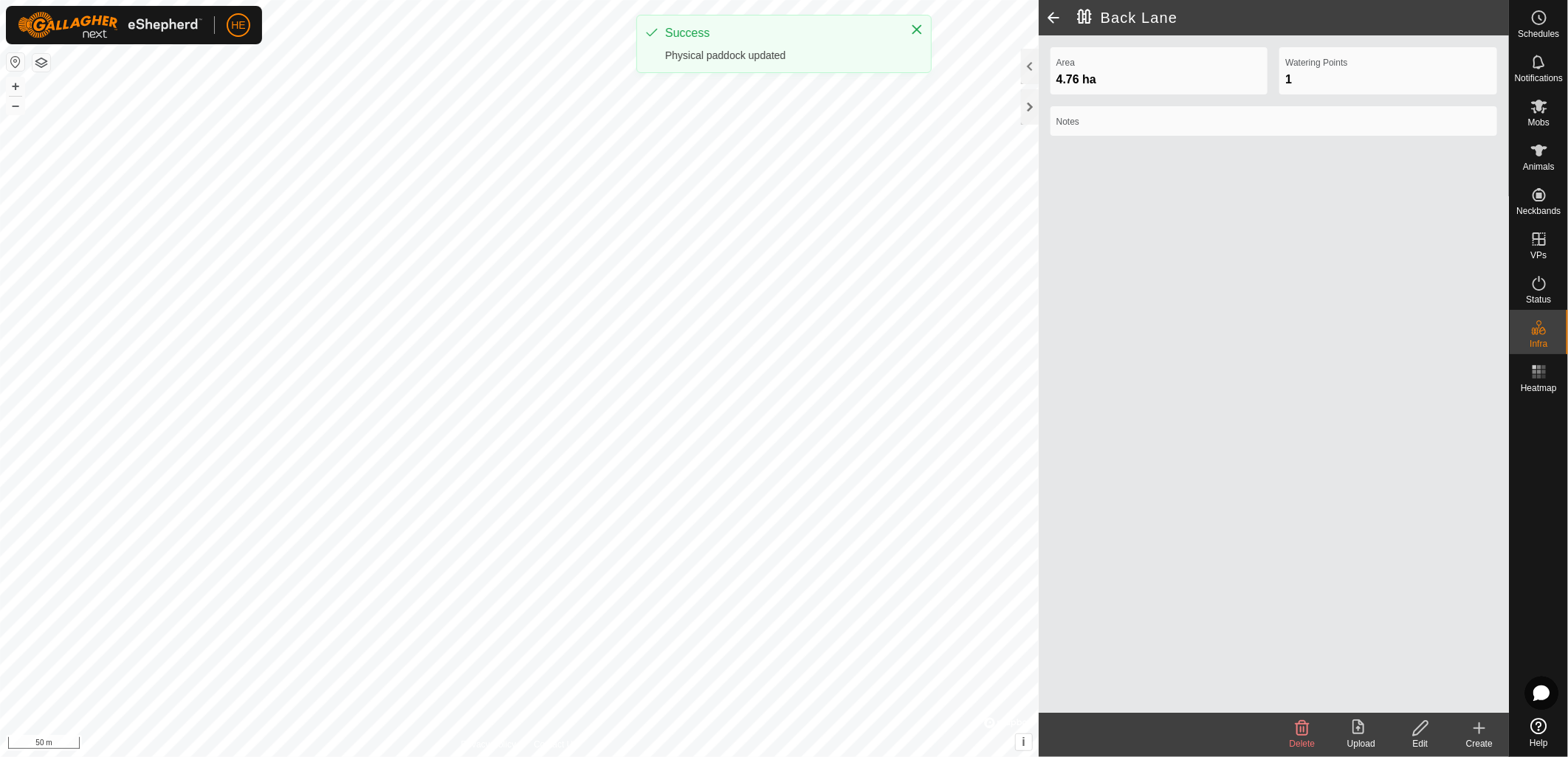
click at [1480, 738] on div "Create" at bounding box center [1479, 744] width 59 height 13
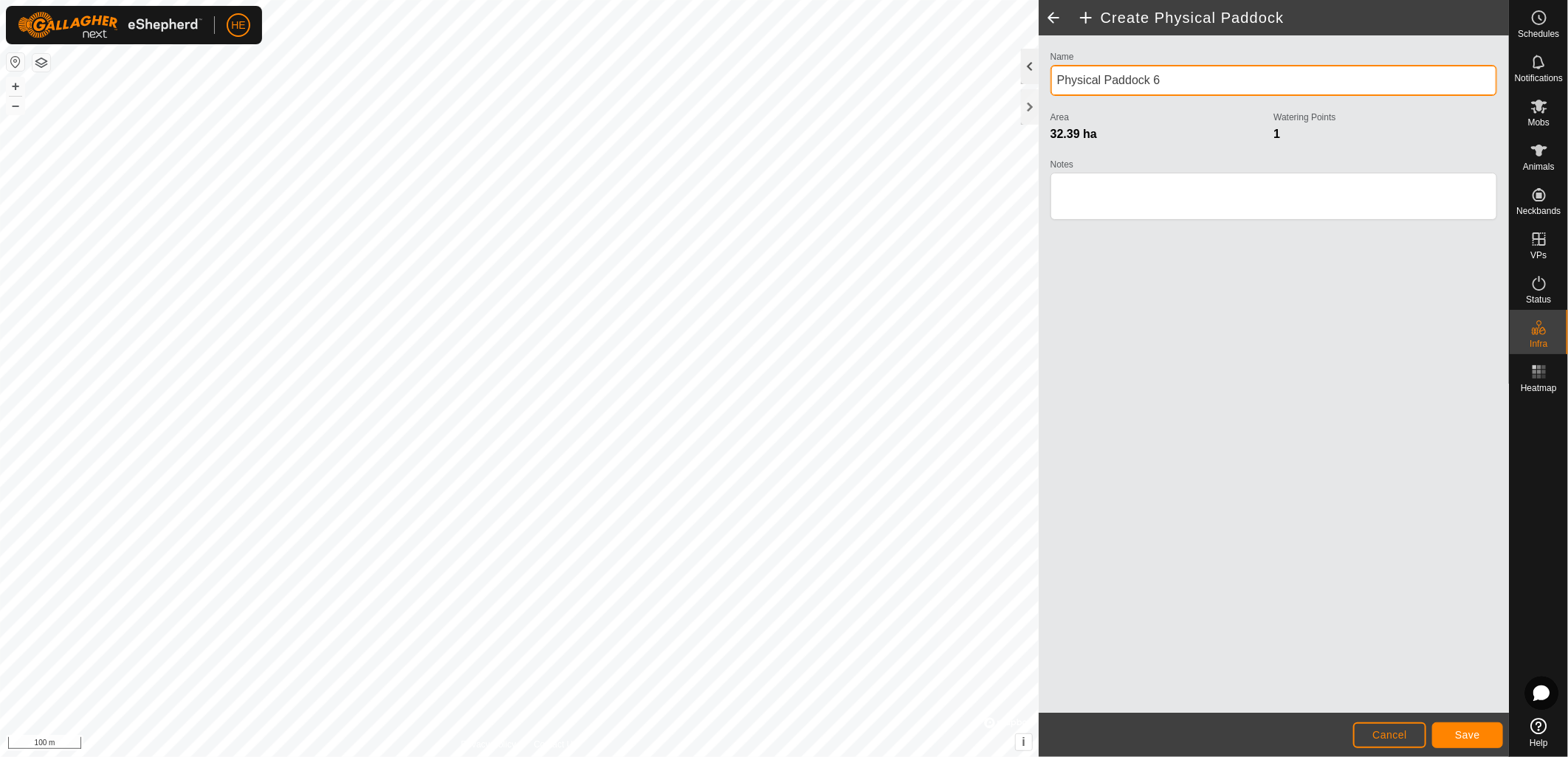
drag, startPoint x: 1109, startPoint y: 76, endPoint x: 1020, endPoint y: 76, distance: 89.0
click at [1039, 76] on div "Create Physical Paddock Name Physical Paddock 6 Area 32.39 ha Watering Points 1…" at bounding box center [1274, 378] width 470 height 757
type input "Tank Paddock"
click at [1482, 736] on button "Save" at bounding box center [1467, 735] width 71 height 25
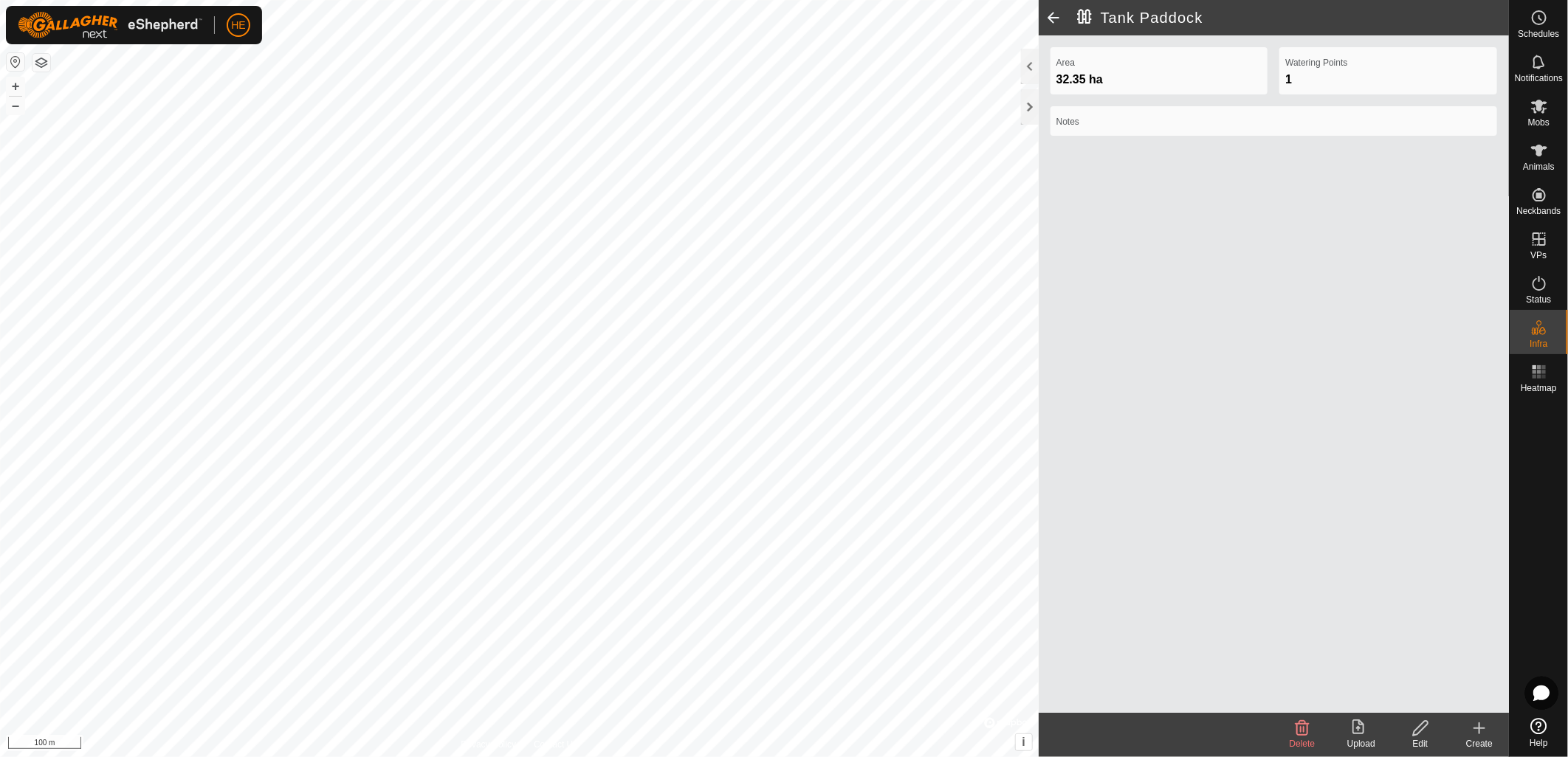
click at [1491, 734] on create-svg-icon at bounding box center [1479, 729] width 59 height 18
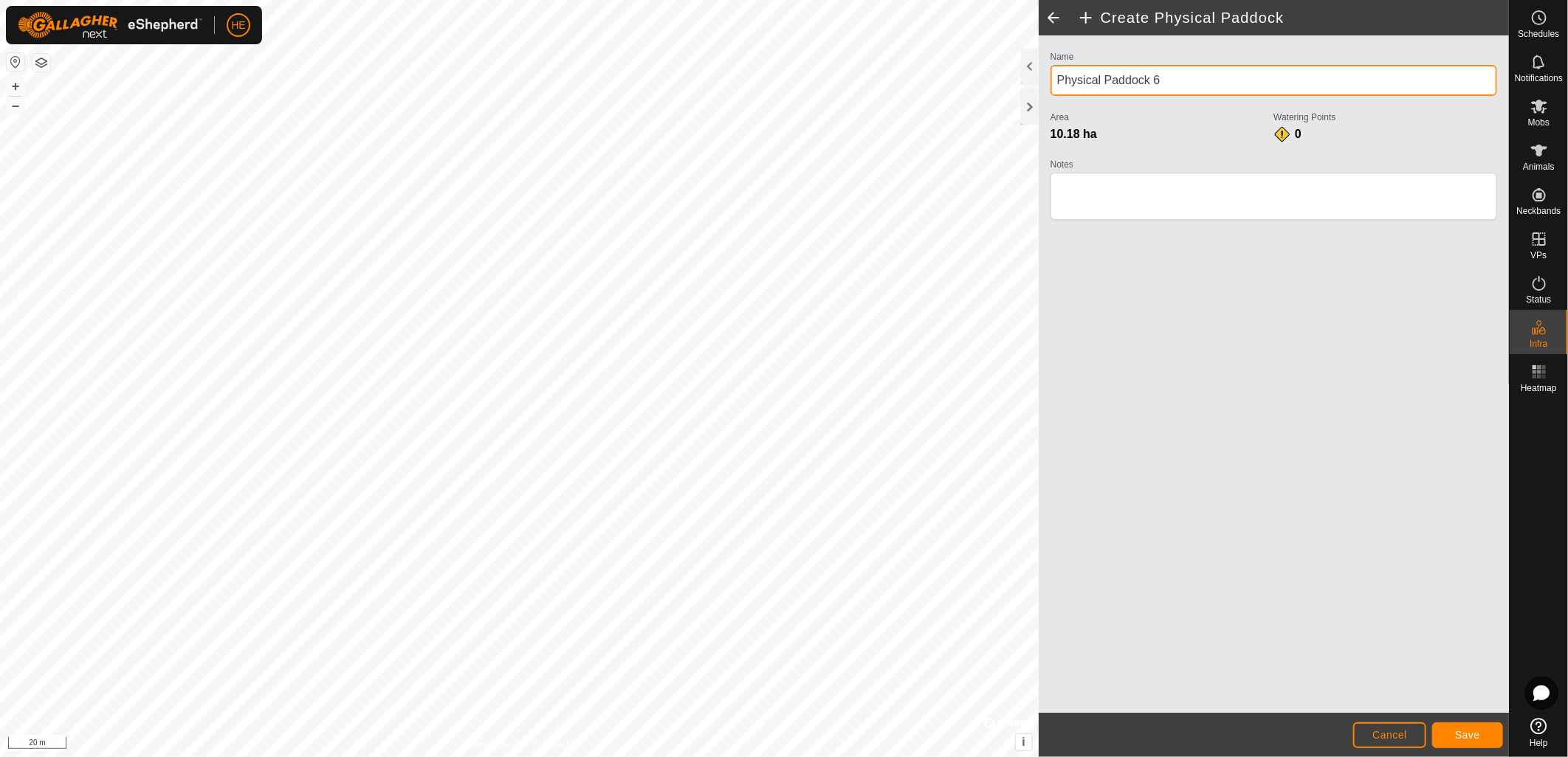
drag, startPoint x: 1172, startPoint y: 79, endPoint x: 1045, endPoint y: 79, distance: 127.0
click at [1045, 79] on div "Name Physical Paddock 6 Area 10.18 ha Watering Points 0 Notes" at bounding box center [1274, 142] width 458 height 189
type input "Triangle Paddock"
click at [1476, 736] on span "Save" at bounding box center [1468, 735] width 25 height 12
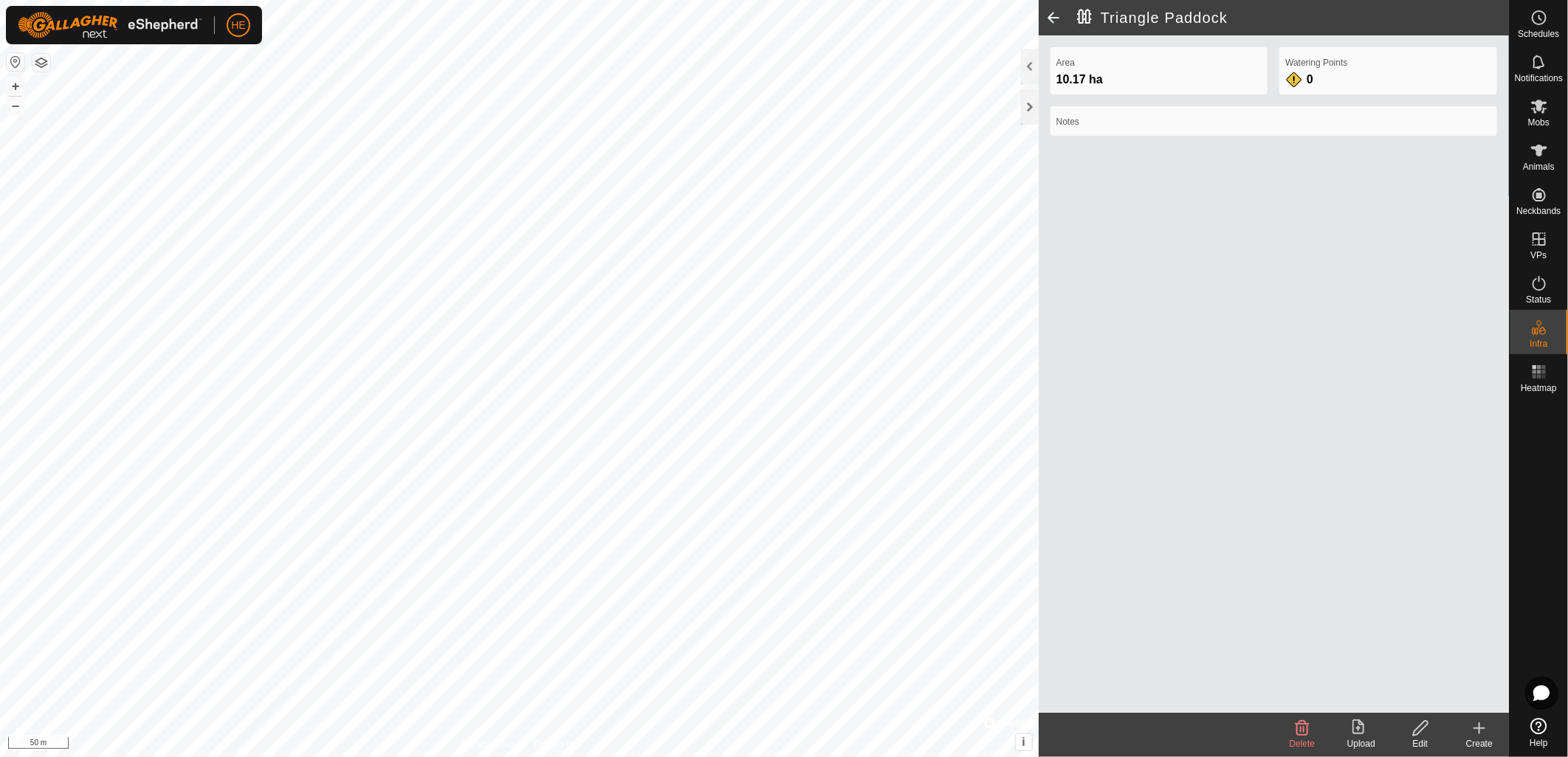
click at [1428, 732] on icon at bounding box center [1420, 729] width 19 height 18
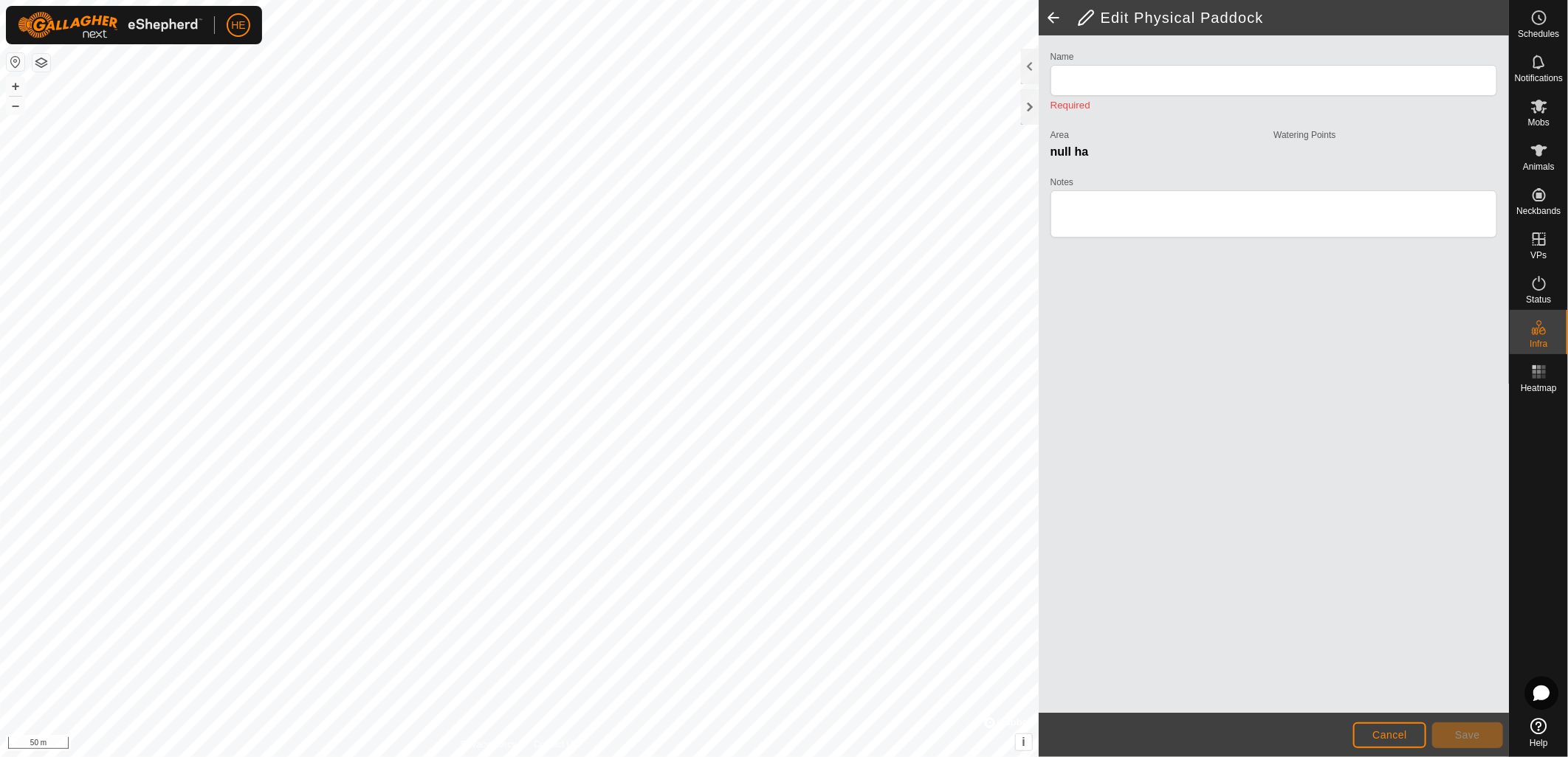
type input "Triangle Paddock"
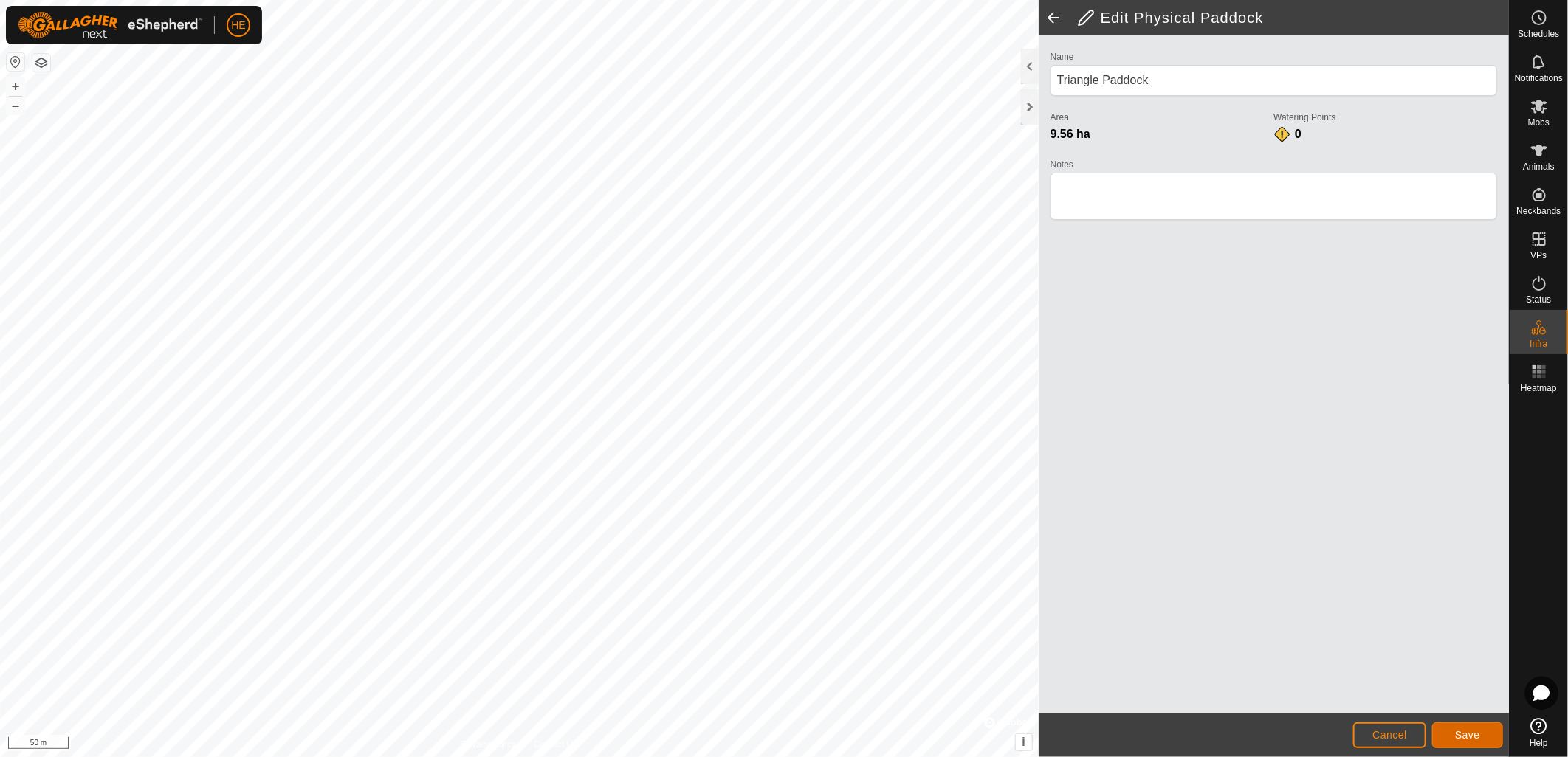
click at [1486, 735] on button "Save" at bounding box center [1467, 735] width 71 height 25
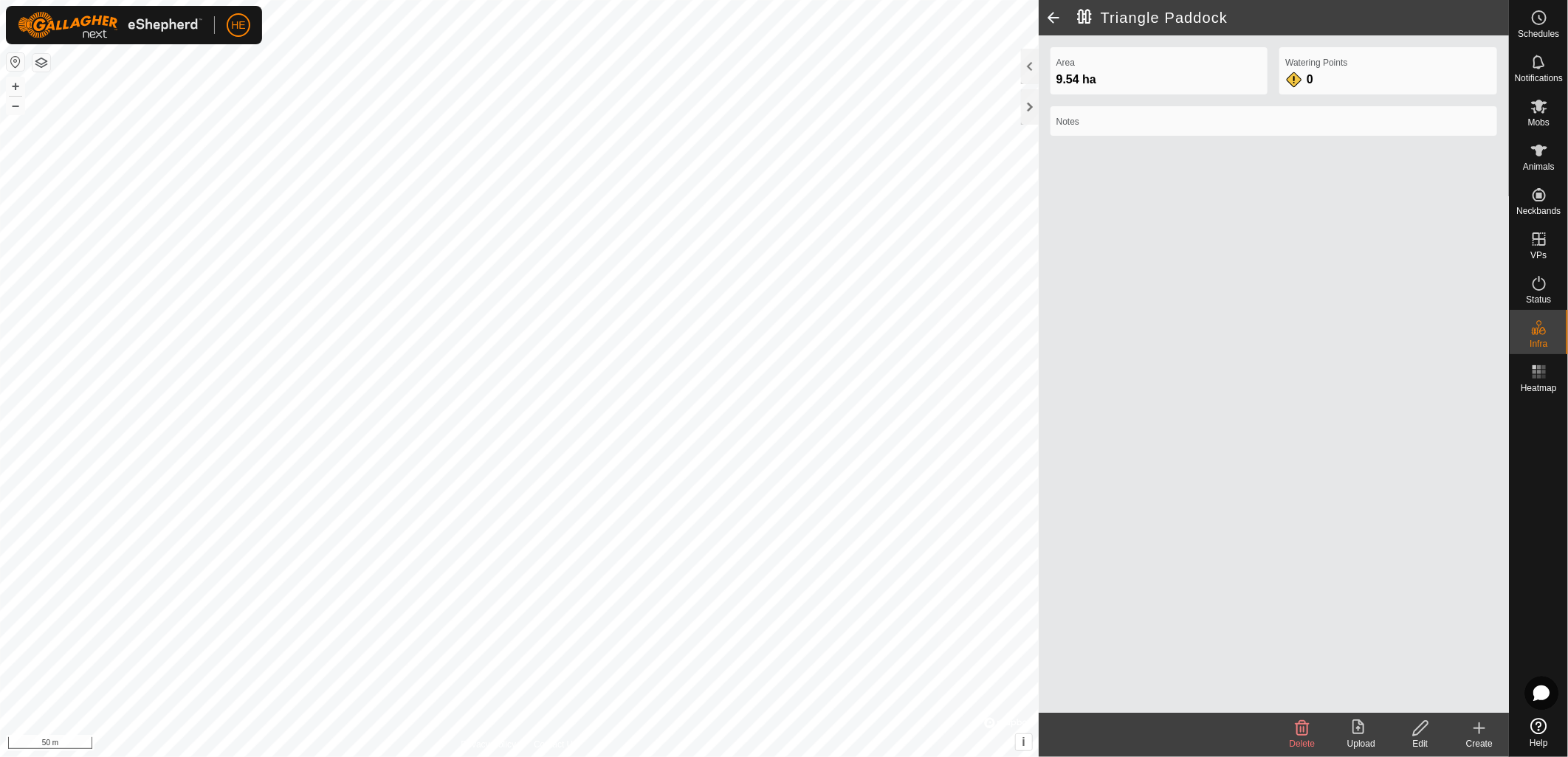
click at [1485, 728] on icon at bounding box center [1480, 729] width 18 height 18
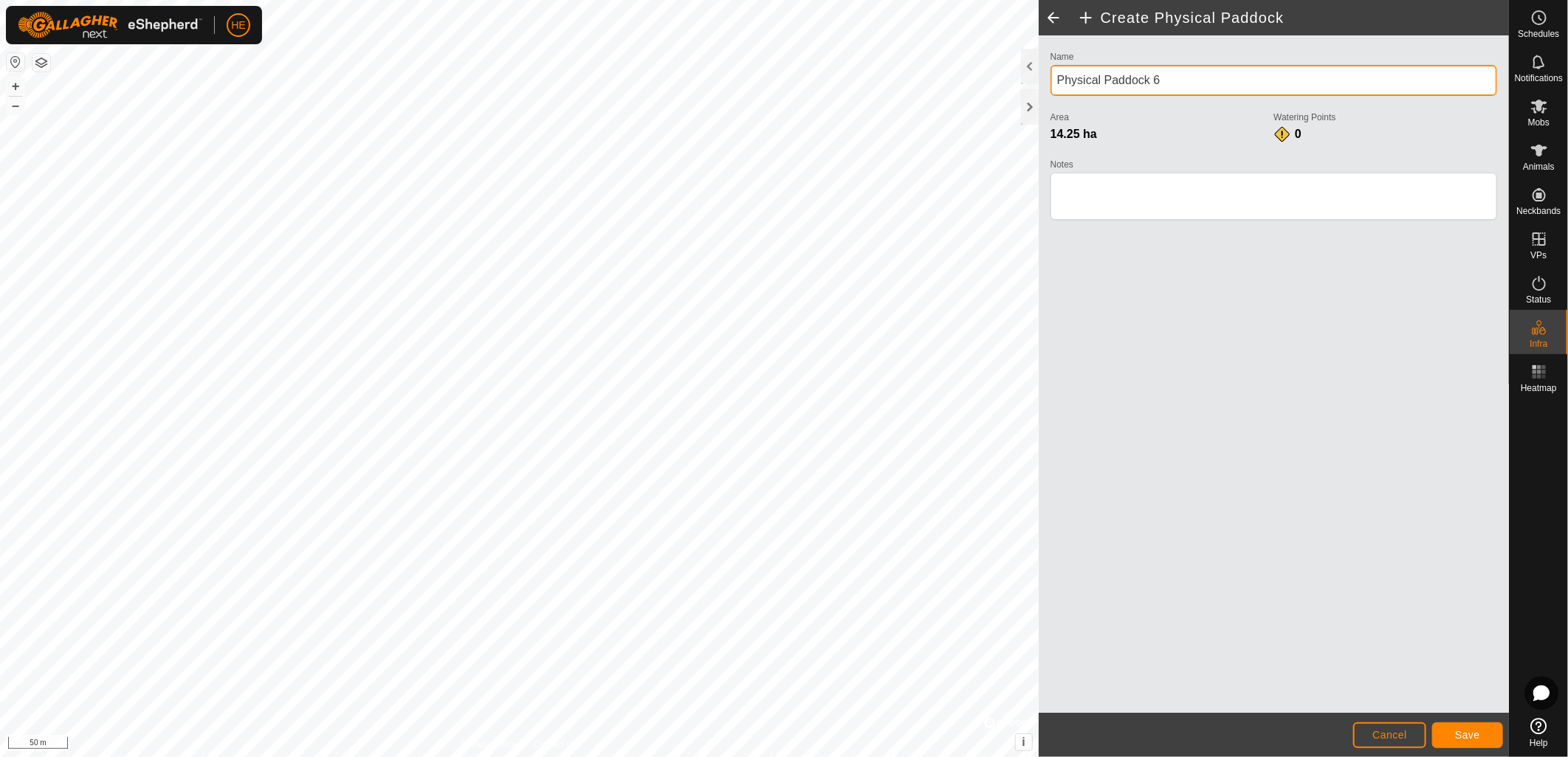
click at [1012, 82] on div "Privacy Policy Contact Us Triangle Paddock 9.54 ha + – ⇧ i © Mapbox , © OpenStr…" at bounding box center [754, 378] width 1509 height 757
type input "[PERSON_NAME] Block"
click at [1467, 739] on span "Save" at bounding box center [1468, 735] width 25 height 12
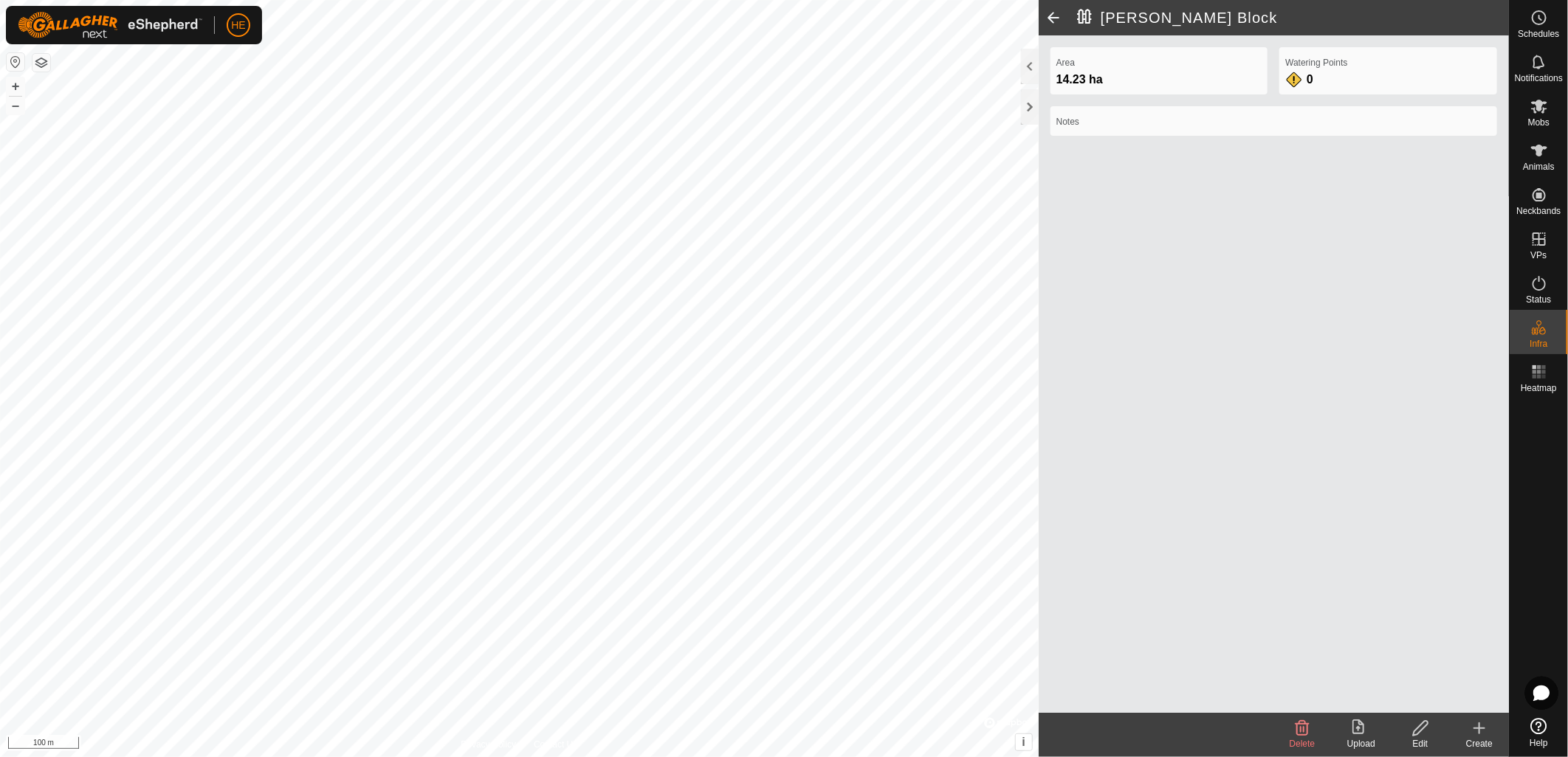
drag, startPoint x: 1492, startPoint y: 732, endPoint x: 1186, endPoint y: 645, distance: 318.1
click at [1491, 732] on create-svg-icon at bounding box center [1479, 729] width 59 height 18
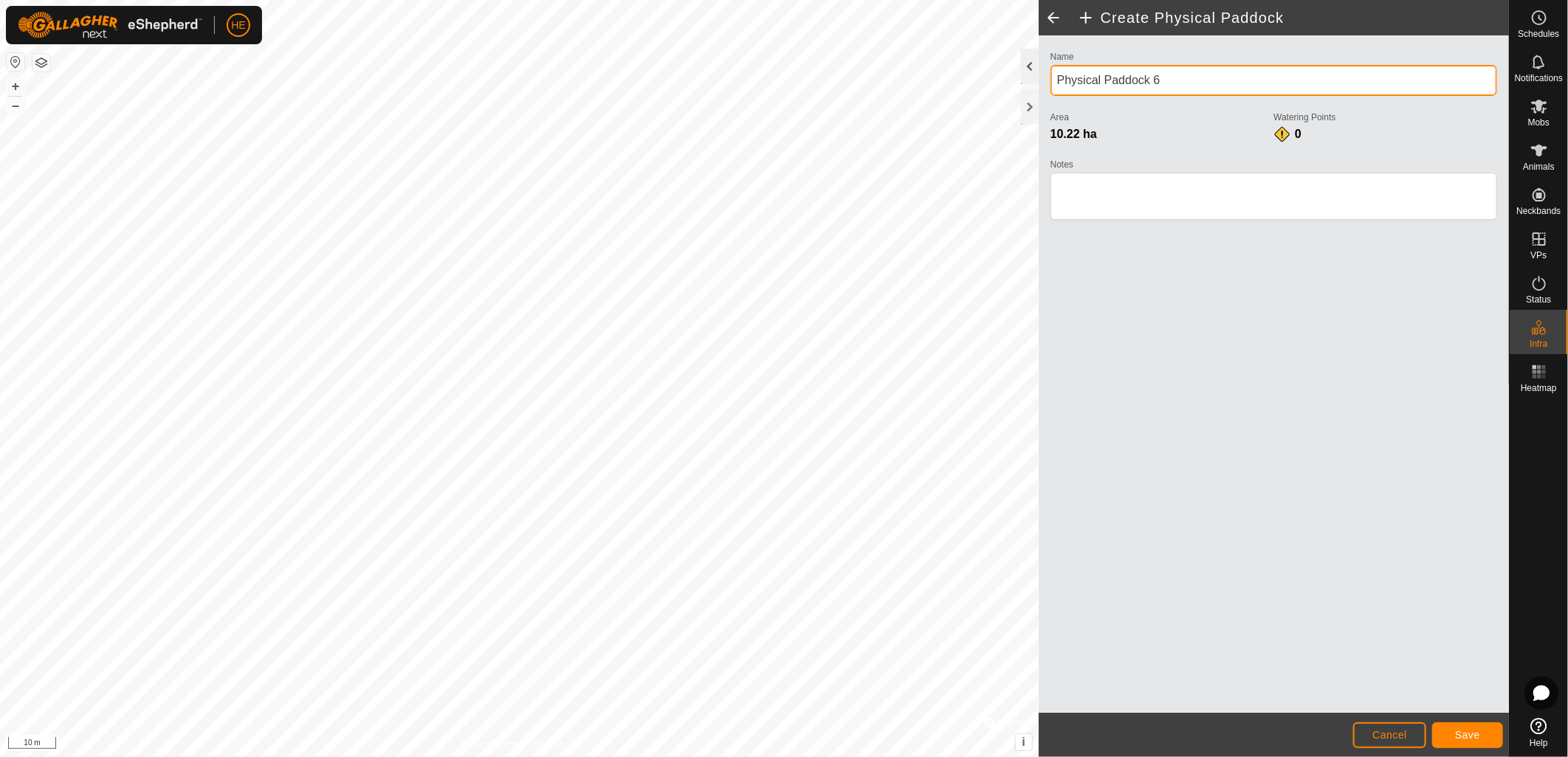
click at [1039, 75] on div "Create Physical Paddock Name Physical Paddock 6 Area 10.22 ha Watering Points 0…" at bounding box center [1274, 378] width 470 height 757
type input "Clay Dam"
click at [1477, 738] on span "Save" at bounding box center [1468, 735] width 25 height 12
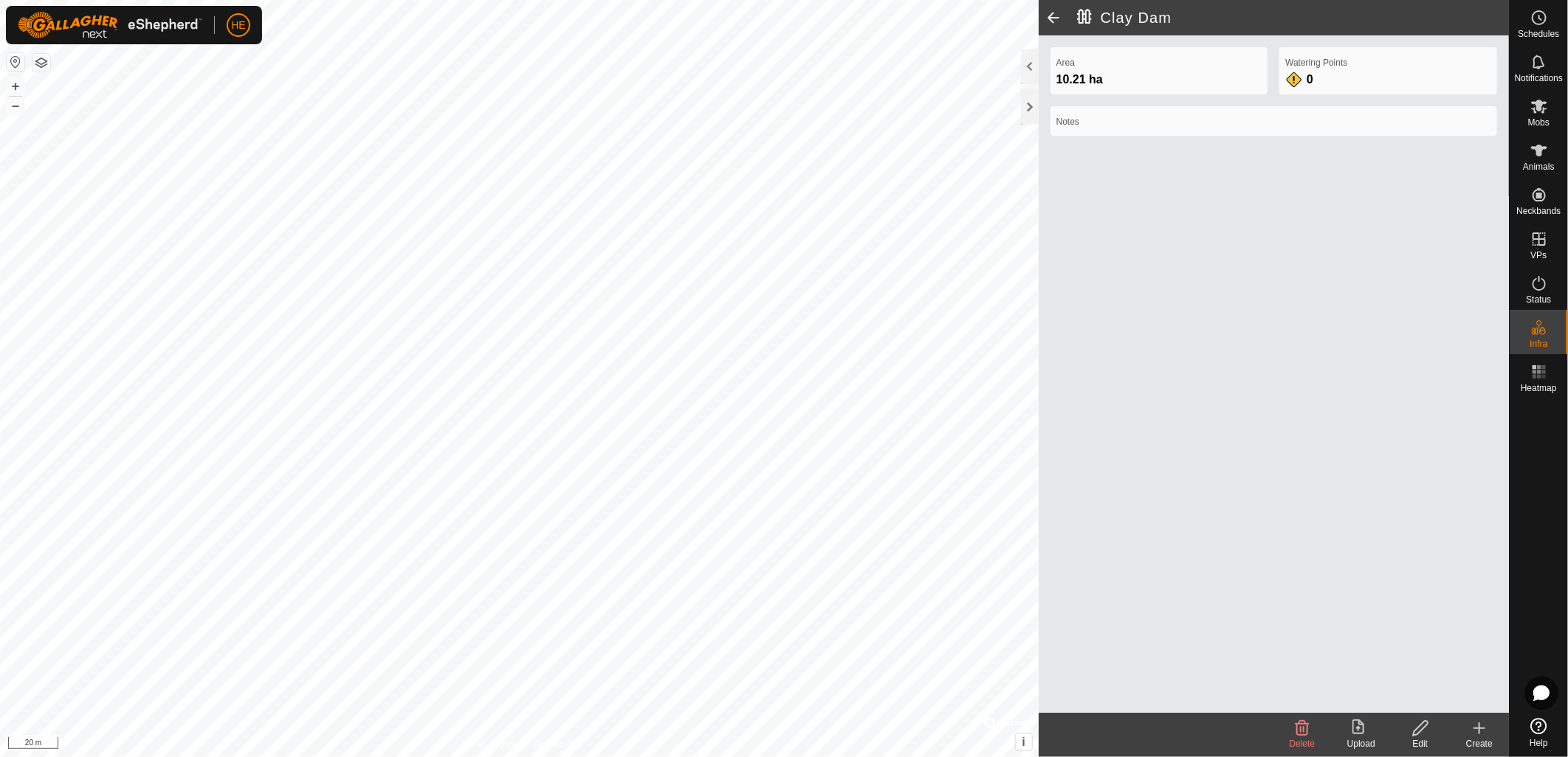
click at [1430, 738] on div "Edit" at bounding box center [1420, 744] width 59 height 13
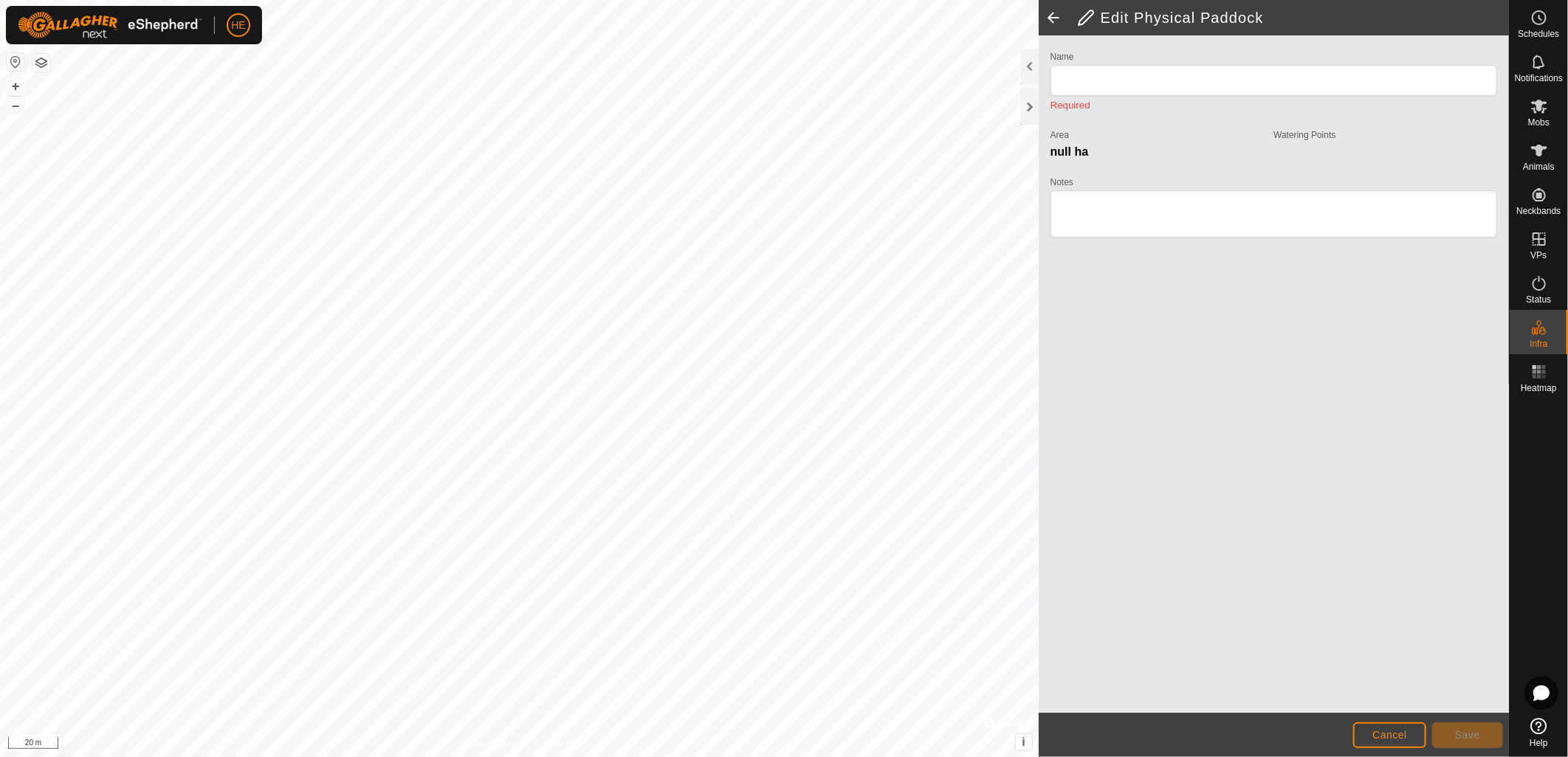
type input "Clay Dam"
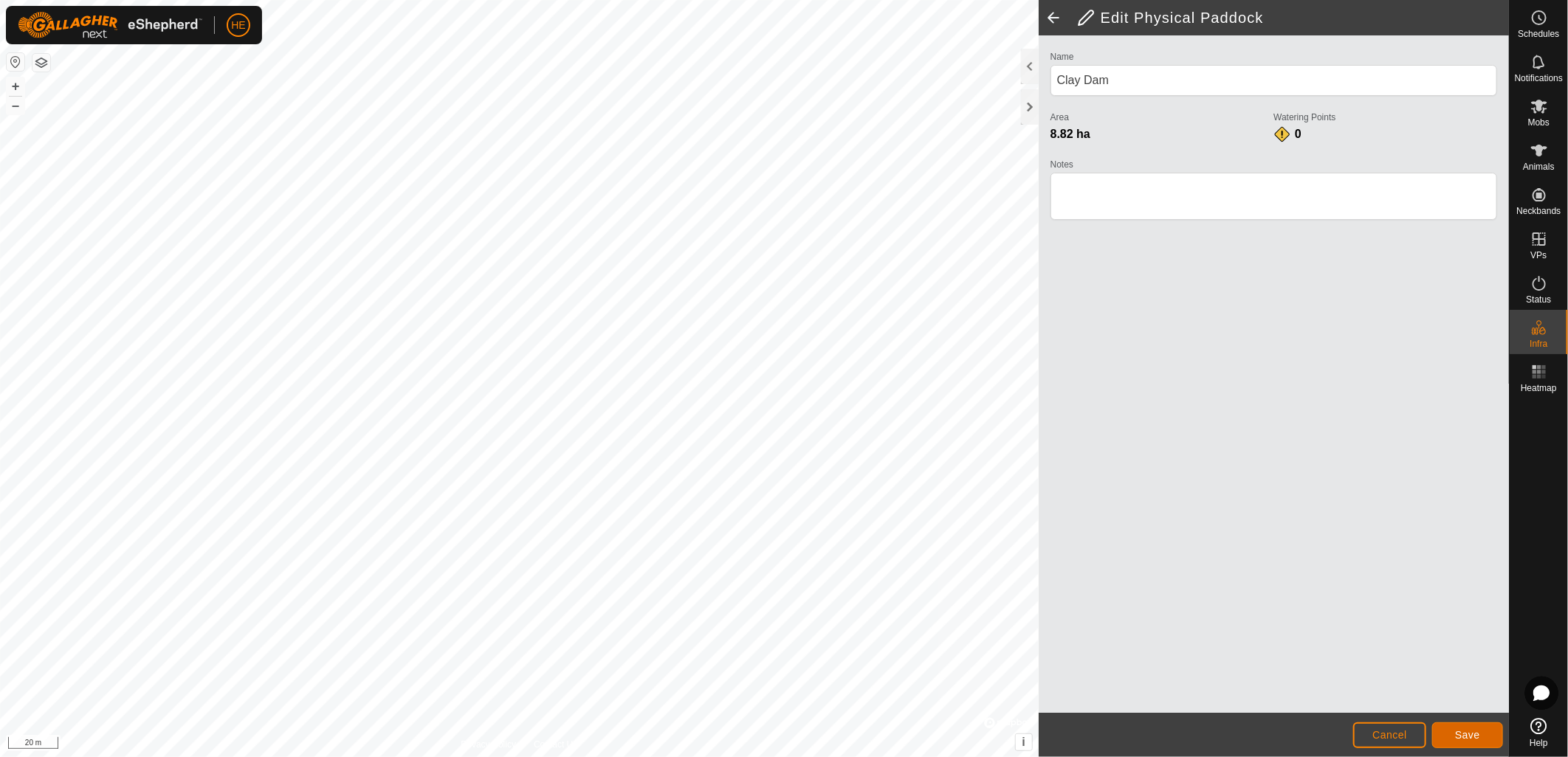
click at [1480, 736] on button "Save" at bounding box center [1467, 735] width 71 height 25
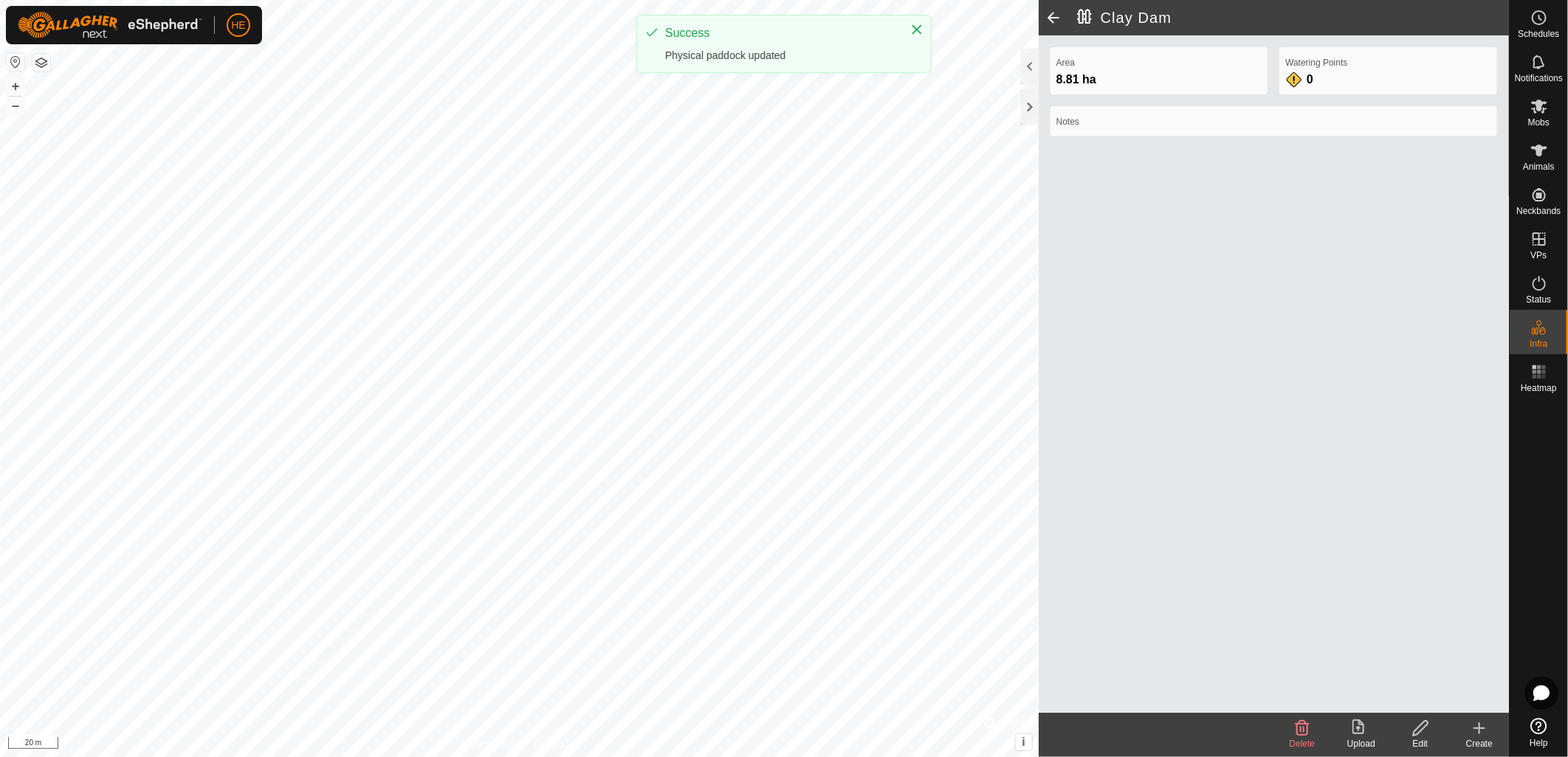
click at [1482, 732] on icon at bounding box center [1480, 729] width 18 height 18
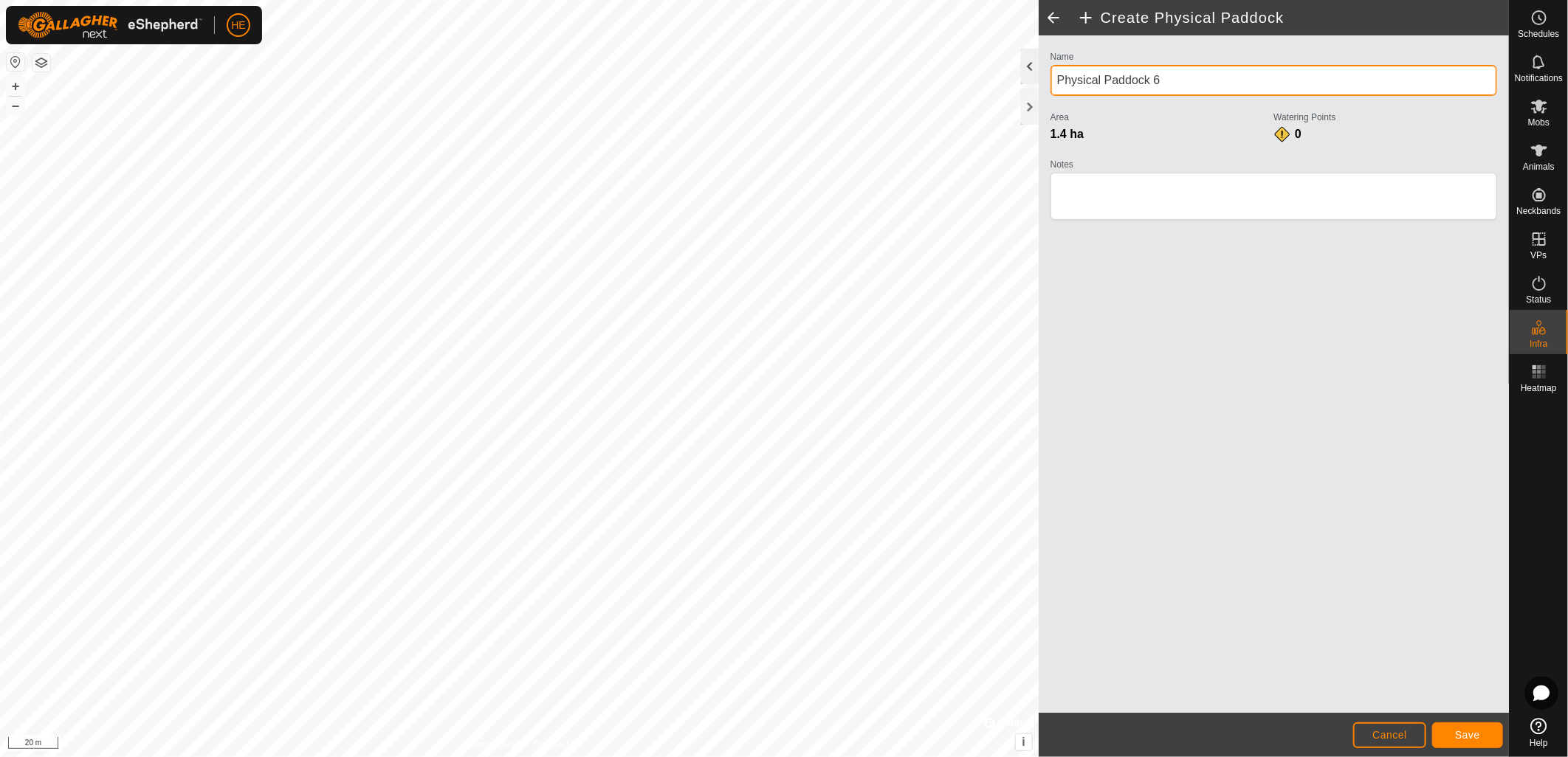
drag, startPoint x: 1193, startPoint y: 85, endPoint x: 1032, endPoint y: 73, distance: 161.4
click at [1039, 73] on div "Create Physical Paddock Name Physical Paddock 6 Area 1.4 ha Watering Points 0 N…" at bounding box center [1274, 378] width 470 height 757
type input "Clay Dam"
click at [1491, 738] on button "Save" at bounding box center [1467, 735] width 71 height 25
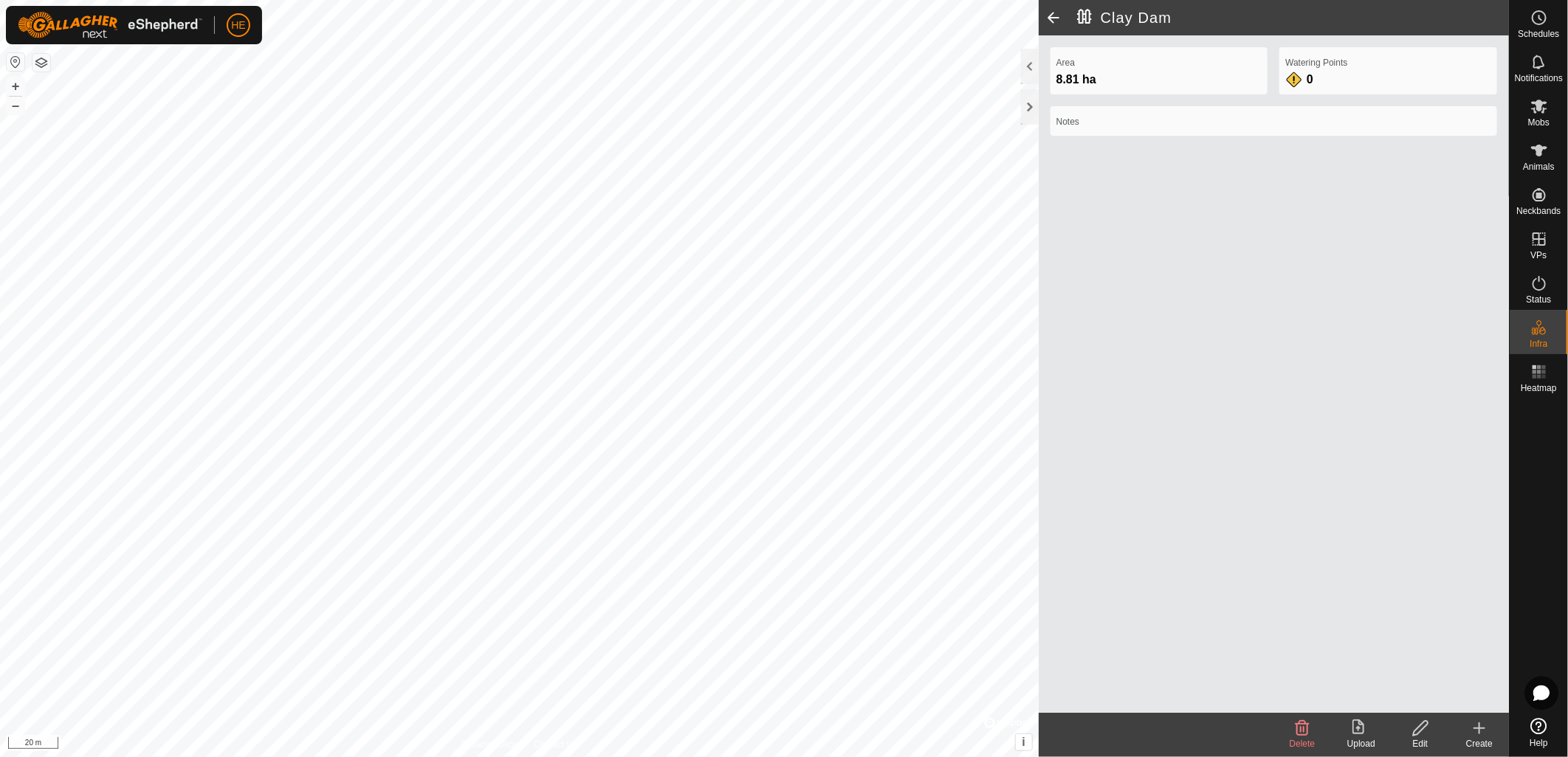
click at [1420, 732] on icon at bounding box center [1420, 729] width 15 height 15
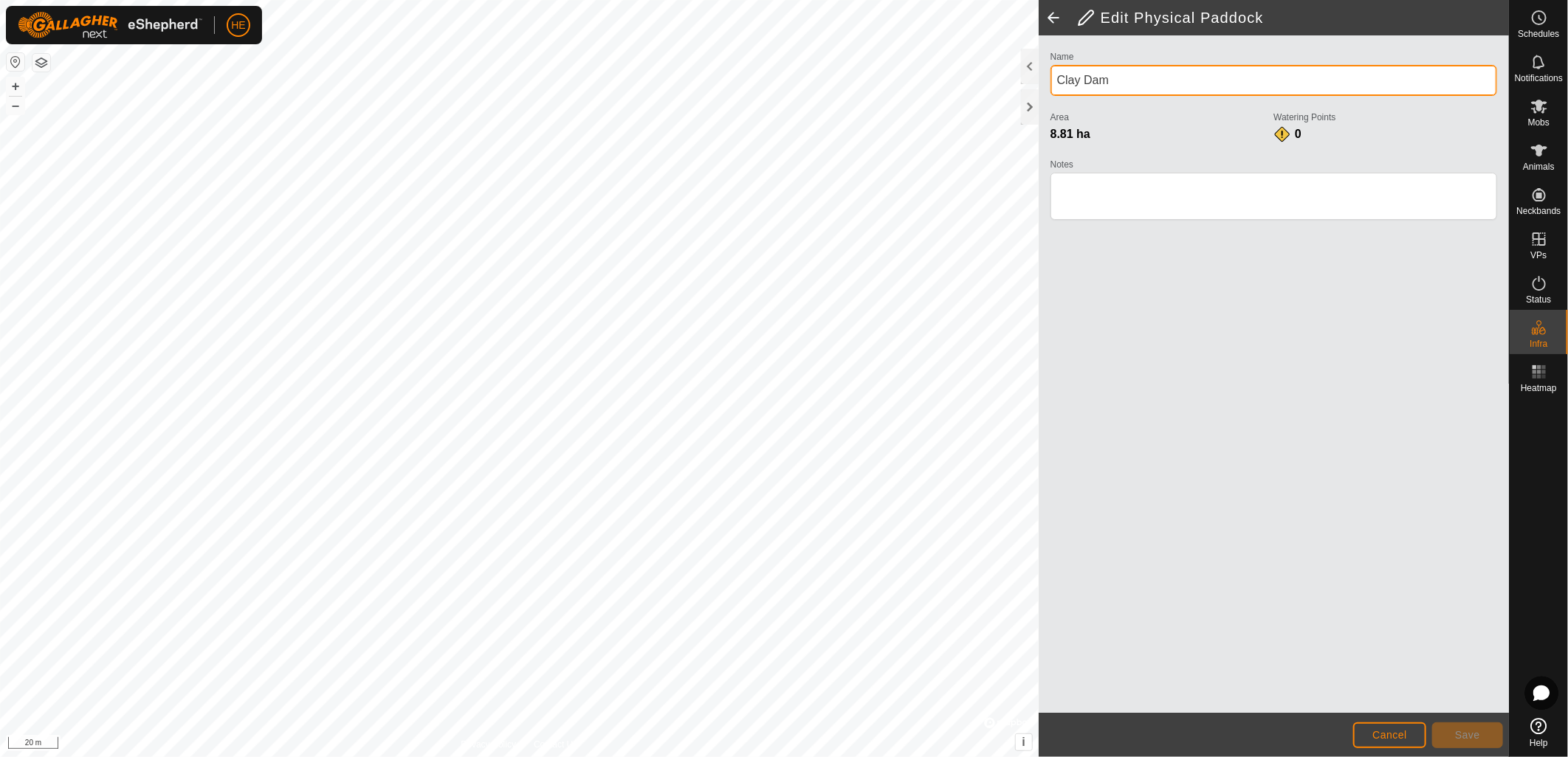
click at [1156, 79] on input "Clay Dam" at bounding box center [1274, 80] width 446 height 31
type input "Clay Dam Paddock"
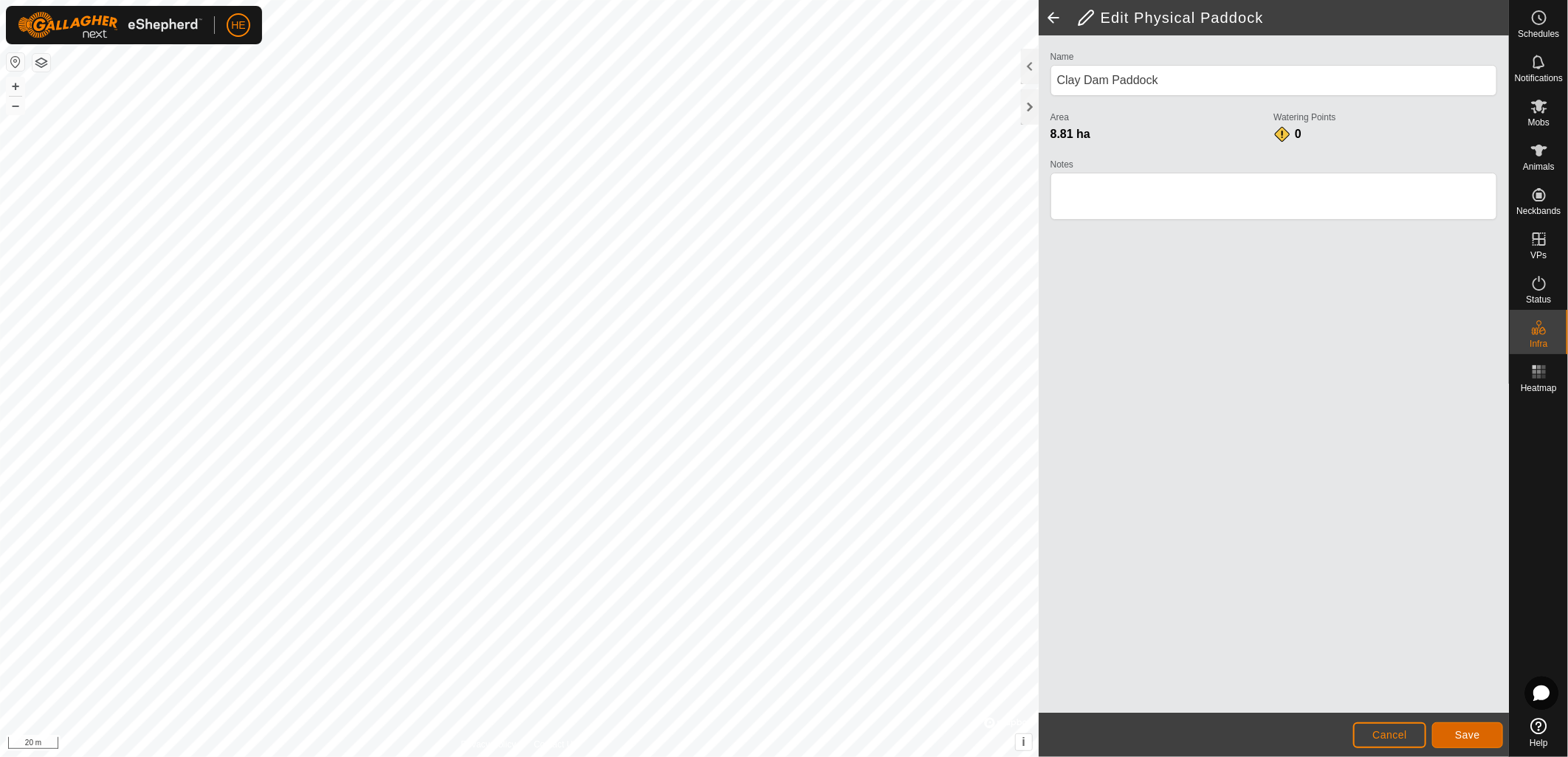
click at [1481, 735] on button "Save" at bounding box center [1467, 735] width 71 height 25
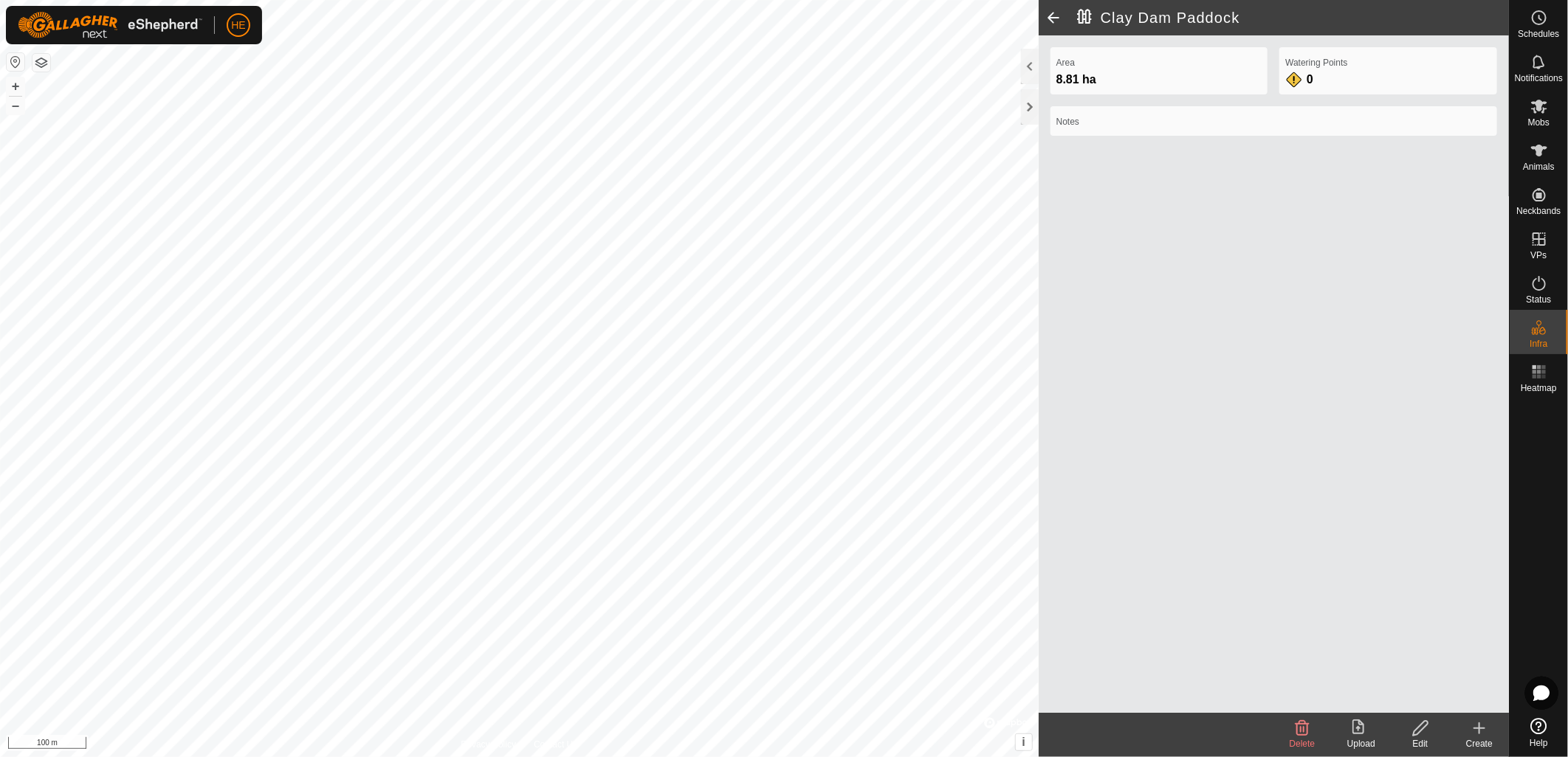
click at [1477, 735] on icon at bounding box center [1480, 729] width 18 height 18
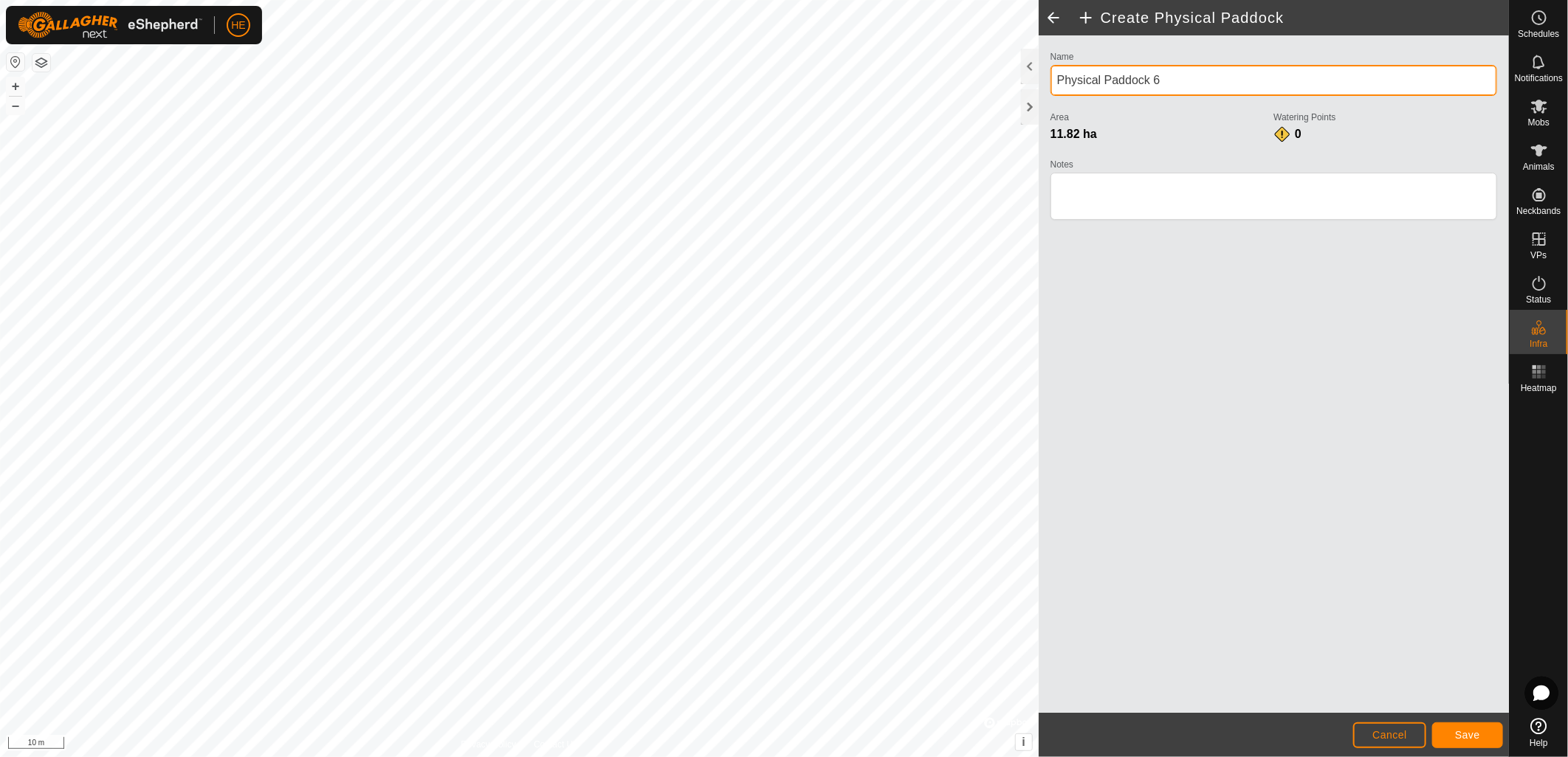
click at [979, 70] on div "Privacy Policy Contact Us Clay Dam Paddock 8.81 ha + – ⇧ i © Mapbox , © OpenStr…" at bounding box center [754, 378] width 1509 height 757
type input "Three Dams"
click at [1471, 733] on span "Save" at bounding box center [1468, 735] width 25 height 12
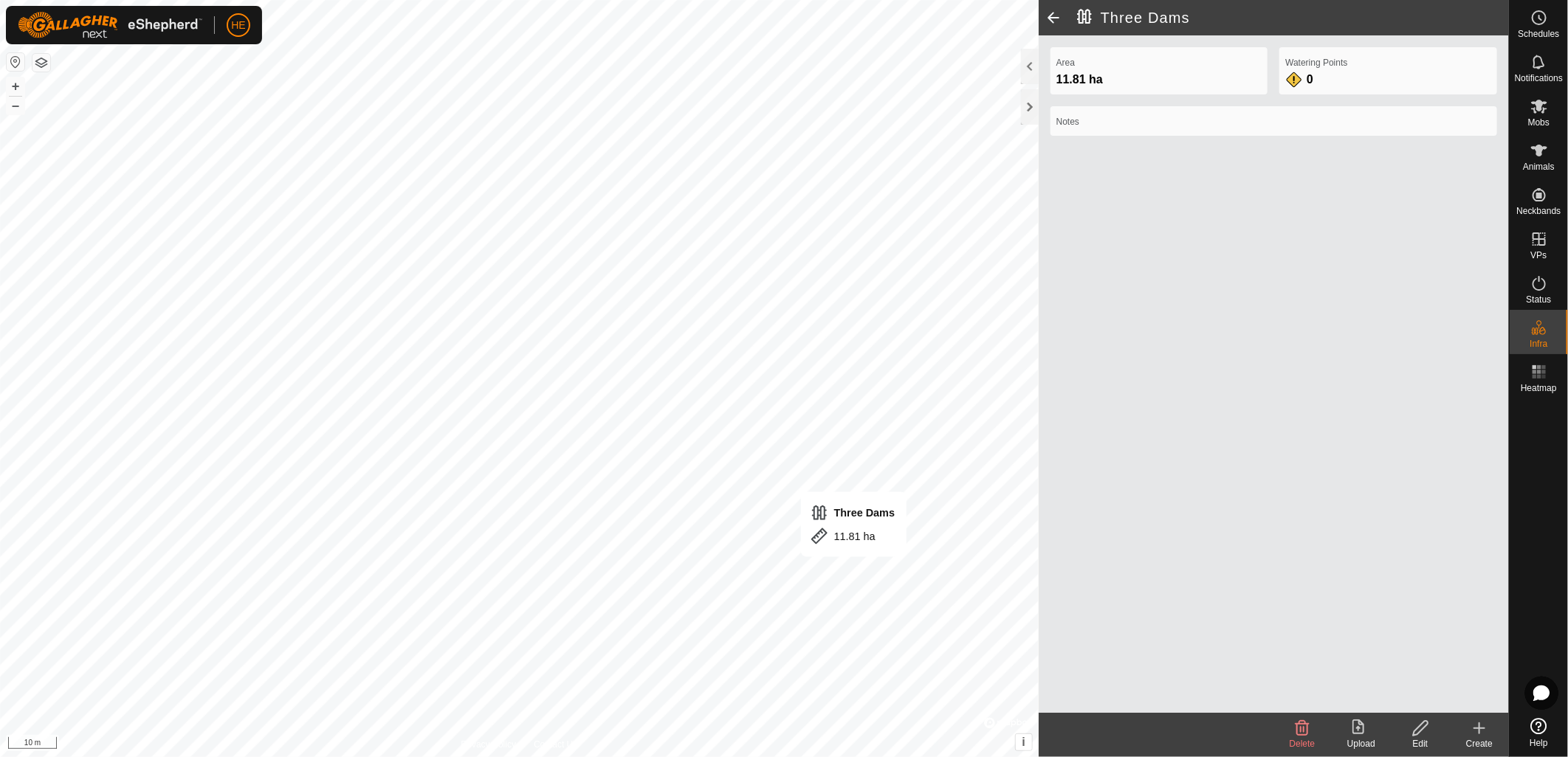
click at [1419, 736] on icon at bounding box center [1420, 729] width 19 height 18
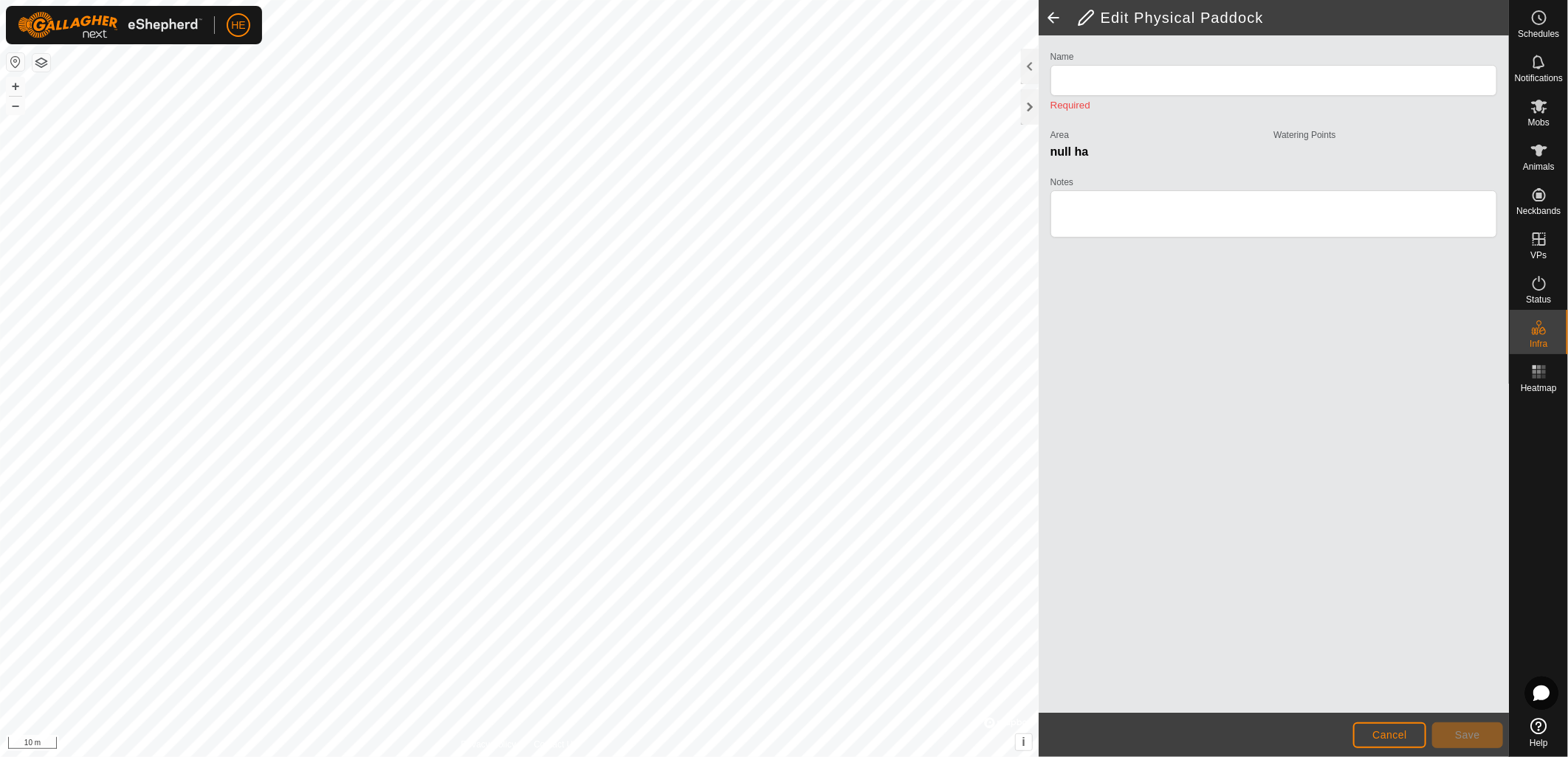
type input "Three Dams"
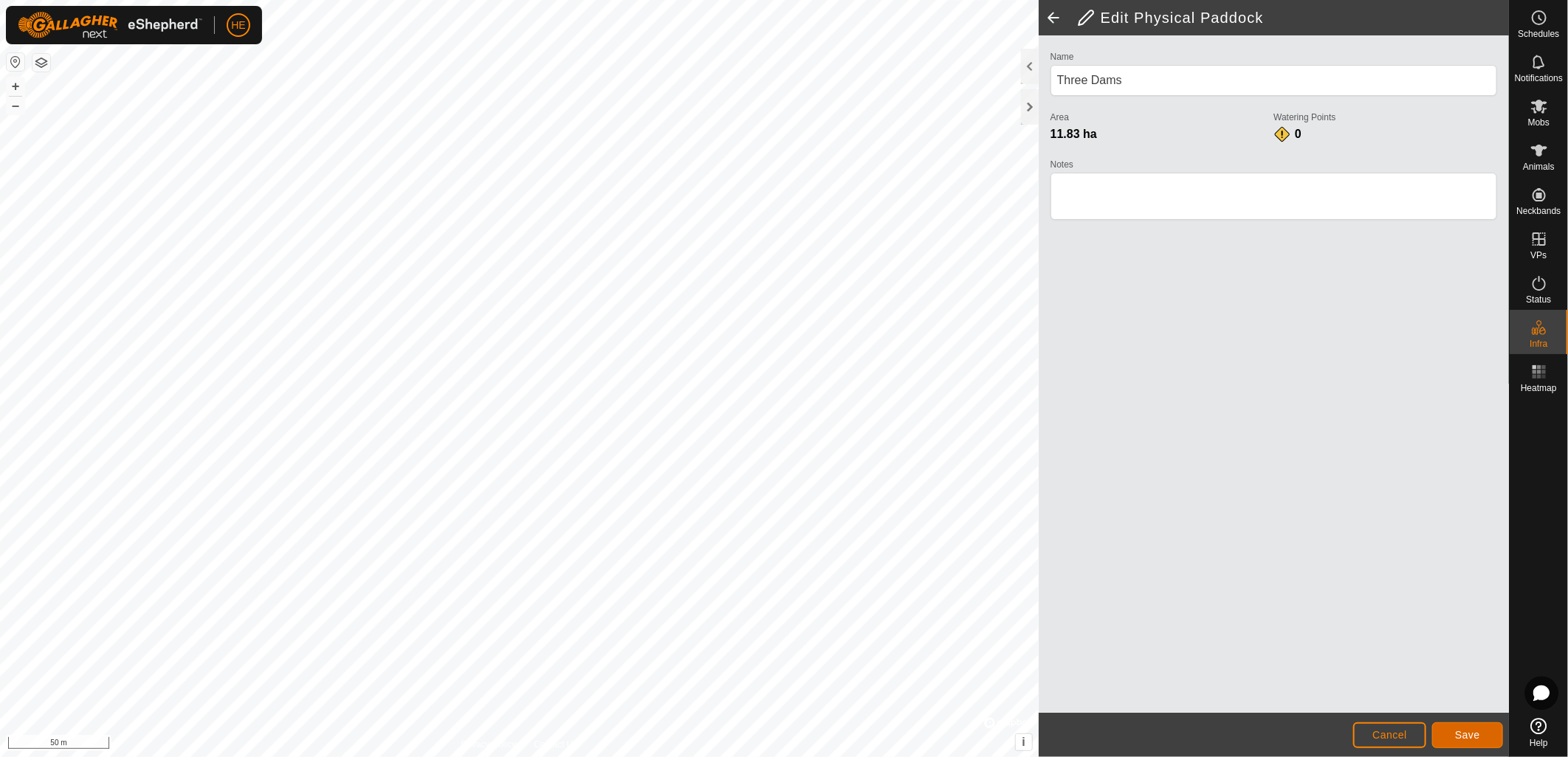
click at [1450, 729] on button "Save" at bounding box center [1467, 735] width 71 height 25
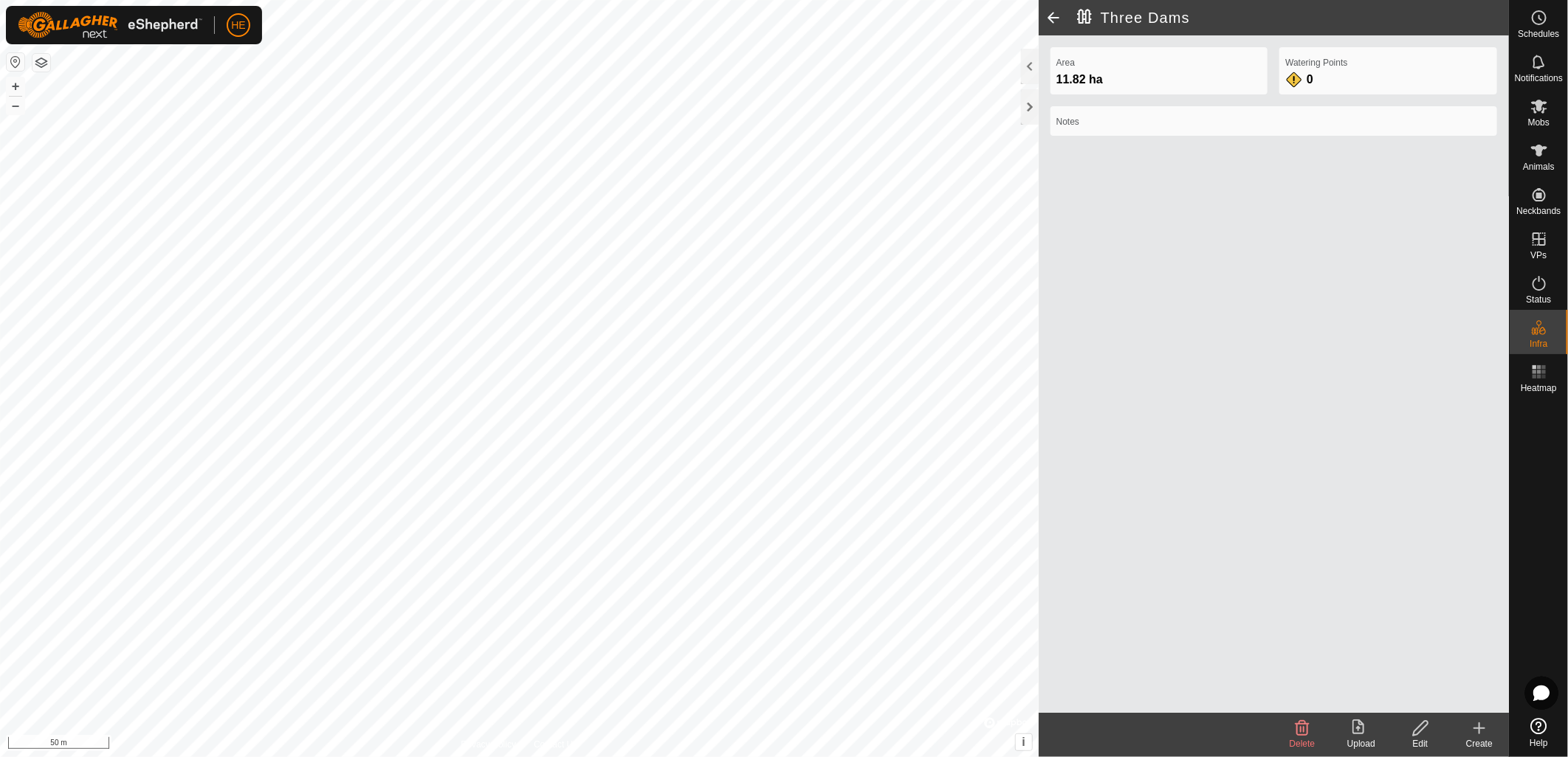
click at [1482, 732] on icon at bounding box center [1480, 729] width 18 height 18
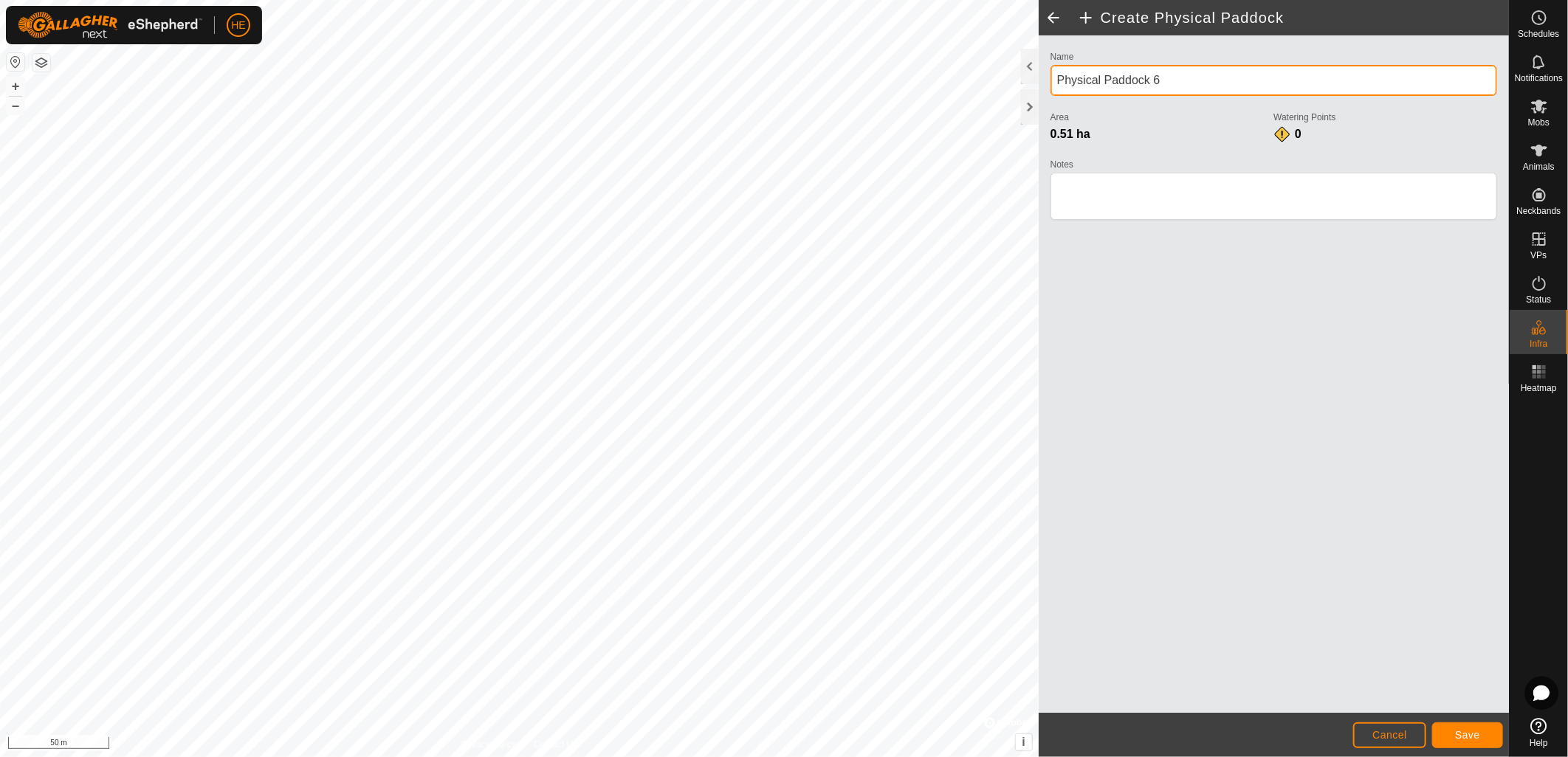
drag, startPoint x: 1057, startPoint y: 64, endPoint x: 1051, endPoint y: 63, distance: 6.1
click at [1051, 63] on div "Name Physical Paddock 6" at bounding box center [1274, 71] width 446 height 49
type input "[GEOGRAPHIC_DATA]"
click at [1474, 741] on span "Save" at bounding box center [1468, 735] width 25 height 12
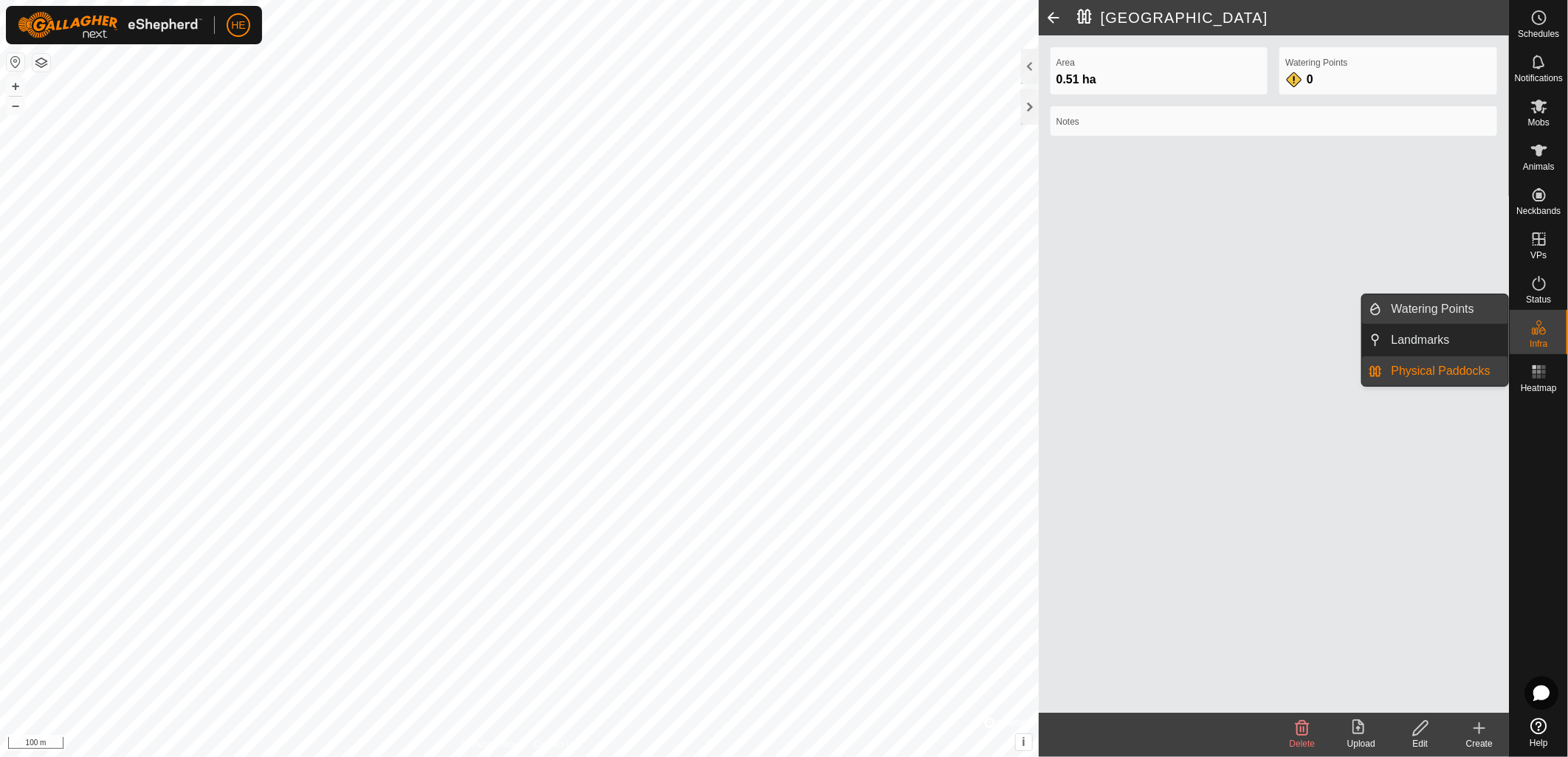
drag, startPoint x: 1507, startPoint y: 330, endPoint x: 1435, endPoint y: 315, distance: 73.5
click at [1435, 315] on link "Watering Points" at bounding box center [1445, 308] width 127 height 29
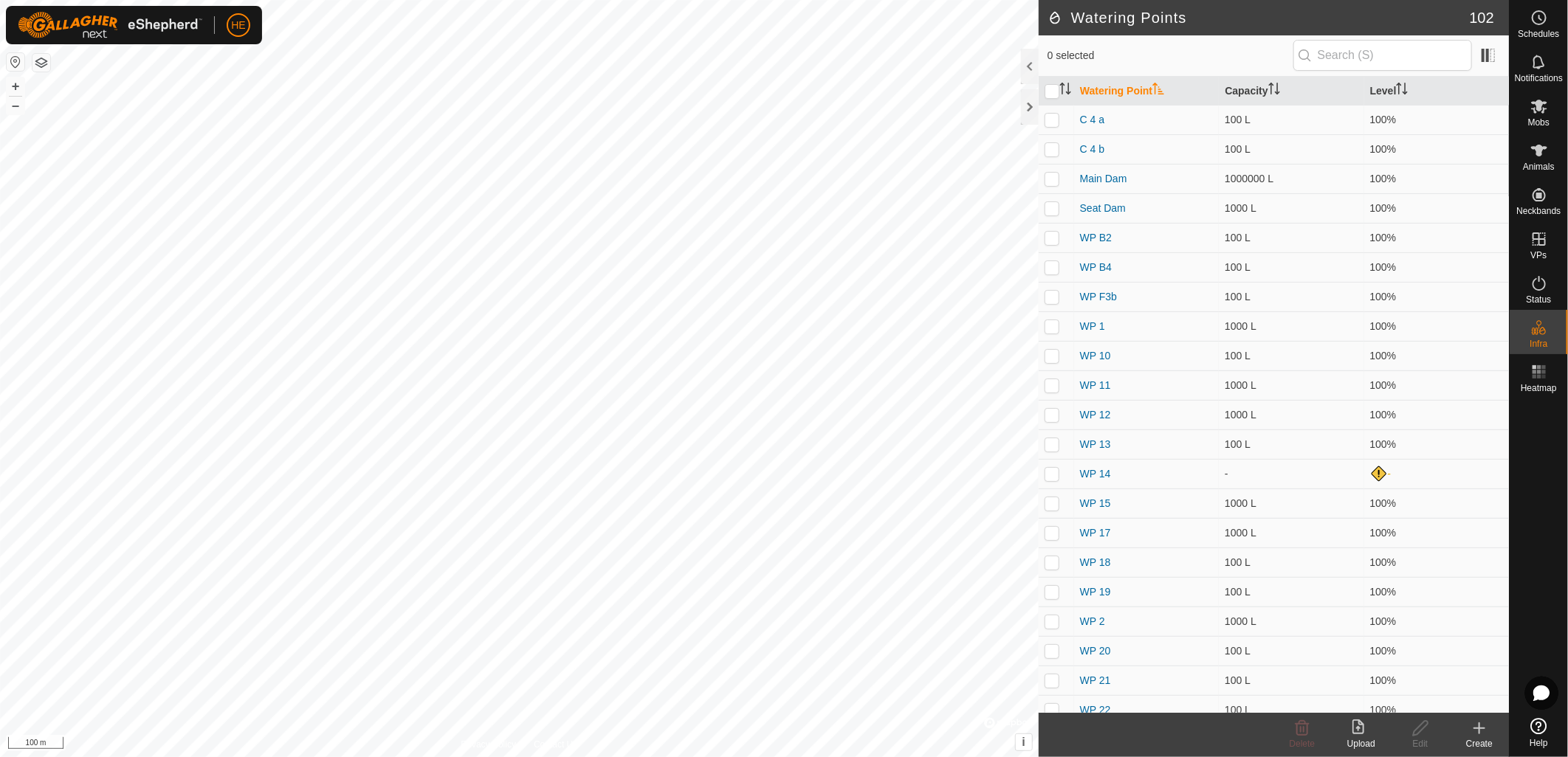
click at [1488, 738] on div "Create" at bounding box center [1479, 744] width 59 height 13
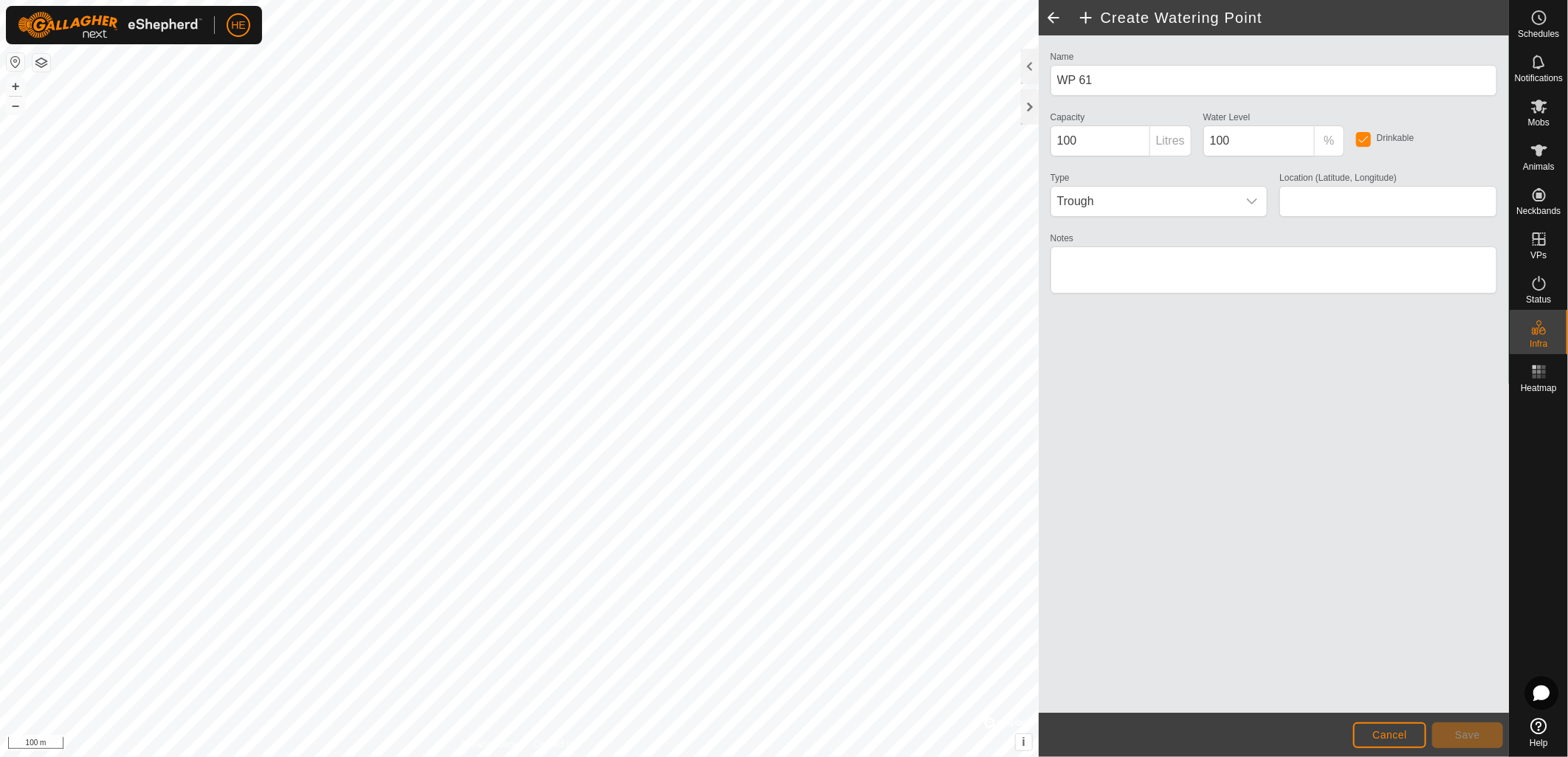
type input "-32.467808, 115.998975"
click at [1249, 201] on icon "dropdown trigger" at bounding box center [1252, 201] width 12 height 12
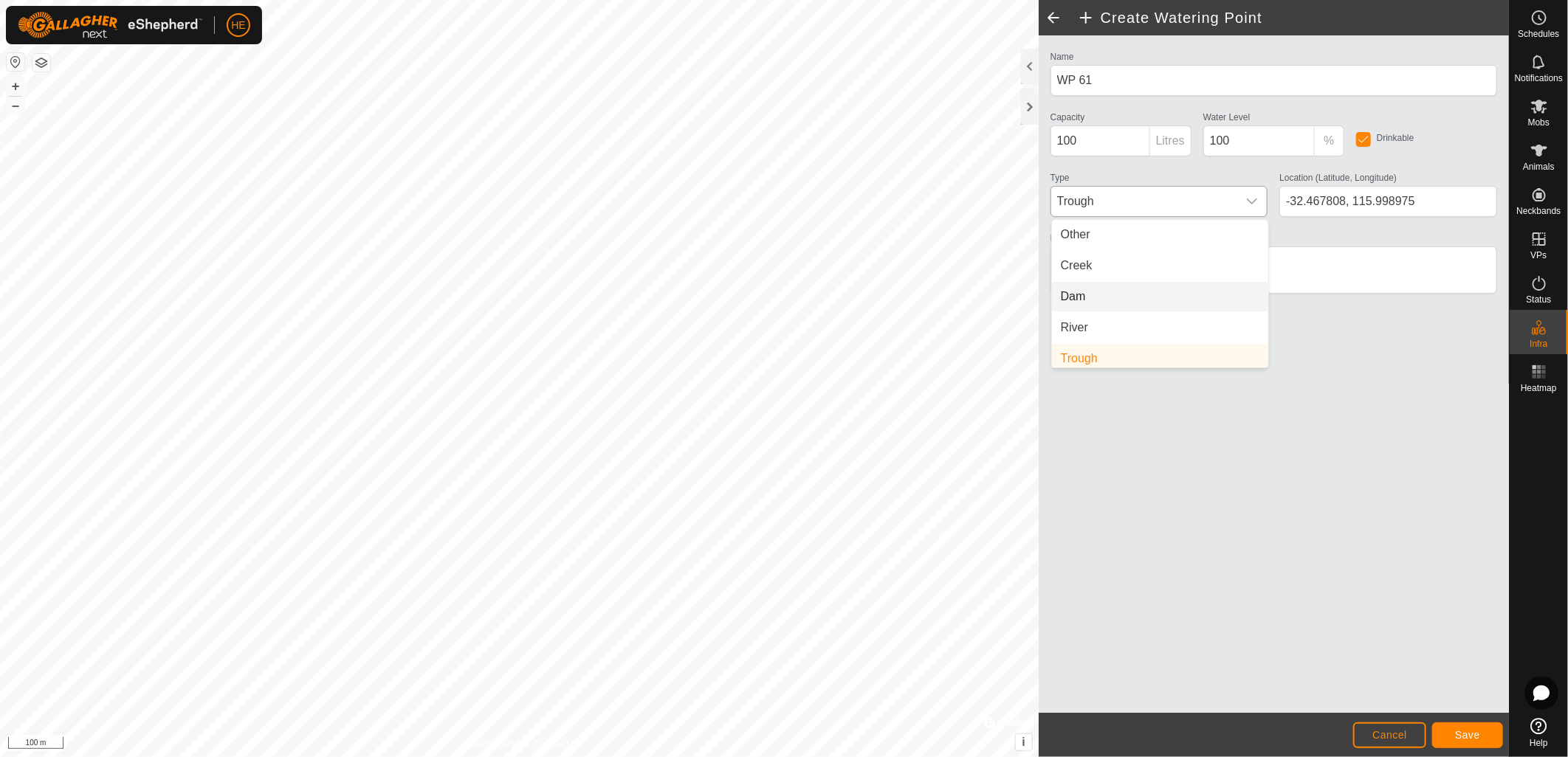
click at [1104, 300] on li "Dam" at bounding box center [1160, 297] width 216 height 29
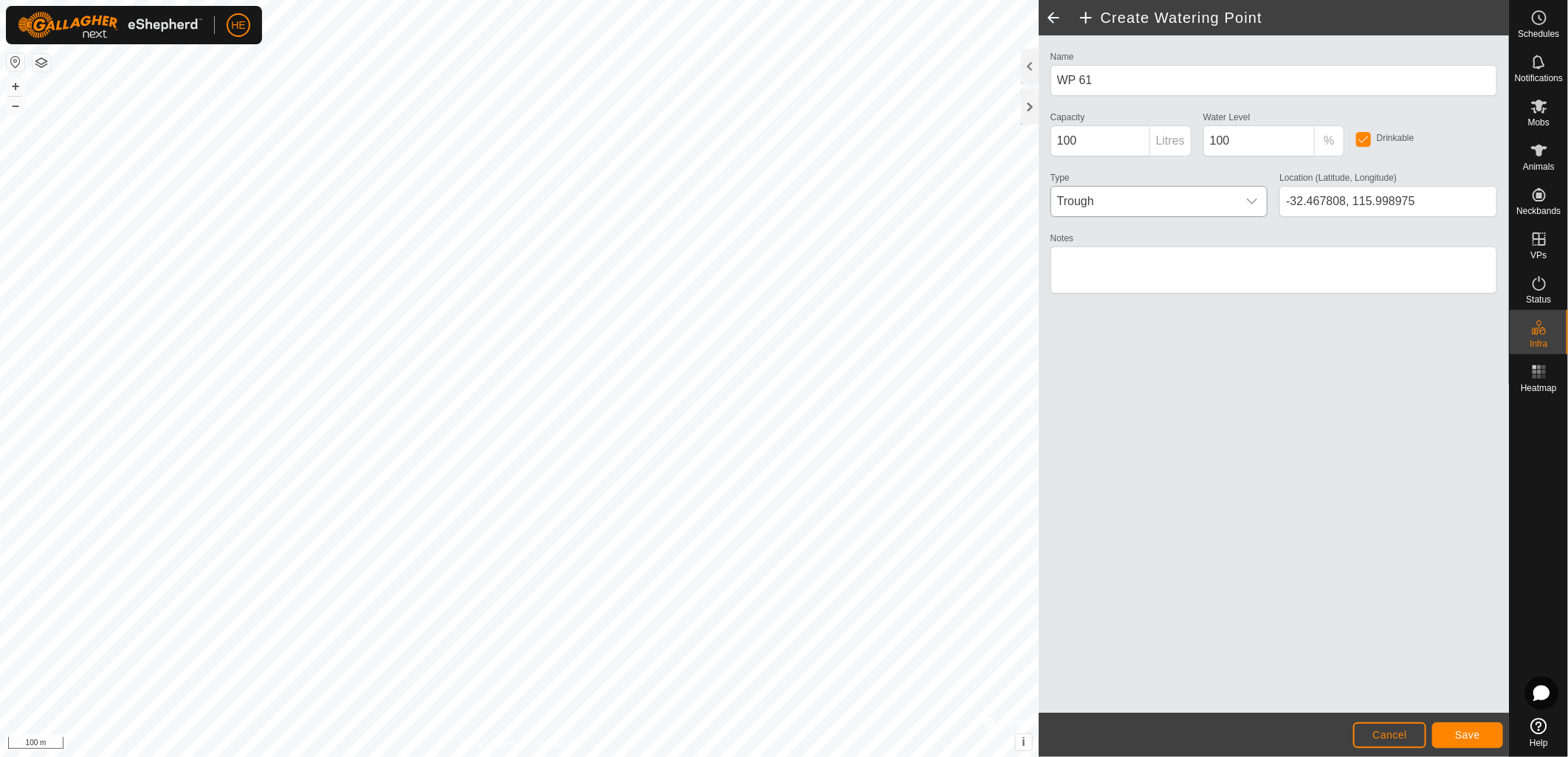
scroll to position [5, 0]
click at [1143, 145] on input "100" at bounding box center [1100, 141] width 100 height 31
type input "1000"
click at [1459, 739] on span "Save" at bounding box center [1468, 735] width 25 height 12
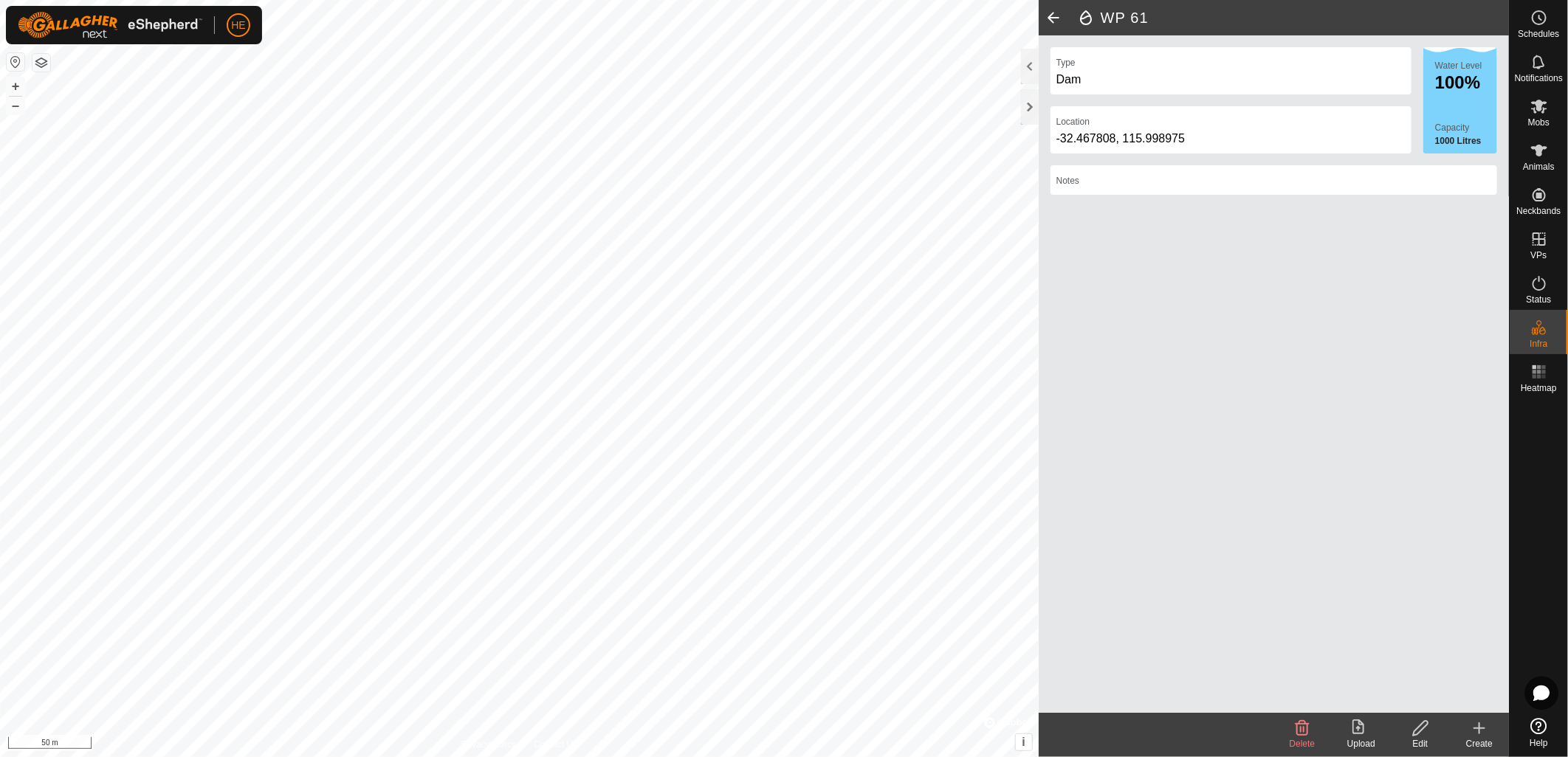
click at [1484, 735] on icon at bounding box center [1480, 729] width 18 height 18
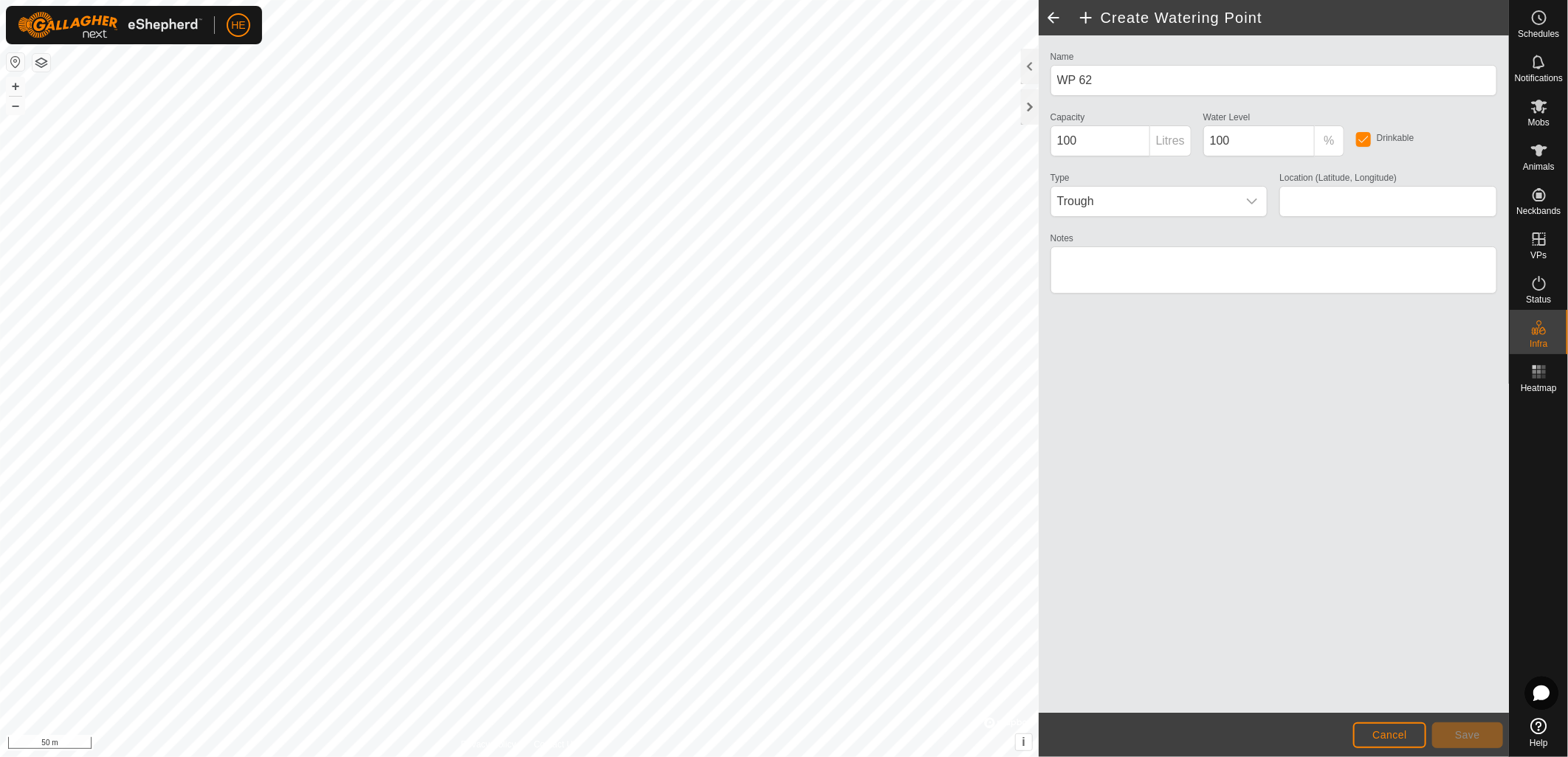
type input "-32.470137, 115.997459"
click at [1227, 212] on span "Trough" at bounding box center [1144, 201] width 186 height 29
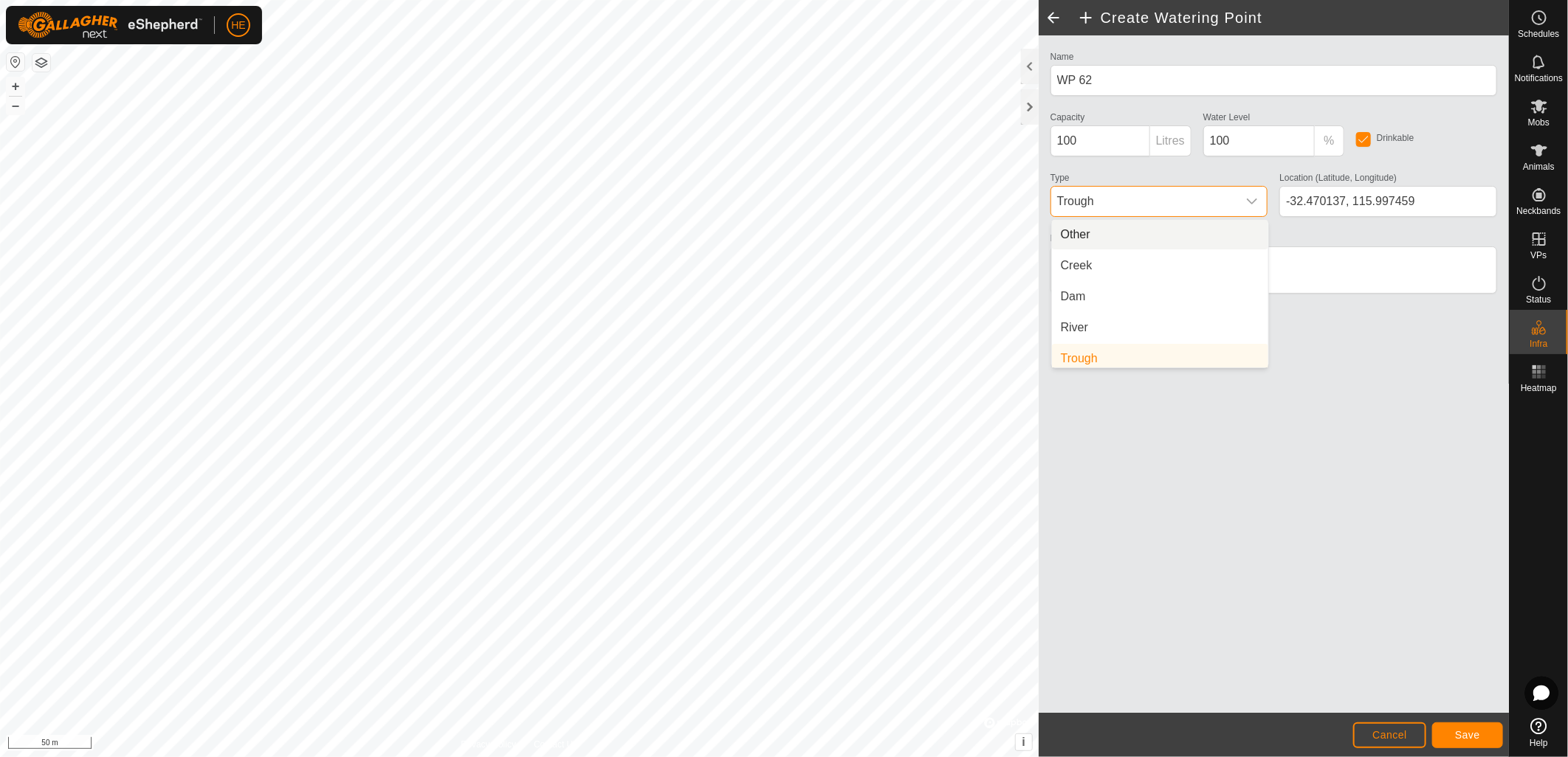
scroll to position [5, 0]
click at [1134, 289] on li "Dam" at bounding box center [1160, 297] width 216 height 29
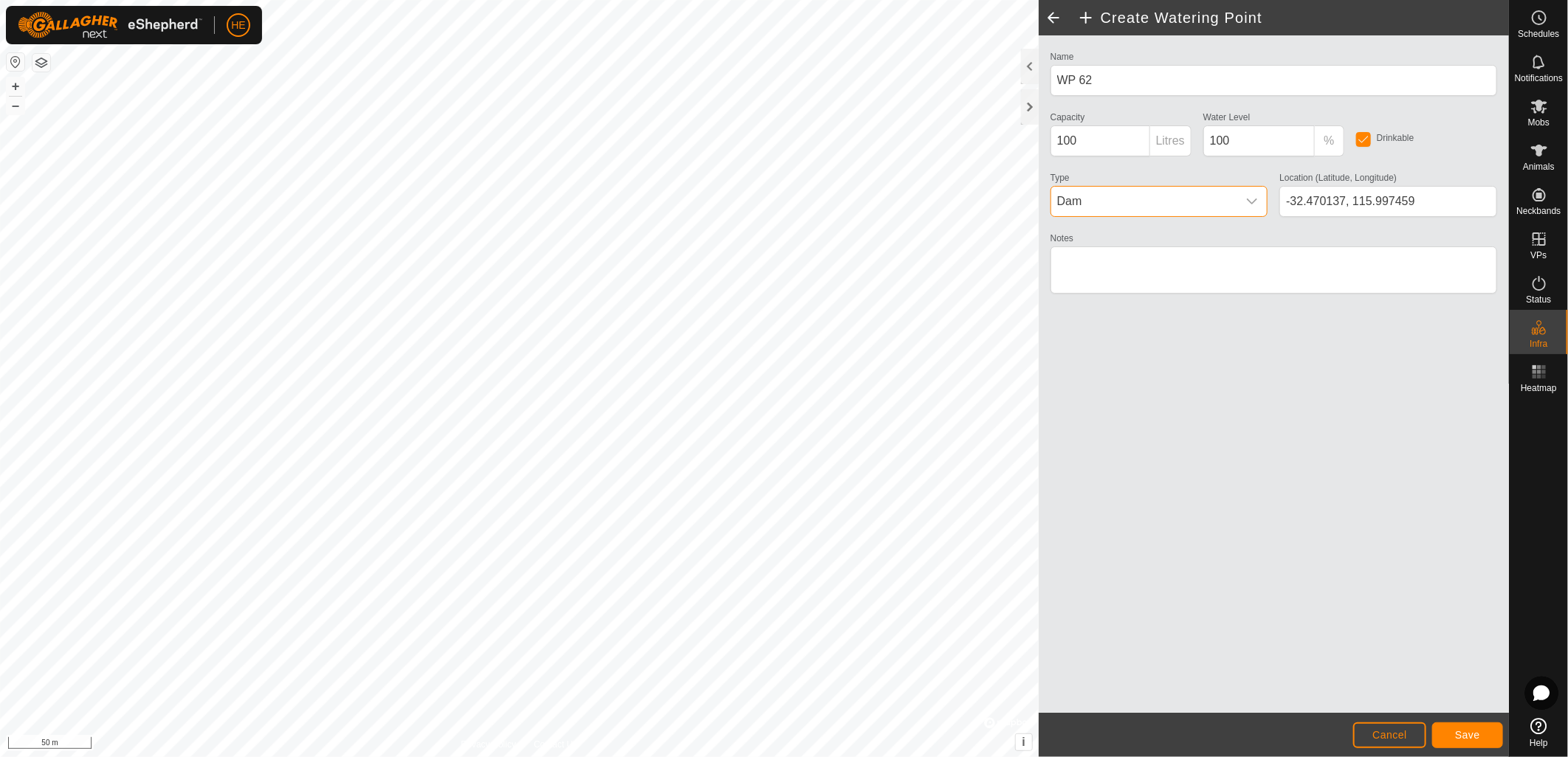
click at [1150, 139] on p-inputgroup-addon "Litres" at bounding box center [1170, 141] width 41 height 31
click at [1124, 140] on p-inputgroup "100 Litres" at bounding box center [1121, 141] width 141 height 31
type input "1000"
click at [1460, 737] on span "Save" at bounding box center [1468, 735] width 25 height 12
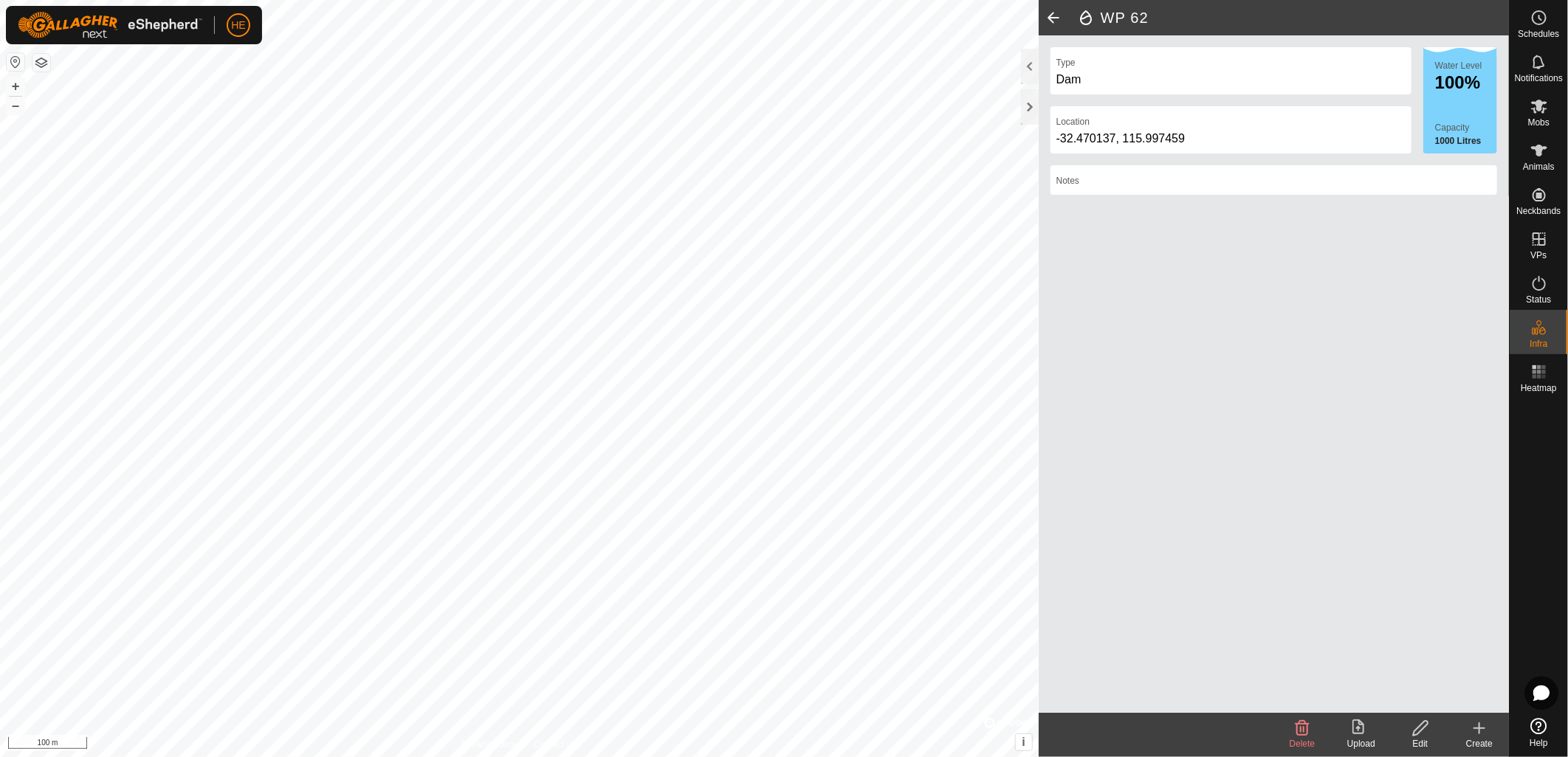
click at [1483, 732] on icon at bounding box center [1480, 729] width 18 height 18
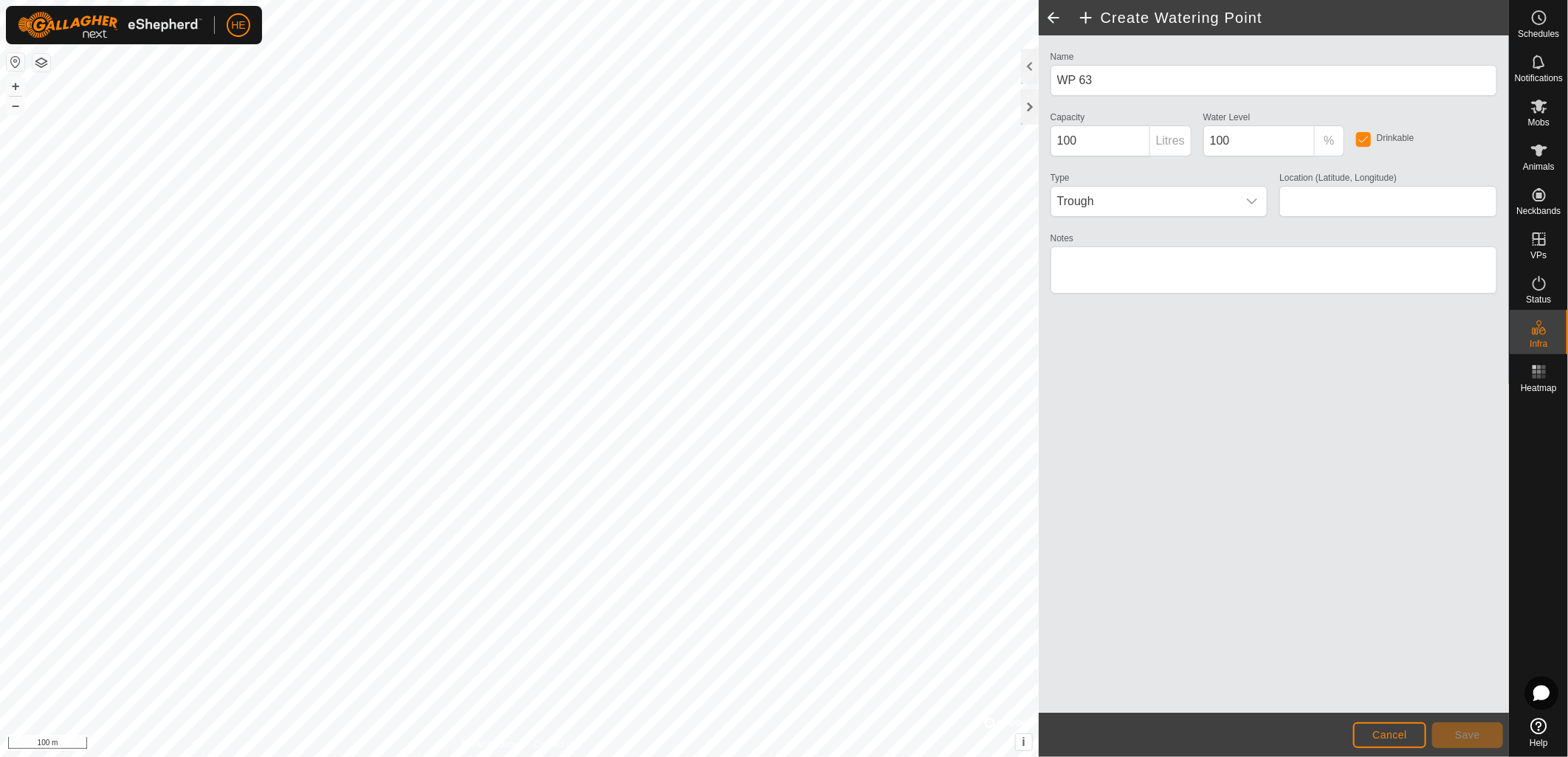
type input "-32.466774, 116.000228"
click at [1465, 743] on button "Save" at bounding box center [1467, 735] width 71 height 25
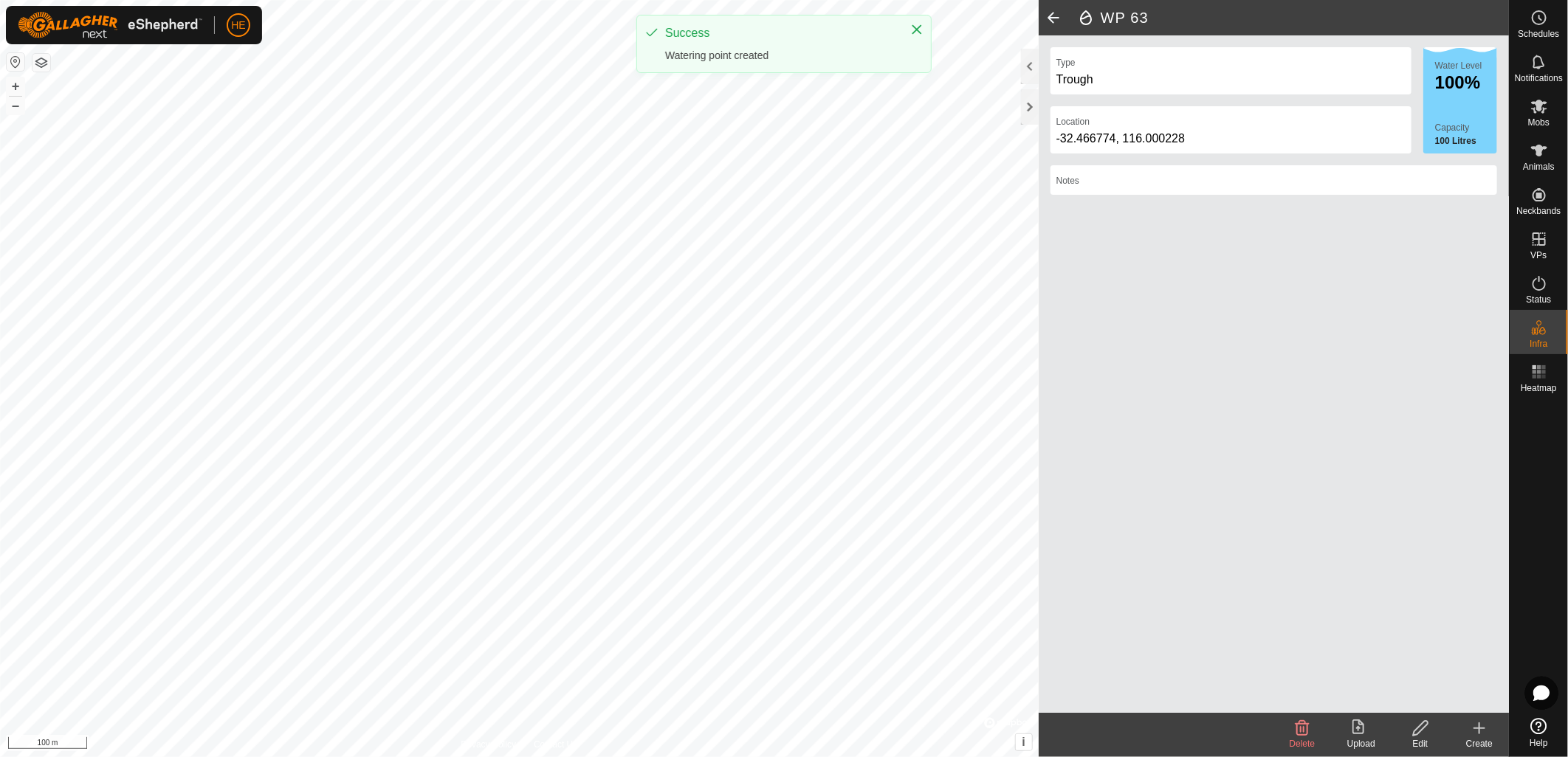
drag, startPoint x: 1476, startPoint y: 735, endPoint x: 1066, endPoint y: 358, distance: 557.0
click at [1471, 729] on icon at bounding box center [1480, 729] width 18 height 18
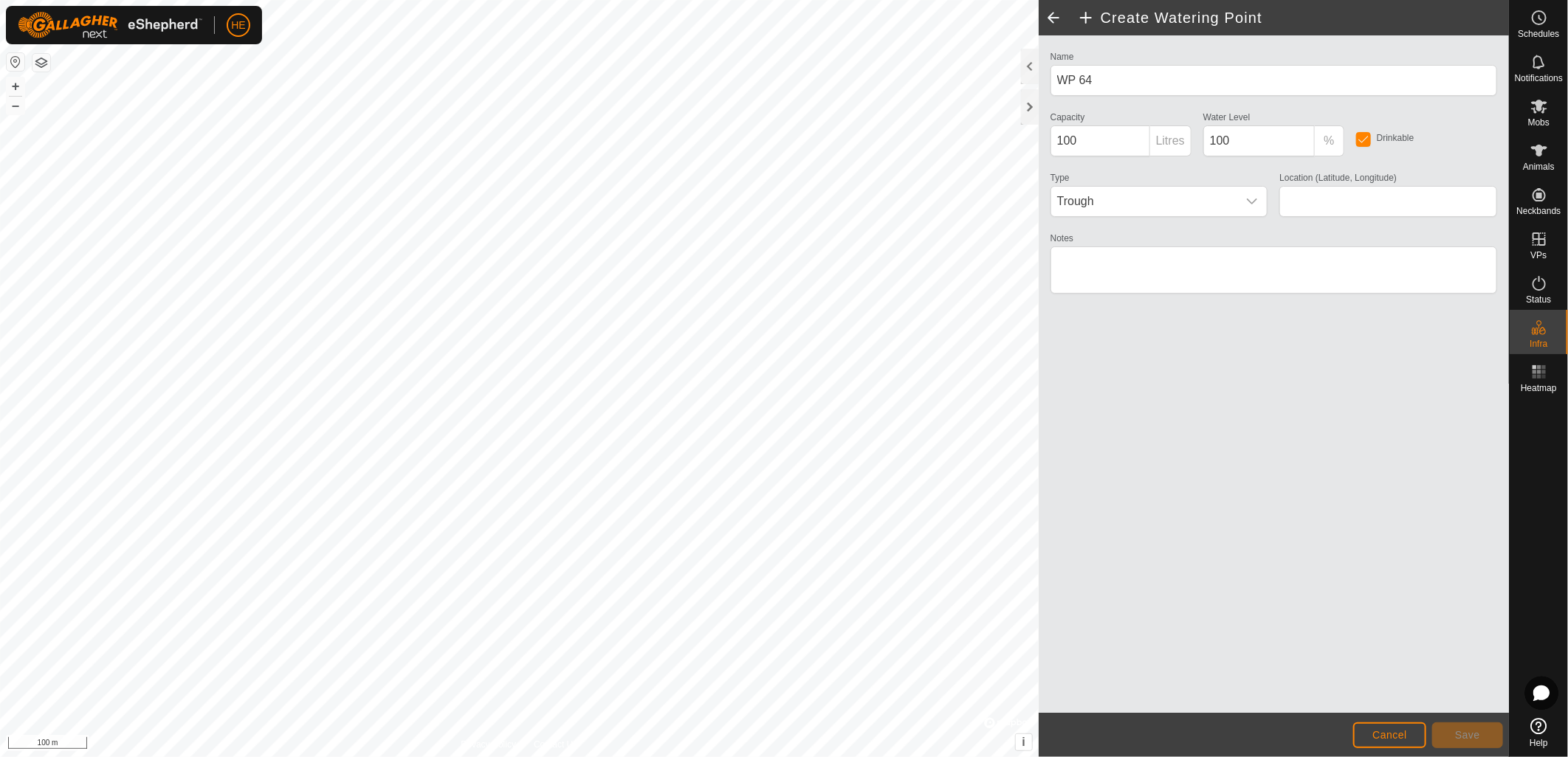
type input "-32.464285, 116.001836"
click at [1458, 733] on span "Save" at bounding box center [1468, 735] width 25 height 12
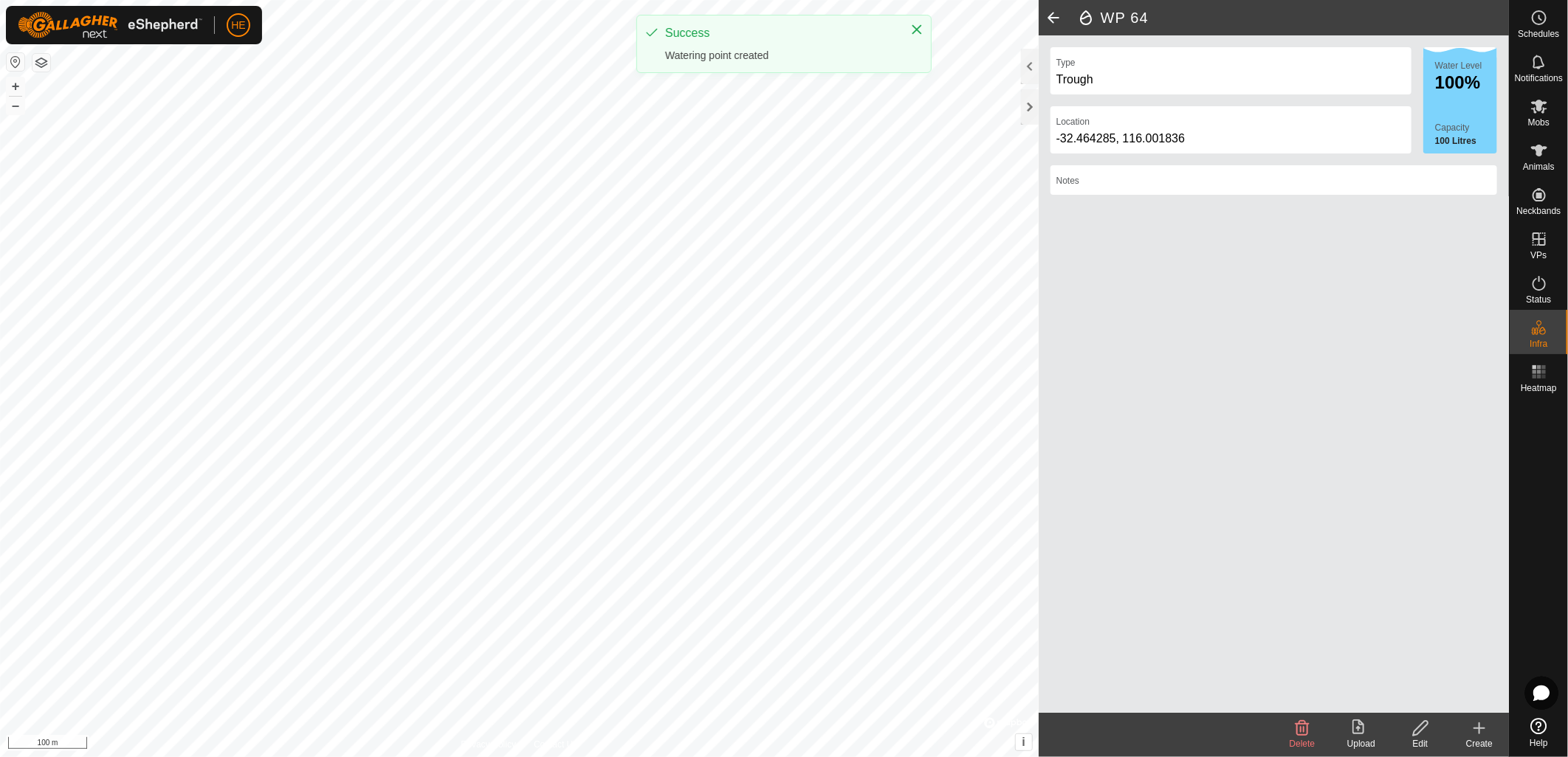
drag, startPoint x: 1477, startPoint y: 735, endPoint x: 1321, endPoint y: 596, distance: 208.9
click at [1473, 729] on icon at bounding box center [1480, 729] width 18 height 18
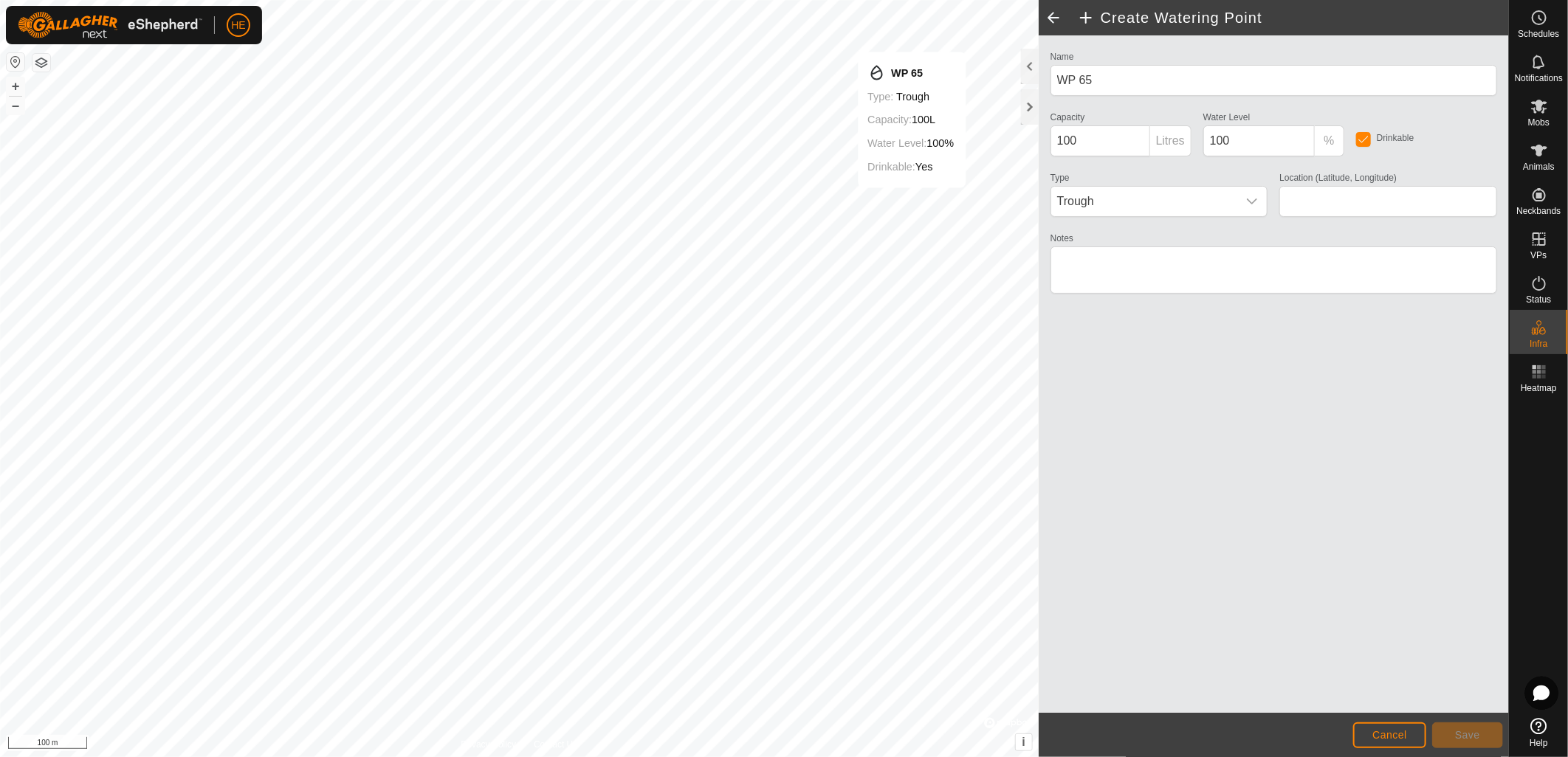
type input "-32.464294, 116.002422"
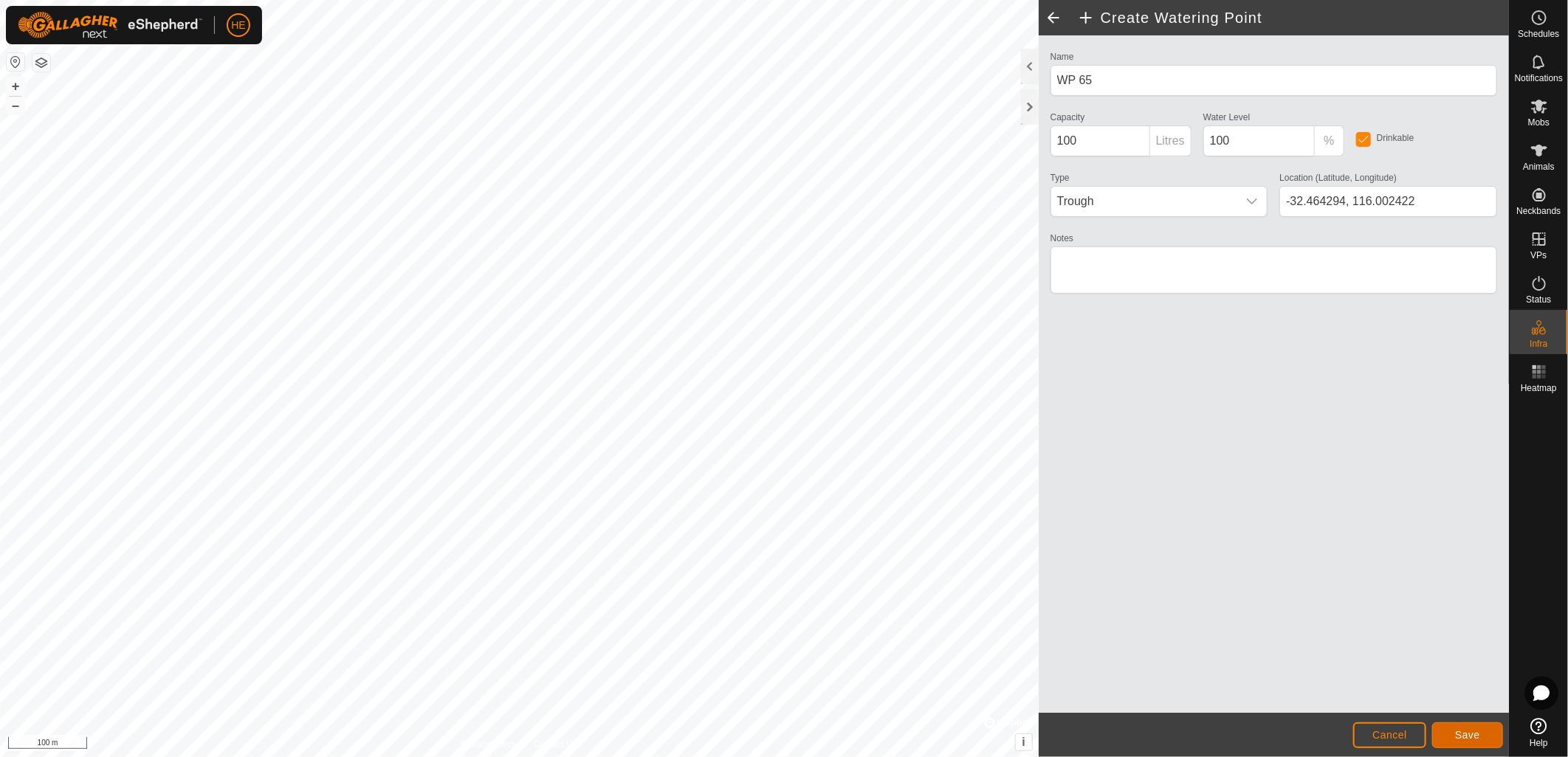
click at [1459, 732] on span "Save" at bounding box center [1468, 735] width 25 height 12
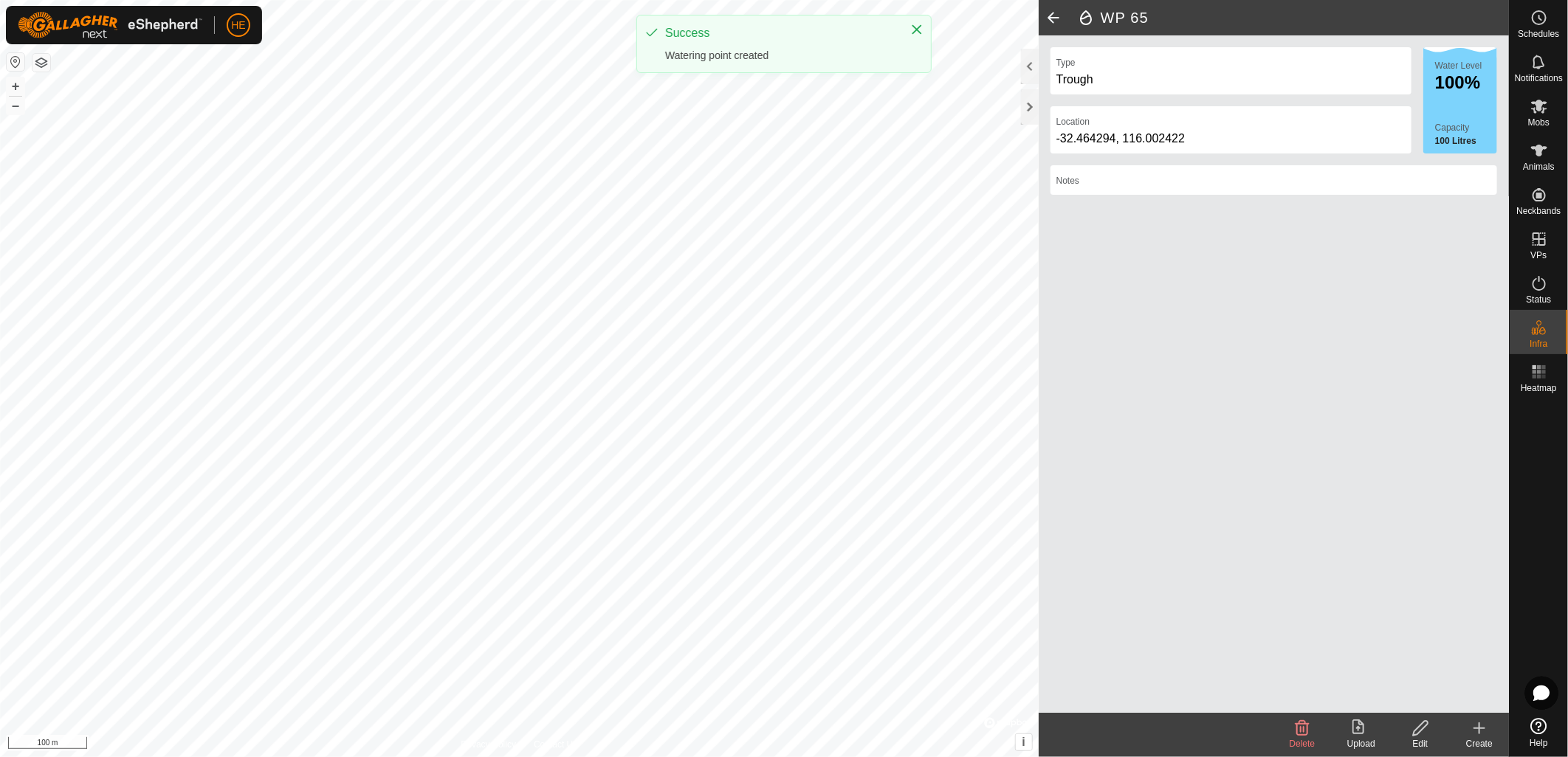
click at [1471, 738] on div "Create" at bounding box center [1479, 744] width 59 height 13
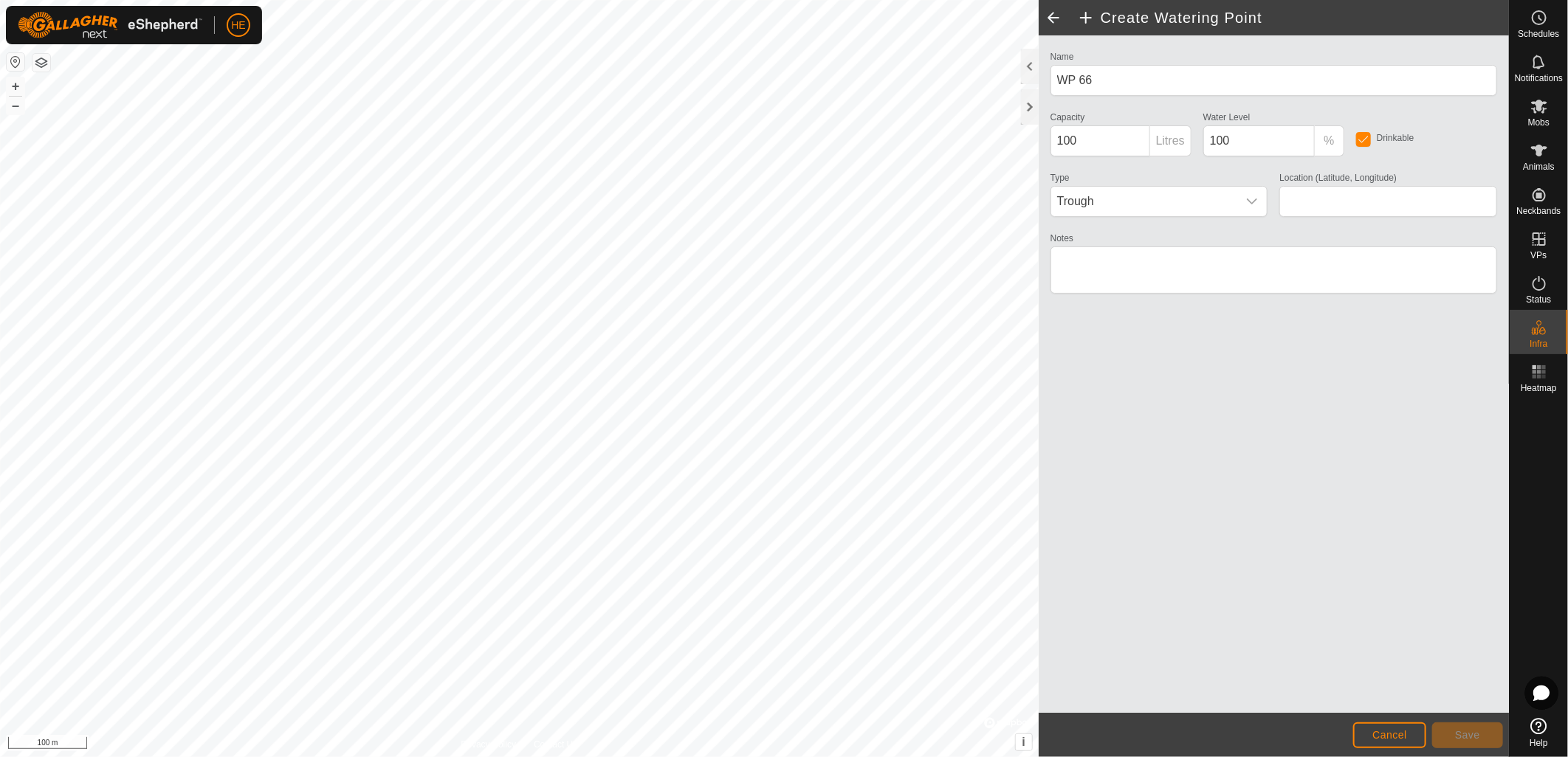
type input "-32.463921, 116.002234"
click at [1459, 744] on button "Save" at bounding box center [1467, 735] width 71 height 25
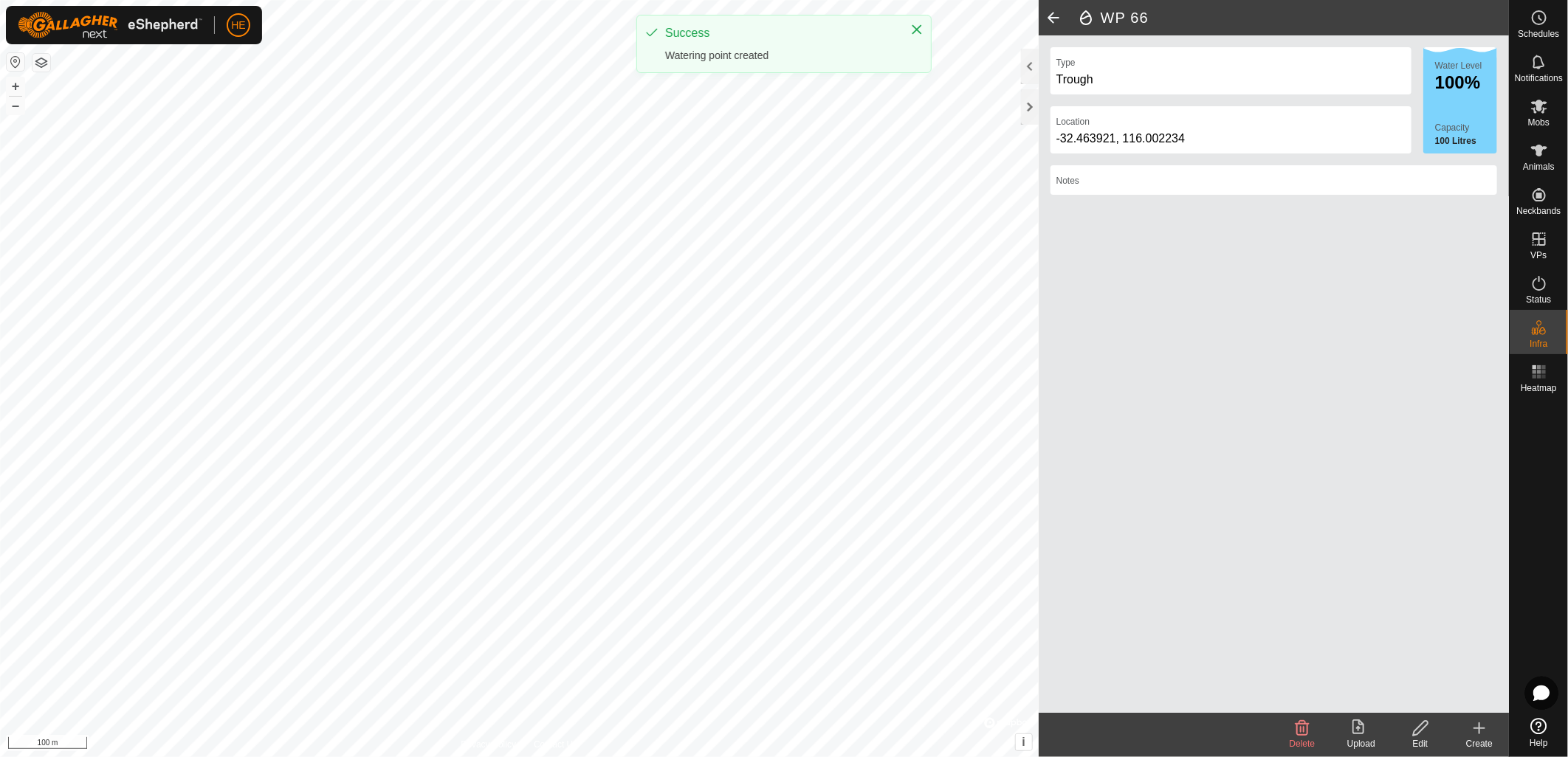
click at [1492, 729] on create-svg-icon at bounding box center [1479, 729] width 59 height 18
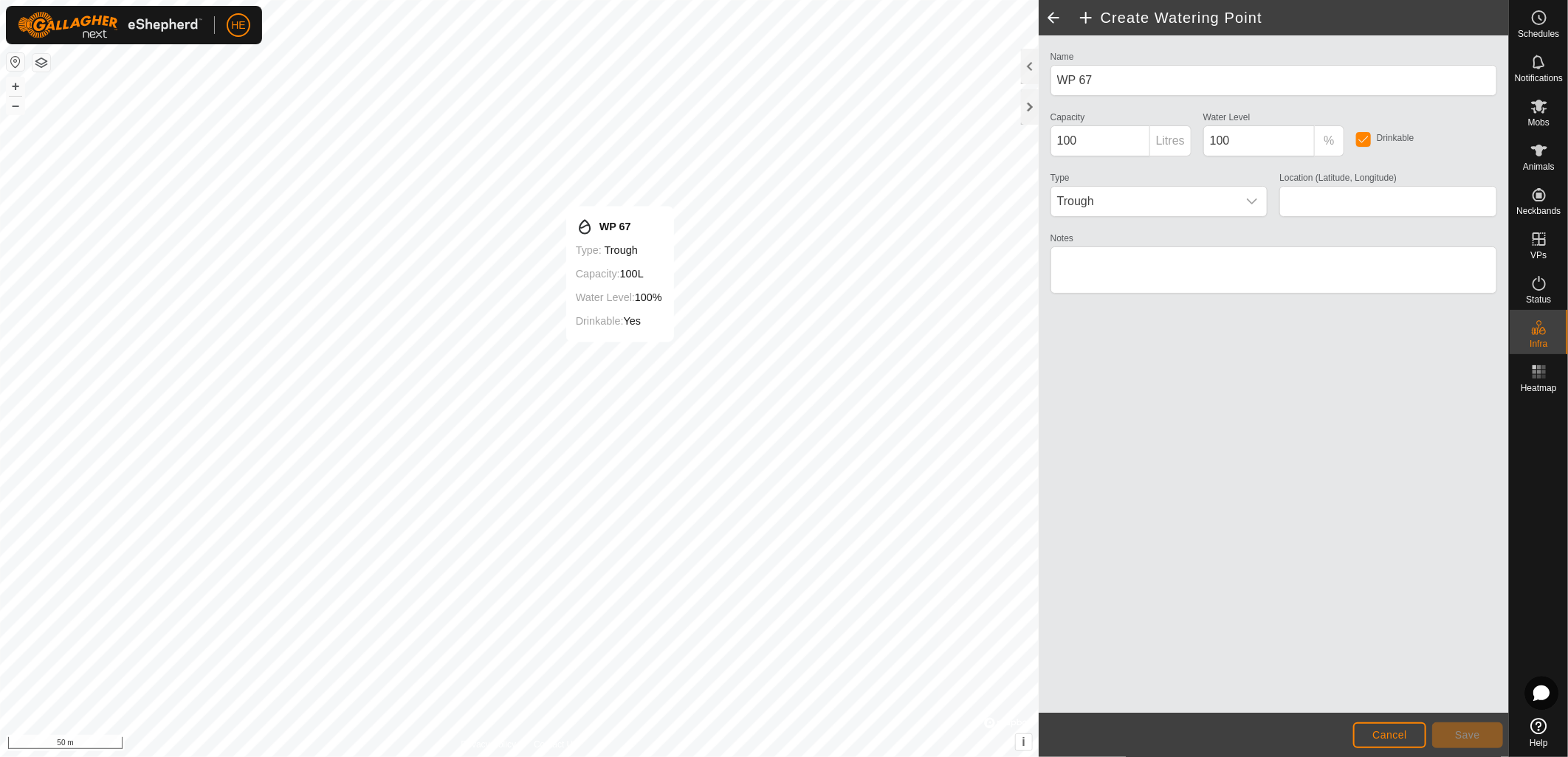
type input "-32.470626, 115.996603"
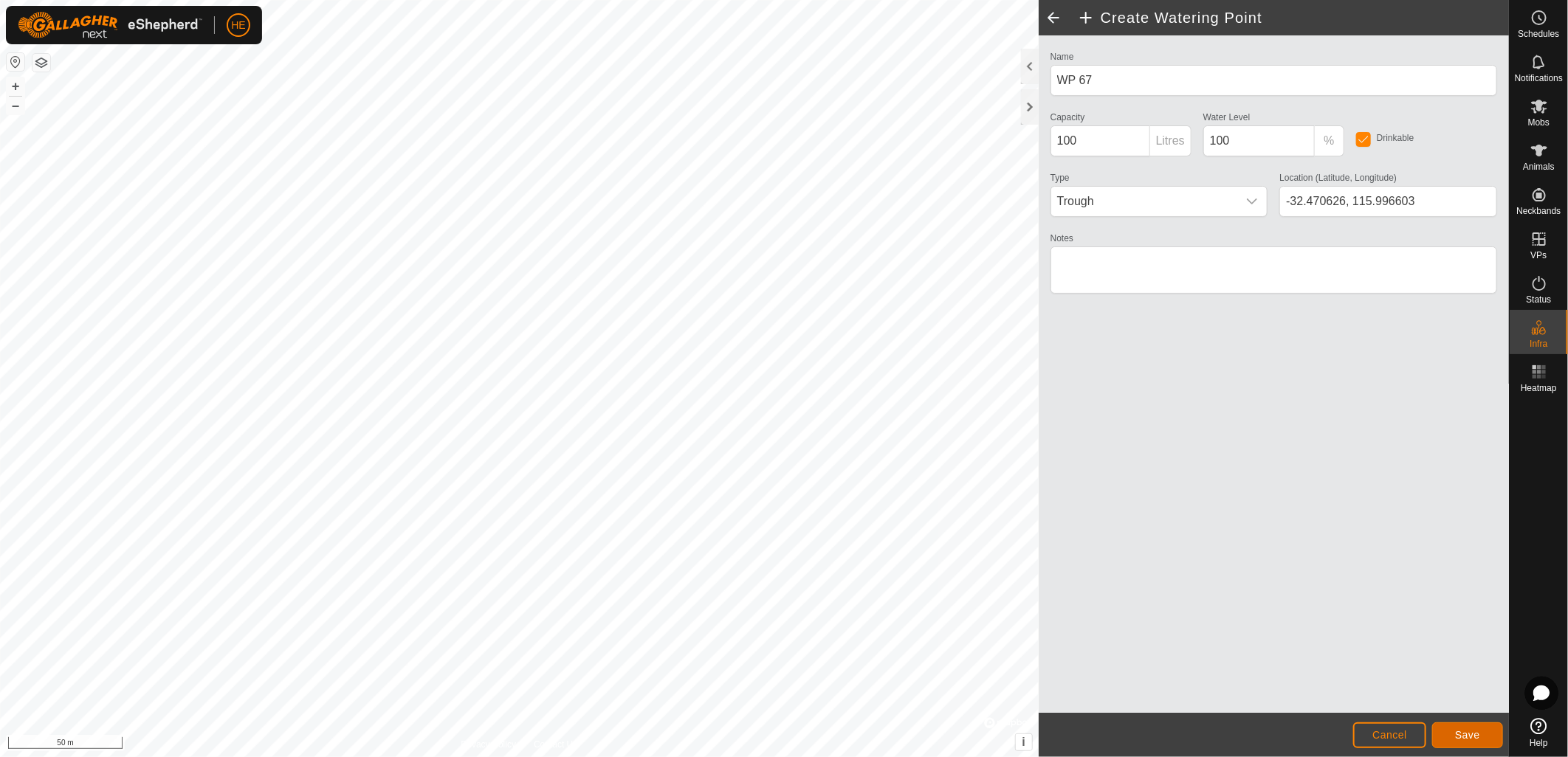
click at [1489, 739] on button "Save" at bounding box center [1467, 735] width 71 height 25
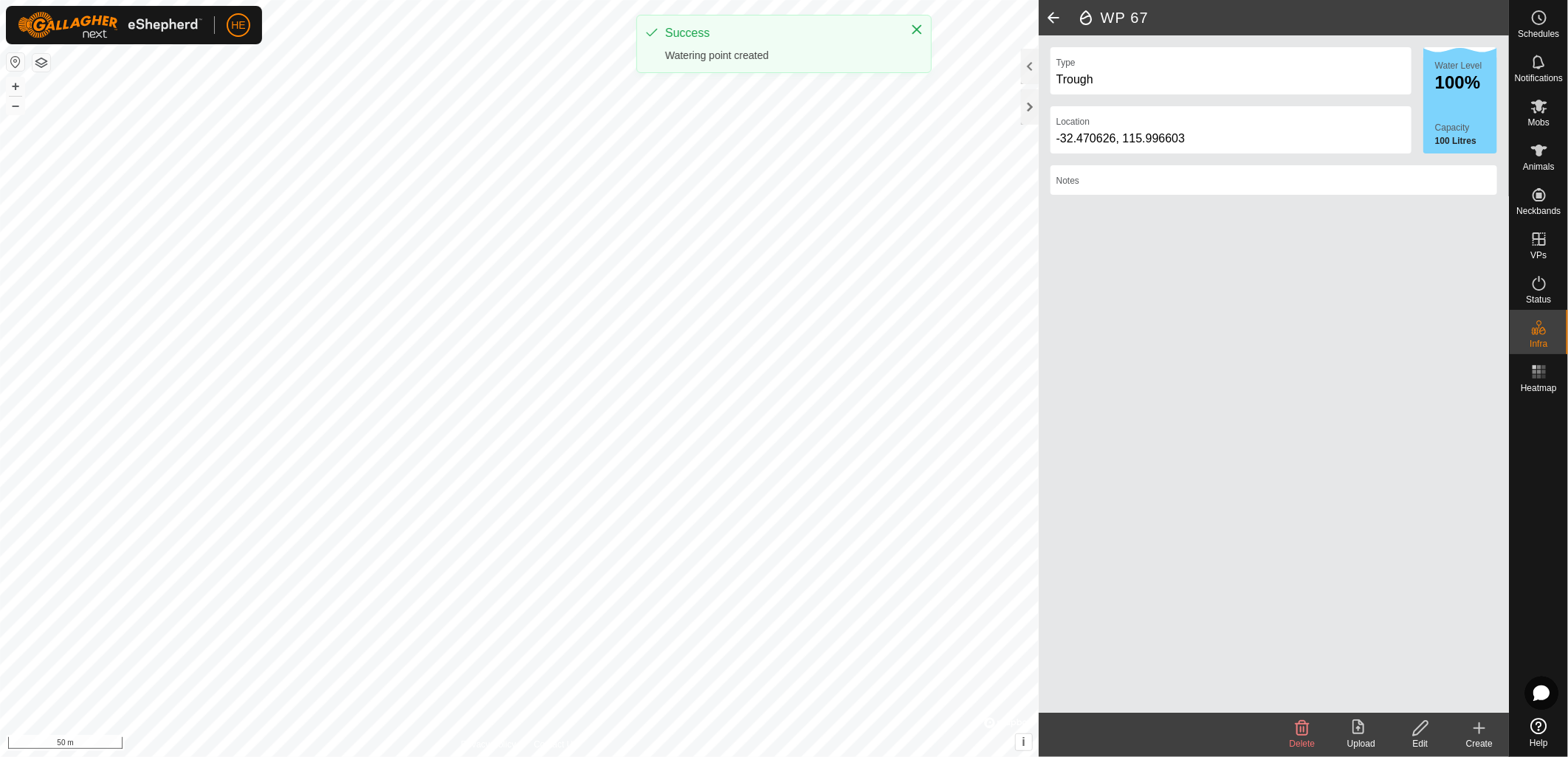
click at [1483, 729] on icon at bounding box center [1480, 729] width 18 height 18
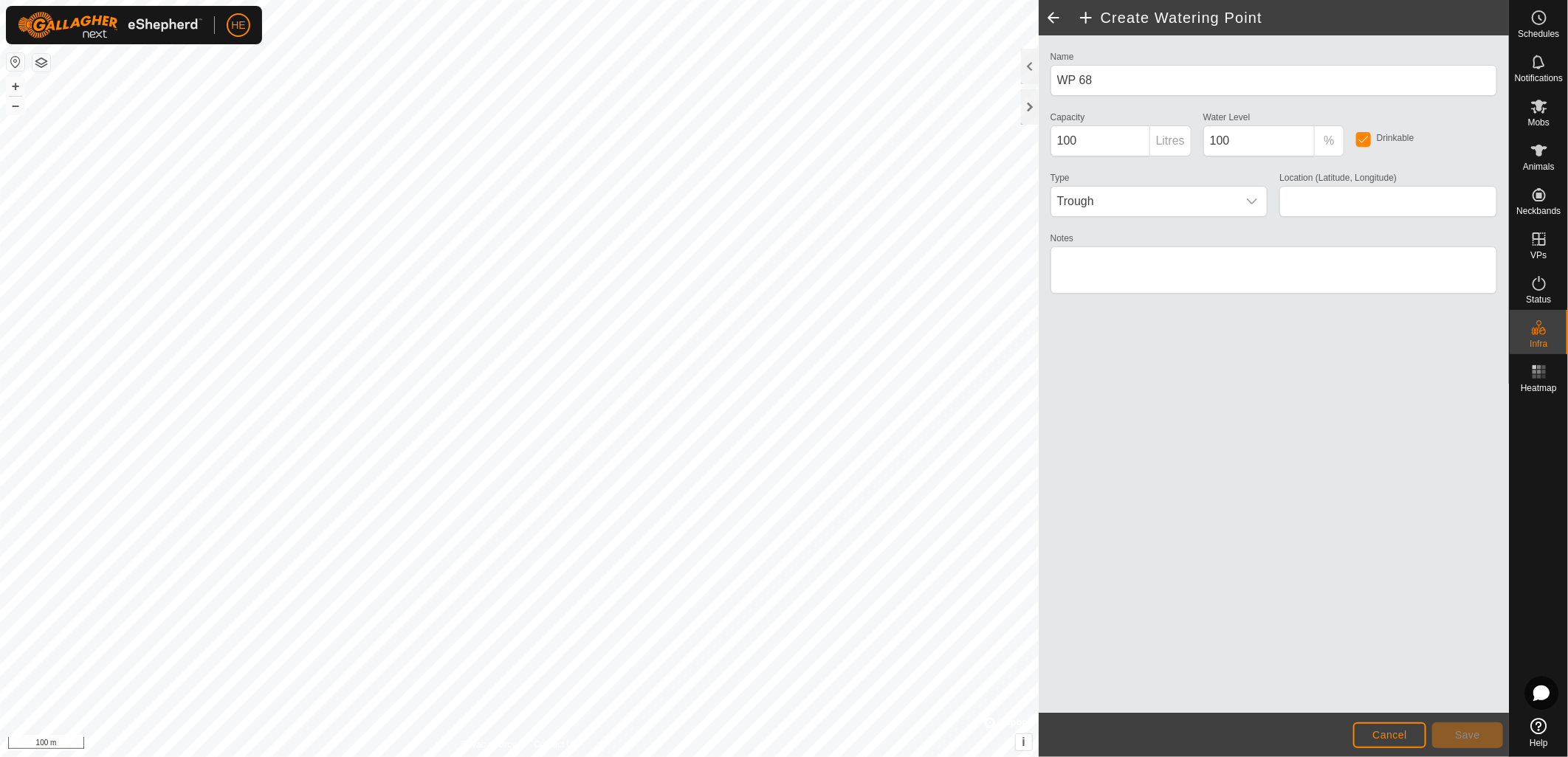
type input "-32.468197, 115.998408"
click at [1468, 731] on span "Save" at bounding box center [1468, 735] width 25 height 12
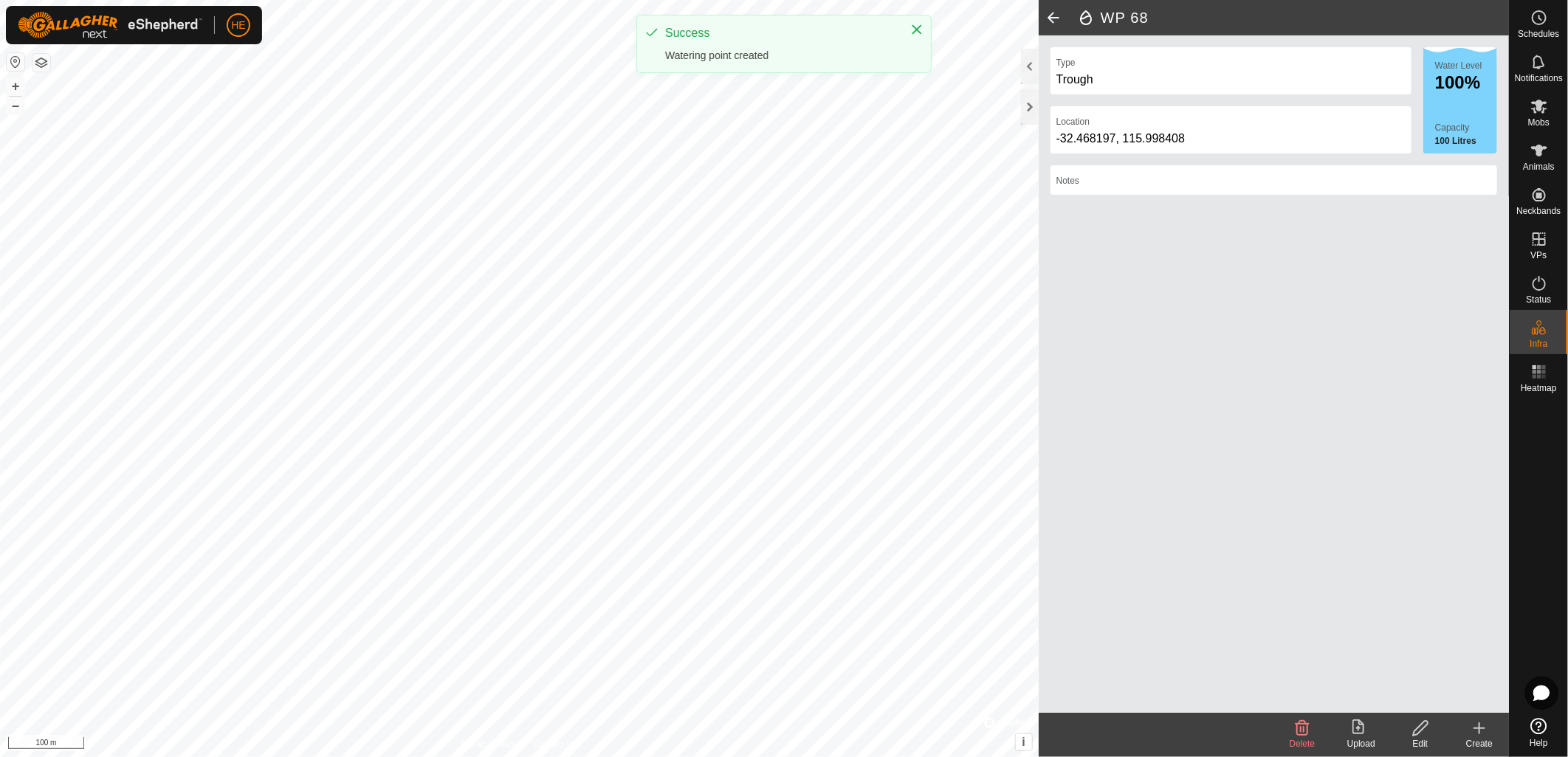
click at [1480, 736] on icon at bounding box center [1480, 729] width 18 height 18
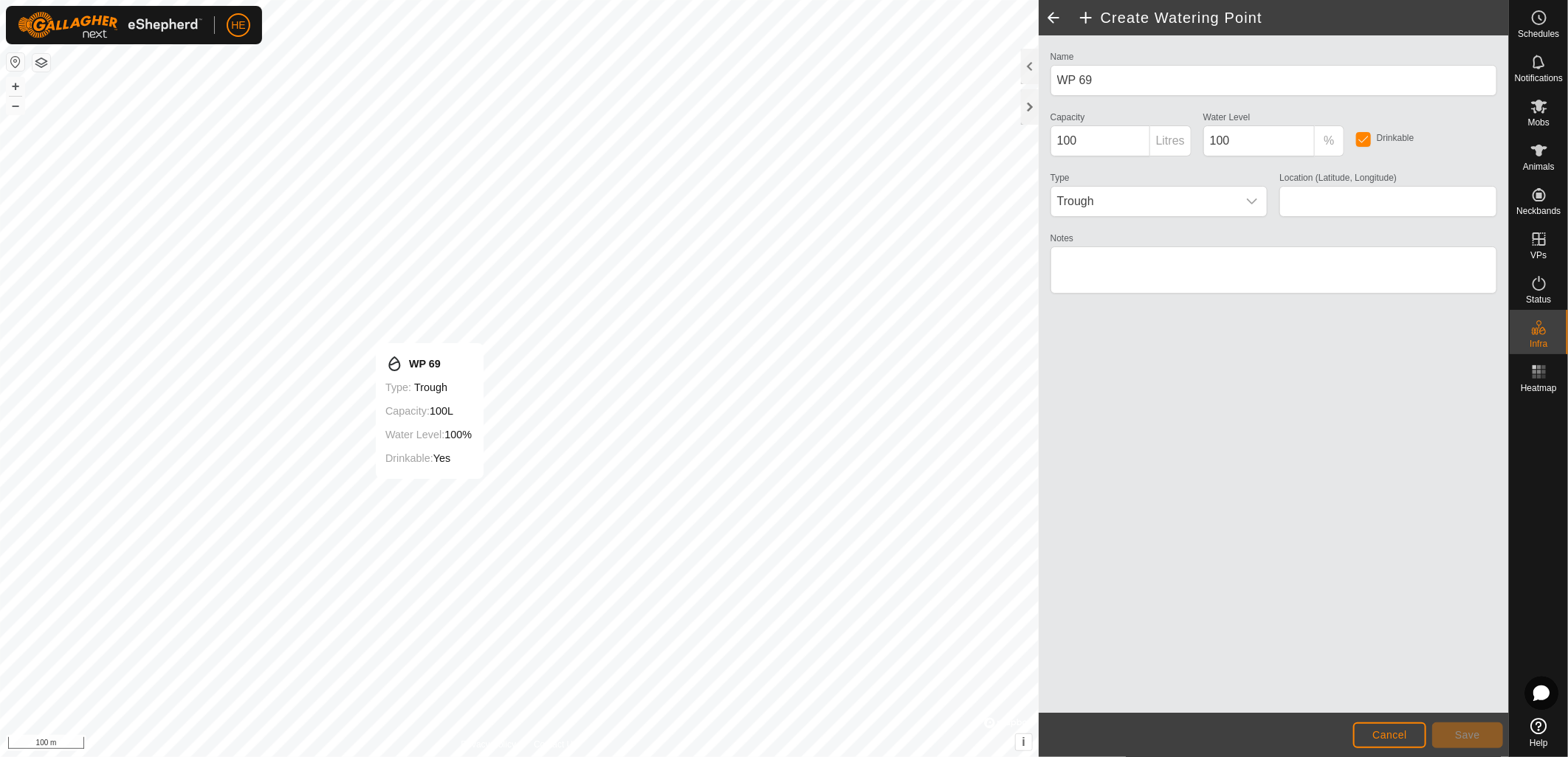
type input "-32.465505, 115.992823"
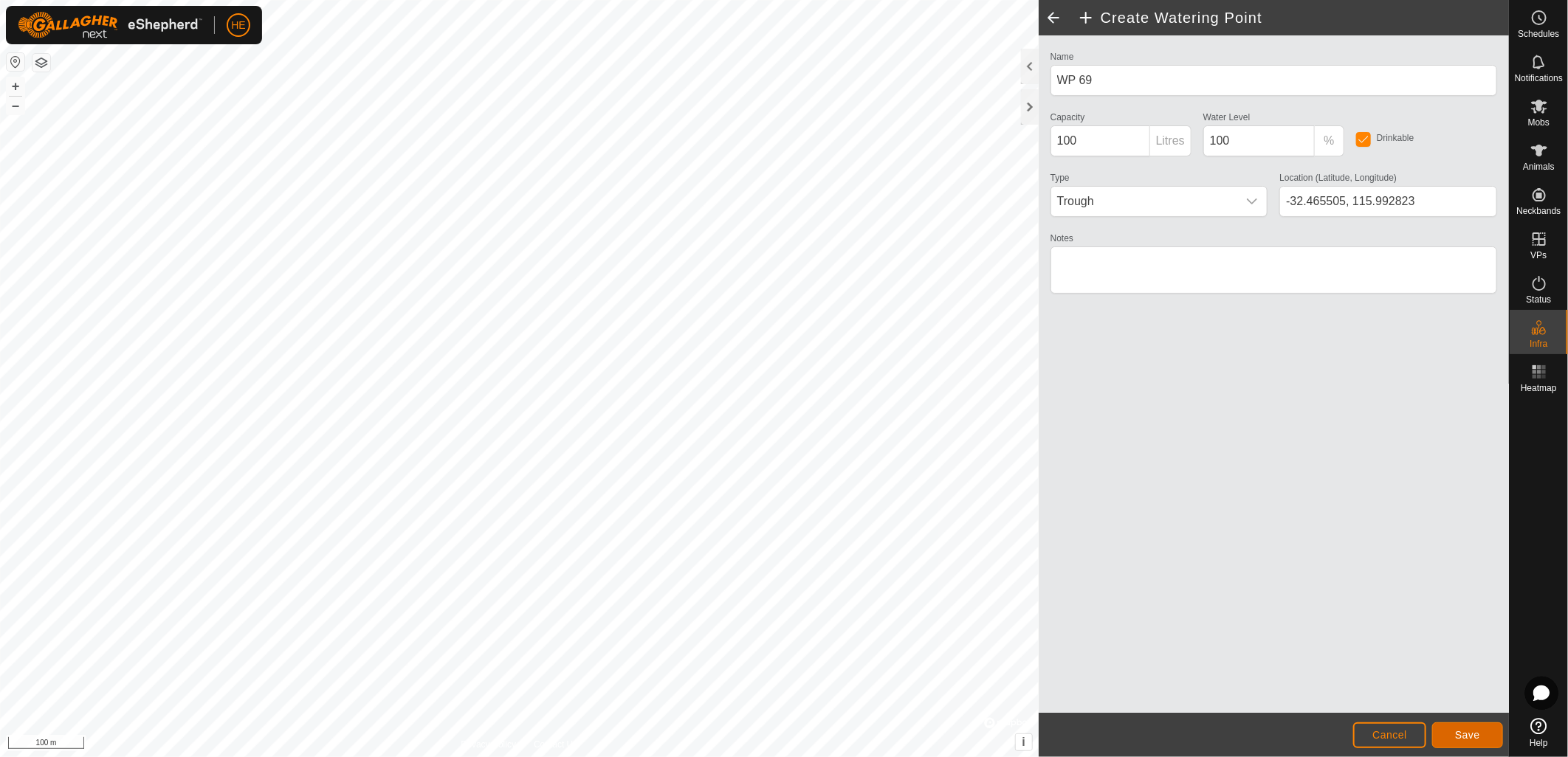
click at [1492, 734] on button "Save" at bounding box center [1467, 735] width 71 height 25
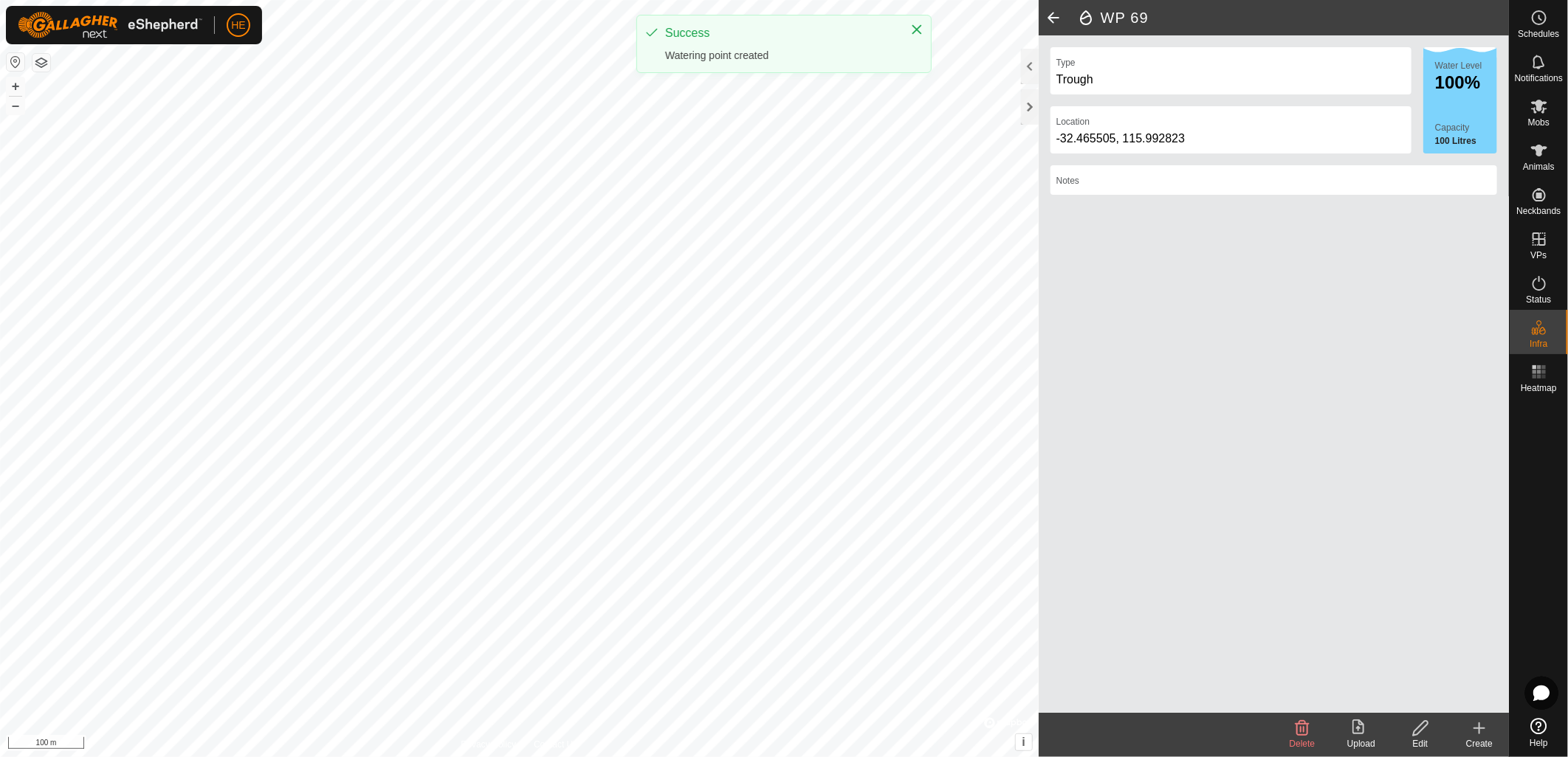
click at [1498, 728] on create-svg-icon at bounding box center [1479, 729] width 59 height 18
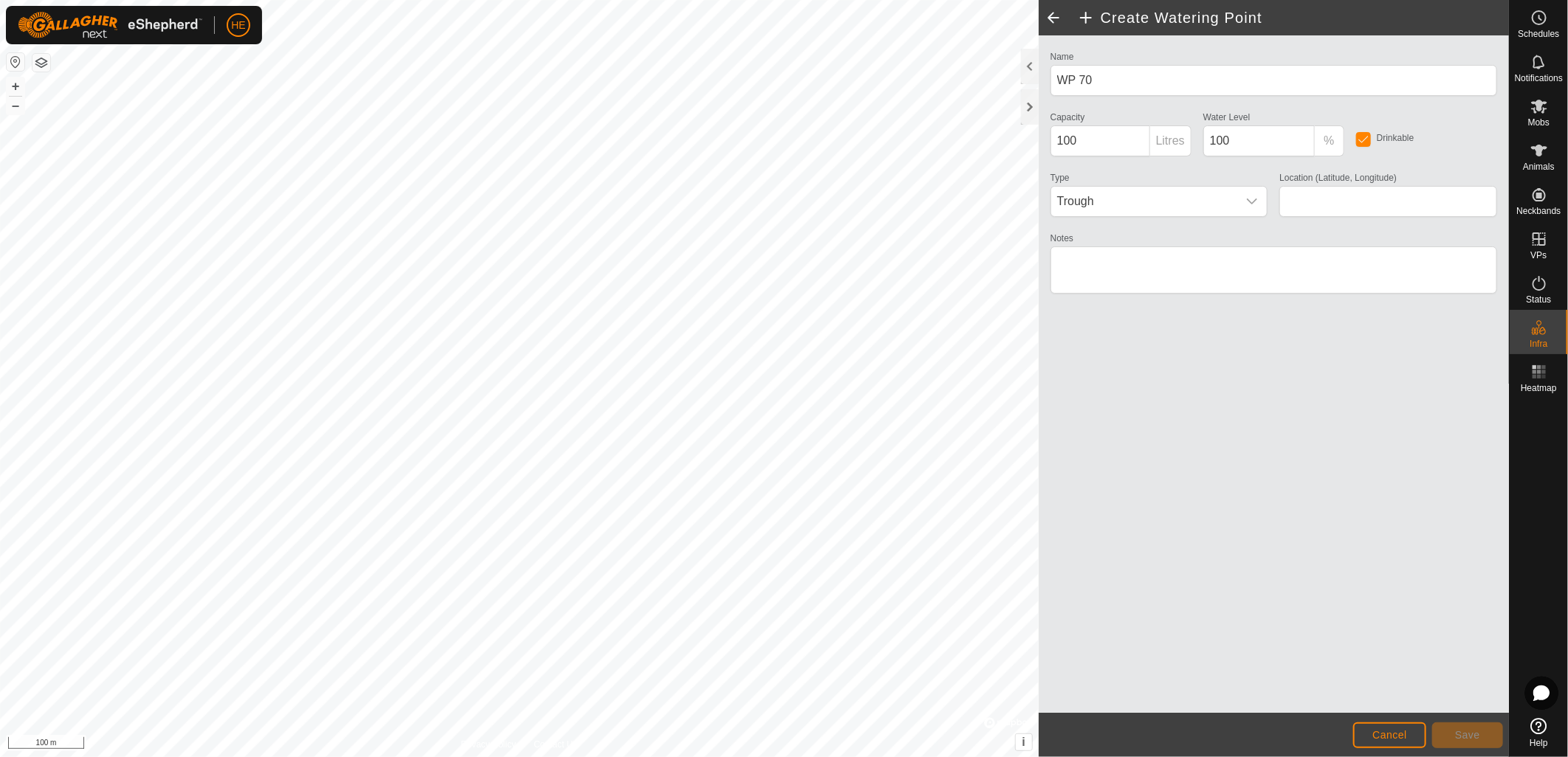
type input "-32.463637, 115.999001"
click at [1258, 205] on icon "dropdown trigger" at bounding box center [1252, 201] width 12 height 12
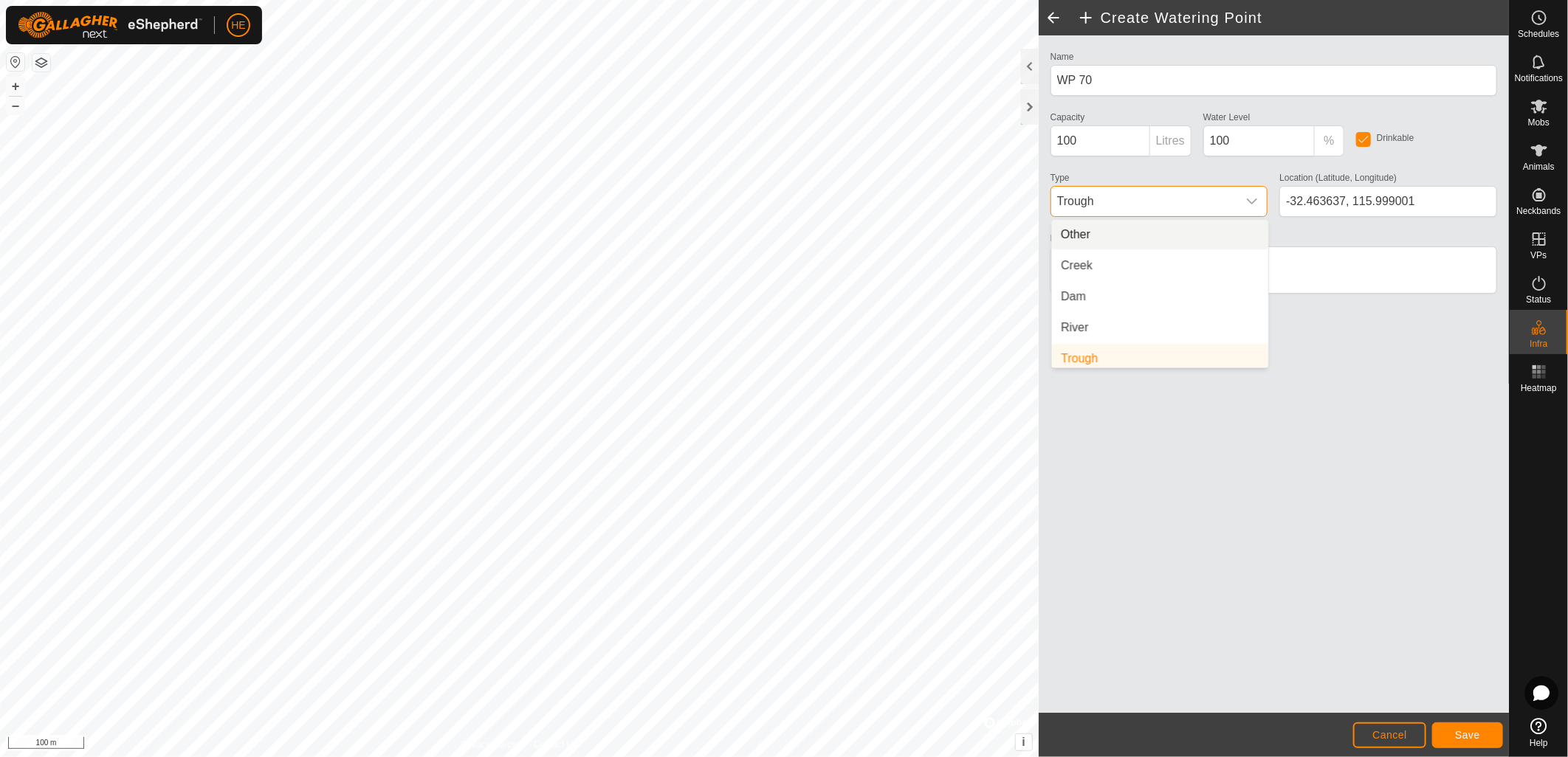
scroll to position [5, 0]
click at [1191, 296] on li "Dam" at bounding box center [1160, 291] width 216 height 29
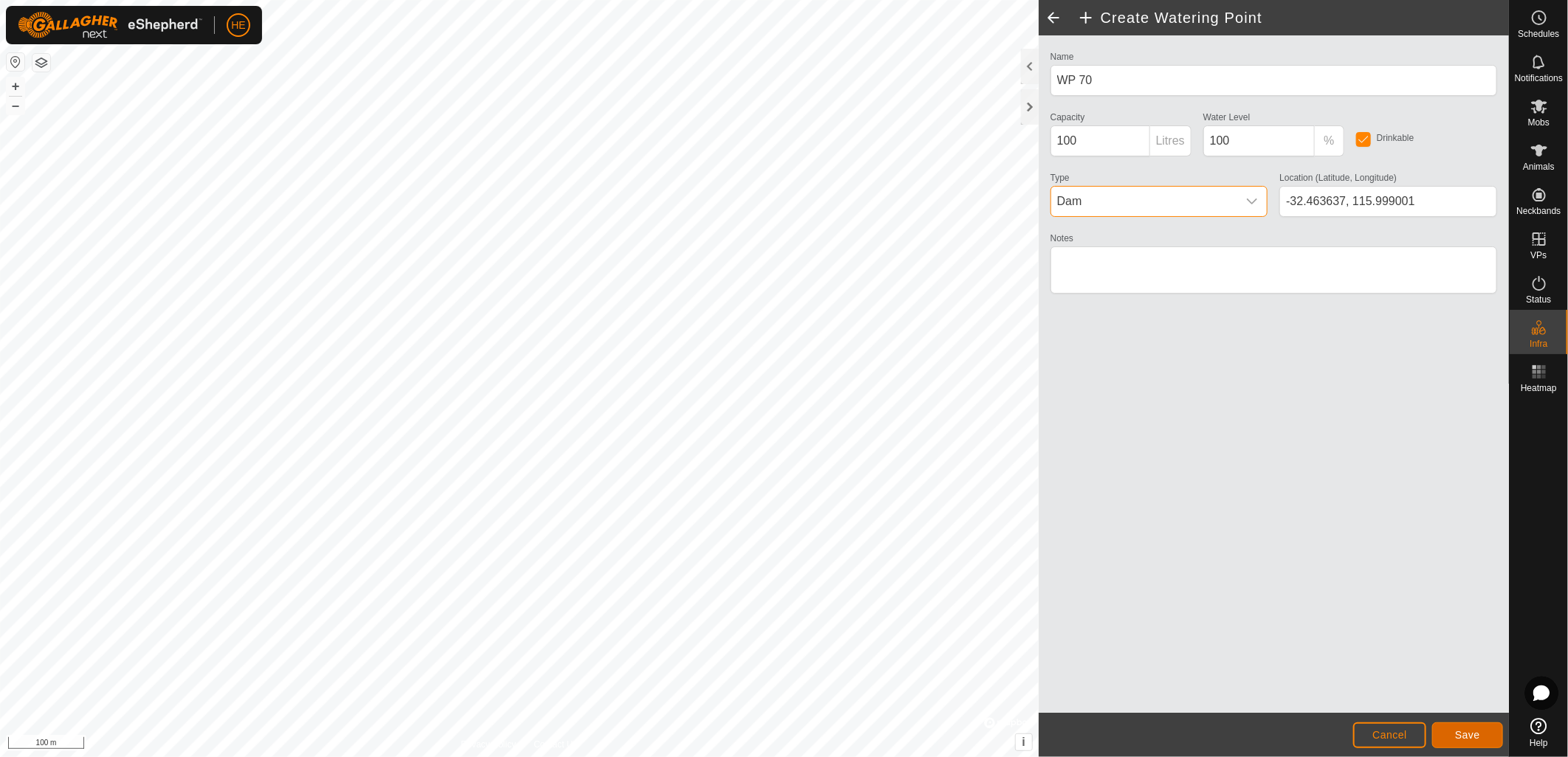
click at [1474, 747] on button "Save" at bounding box center [1467, 735] width 71 height 25
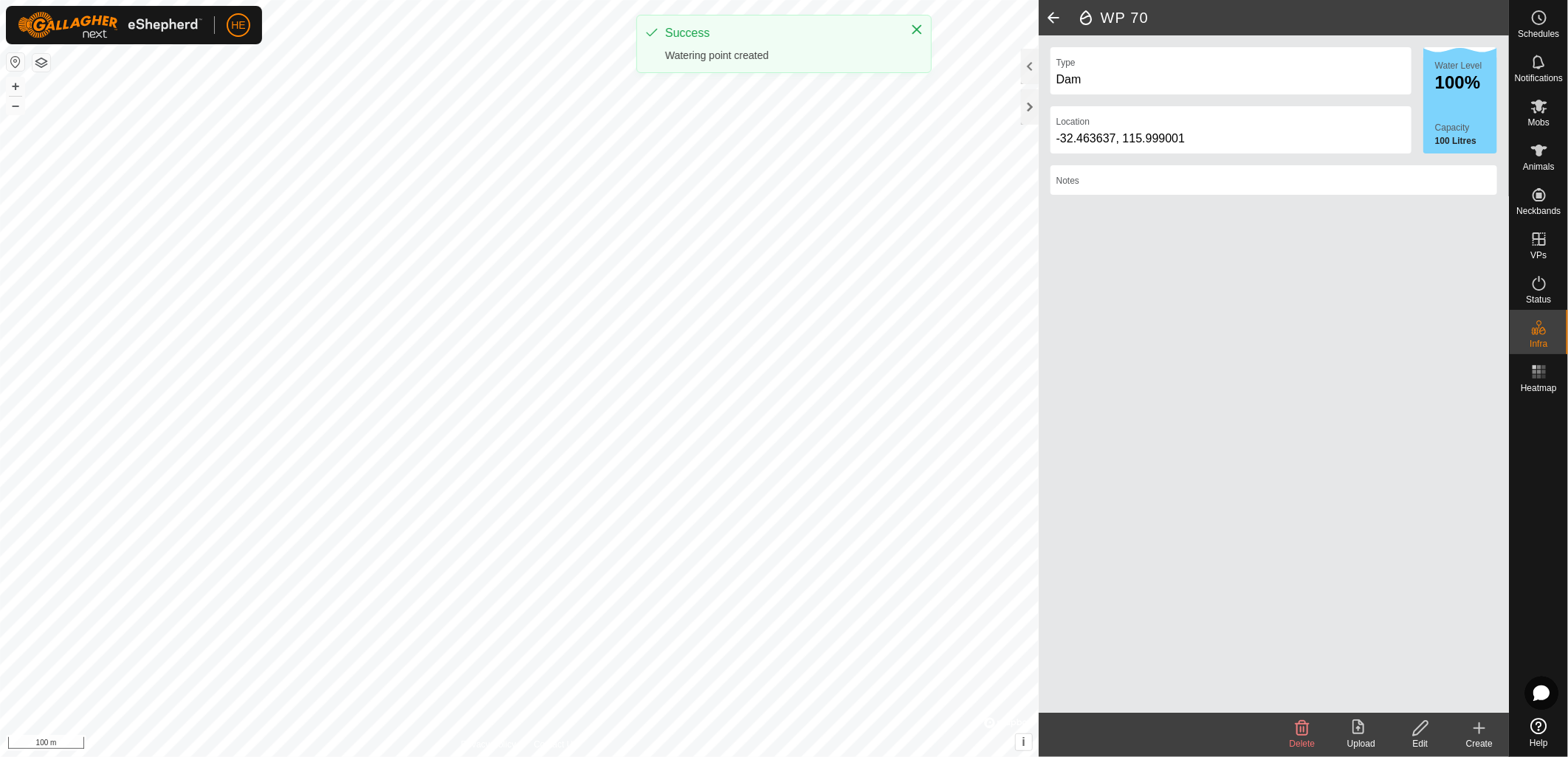
drag, startPoint x: 1483, startPoint y: 733, endPoint x: 1284, endPoint y: 644, distance: 218.0
click at [1482, 732] on icon at bounding box center [1480, 729] width 18 height 18
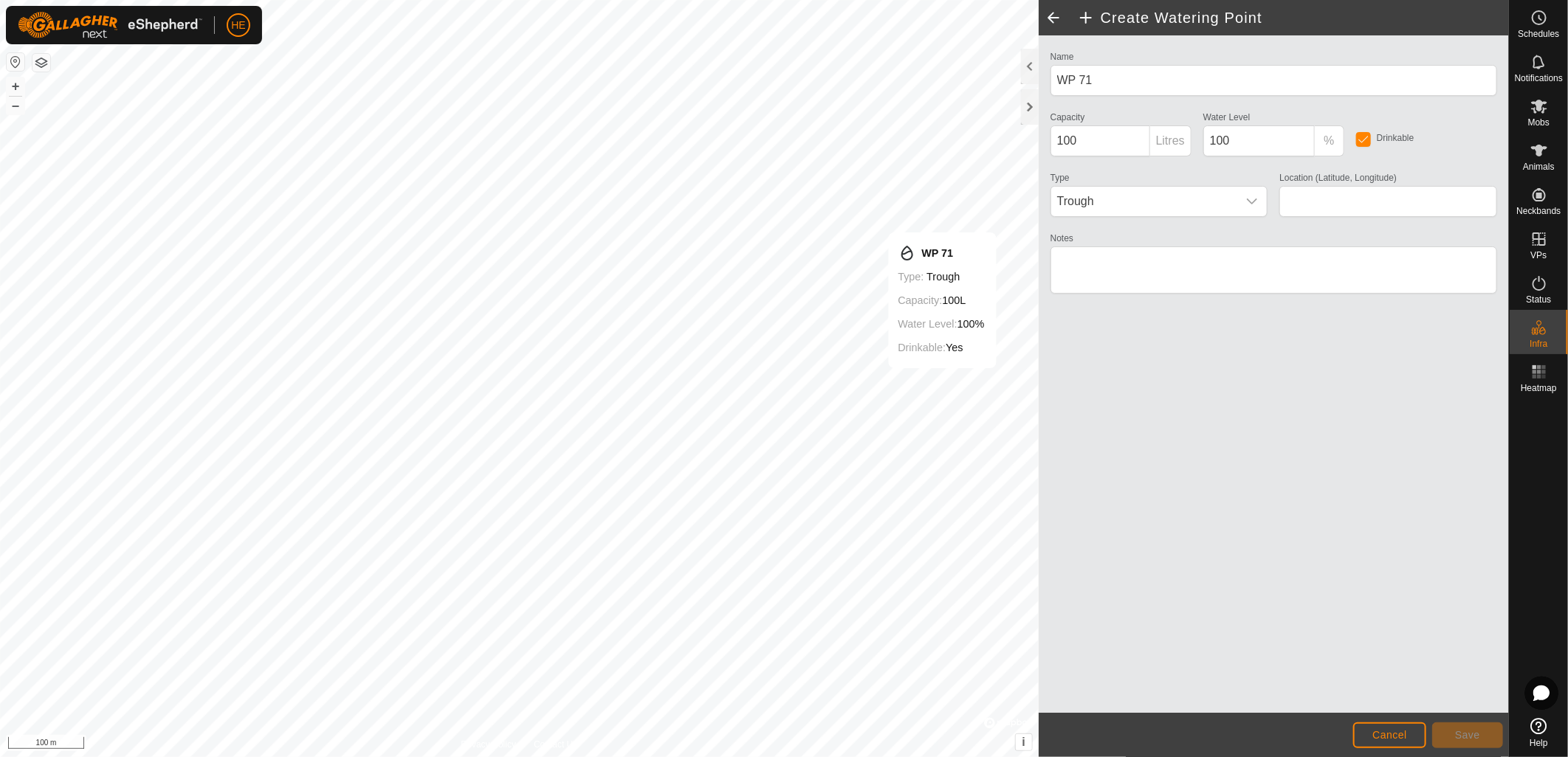
type input "-32.463569, 116.000387"
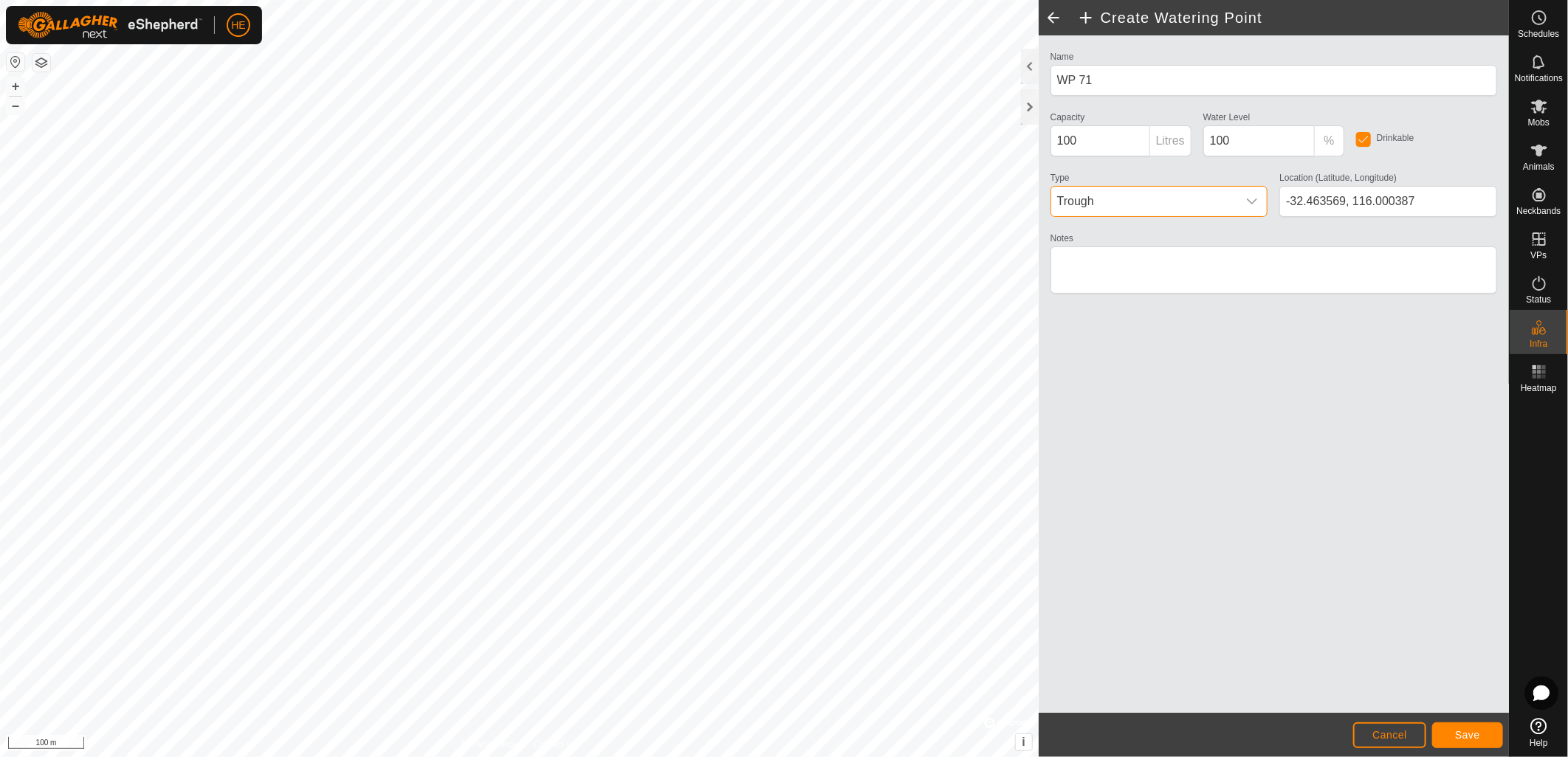
click at [1177, 211] on span "Trough" at bounding box center [1144, 201] width 186 height 29
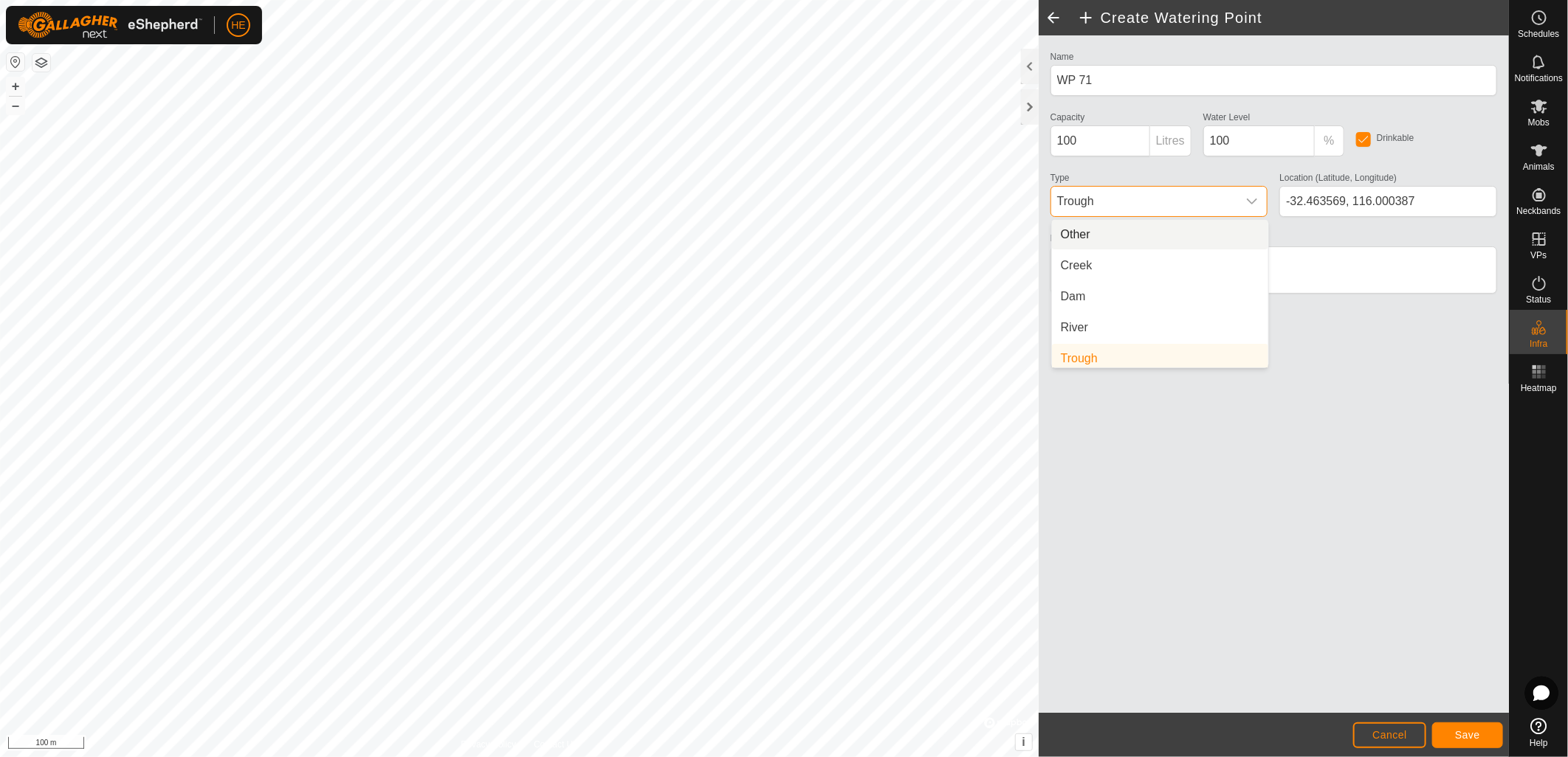
scroll to position [5, 0]
click at [1155, 294] on li "Dam" at bounding box center [1160, 291] width 216 height 29
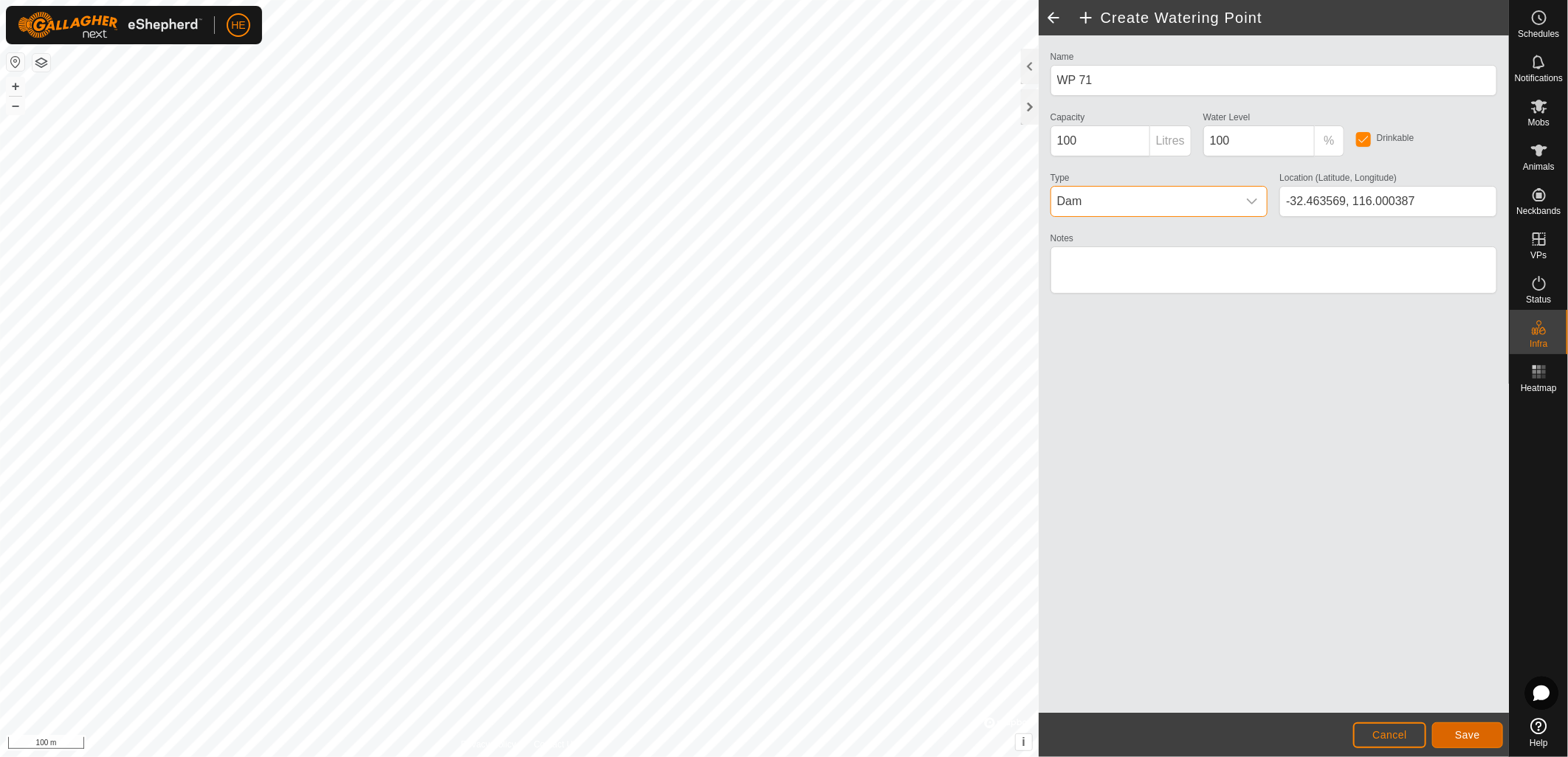
click at [1474, 739] on span "Save" at bounding box center [1468, 735] width 25 height 12
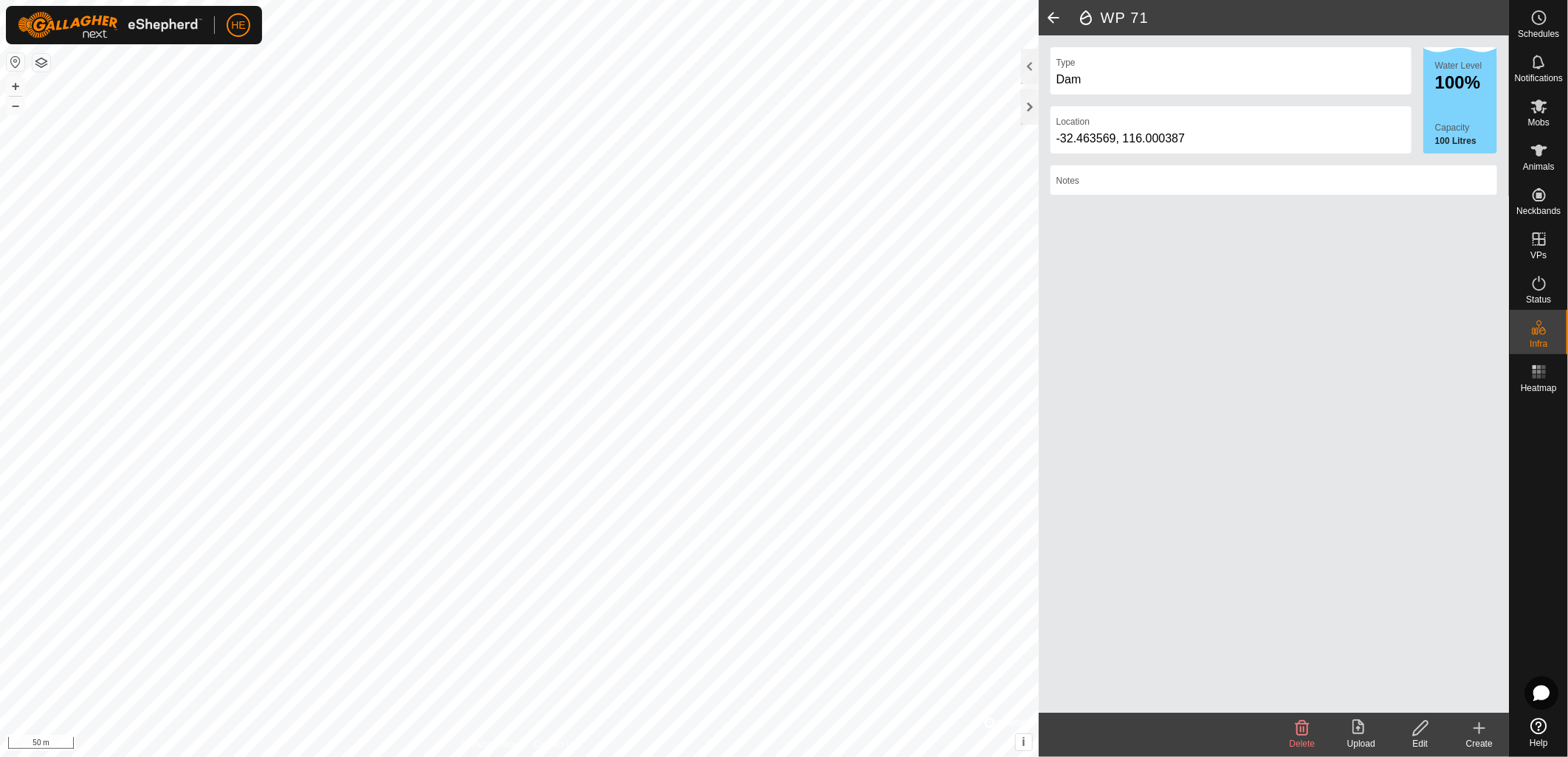
click at [1494, 734] on create-svg-icon at bounding box center [1479, 729] width 59 height 18
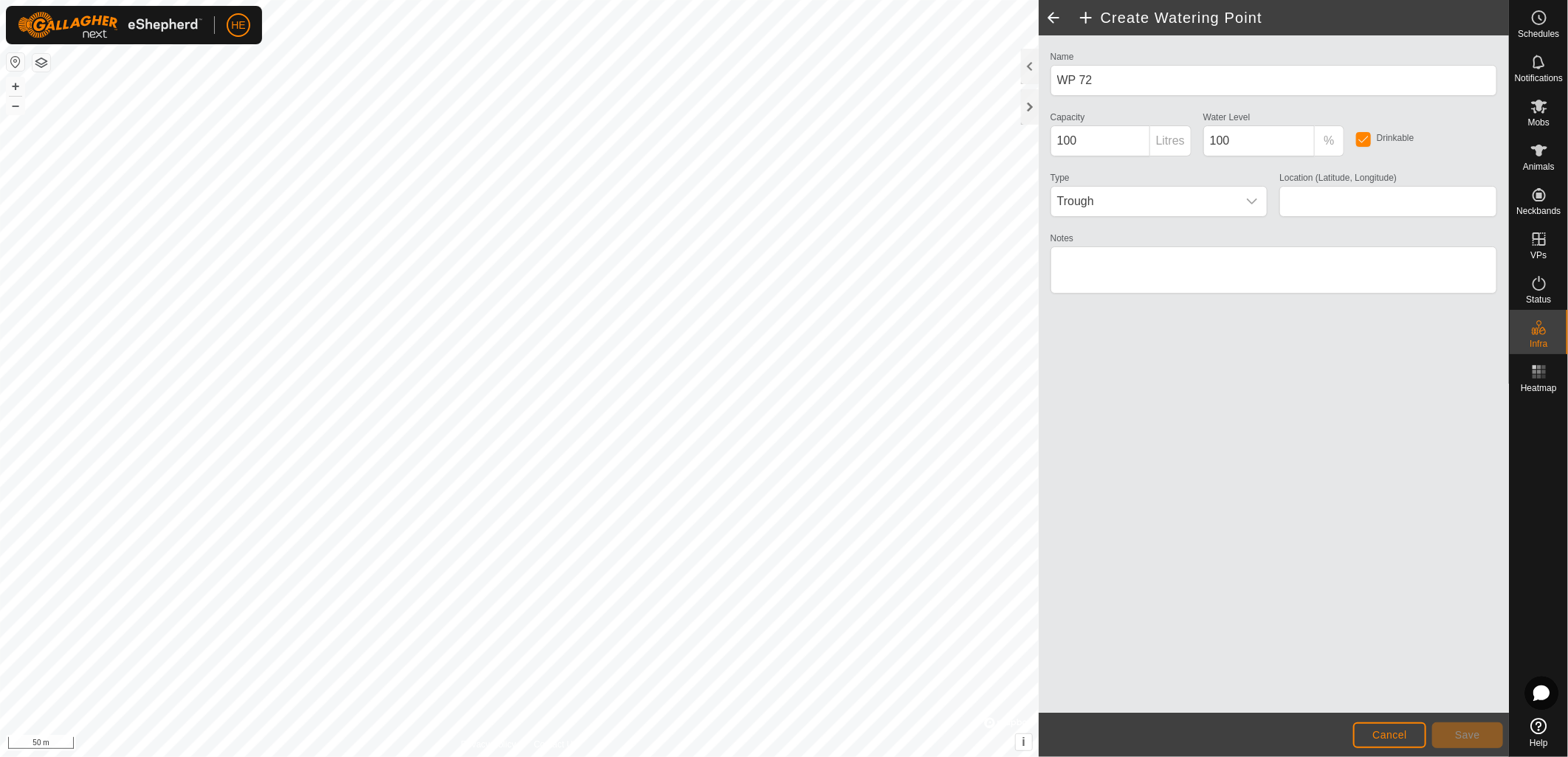
type input "-32.462055, 116.000628"
click at [1159, 208] on span "Trough" at bounding box center [1144, 201] width 186 height 29
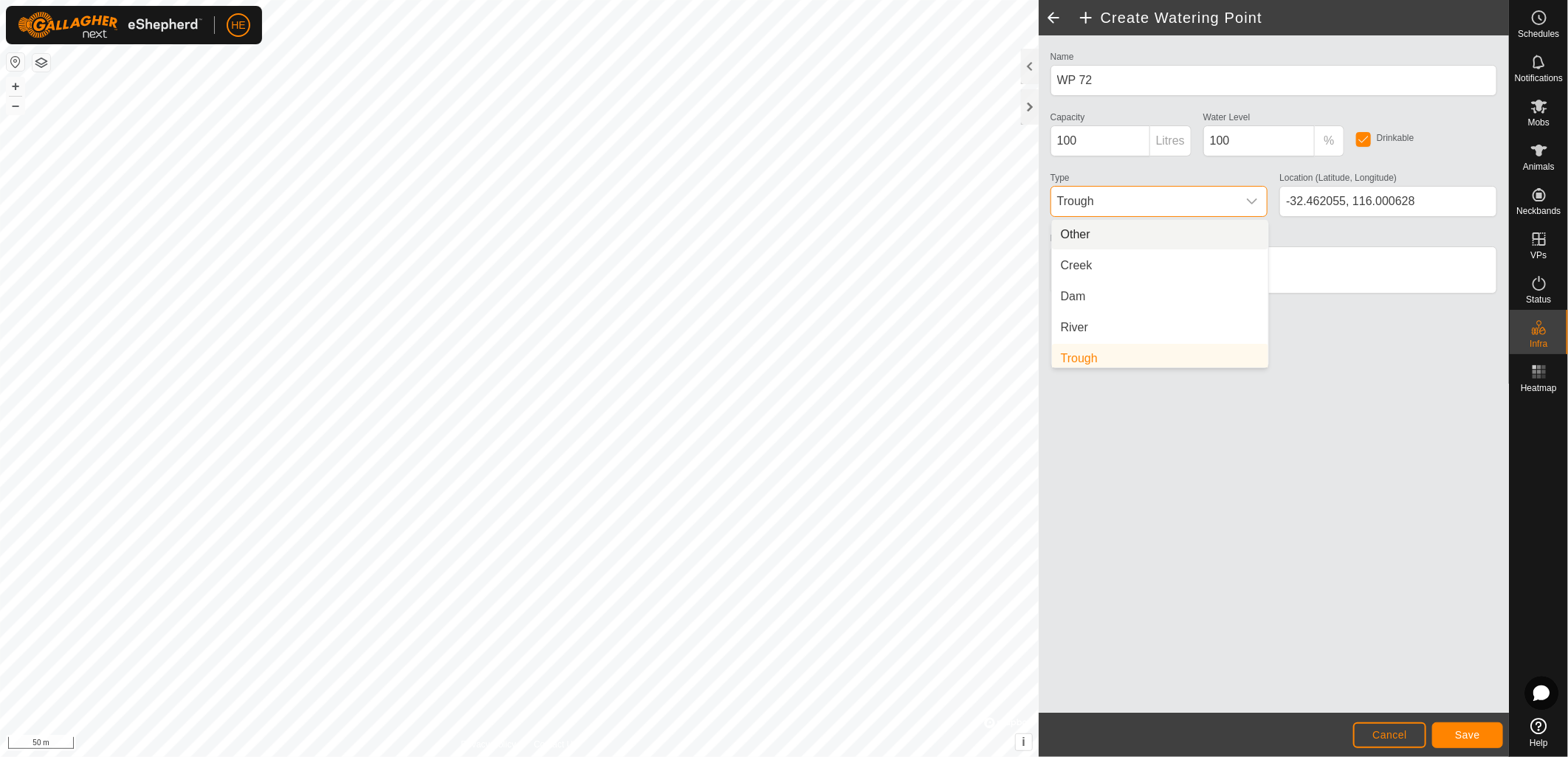
scroll to position [5, 0]
click at [1144, 288] on li "Dam" at bounding box center [1160, 291] width 216 height 29
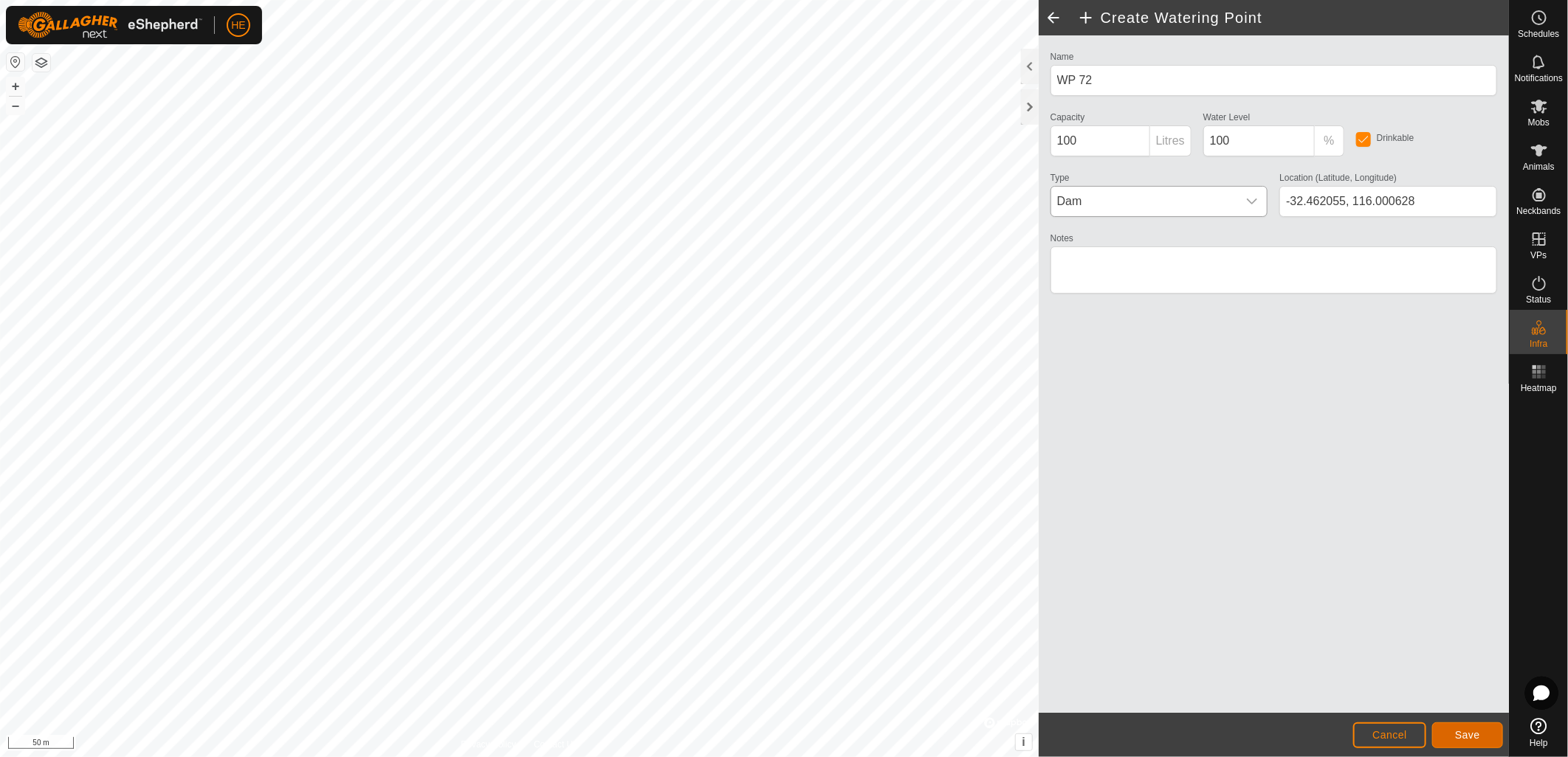
click at [1471, 739] on span "Save" at bounding box center [1468, 735] width 25 height 12
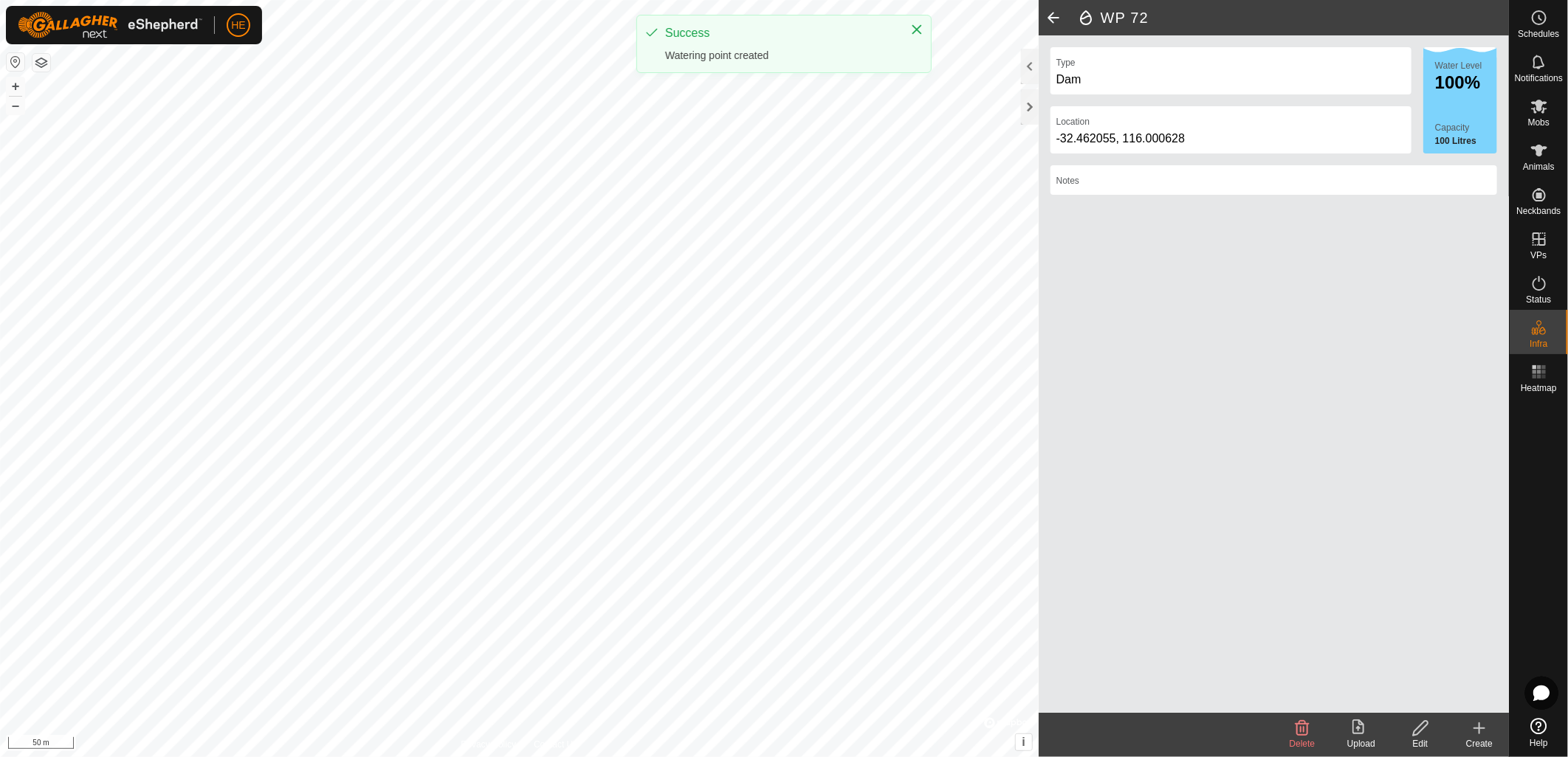
click at [1097, 490] on div "Privacy Policy Contact Us WP 72 Type: trough Capacity: 100L Water Level: 100% D…" at bounding box center [754, 378] width 1509 height 757
drag, startPoint x: 1478, startPoint y: 735, endPoint x: 1137, endPoint y: 644, distance: 352.9
click at [1474, 735] on icon at bounding box center [1480, 729] width 18 height 18
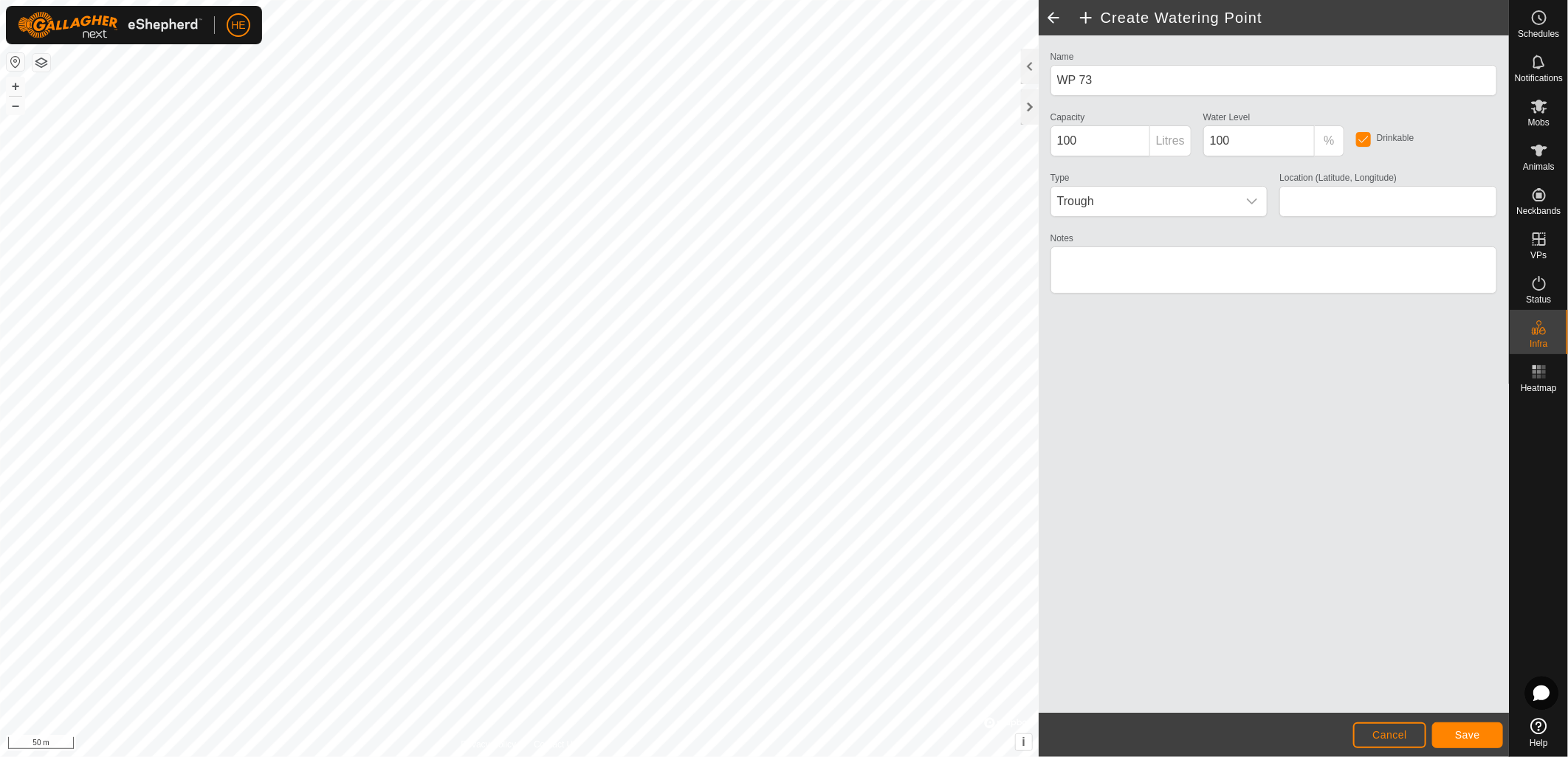
type input "-32.461569, 115.996788"
click at [1135, 193] on span "Trough" at bounding box center [1144, 201] width 186 height 29
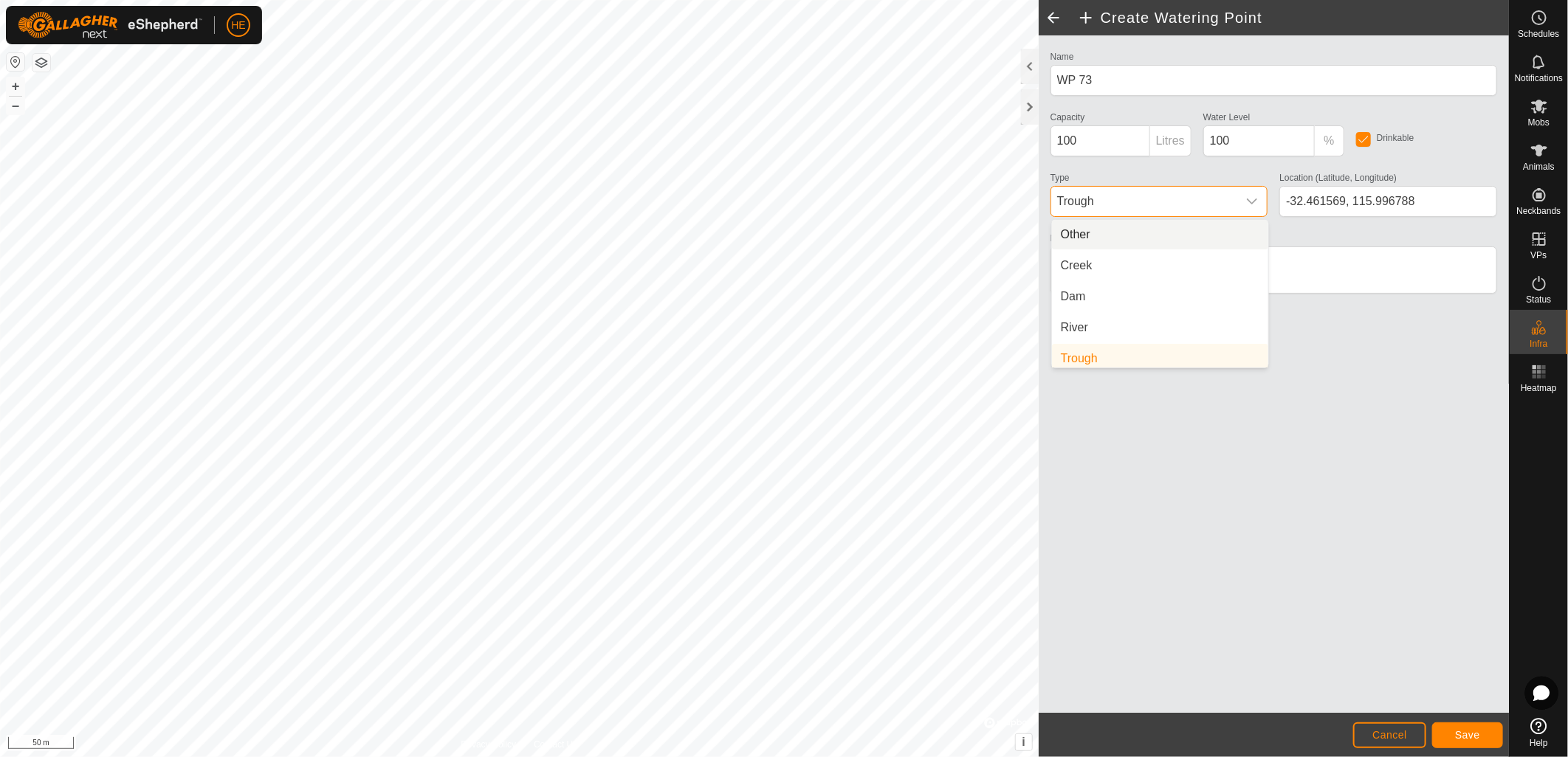
scroll to position [5, 0]
click at [1158, 286] on li "Dam" at bounding box center [1160, 291] width 216 height 29
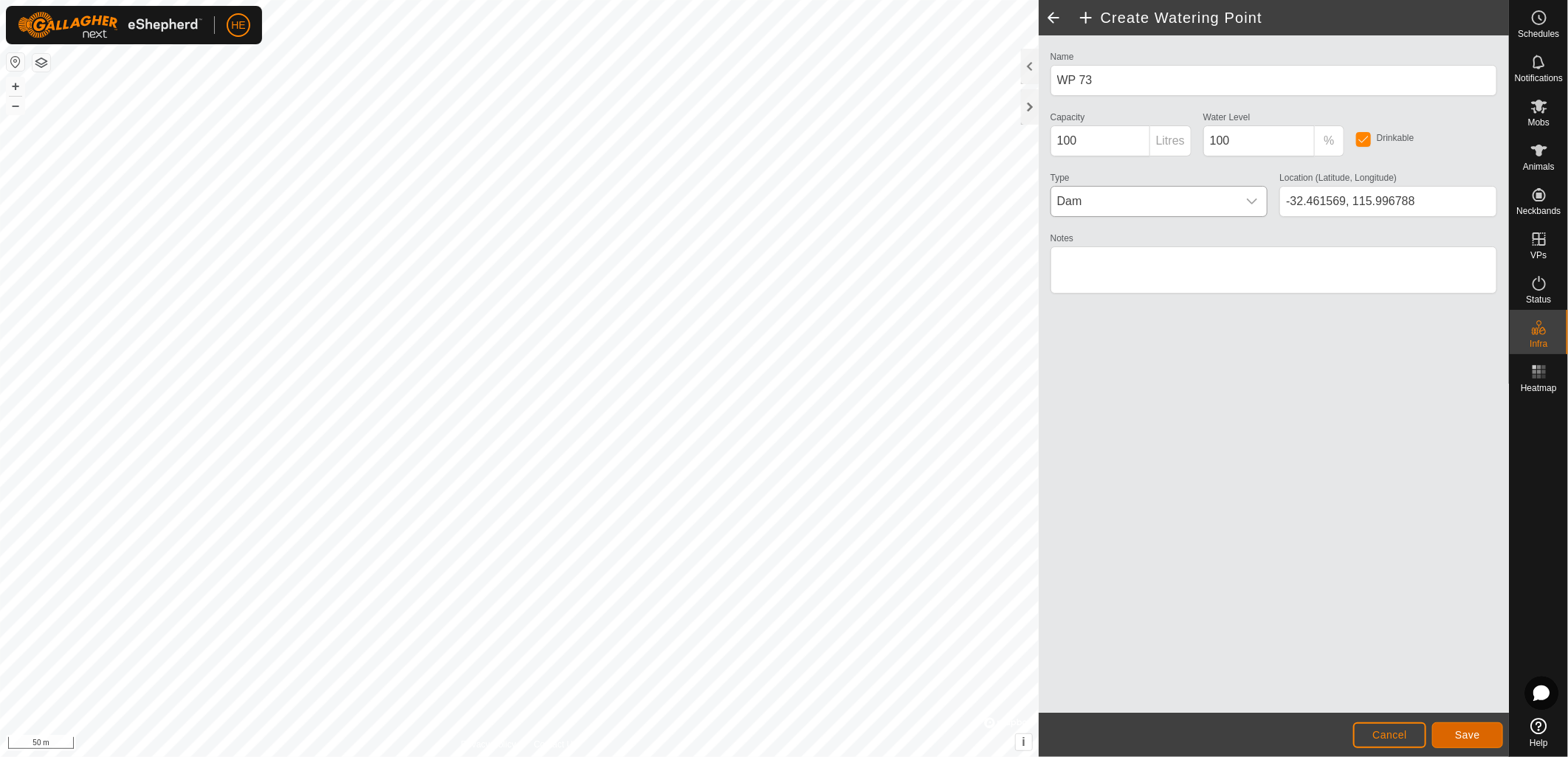
click at [1471, 741] on span "Save" at bounding box center [1468, 735] width 25 height 12
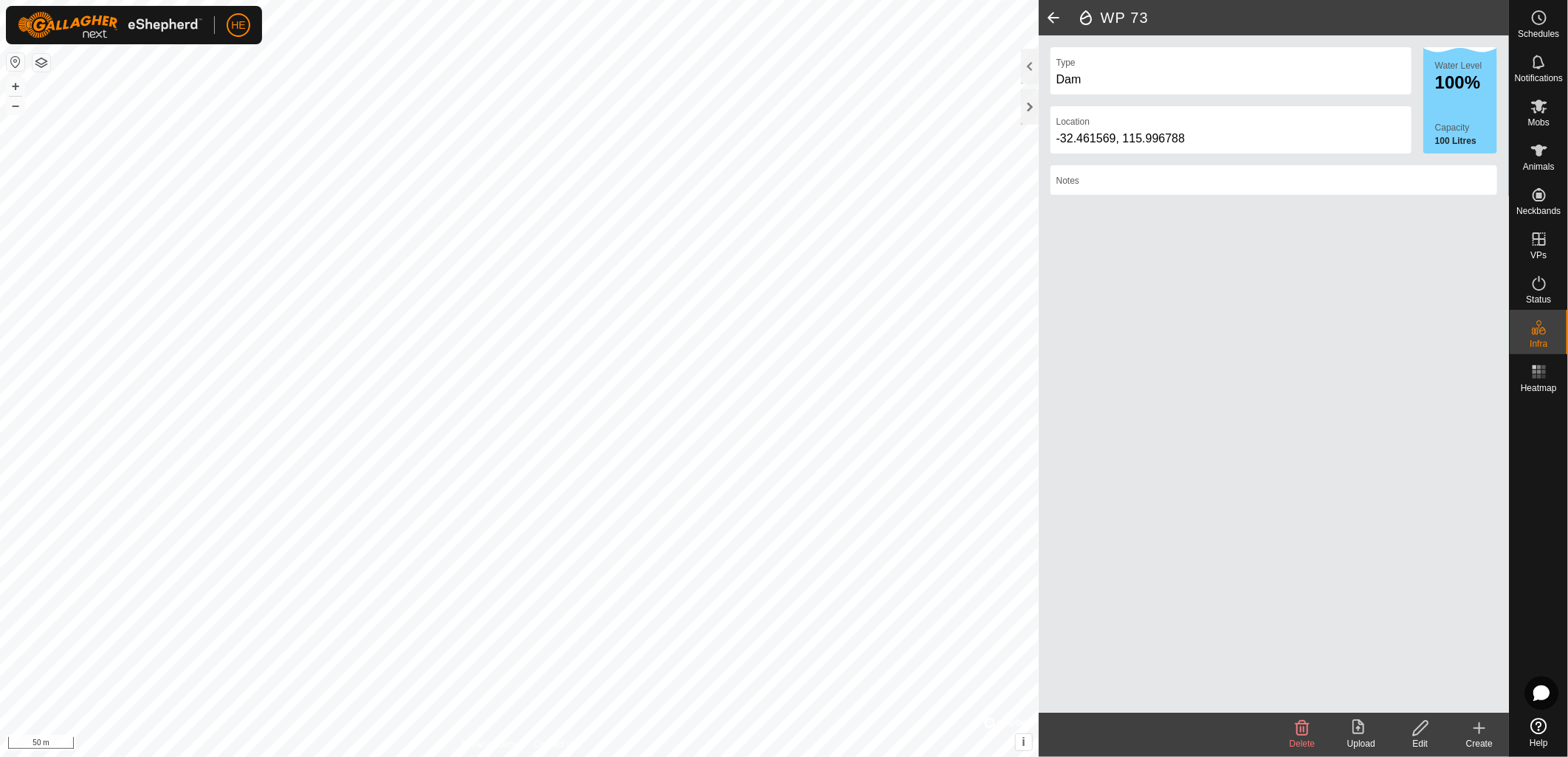
click at [1480, 729] on icon at bounding box center [1480, 729] width 18 height 18
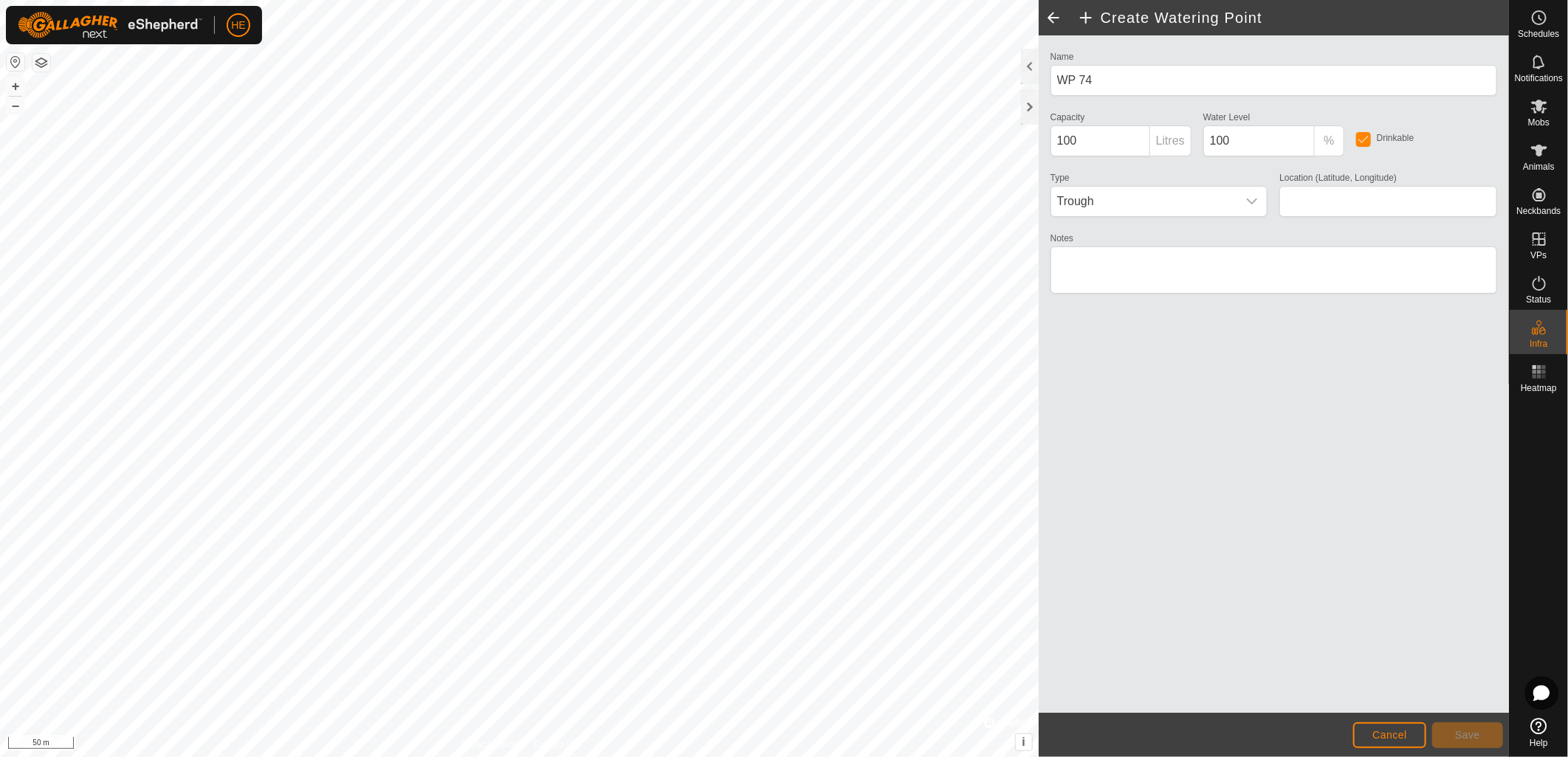
type input "-32.466289, 115.994210"
click at [1161, 203] on span "Trough" at bounding box center [1144, 201] width 186 height 29
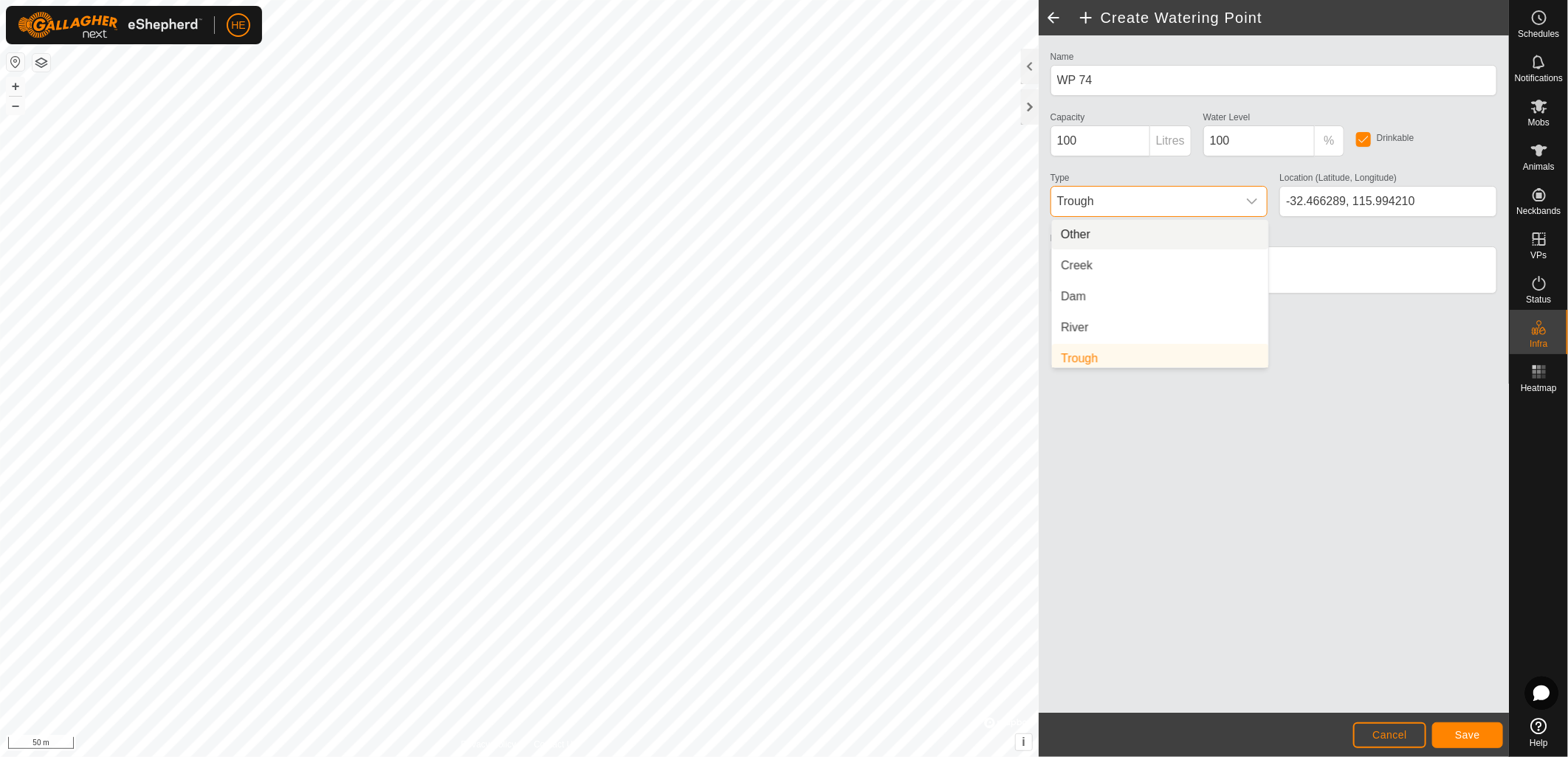
scroll to position [5, 0]
click at [1174, 292] on li "Dam" at bounding box center [1160, 291] width 216 height 29
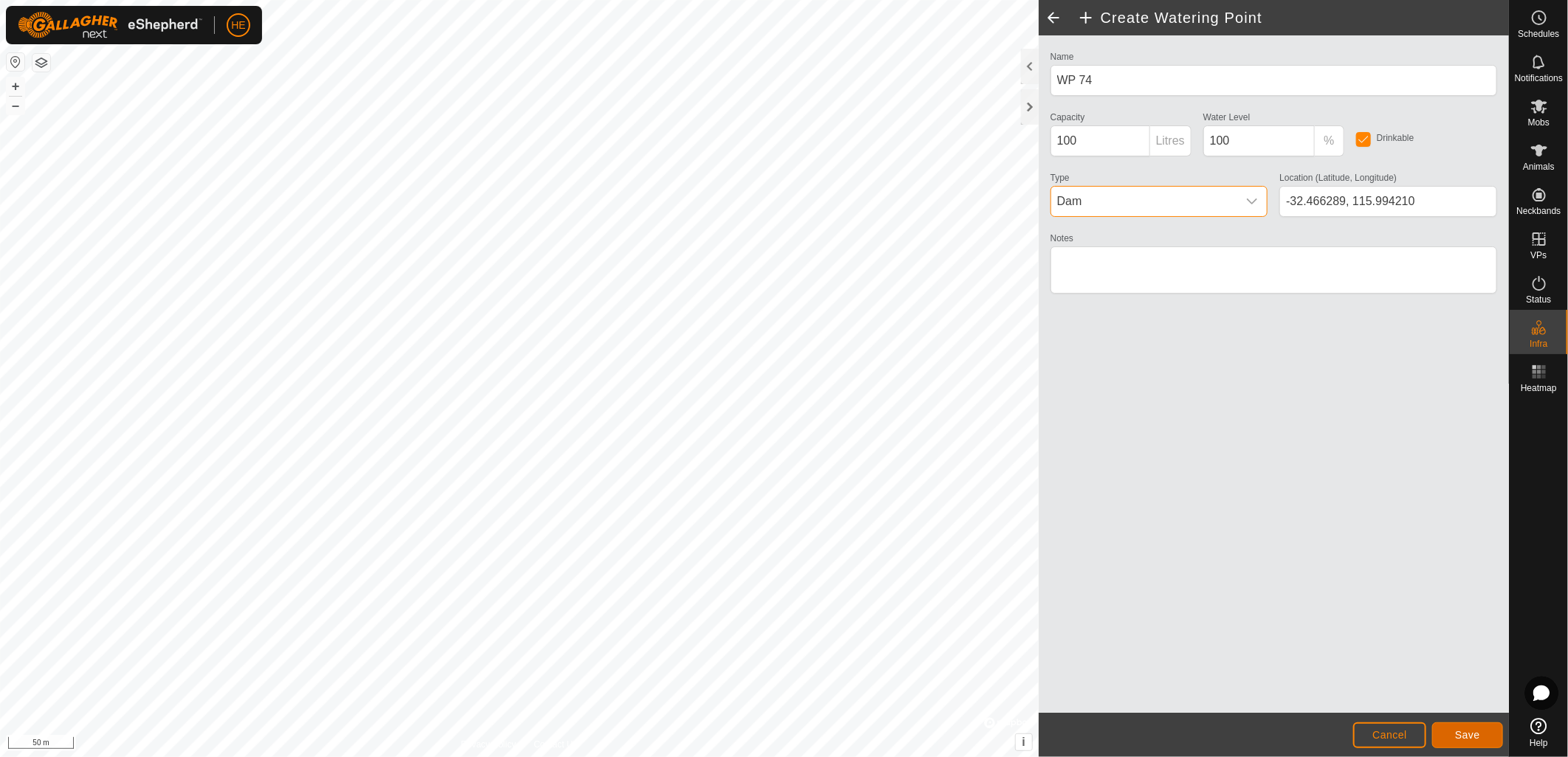
click at [1460, 735] on span "Save" at bounding box center [1468, 735] width 25 height 12
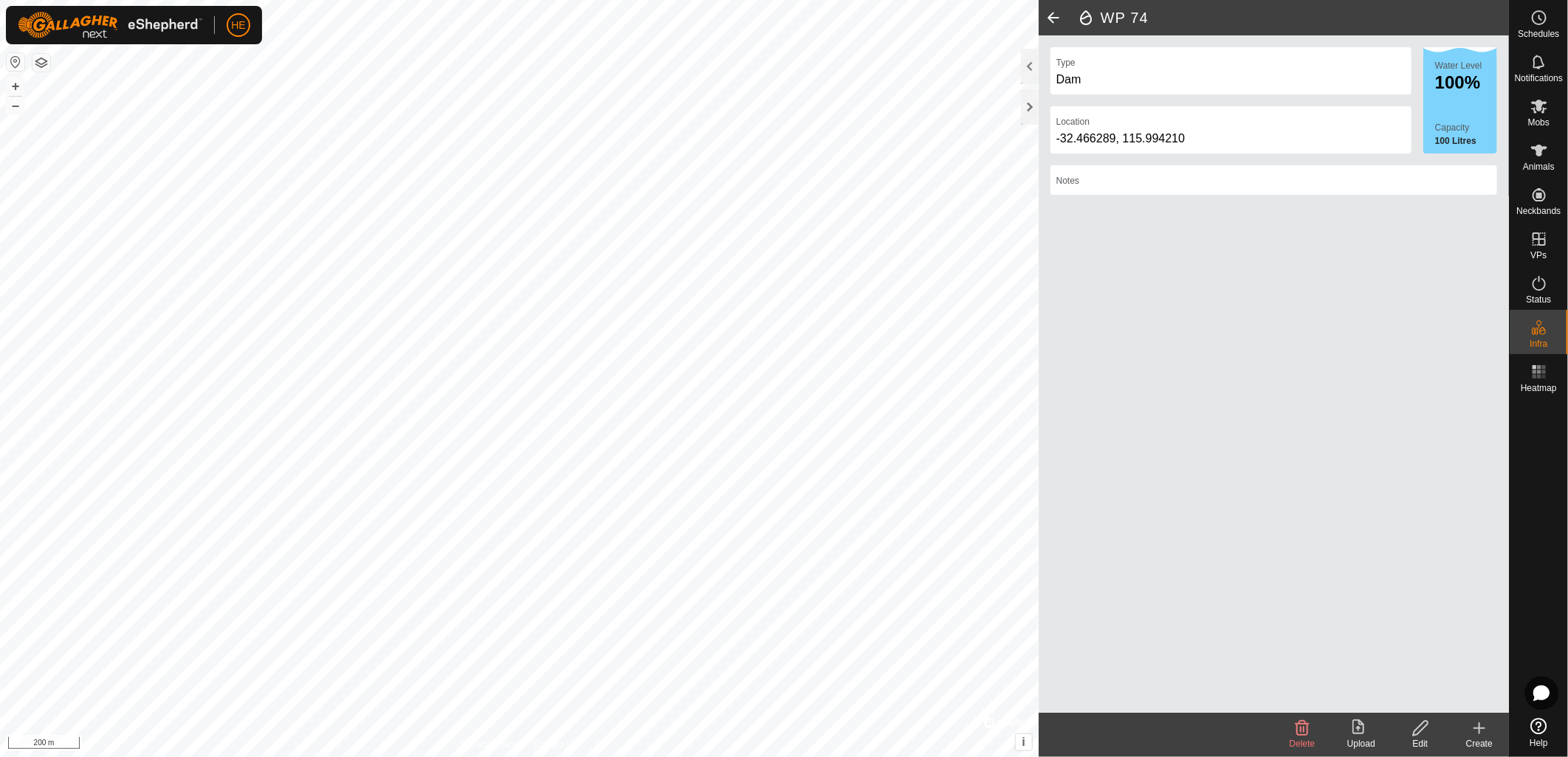
click at [1482, 729] on icon at bounding box center [1479, 729] width 10 height 0
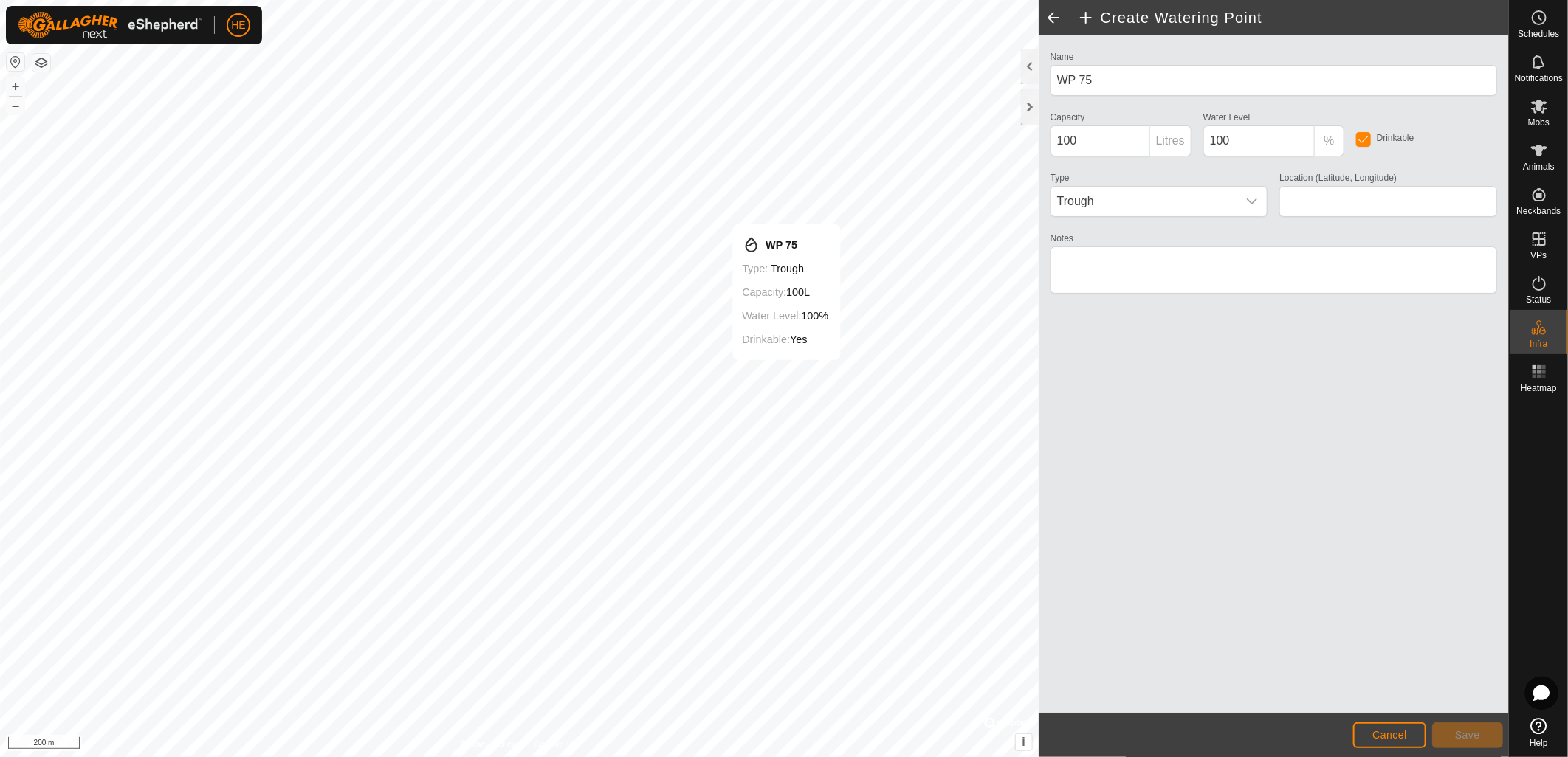
type input "-32.468088, 116.004947"
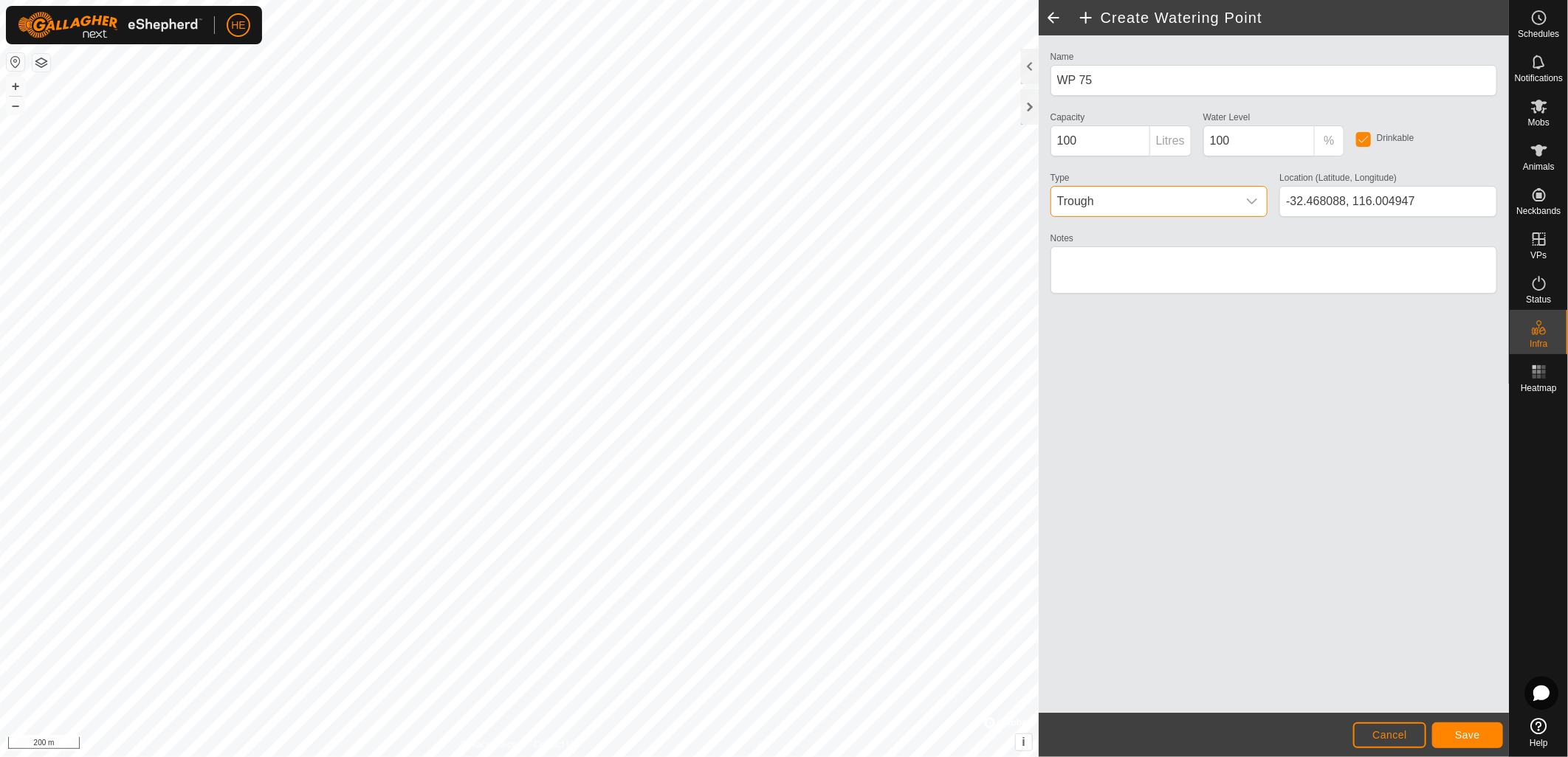
click at [1187, 205] on span "Trough" at bounding box center [1144, 201] width 186 height 29
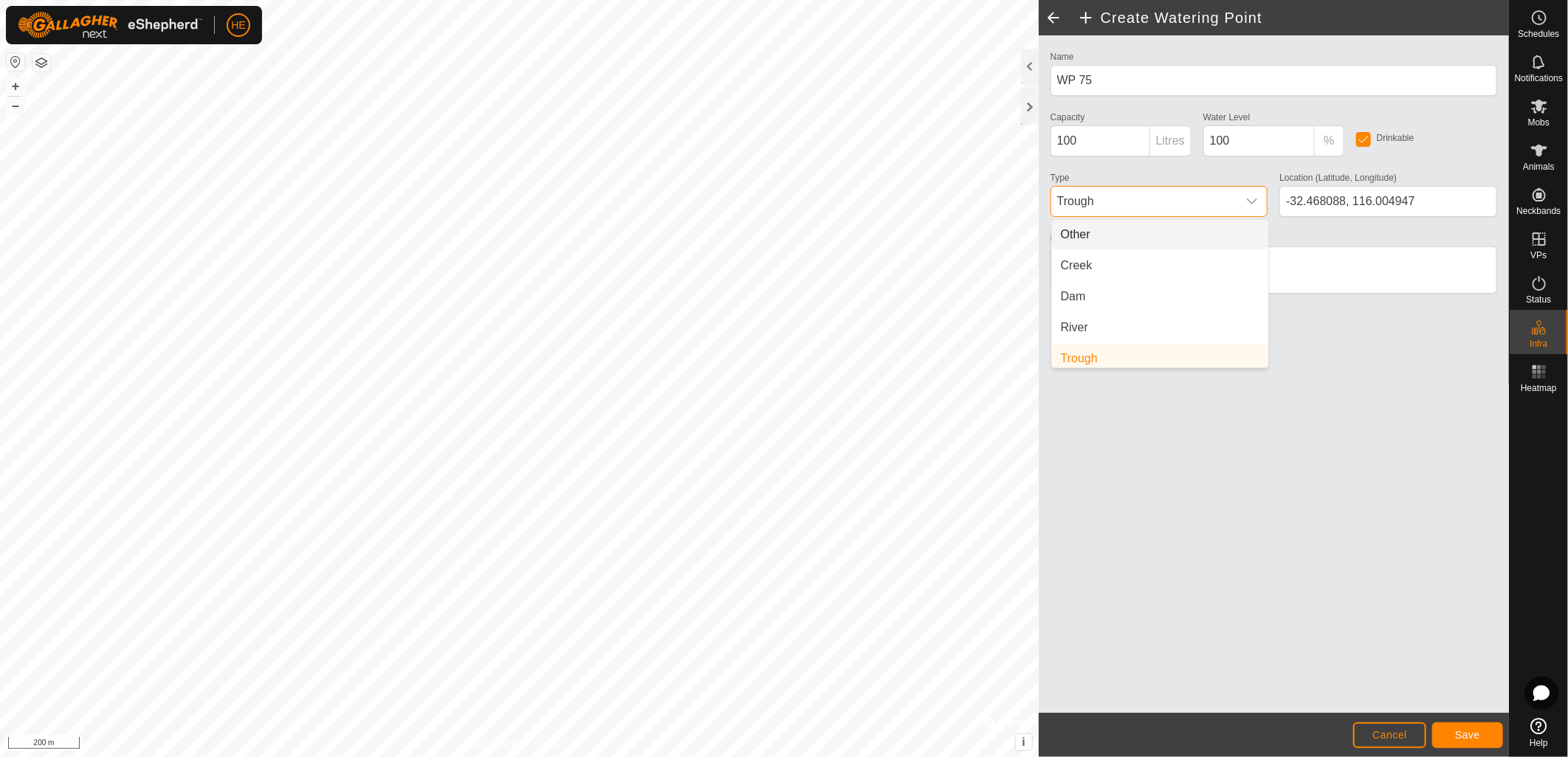
scroll to position [5, 0]
click at [1184, 284] on li "Dam" at bounding box center [1160, 291] width 216 height 29
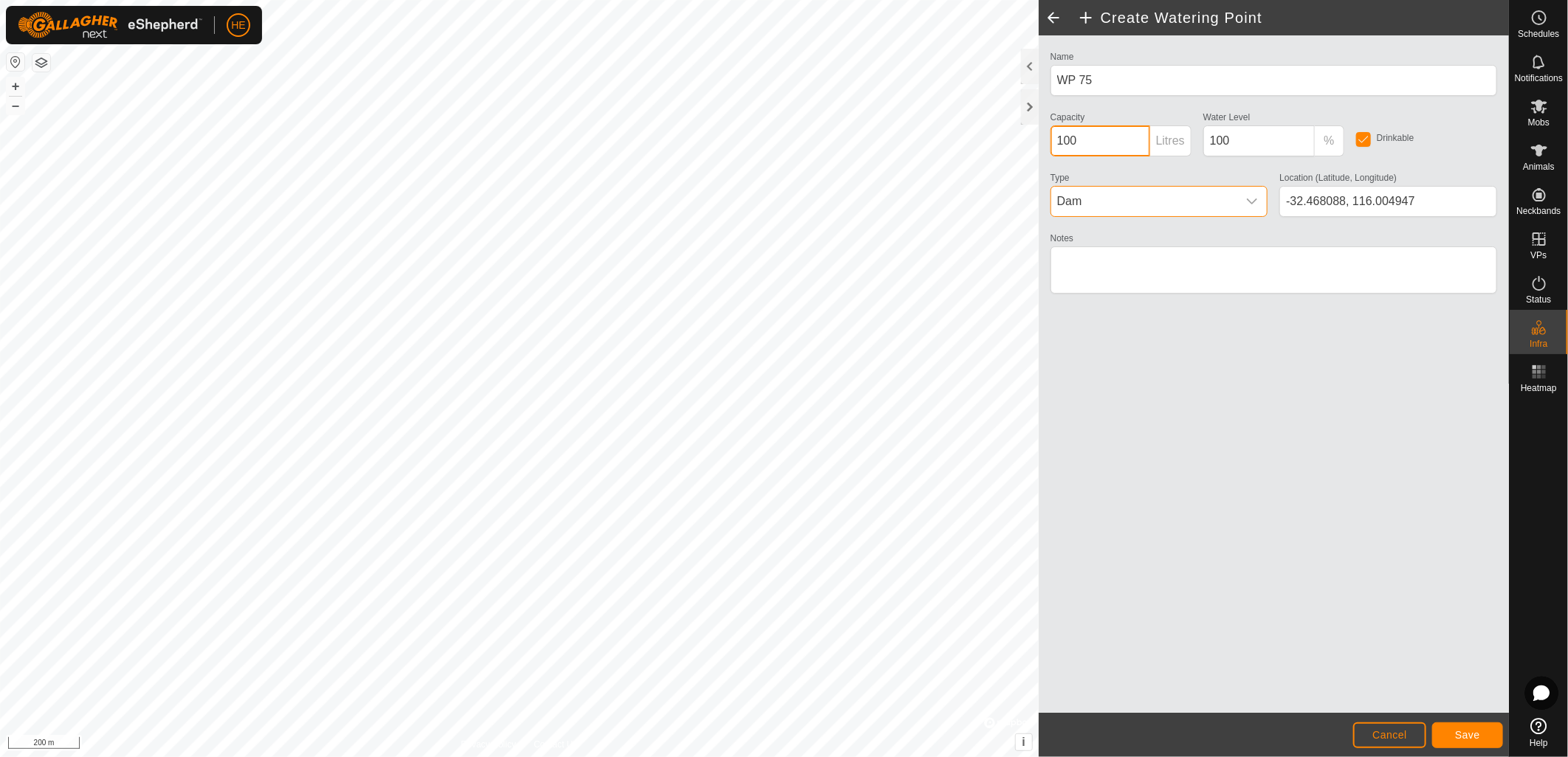
click at [1137, 139] on p-inputgroup "100 Litres" at bounding box center [1121, 141] width 141 height 31
type input "1000"
click at [1479, 735] on button "Save" at bounding box center [1467, 735] width 71 height 25
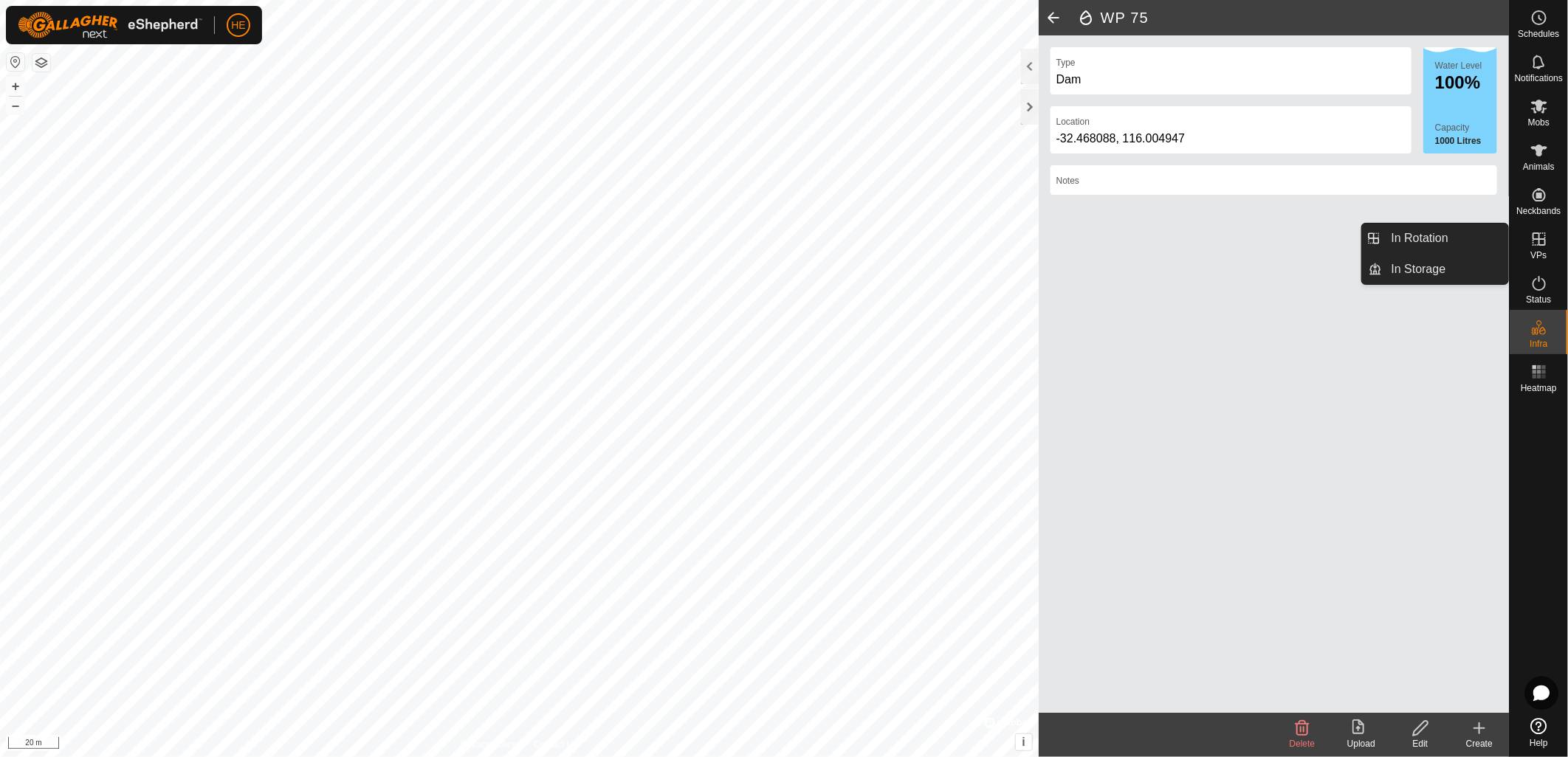
click at [1540, 242] on icon at bounding box center [1539, 240] width 18 height 18
click at [1471, 245] on link "In Rotation" at bounding box center [1445, 238] width 127 height 29
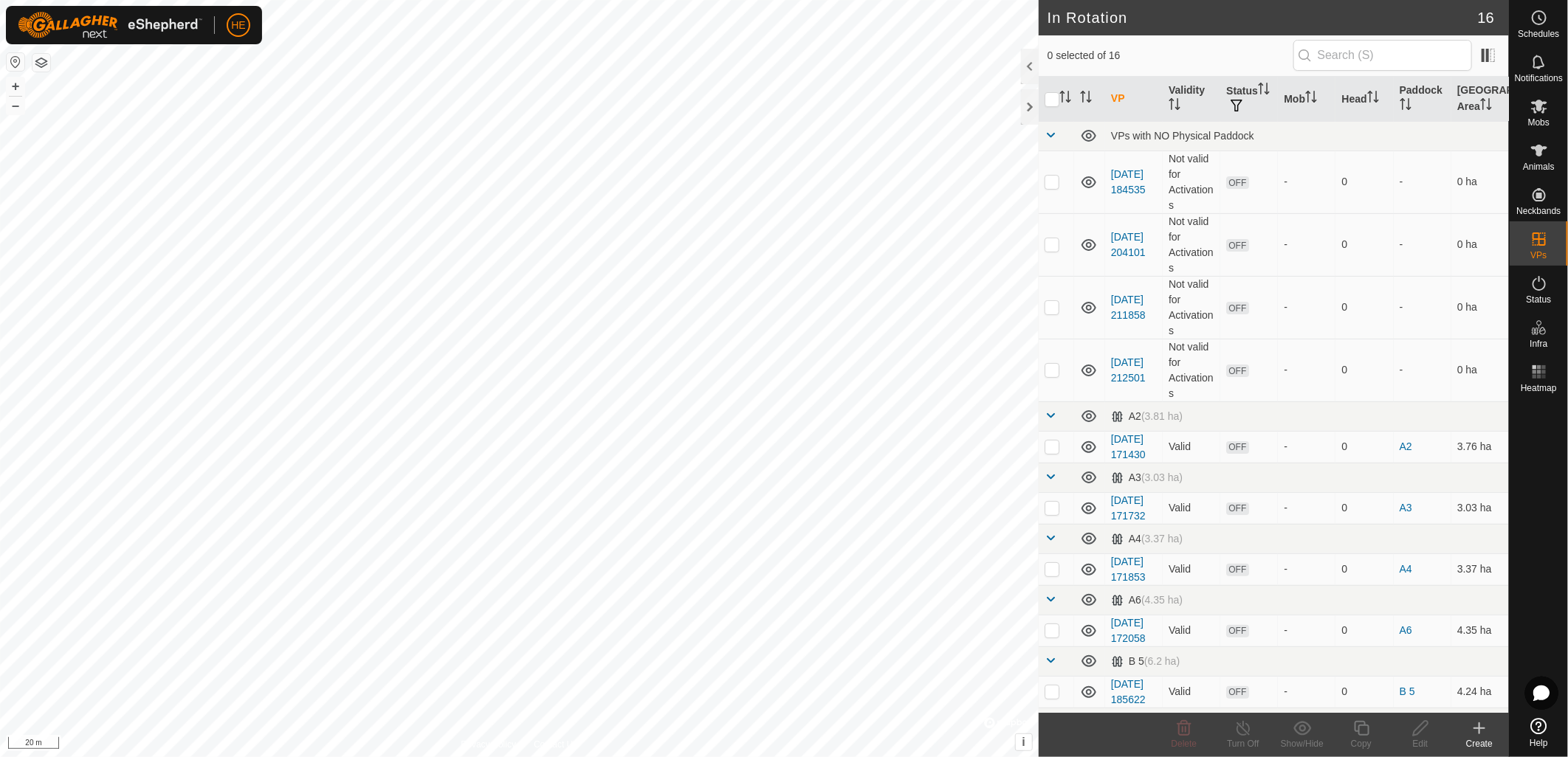
click at [1477, 742] on div "Create" at bounding box center [1479, 744] width 59 height 13
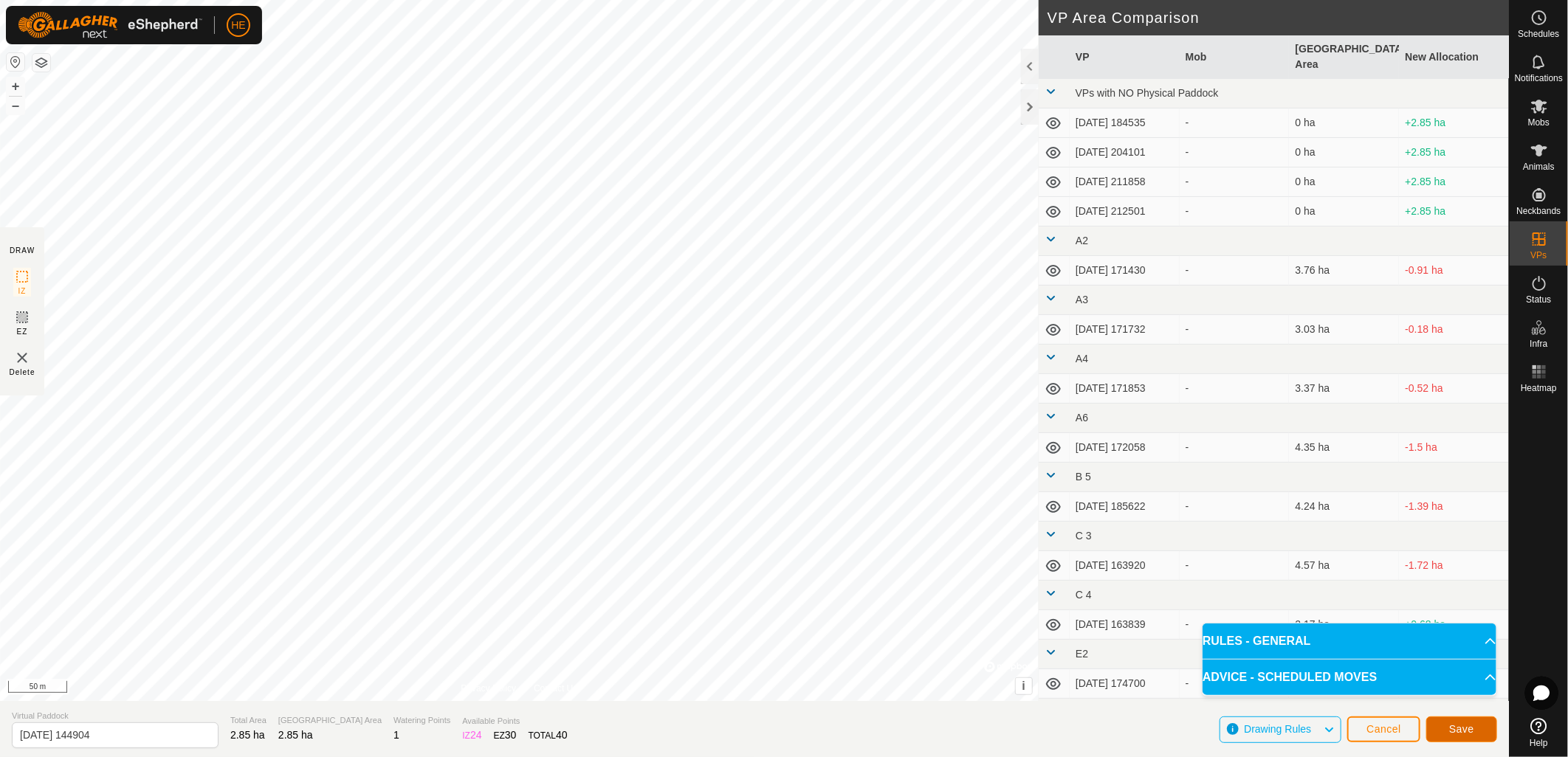
click at [1487, 736] on button "Save" at bounding box center [1461, 729] width 71 height 25
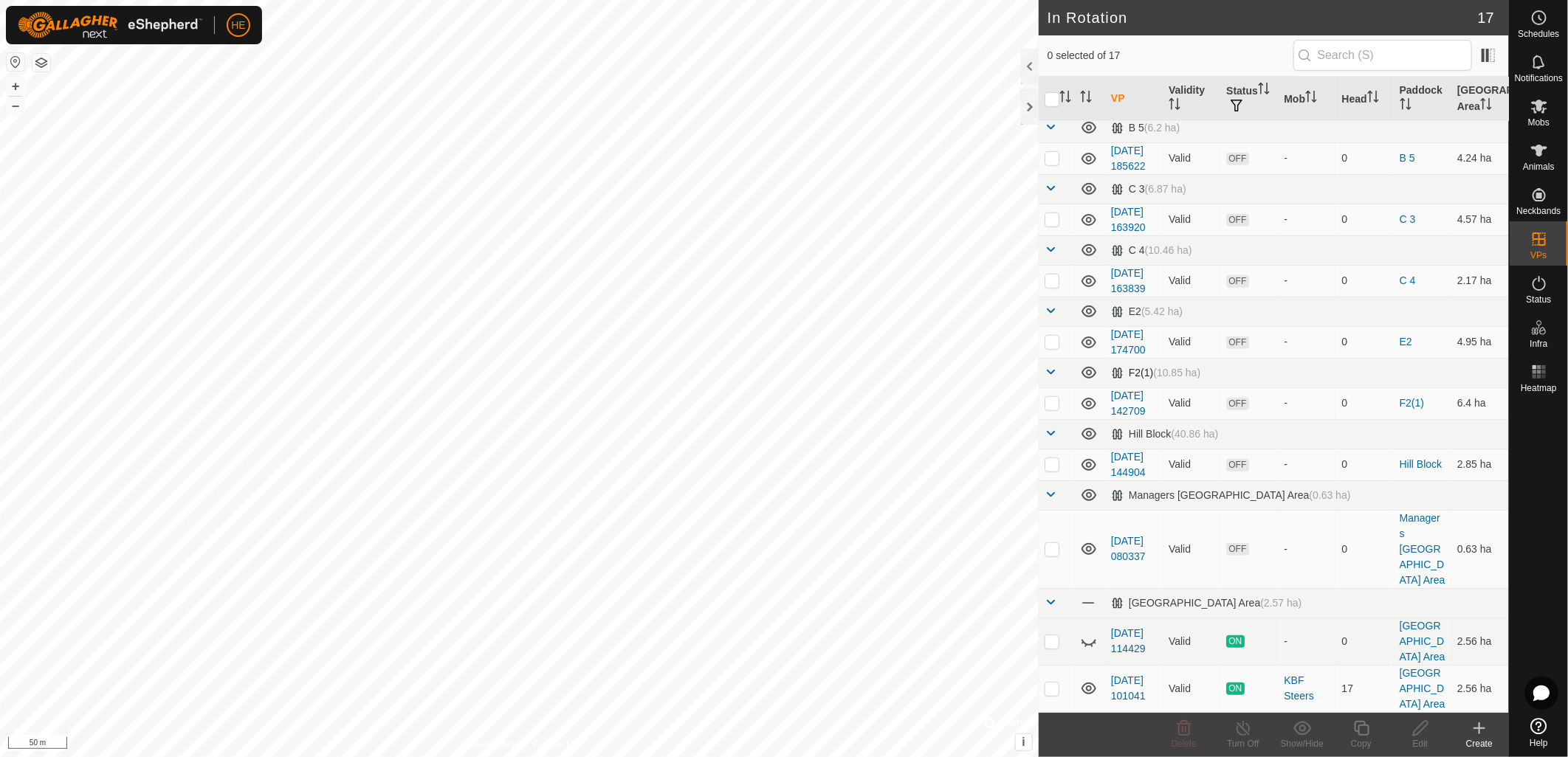
scroll to position [735, 0]
checkbox input "true"
click at [1423, 736] on icon at bounding box center [1420, 729] width 19 height 18
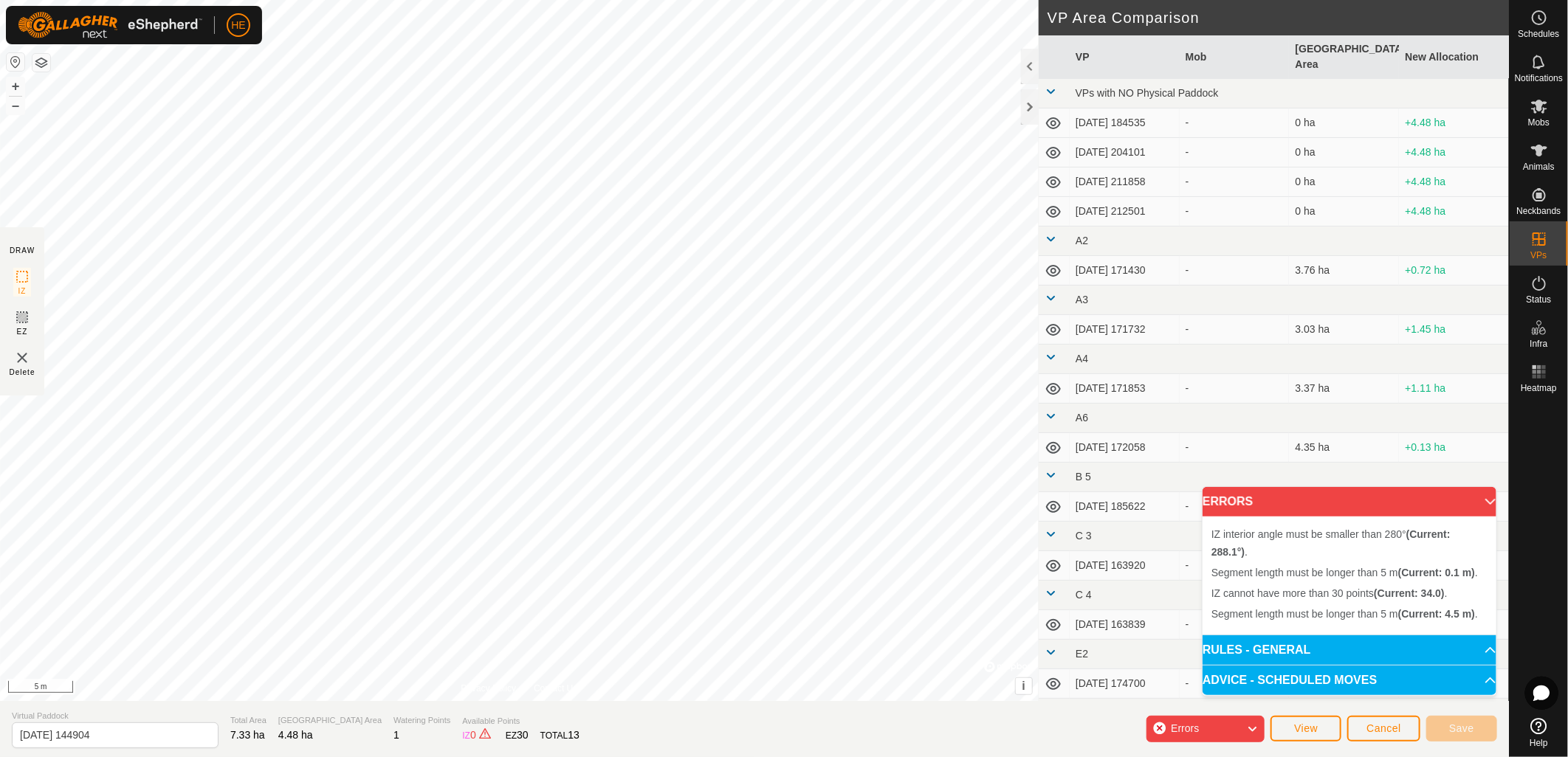
click at [616, 411] on div "Segment length must be longer than 5 m (Current: 0.1 m) . + – ⇧ i © Mapbox , © …" at bounding box center [519, 350] width 1039 height 701
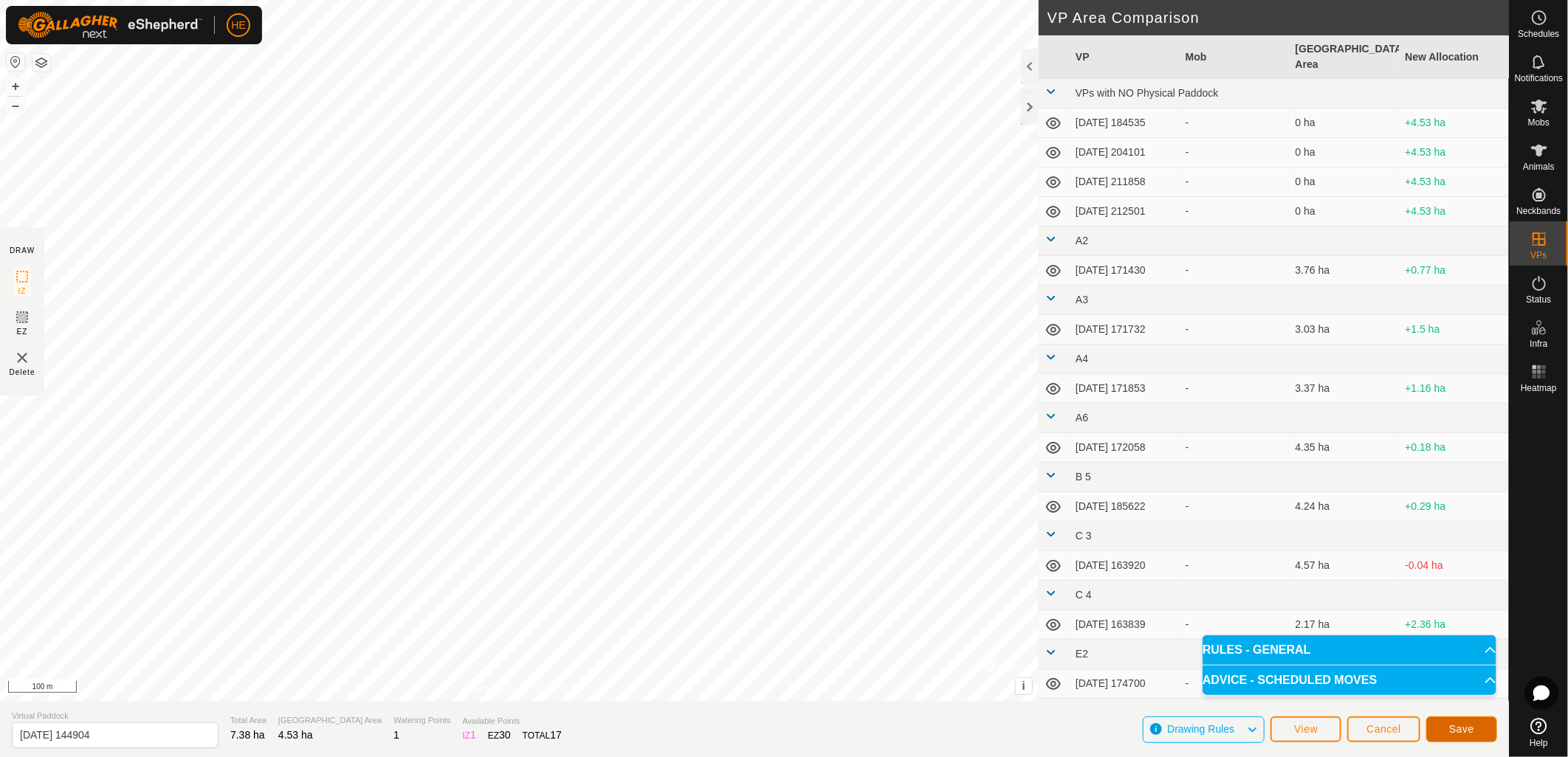
click at [1455, 726] on span "Save" at bounding box center [1462, 729] width 25 height 12
